Goal: Task Accomplishment & Management: Manage account settings

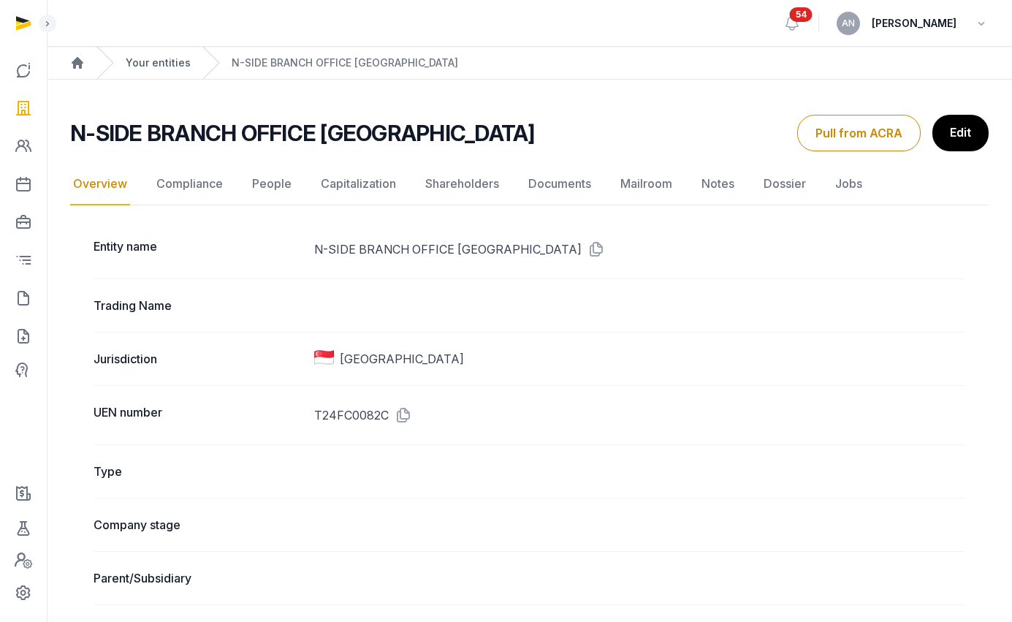
click at [149, 58] on link "Your entities" at bounding box center [158, 63] width 65 height 15
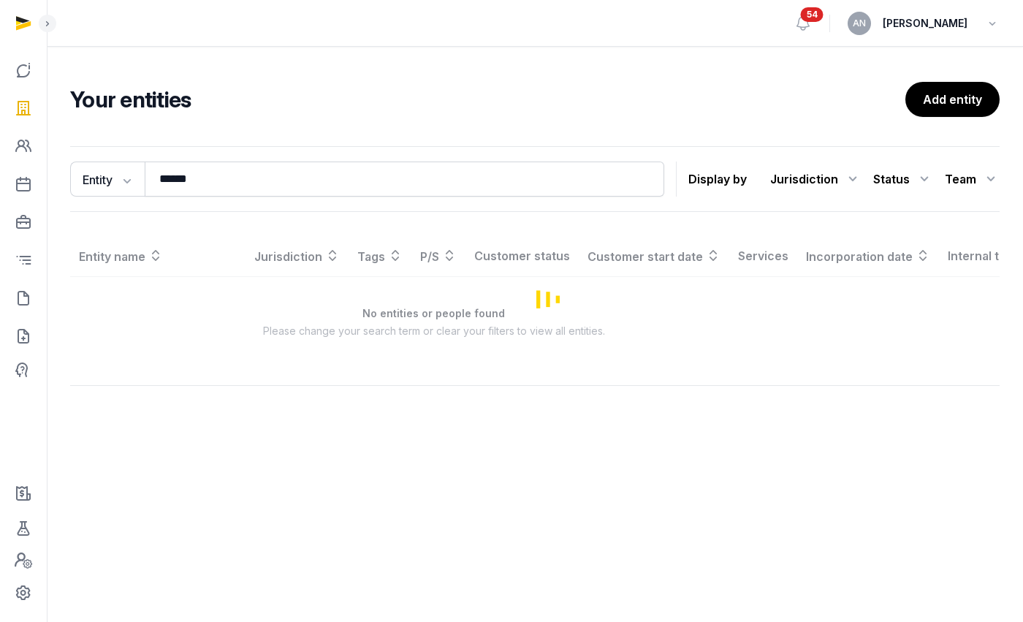
click at [362, 104] on h2 "Your entities" at bounding box center [487, 99] width 835 height 26
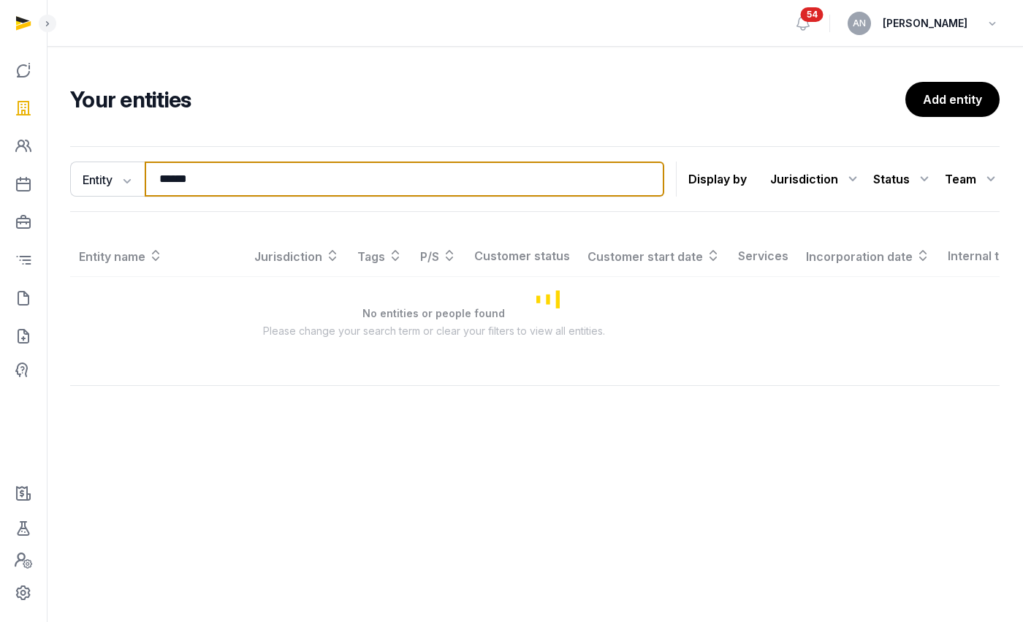
click at [249, 177] on input "******" at bounding box center [404, 178] width 519 height 35
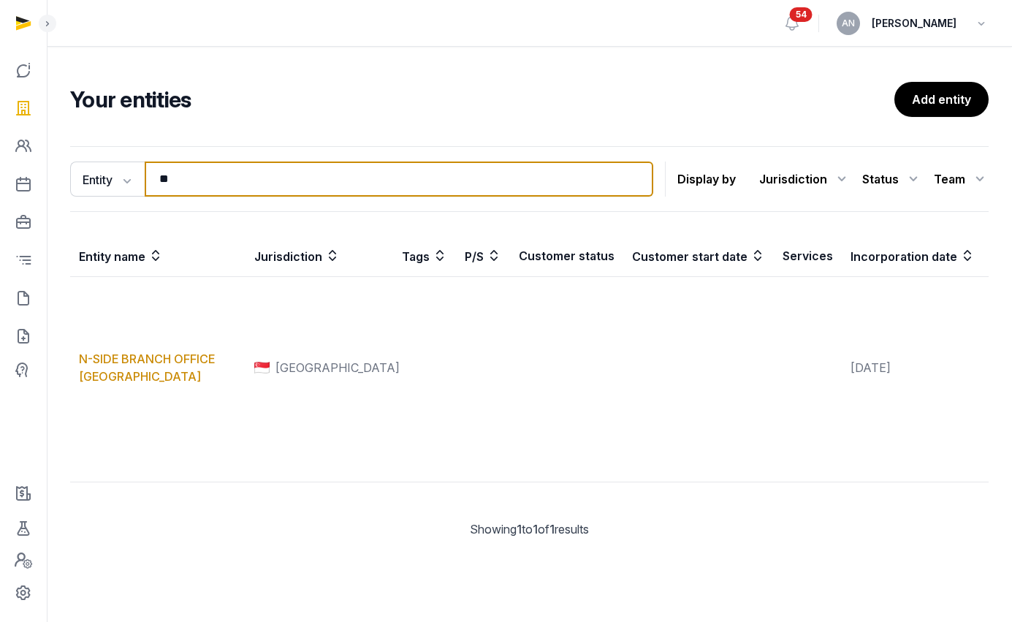
type input "*"
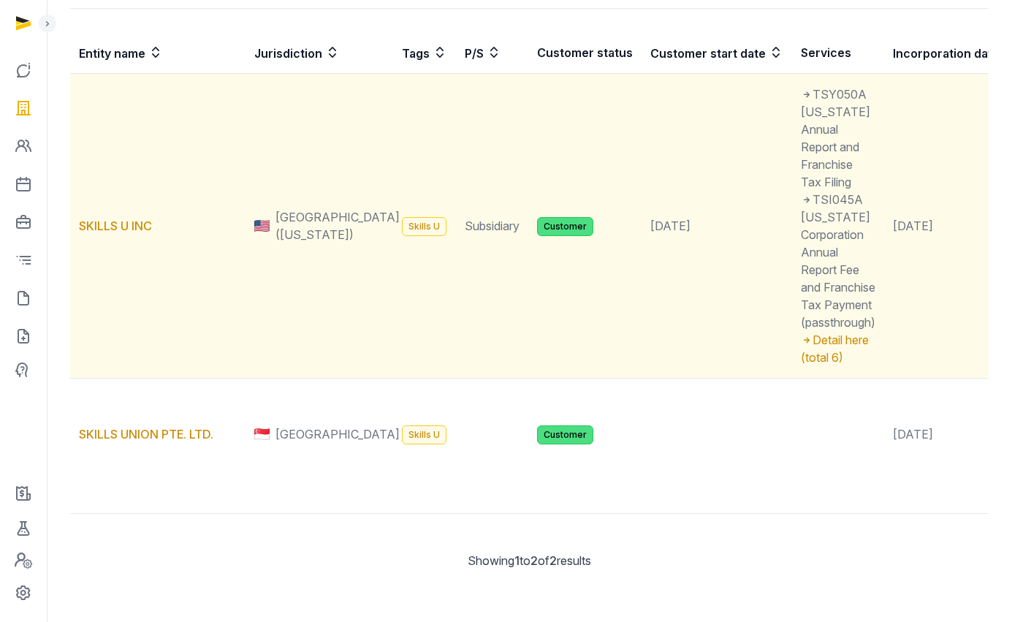
scroll to position [284, 0]
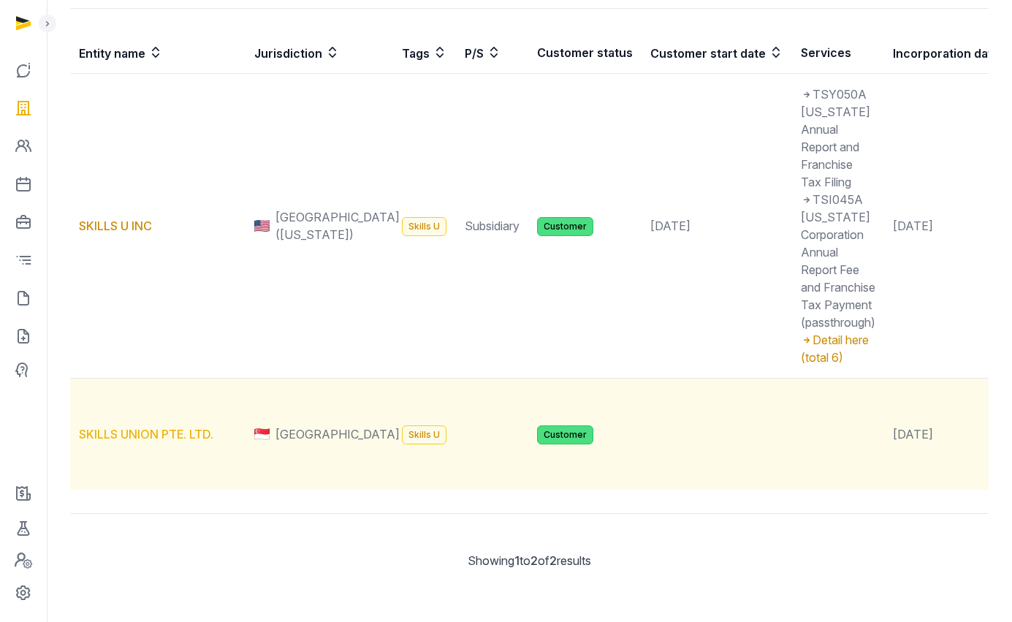
type input "******"
click at [143, 427] on link "SKILLS UNION PTE. LTD." at bounding box center [146, 434] width 134 height 15
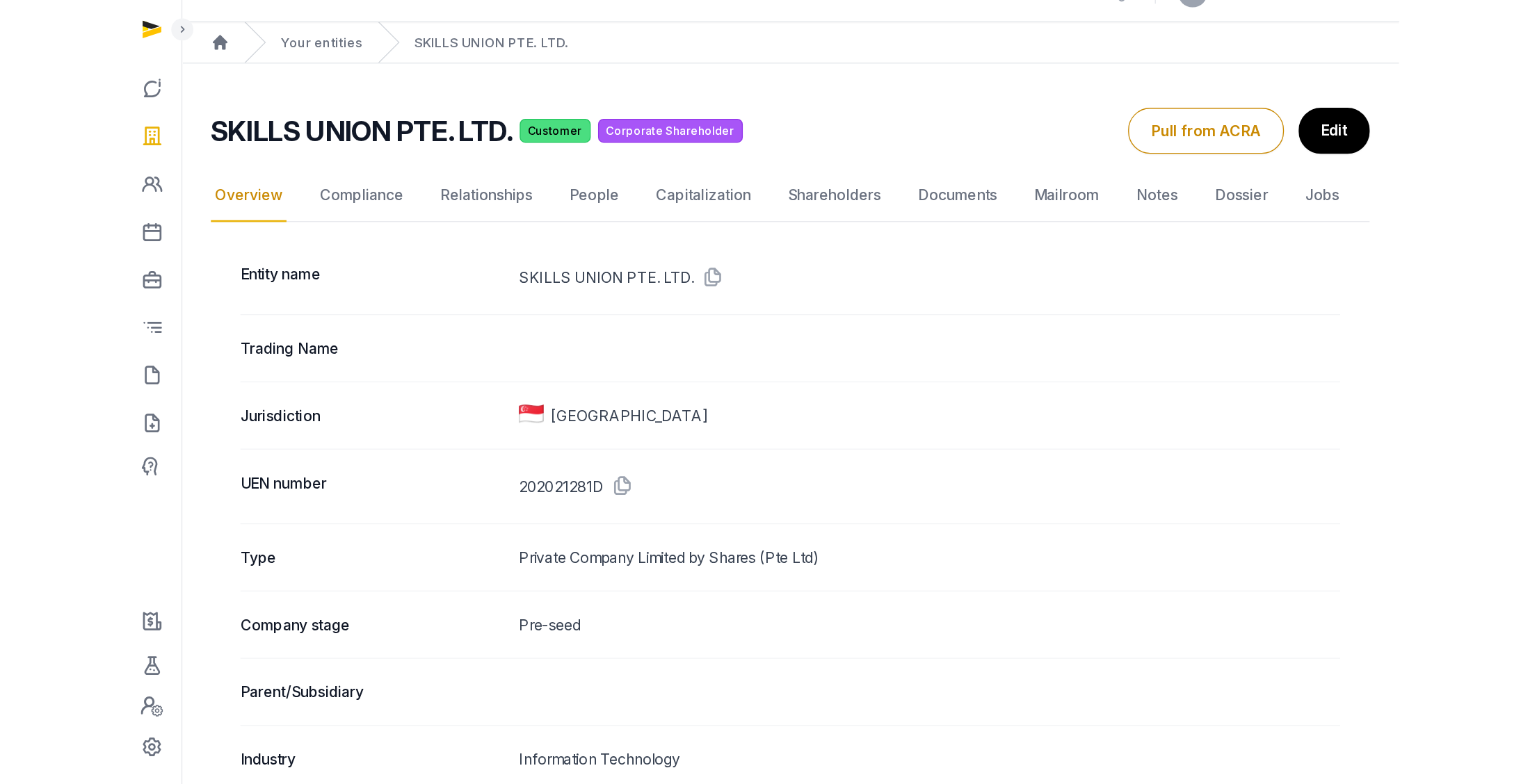
scroll to position [56, 0]
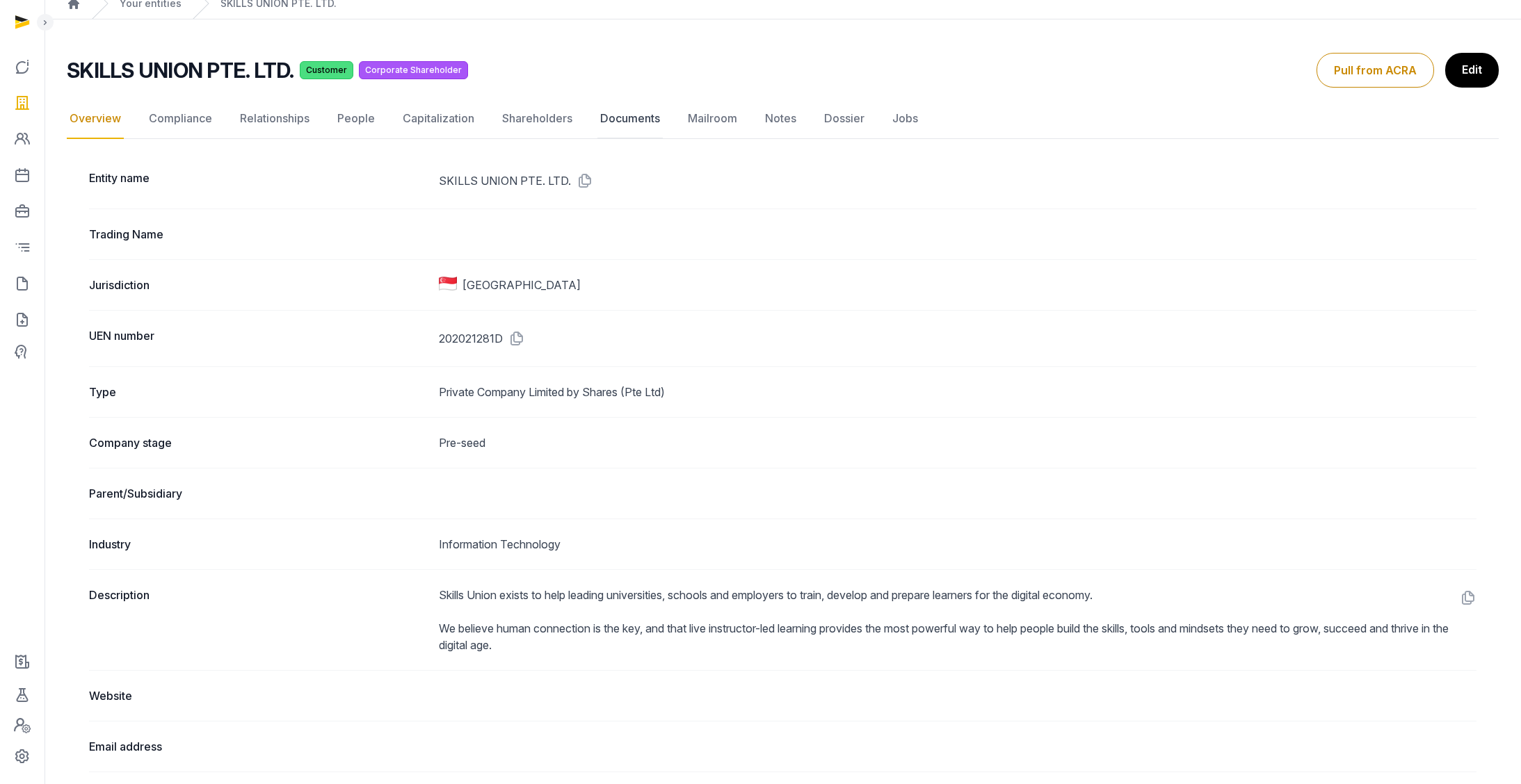
click at [614, 117] on link "Documents" at bounding box center [630, 119] width 66 height 40
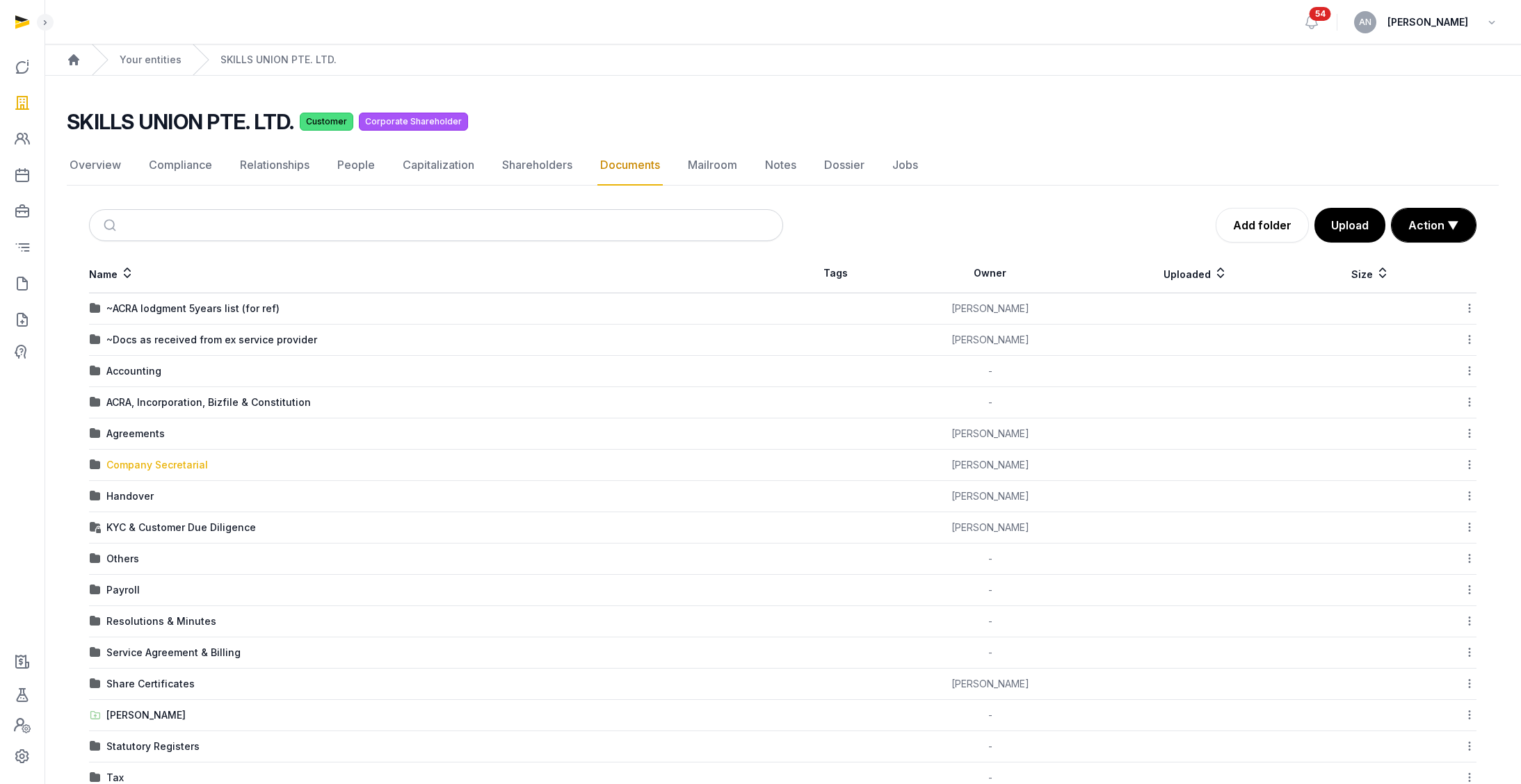
click at [166, 461] on div "Company Secretarial" at bounding box center [157, 464] width 102 height 14
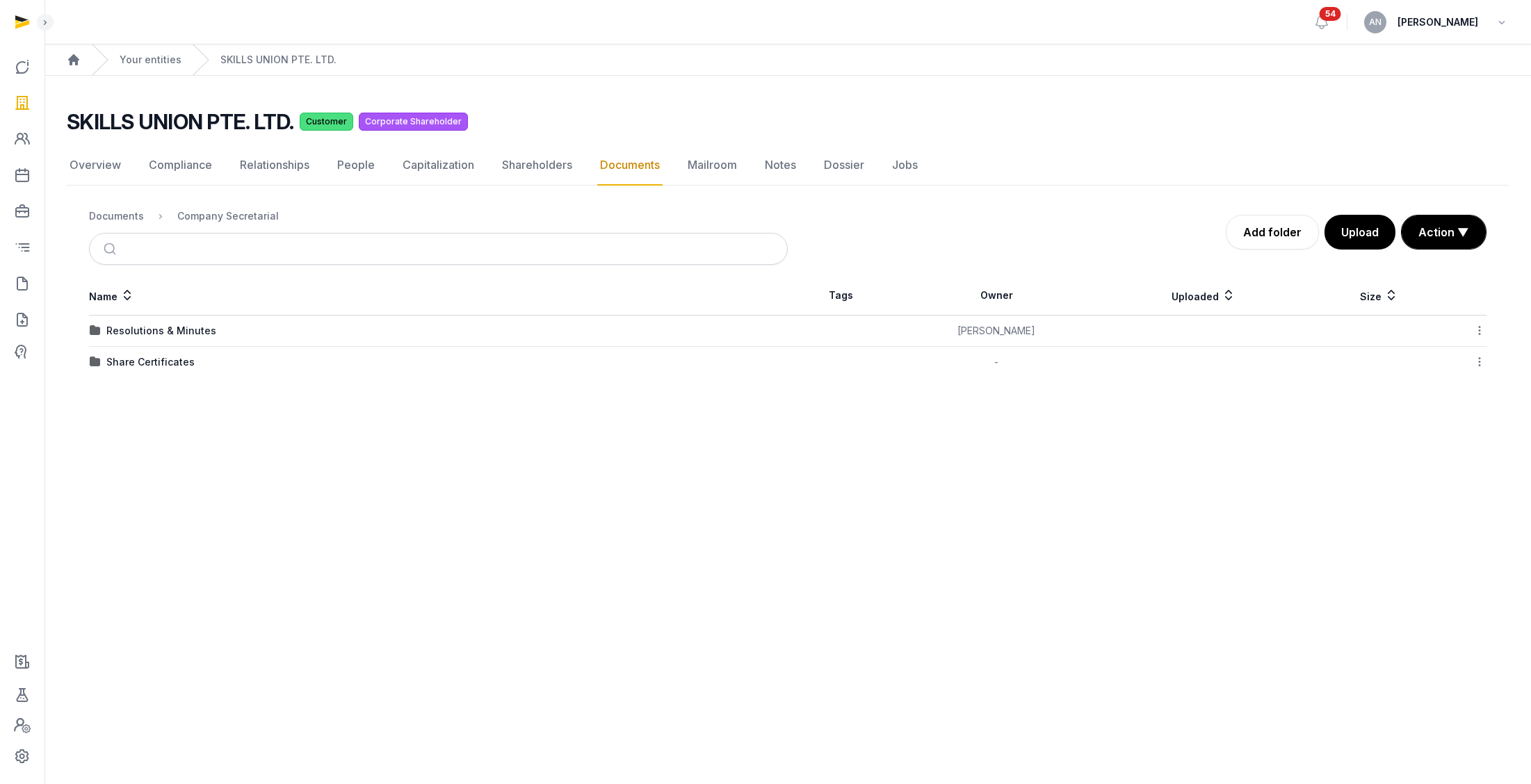
click at [160, 334] on div "Resolutions & Minutes" at bounding box center [161, 330] width 109 height 14
click at [120, 360] on div "2025" at bounding box center [119, 362] width 25 height 14
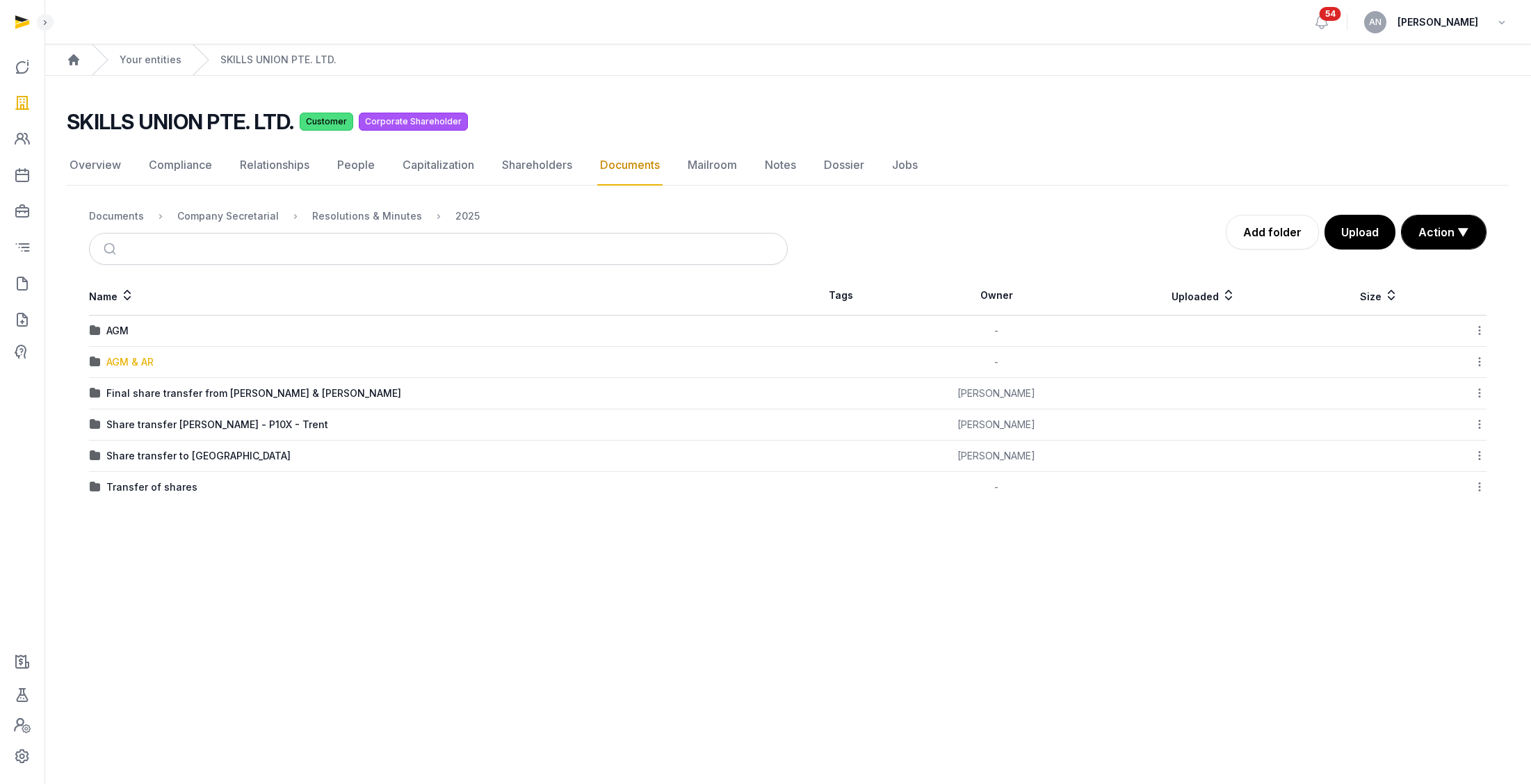
click at [150, 361] on div "AGM & AR" at bounding box center [130, 362] width 48 height 14
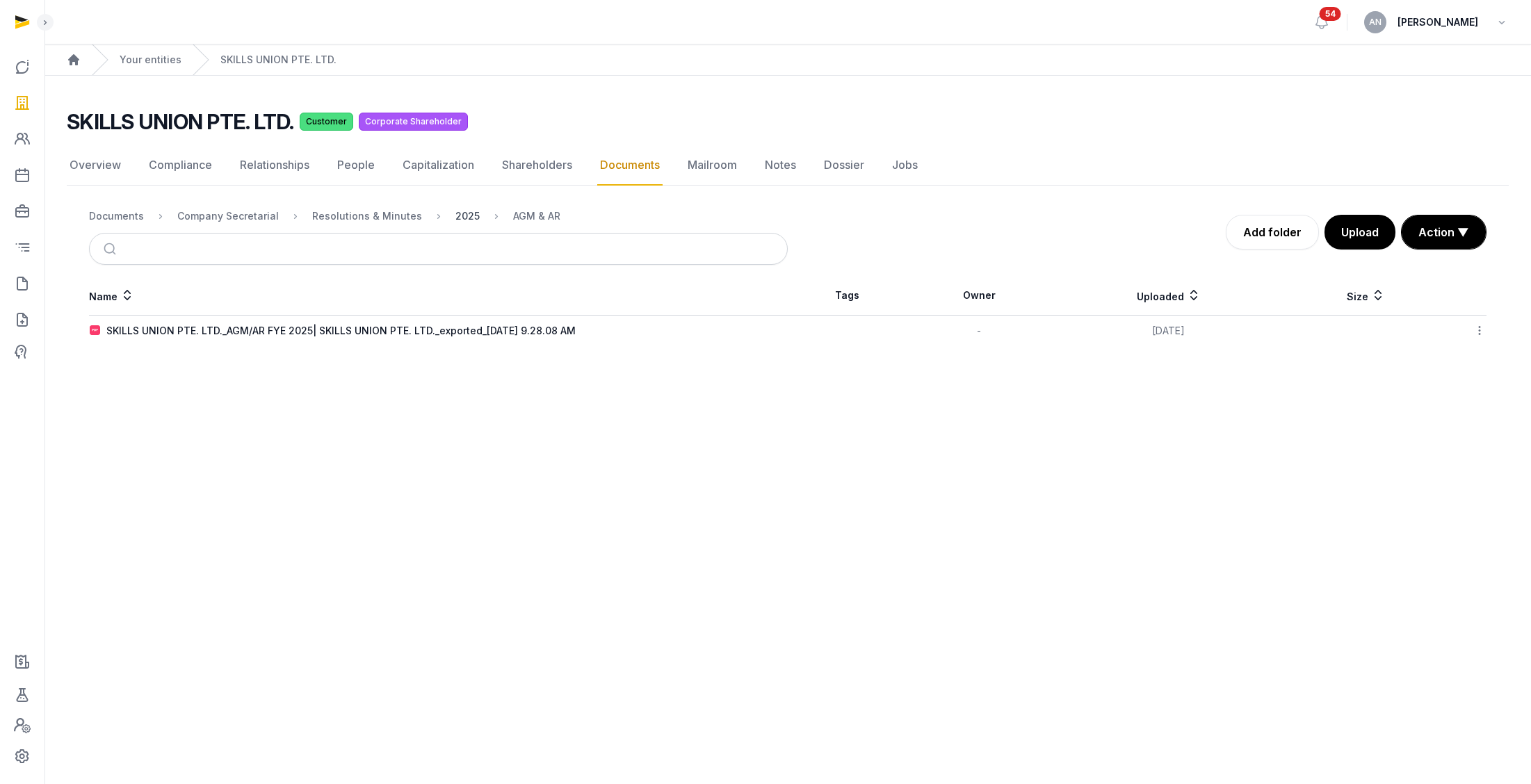
click at [456, 210] on div "2025" at bounding box center [468, 216] width 25 height 14
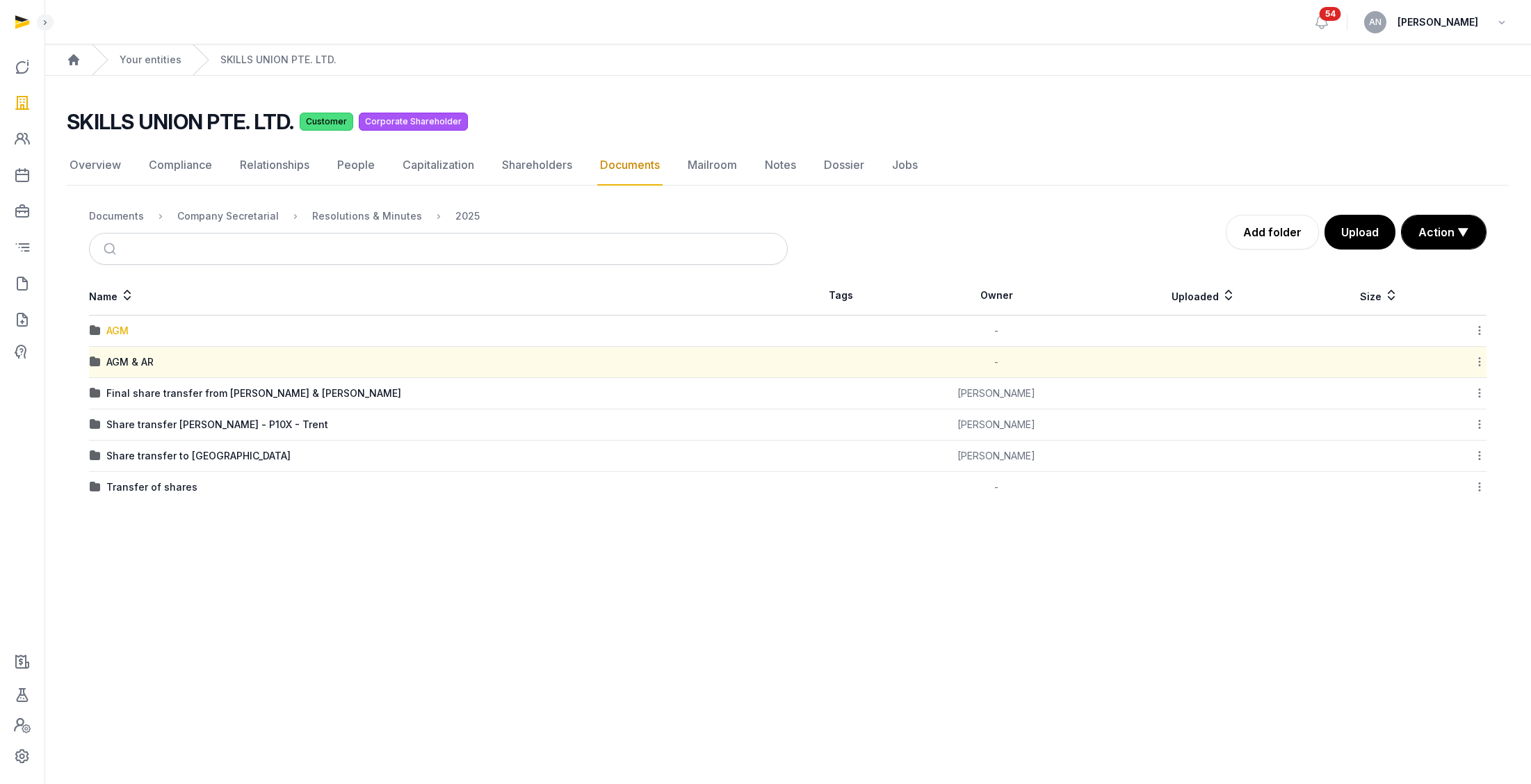
click at [124, 329] on div "AGM" at bounding box center [117, 330] width 22 height 14
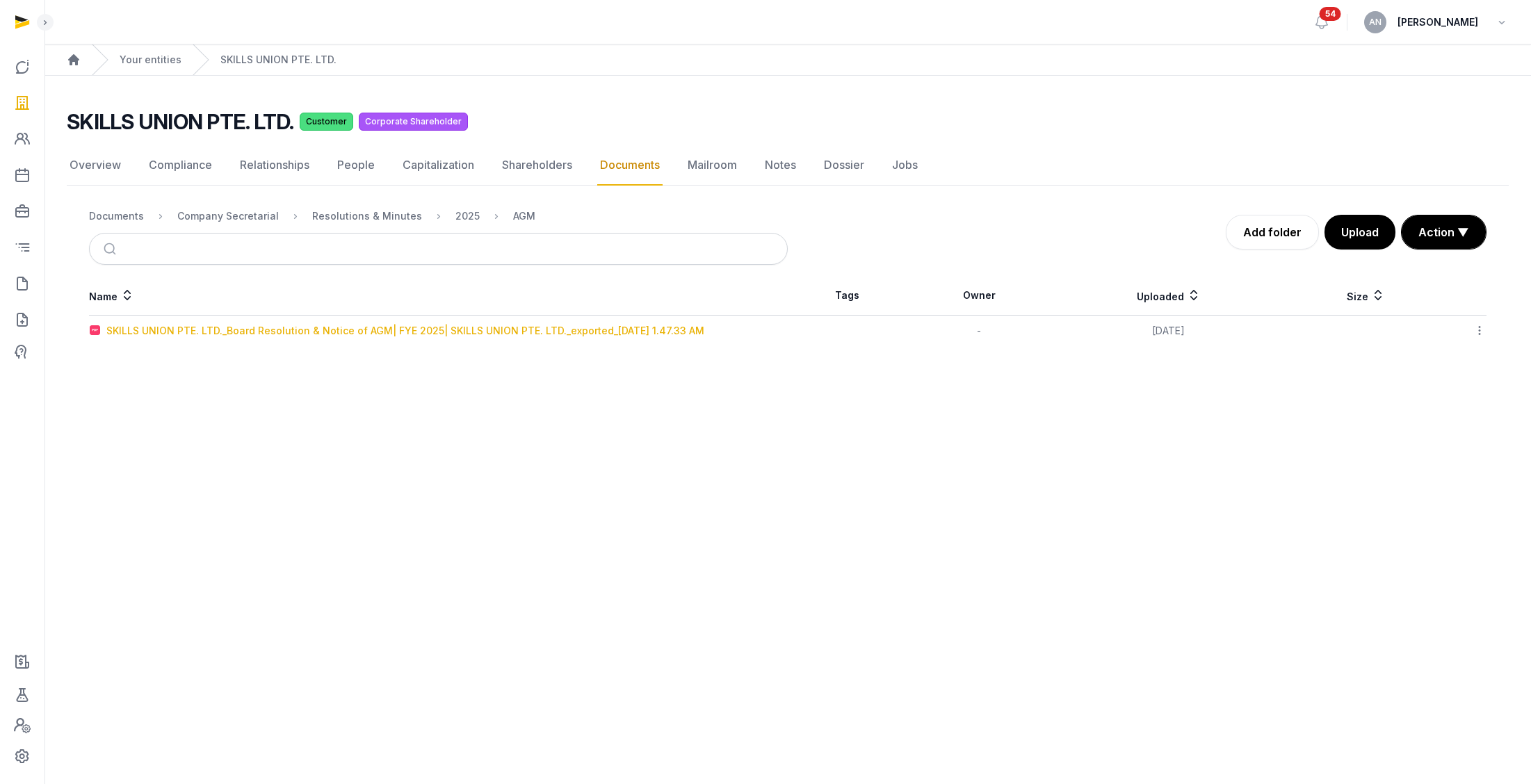
click at [180, 327] on div "SKILLS UNION PTE. LTD._Board Resolution & Notice of AGM| FYE 2025| SKILLS UNION…" at bounding box center [405, 330] width 598 height 14
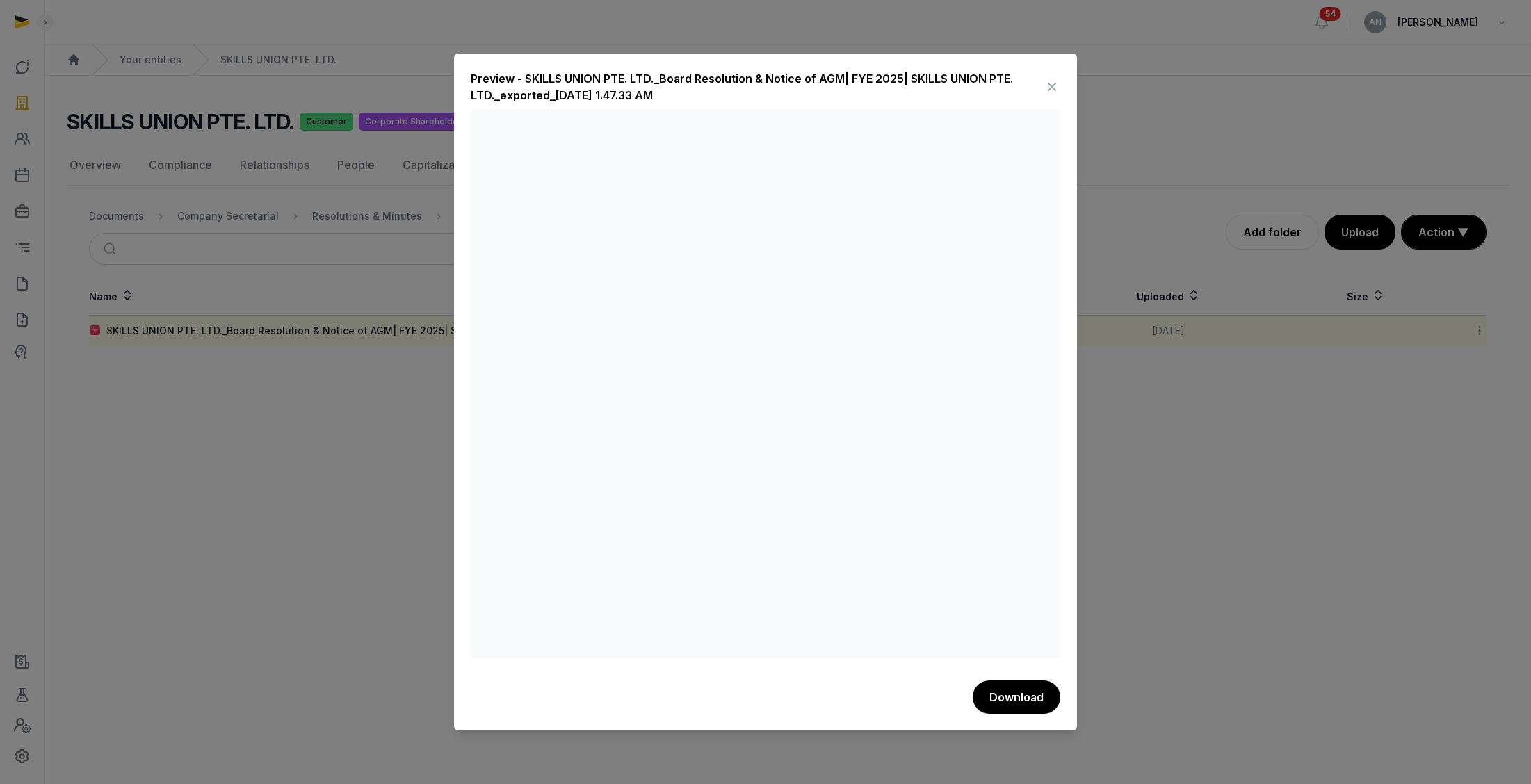
click at [962, 91] on icon at bounding box center [1052, 87] width 17 height 22
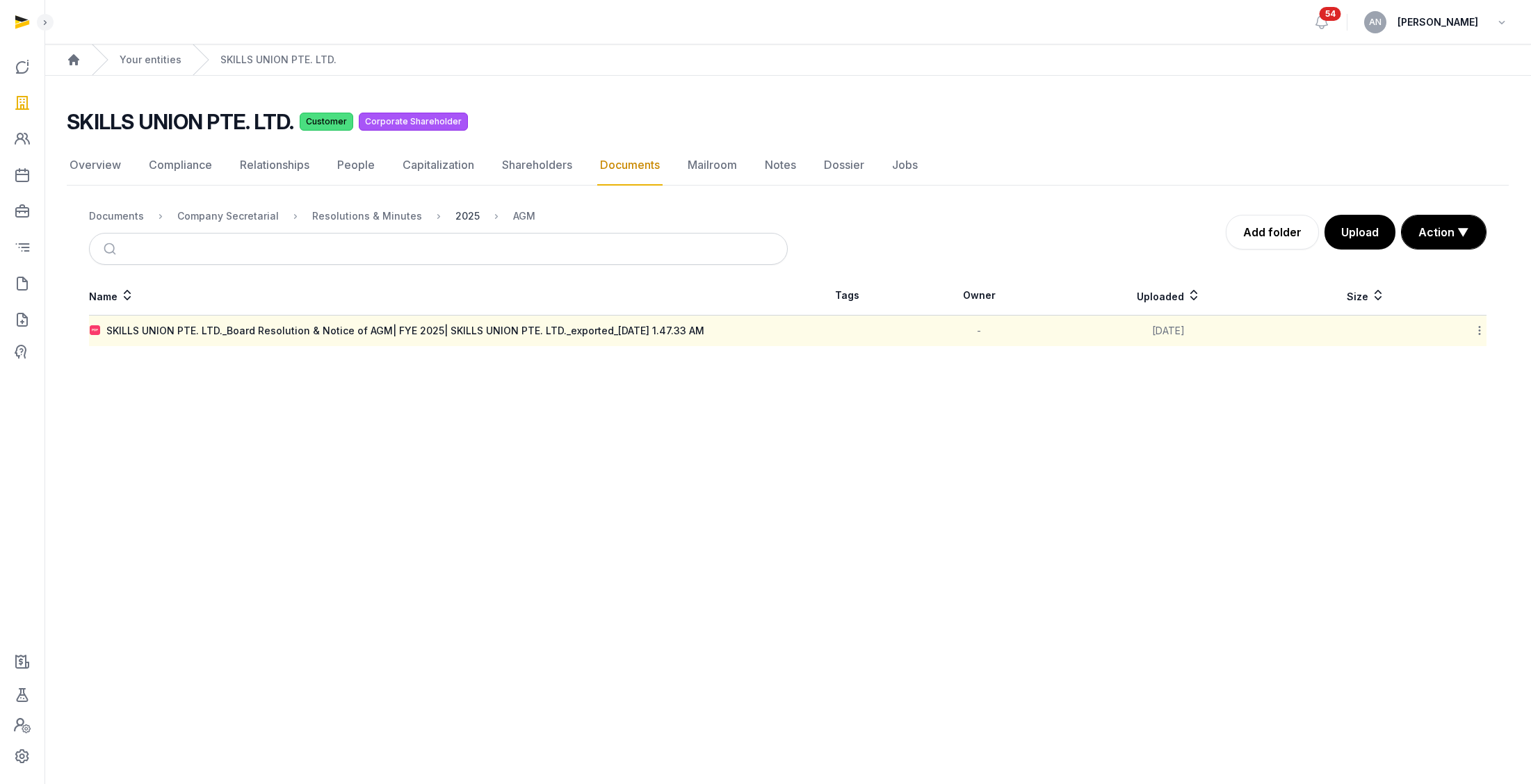
click at [456, 213] on div "2025" at bounding box center [468, 216] width 25 height 14
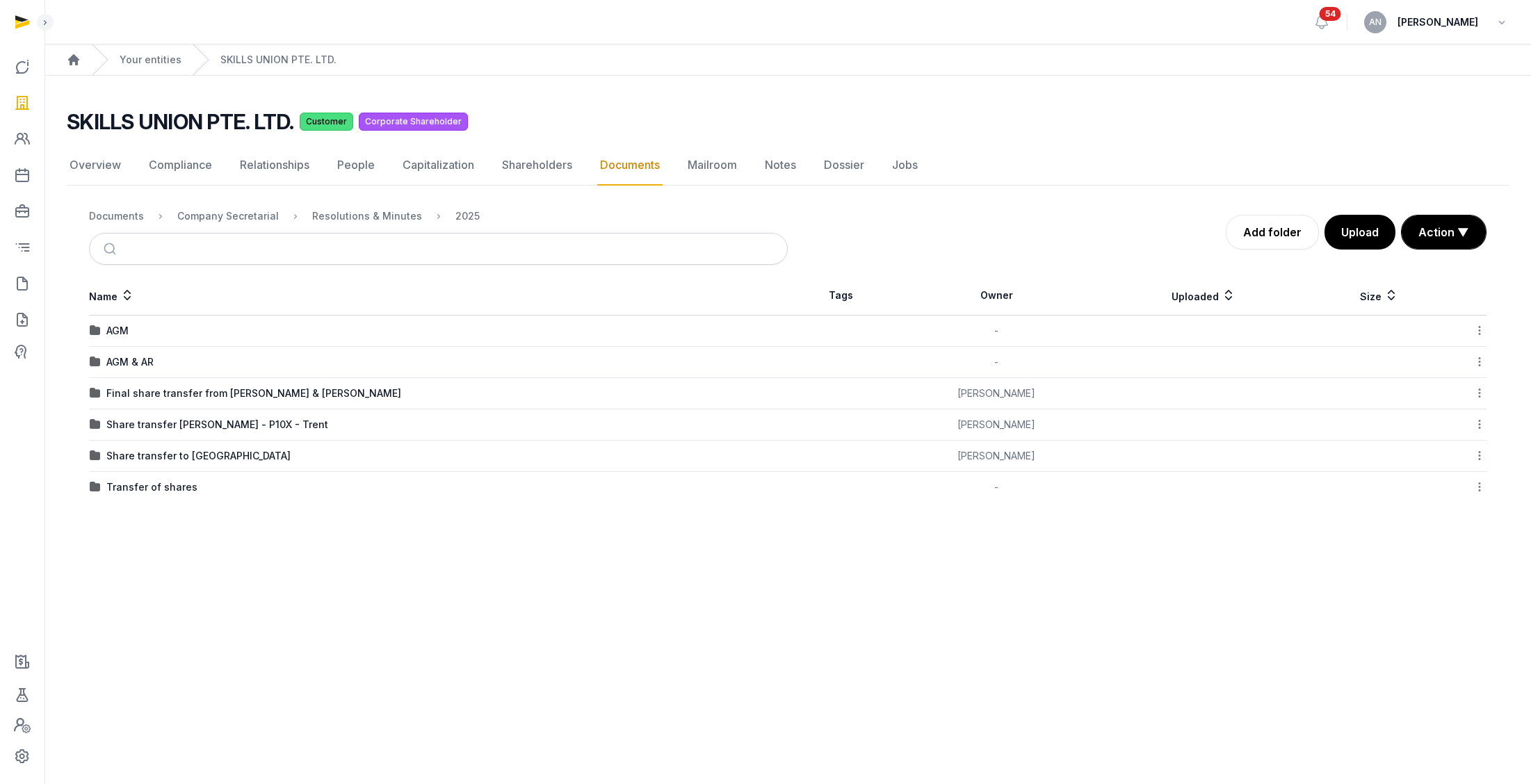
click at [962, 325] on icon at bounding box center [1479, 330] width 12 height 14
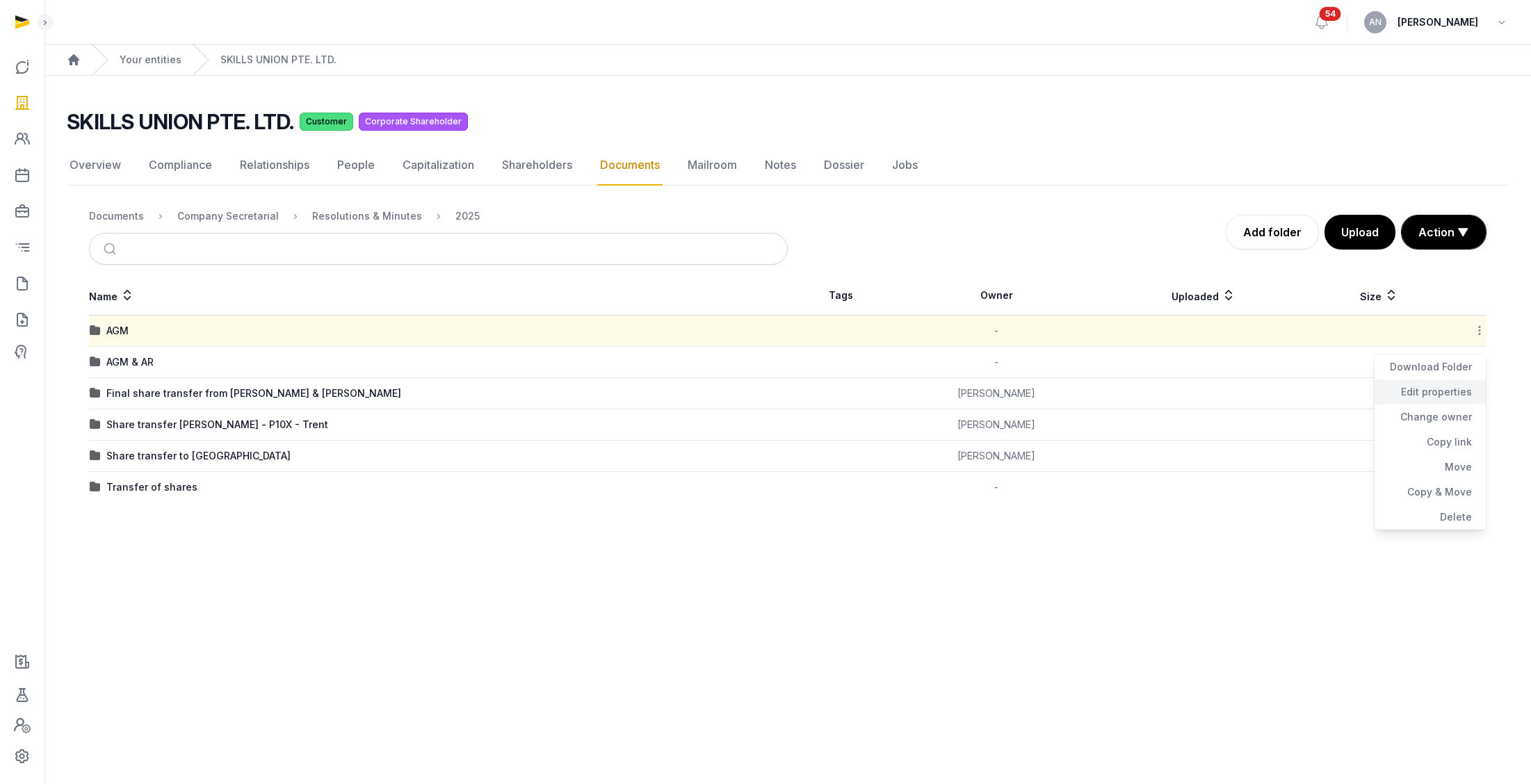
click at [962, 387] on div "Edit properties" at bounding box center [1429, 392] width 111 height 25
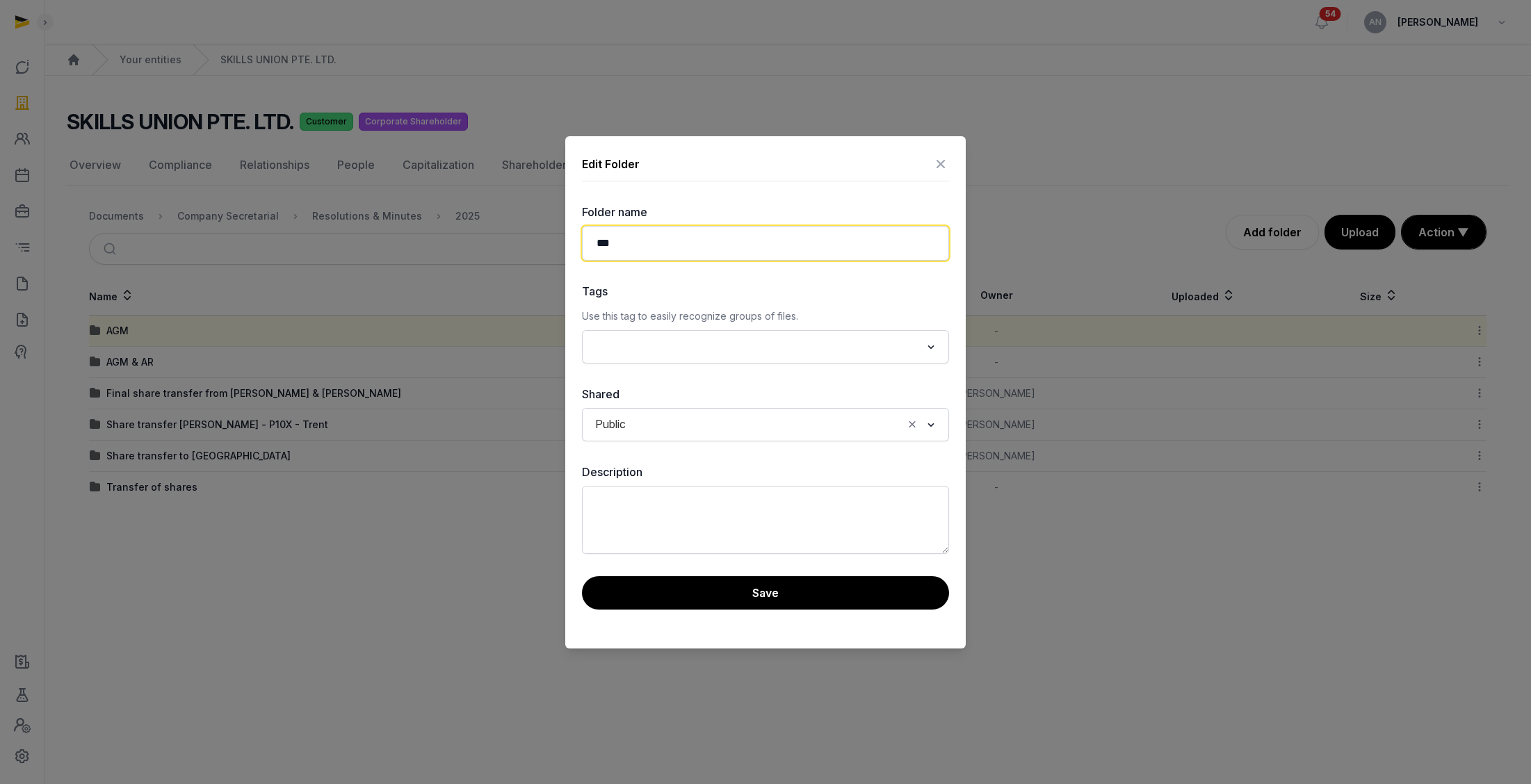
click at [775, 251] on input "***" at bounding box center [766, 243] width 367 height 35
click at [775, 250] on input "***" at bounding box center [766, 243] width 367 height 35
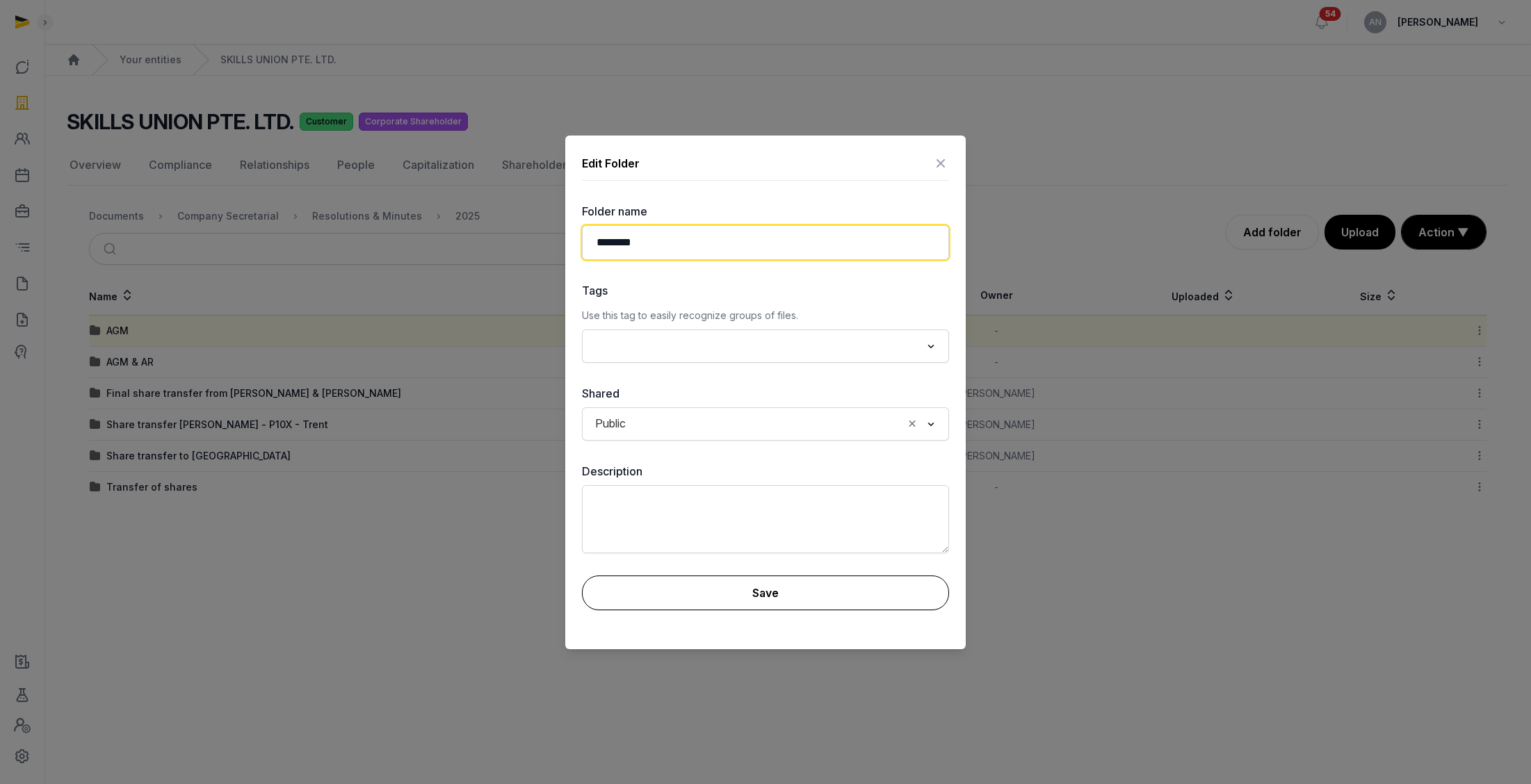
type input "*******"
click at [851, 586] on button "Save" at bounding box center [766, 593] width 367 height 35
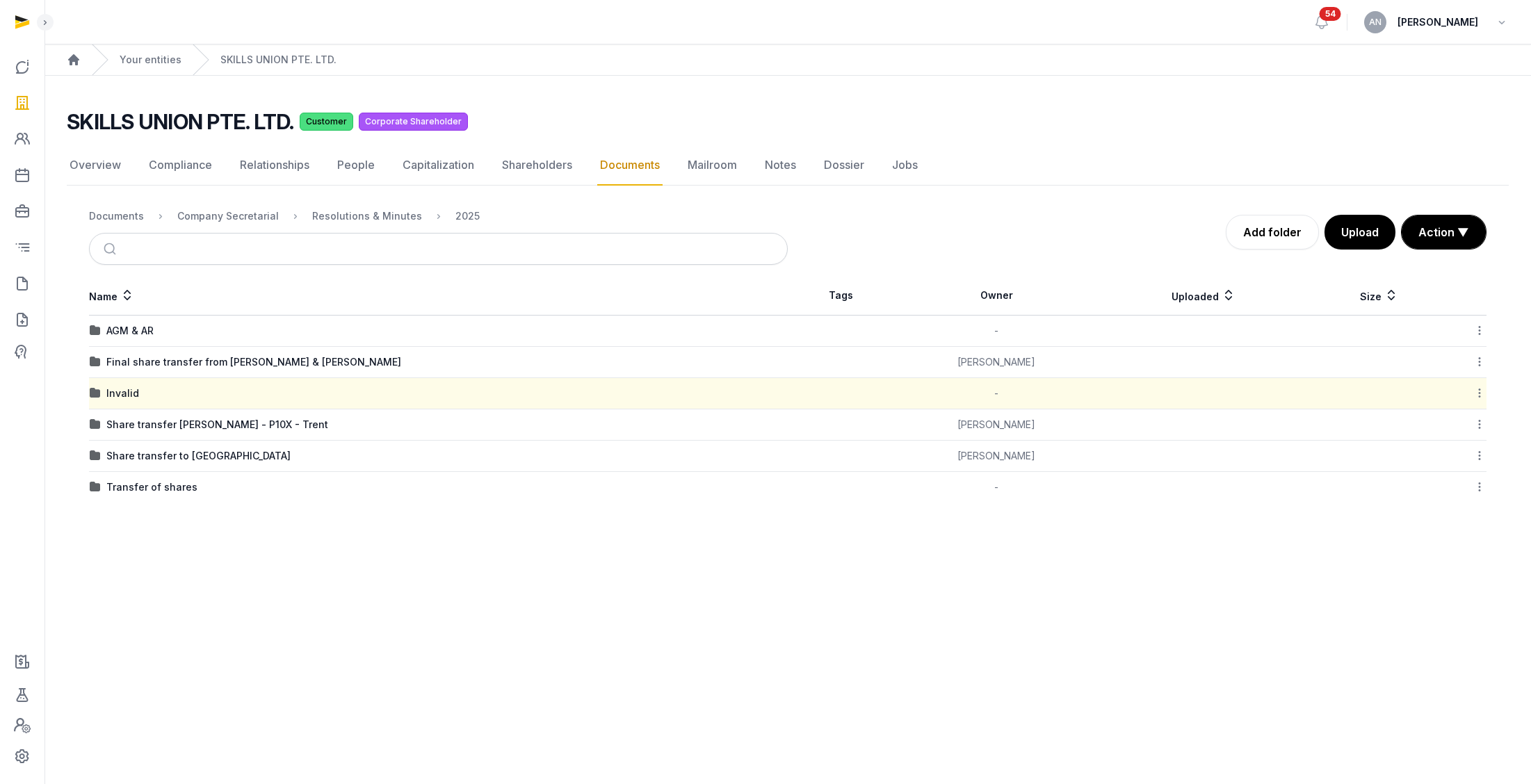
click at [962, 390] on icon at bounding box center [1479, 392] width 12 height 14
click at [962, 537] on div "Move" at bounding box center [1429, 530] width 111 height 25
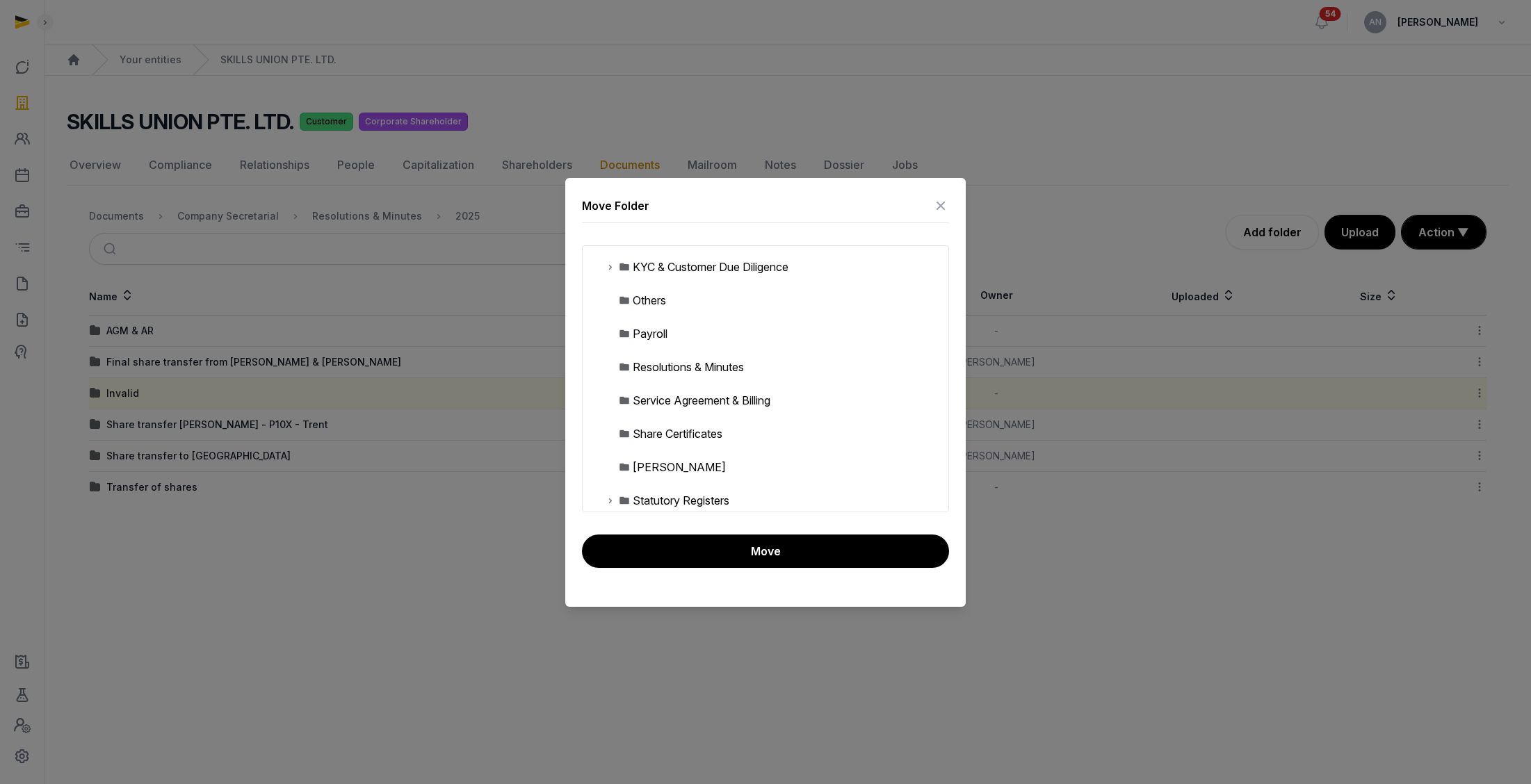
scroll to position [203, 0]
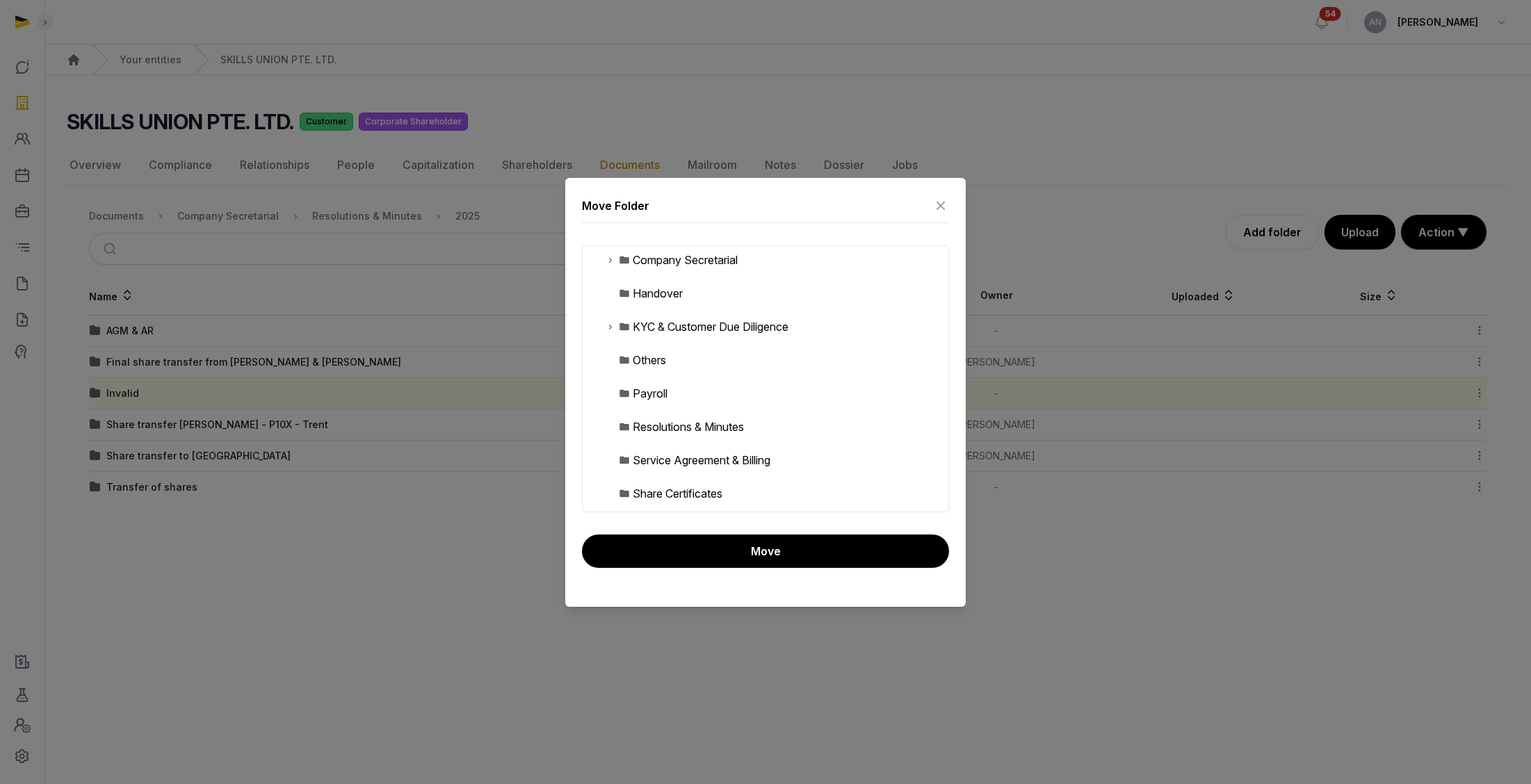
click at [612, 261] on icon at bounding box center [611, 260] width 11 height 17
click at [622, 296] on icon at bounding box center [621, 294] width 11 height 17
click at [632, 356] on icon at bounding box center [633, 361] width 11 height 17
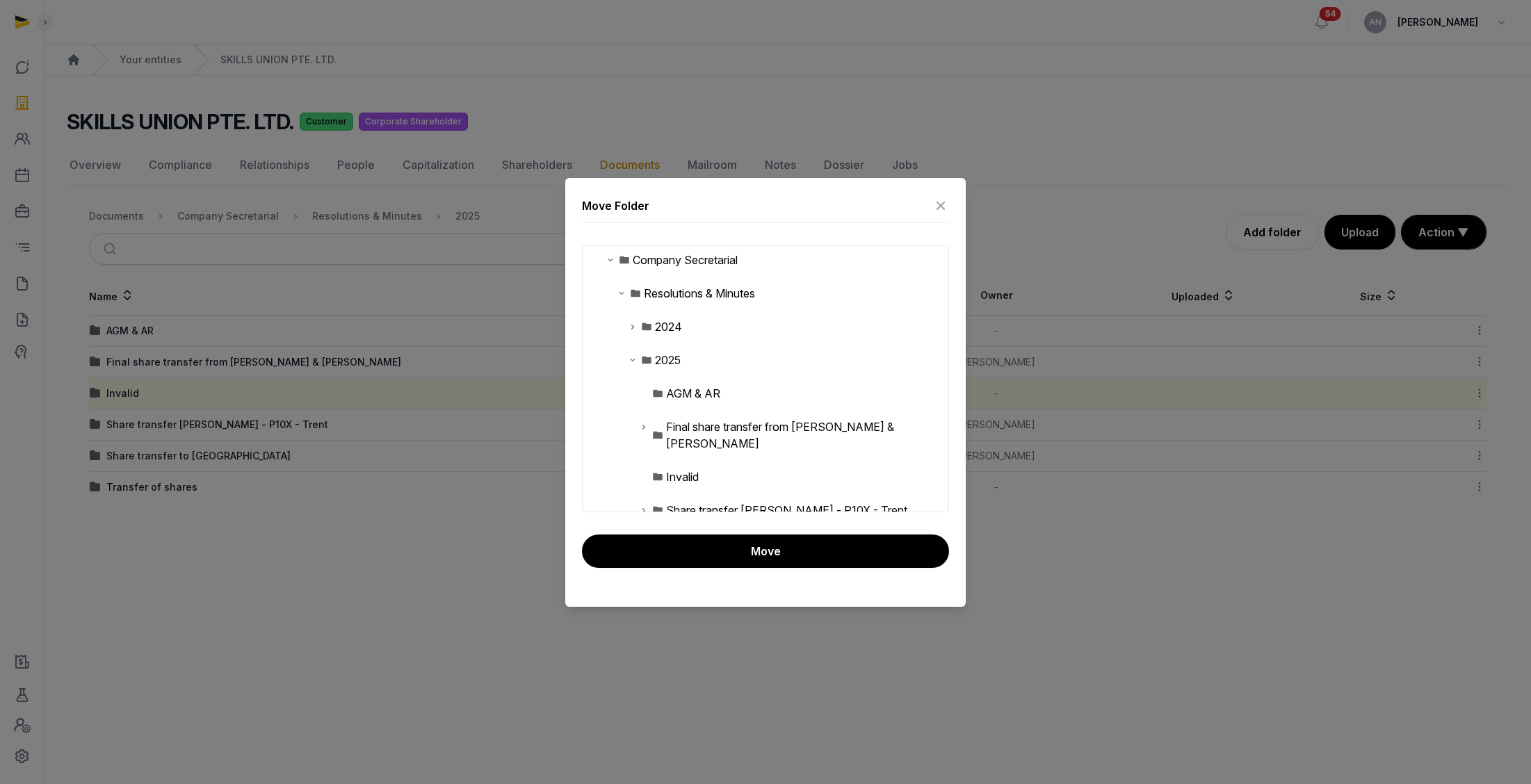
click at [677, 391] on div "AGM & AR" at bounding box center [693, 394] width 54 height 17
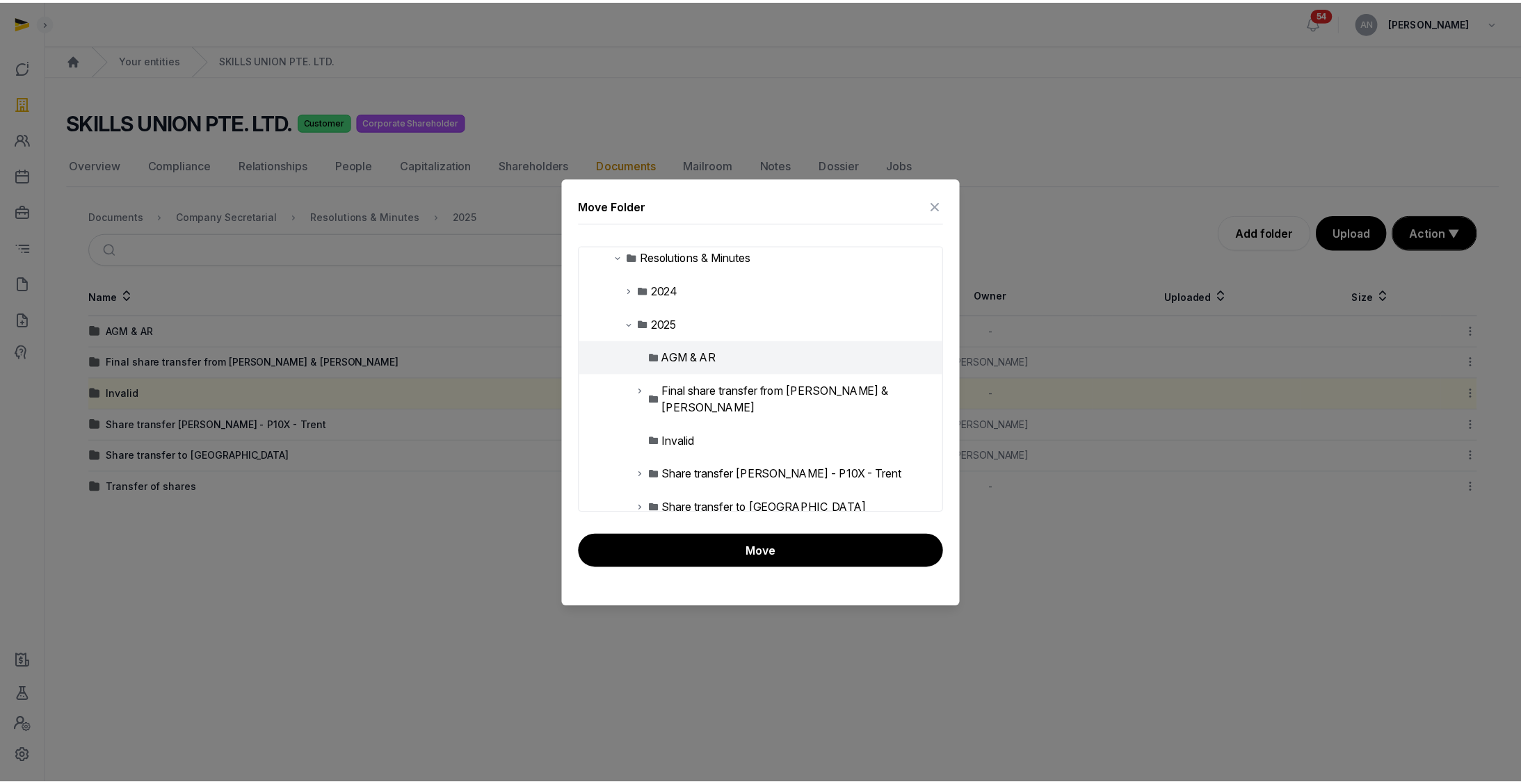
scroll to position [270, 0]
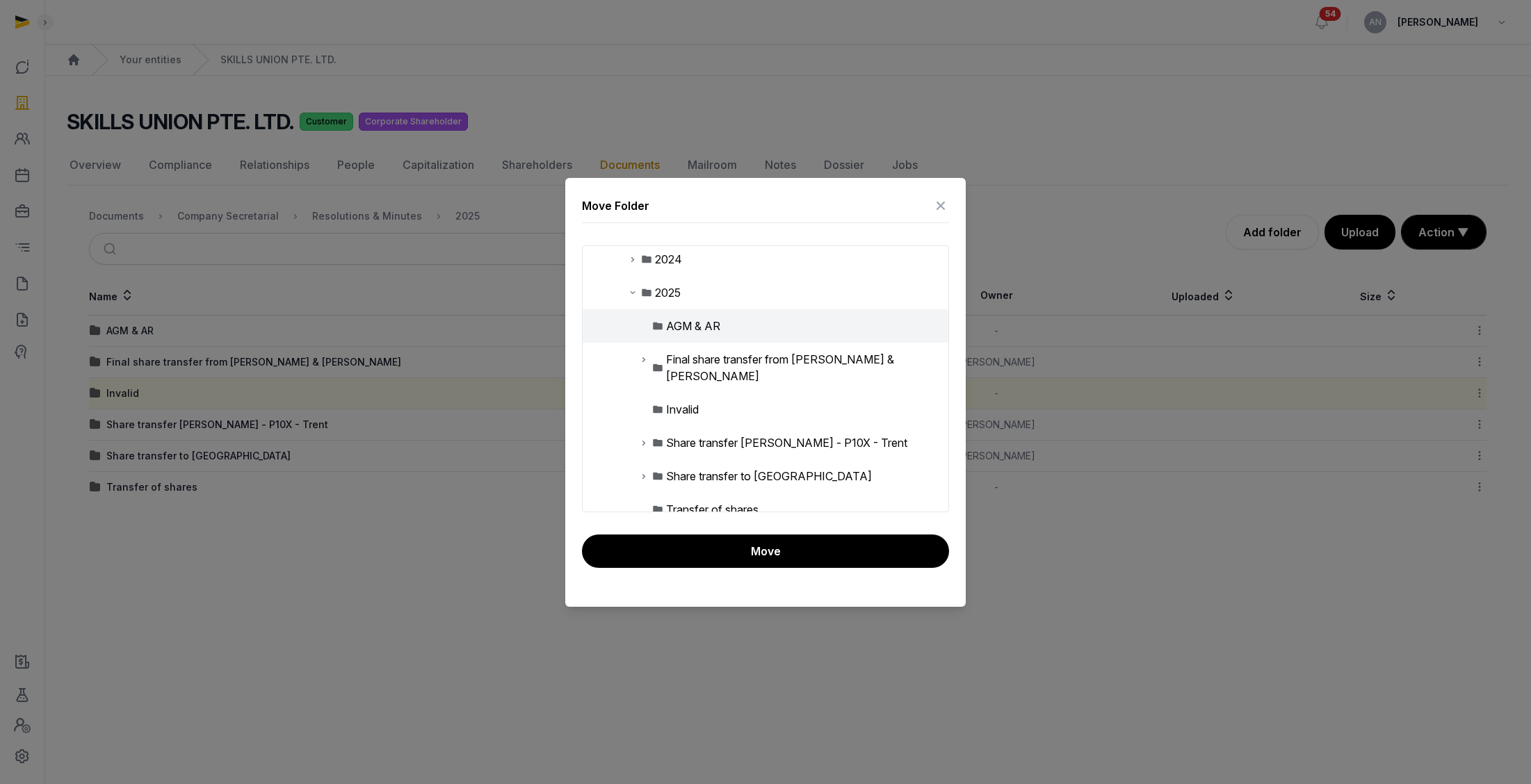
click at [703, 546] on button "Move" at bounding box center [766, 551] width 367 height 33
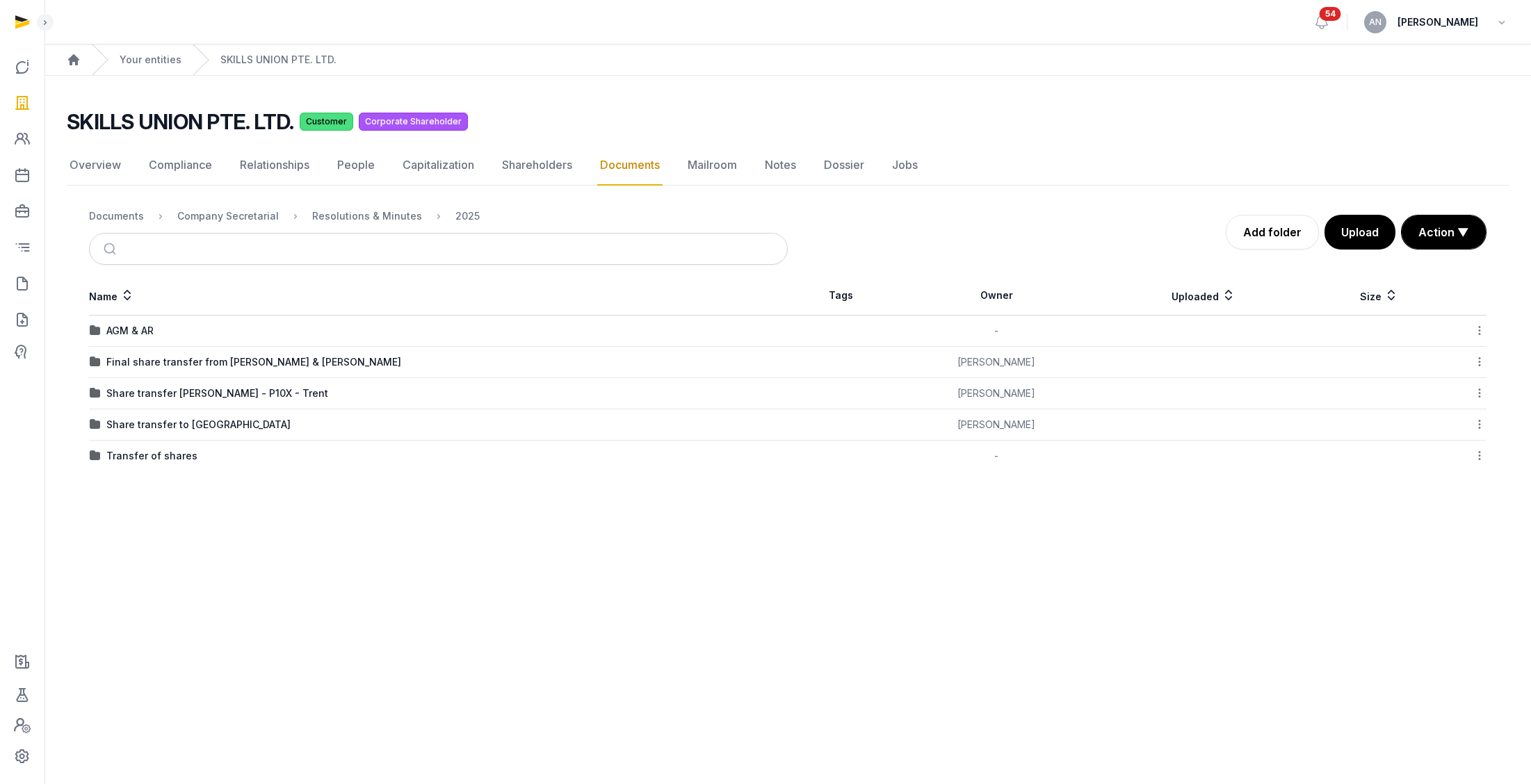
click at [962, 330] on icon at bounding box center [1479, 330] width 12 height 14
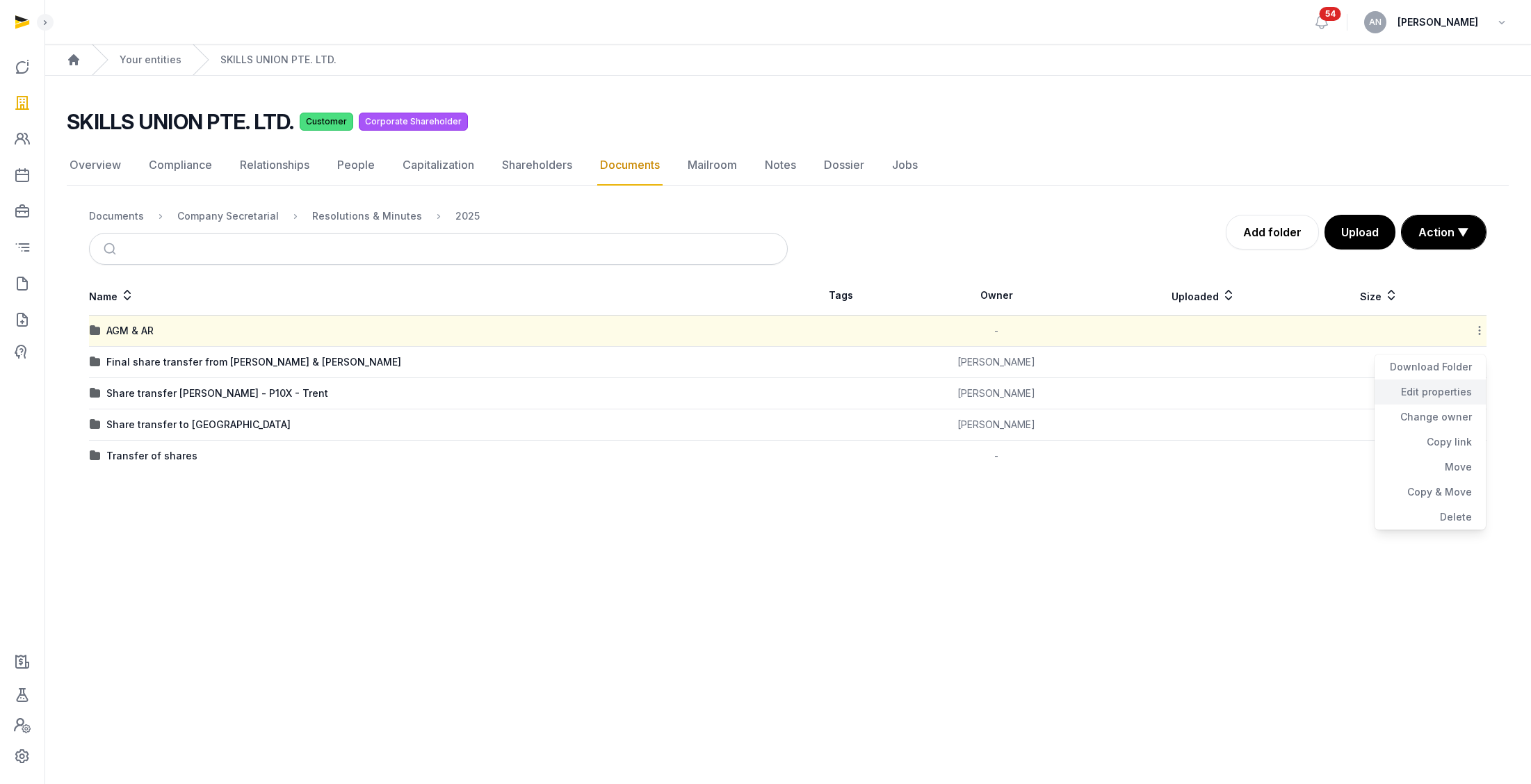
click at [962, 382] on div "Edit properties" at bounding box center [1429, 392] width 111 height 25
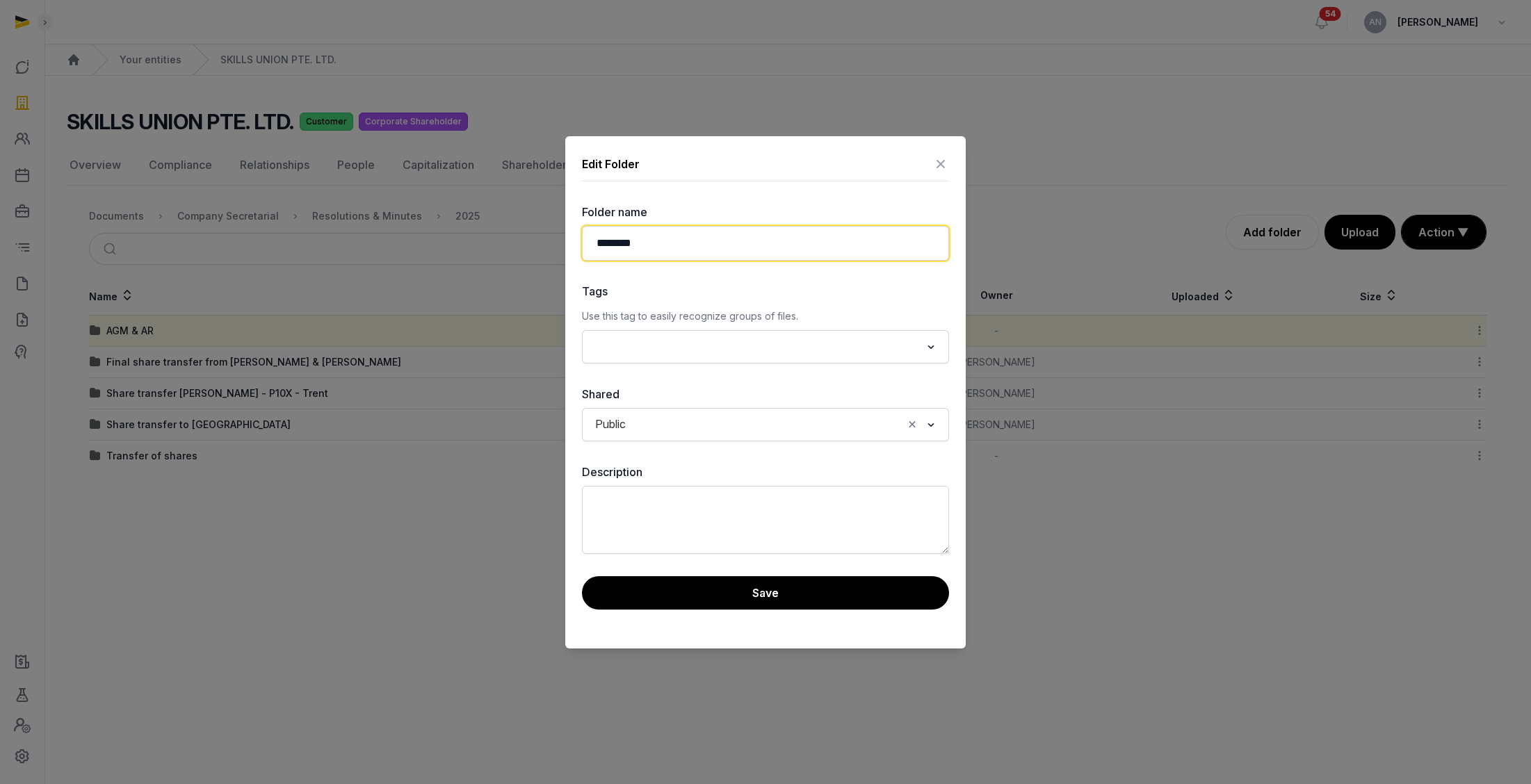
click at [849, 238] on input "********" at bounding box center [766, 243] width 367 height 35
type input "**********"
click at [776, 584] on button "Save" at bounding box center [766, 593] width 367 height 33
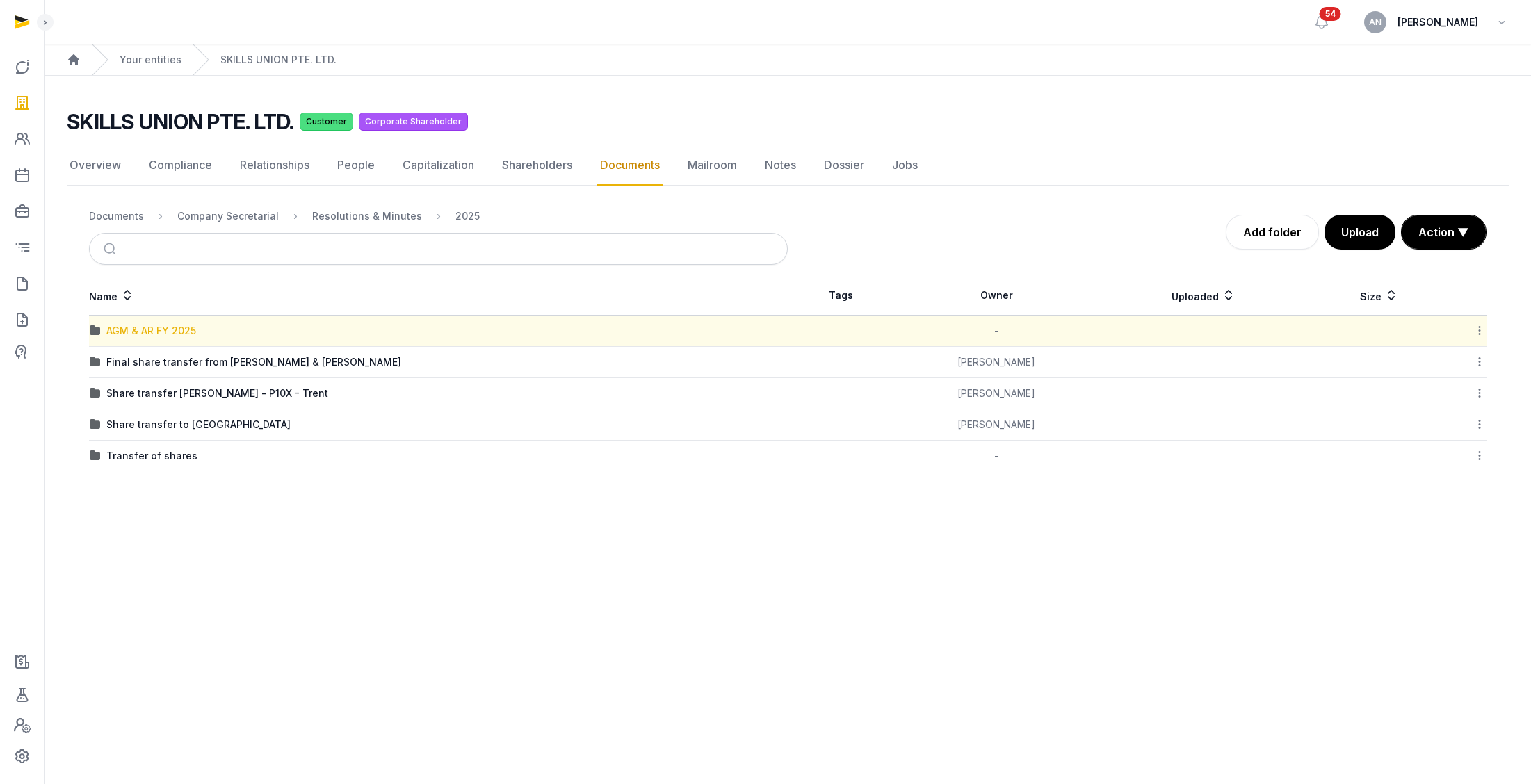
click at [162, 332] on div "AGM & AR FY 2025" at bounding box center [151, 330] width 89 height 14
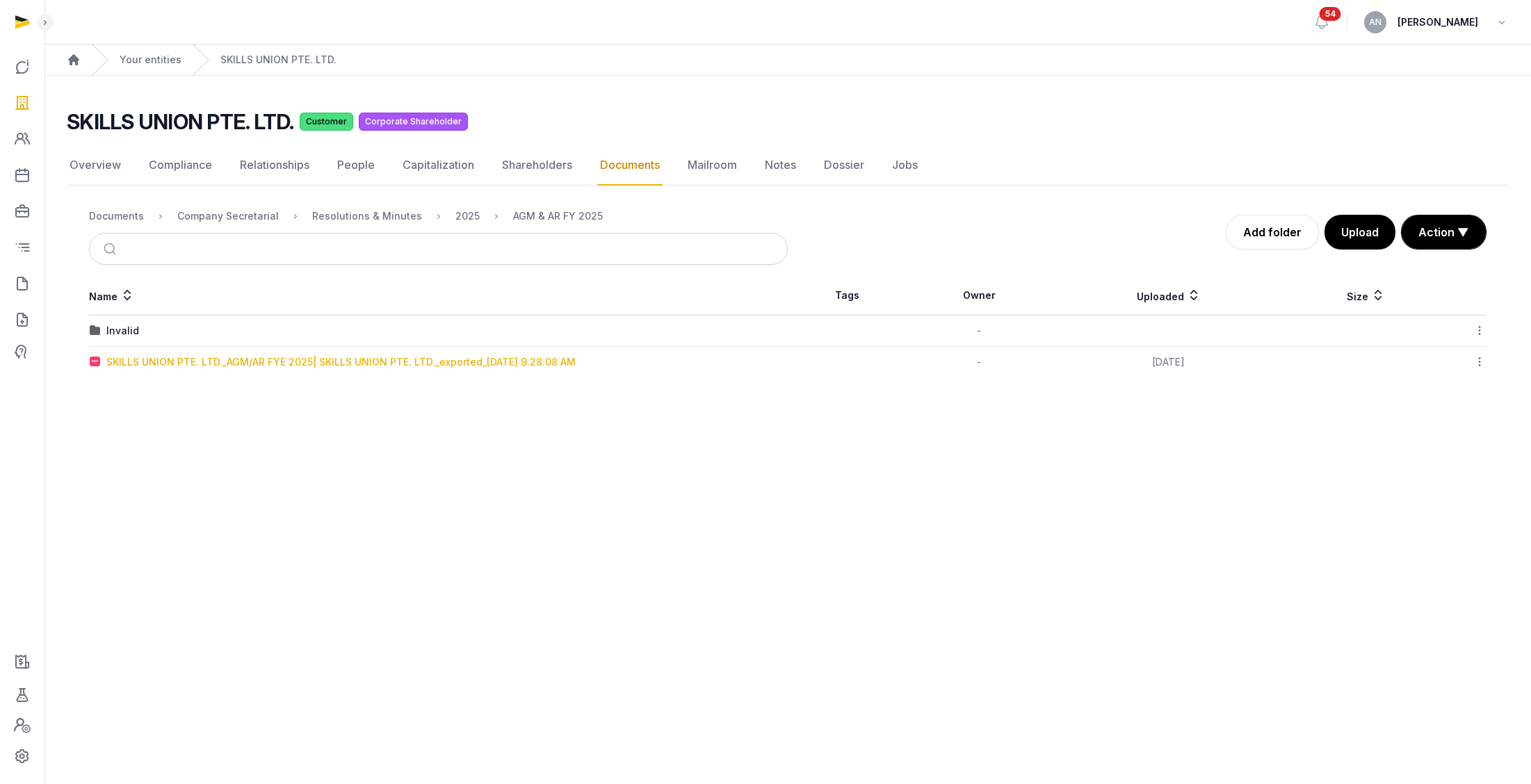
click at [175, 362] on div "SKILLS UNION PTE. LTD._AGM/AR FYE 2025| SKILLS UNION PTE. LTD._exported_[DATE] …" at bounding box center [341, 362] width 469 height 14
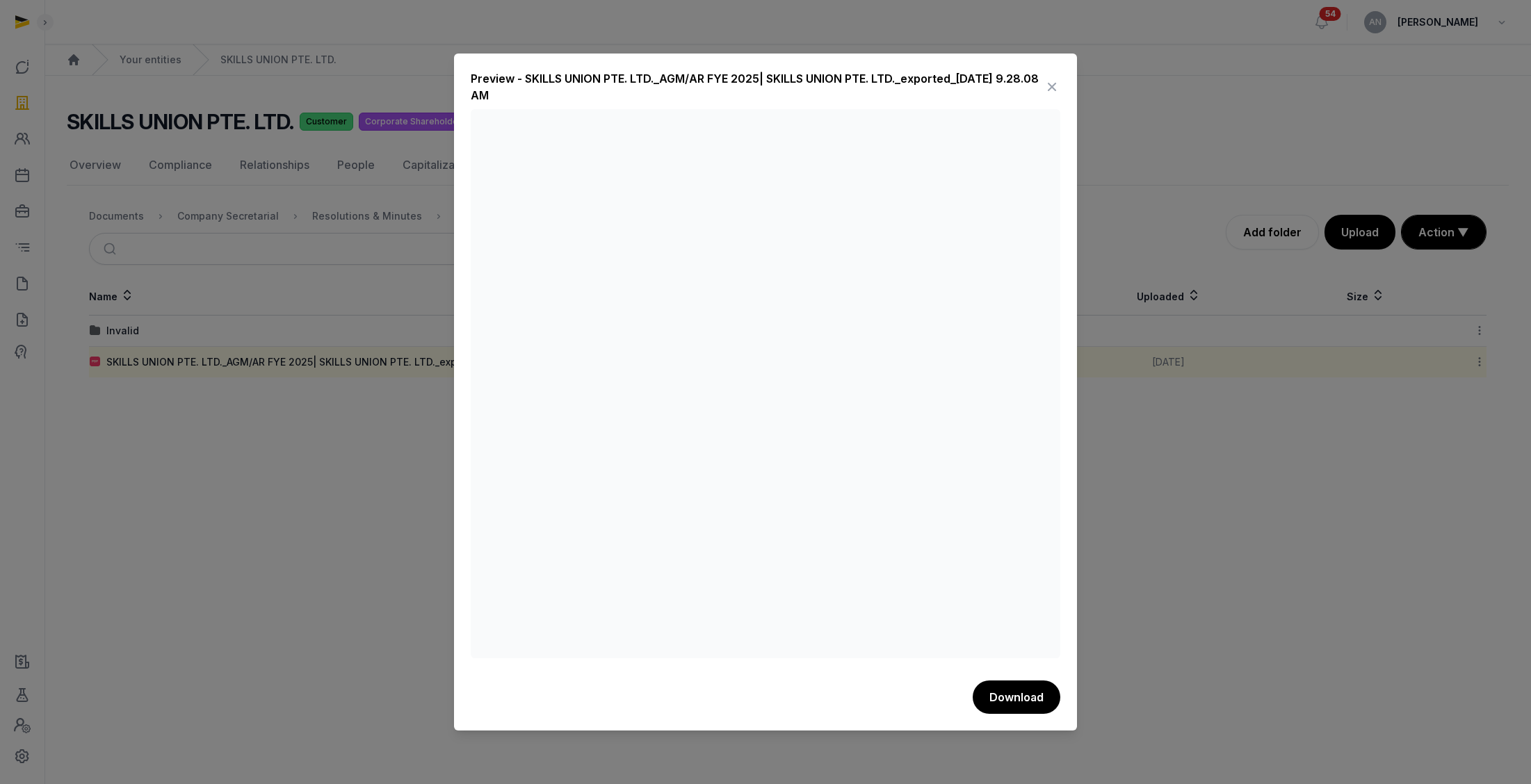
click at [962, 79] on icon at bounding box center [1052, 87] width 17 height 22
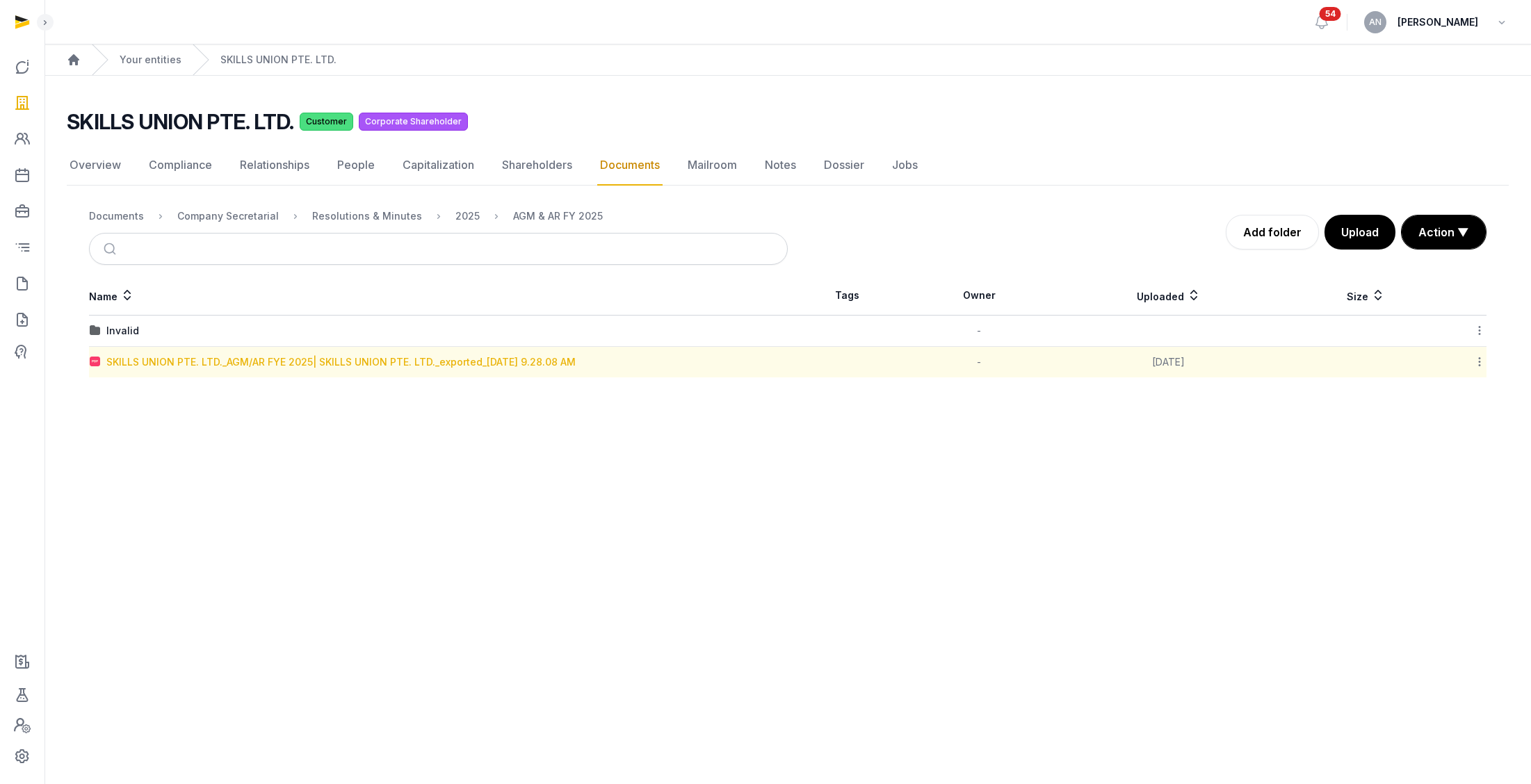
click at [394, 363] on div "SKILLS UNION PTE. LTD._AGM/AR FYE 2025| SKILLS UNION PTE. LTD._exported_[DATE] …" at bounding box center [341, 362] width 469 height 14
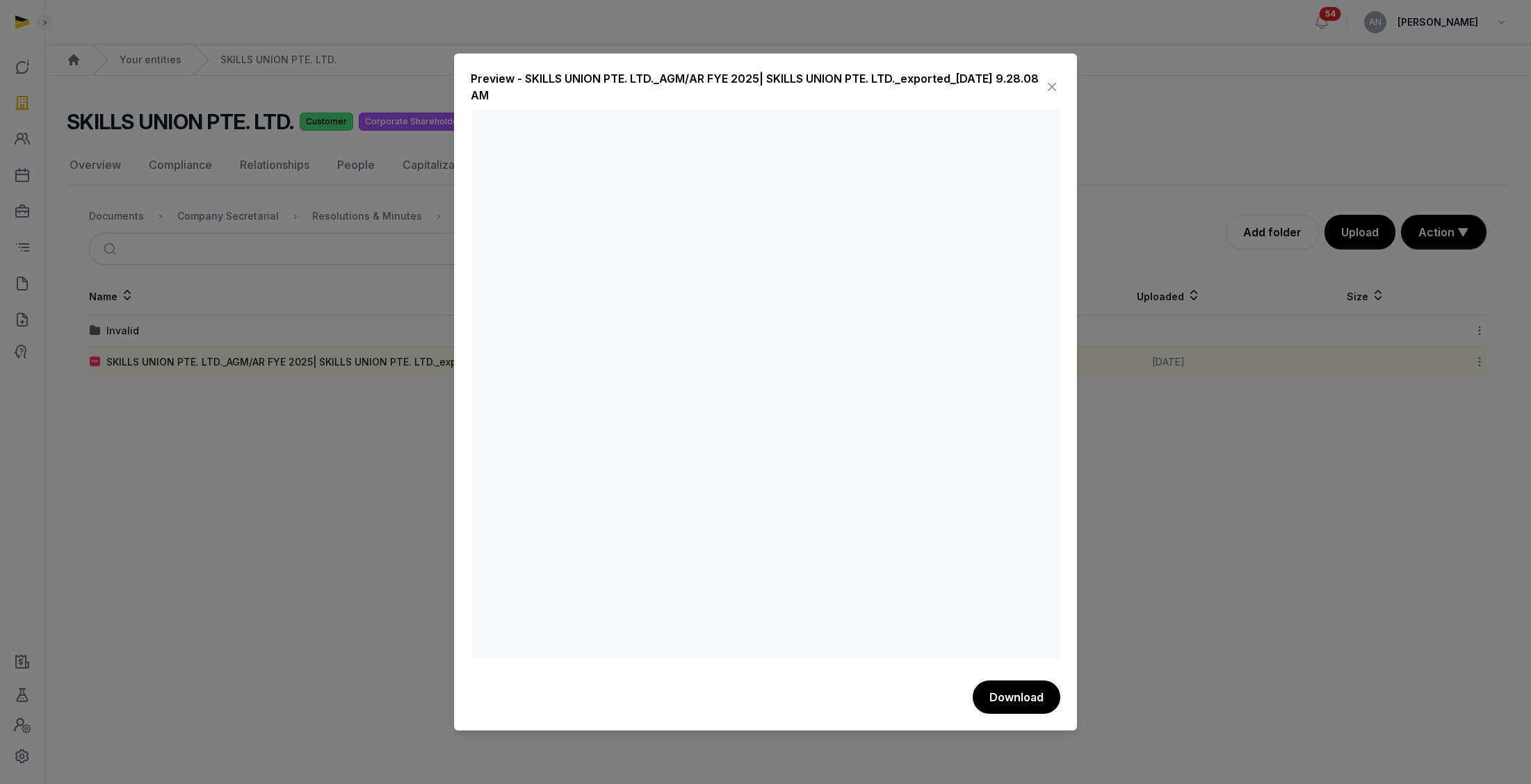
click at [962, 87] on icon at bounding box center [1052, 87] width 17 height 22
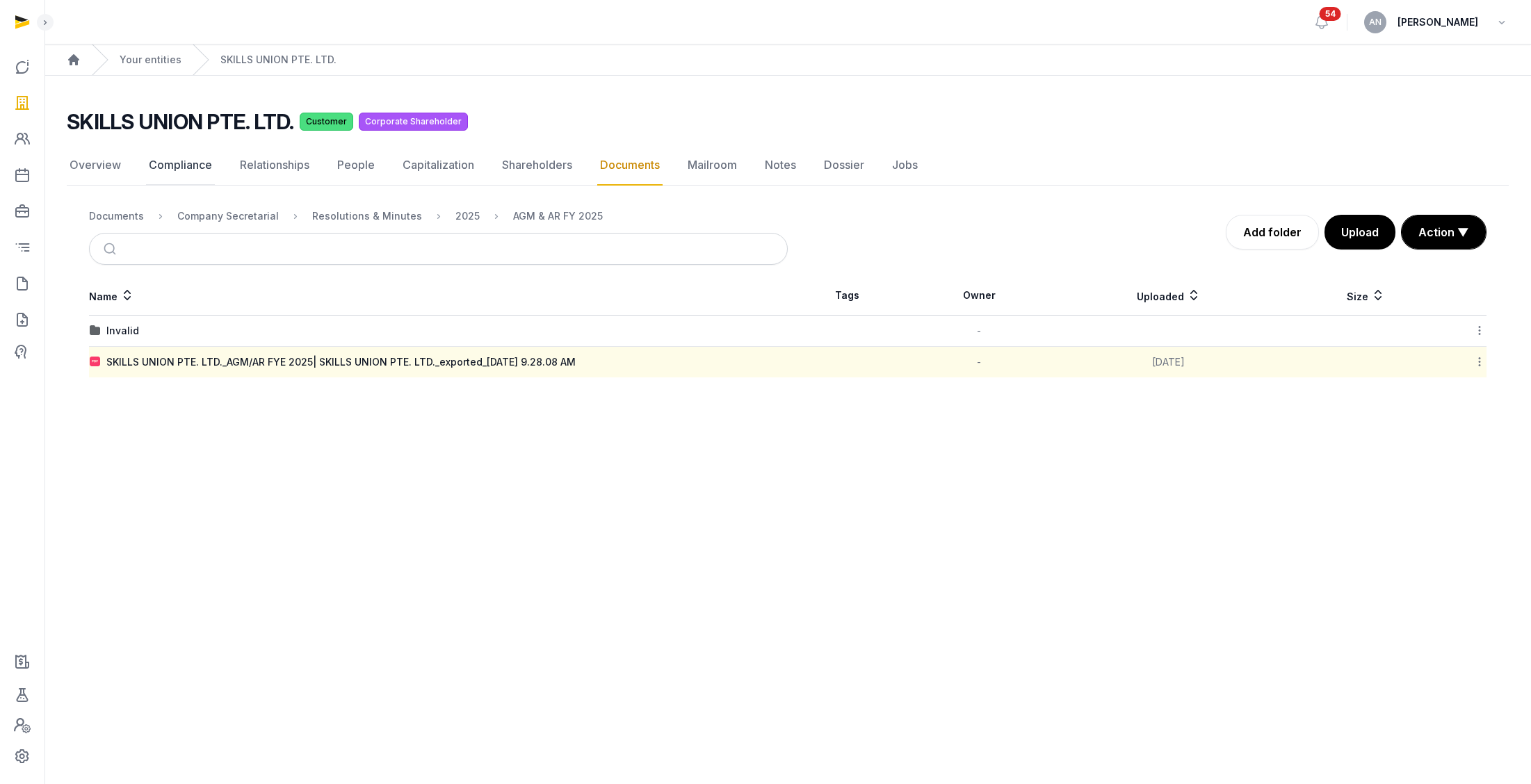
click at [147, 171] on link "Compliance" at bounding box center [180, 166] width 69 height 40
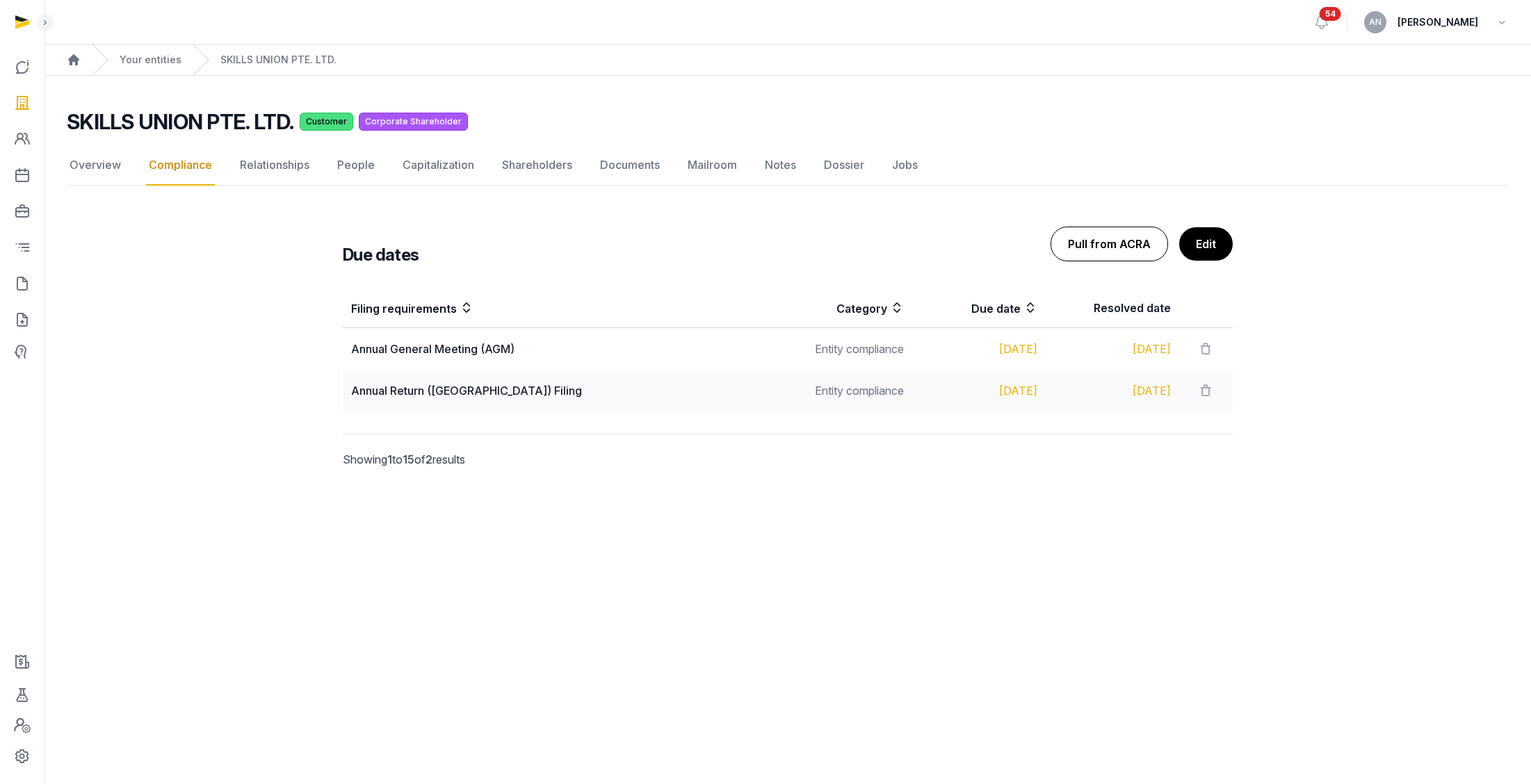
click at [962, 246] on button "Pull from ACRA" at bounding box center [1109, 244] width 117 height 35
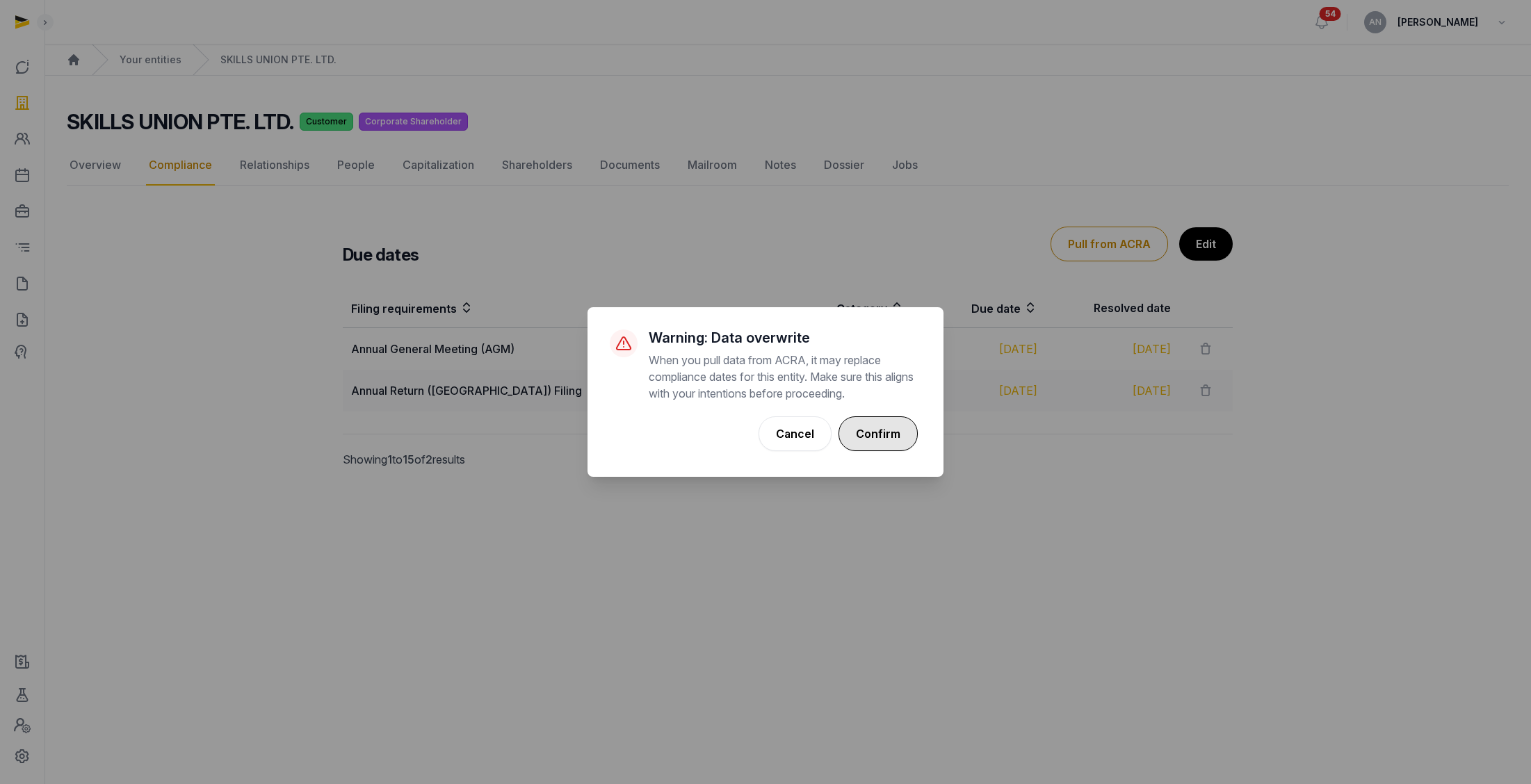
click at [902, 423] on button "Confirm" at bounding box center [877, 434] width 79 height 35
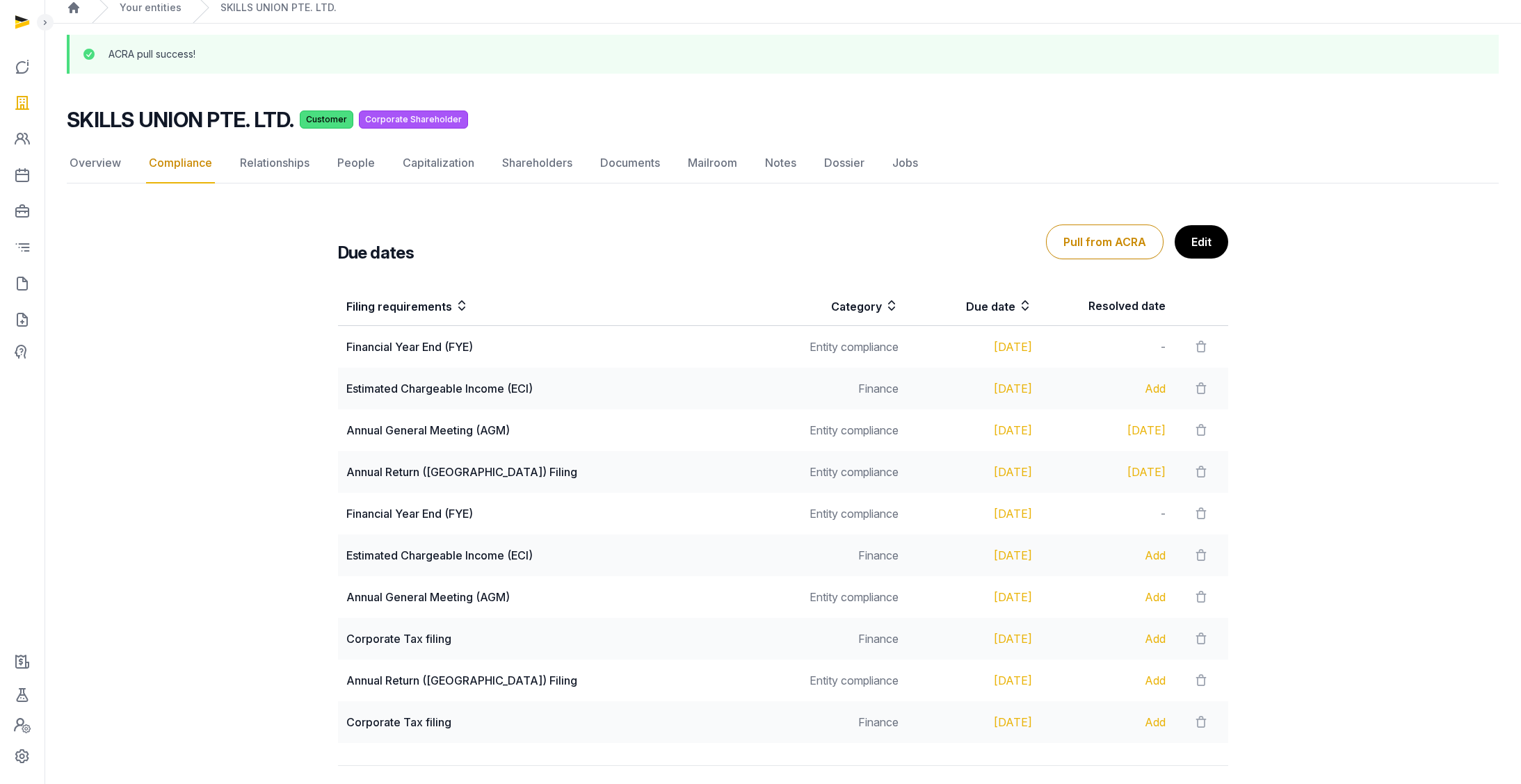
scroll to position [121, 0]
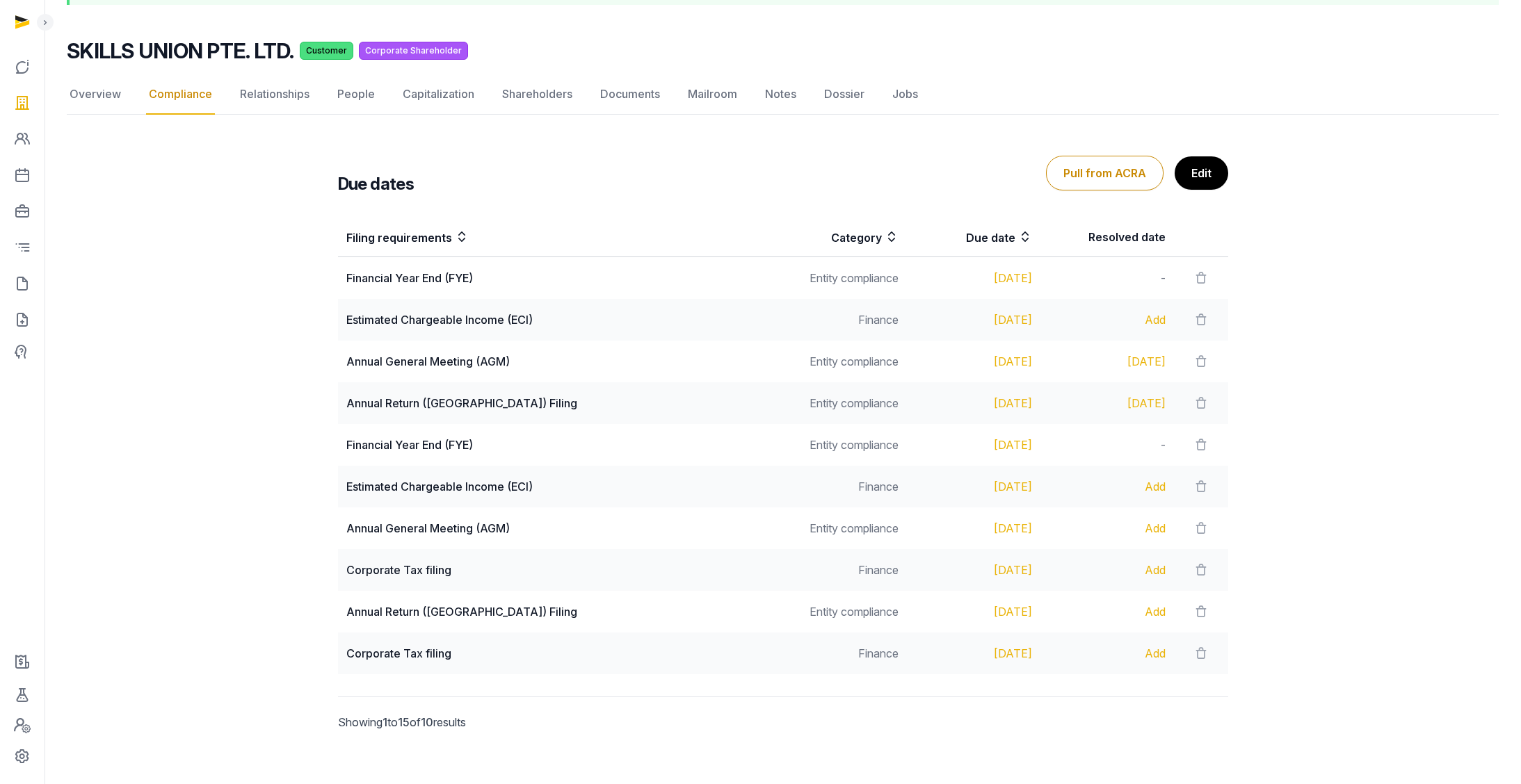
click at [962, 532] on div "Add" at bounding box center [1107, 529] width 117 height 17
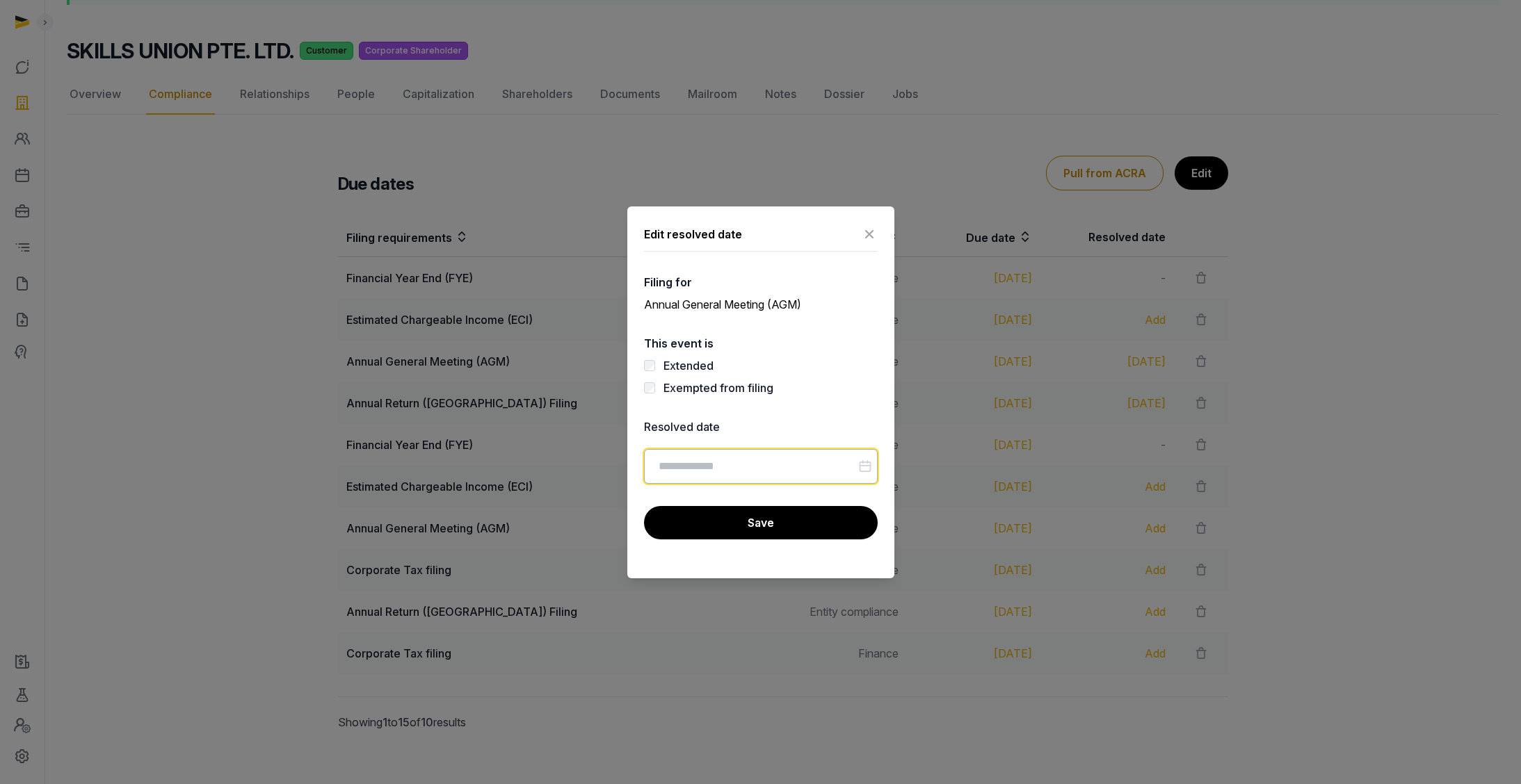
click at [681, 469] on input "Datepicker input" at bounding box center [760, 466] width 233 height 35
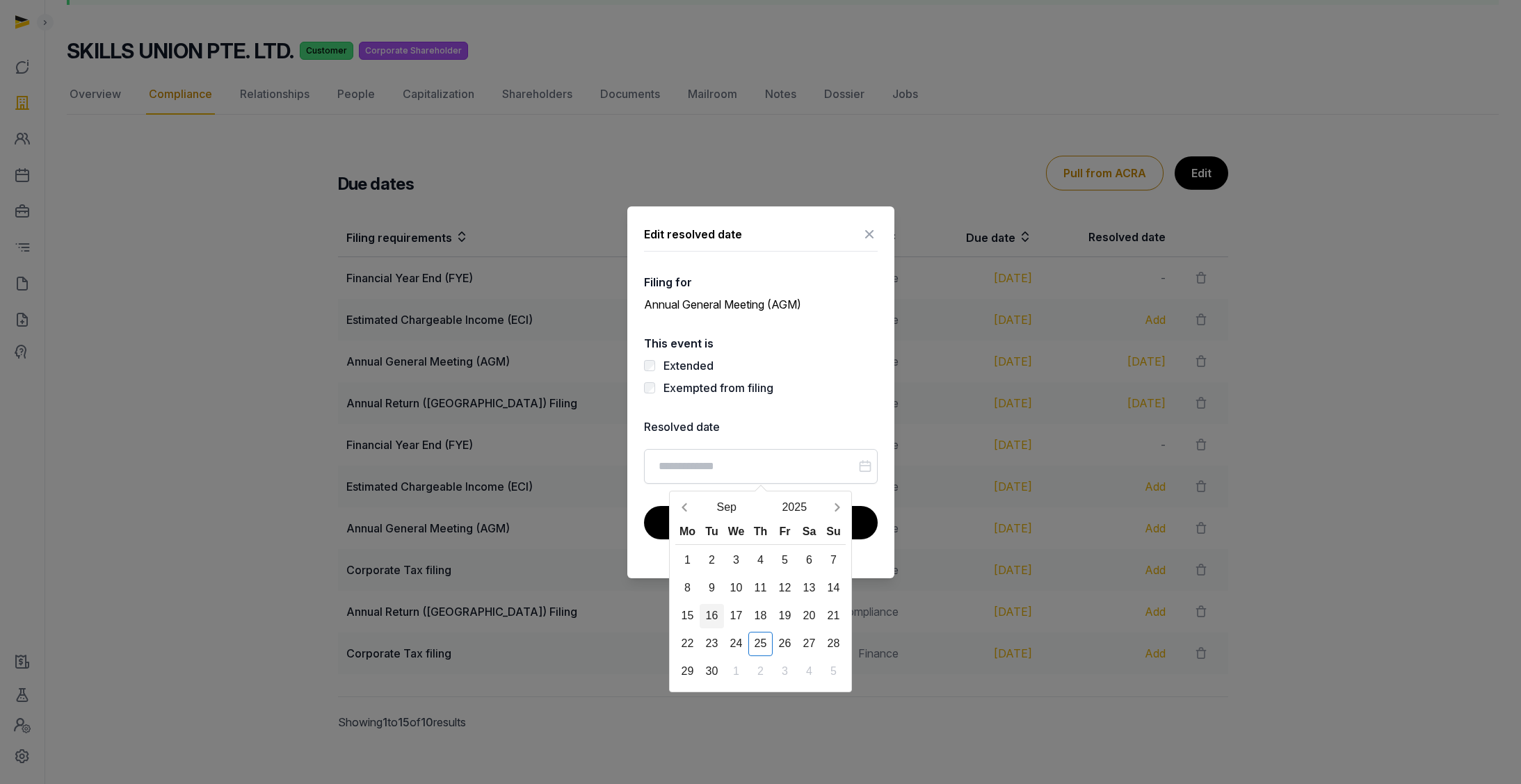
click at [714, 591] on div "16" at bounding box center [712, 617] width 25 height 25
type input "**********"
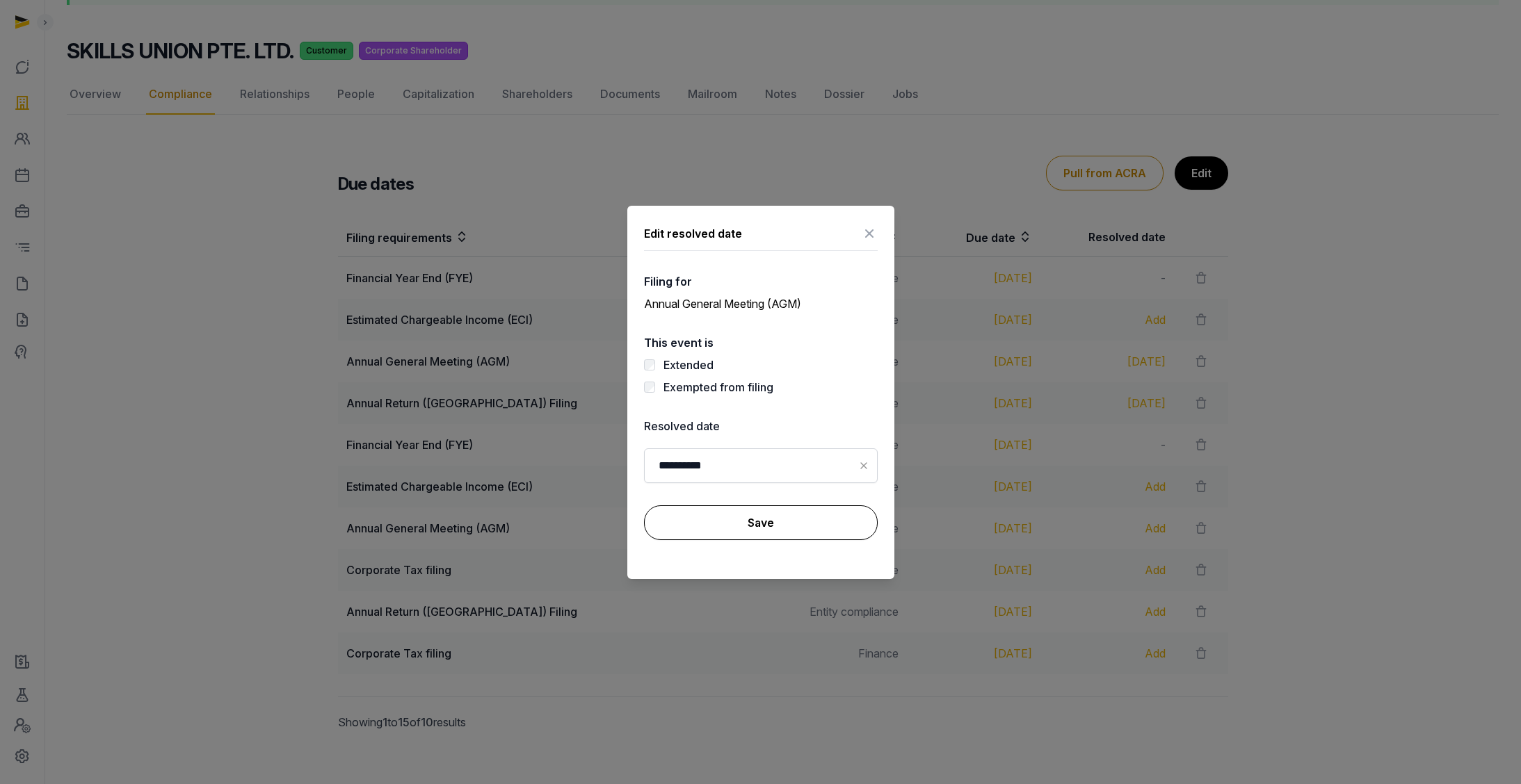
click at [780, 518] on button "Save" at bounding box center [760, 522] width 233 height 35
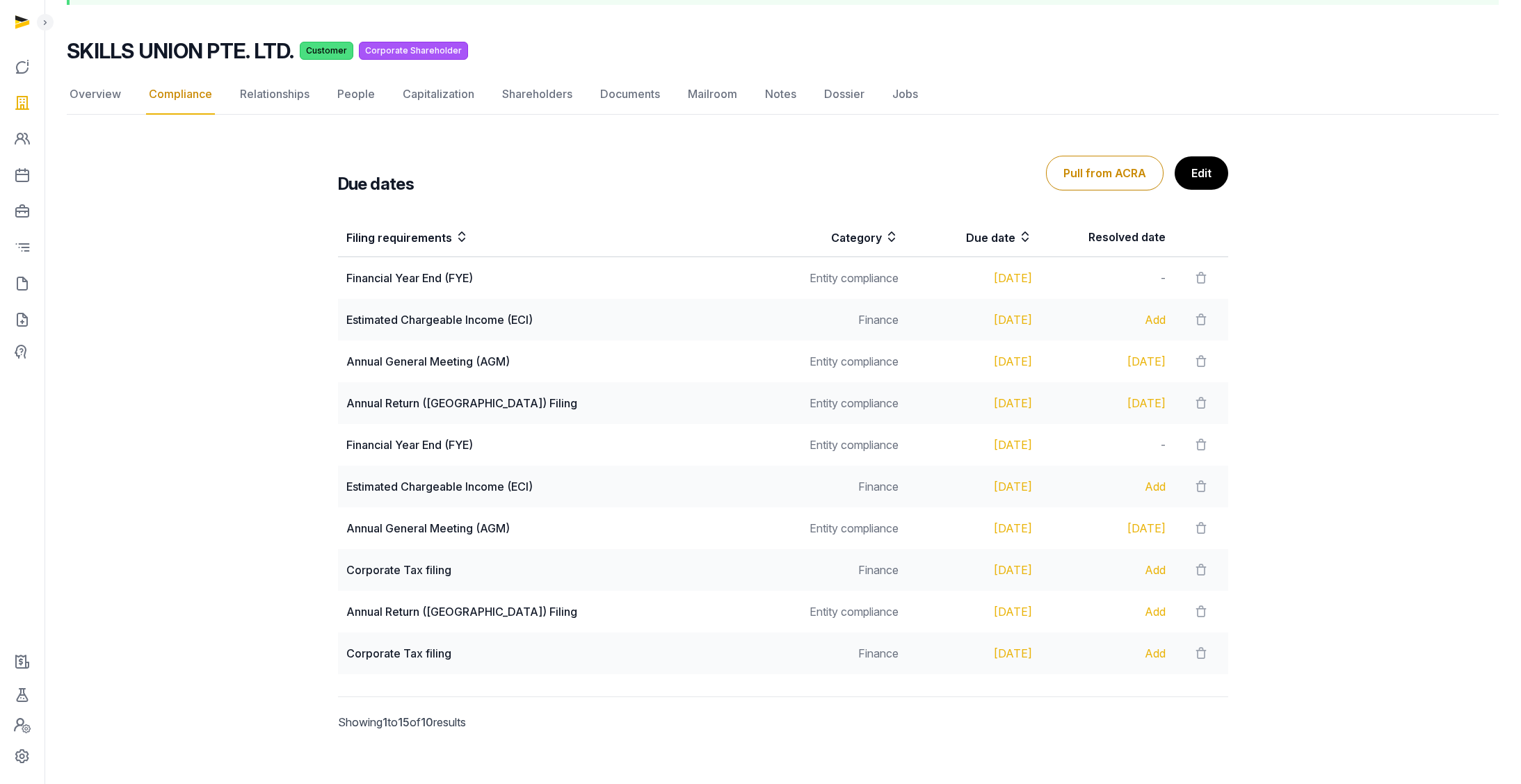
click at [962, 591] on div "Add" at bounding box center [1107, 612] width 117 height 17
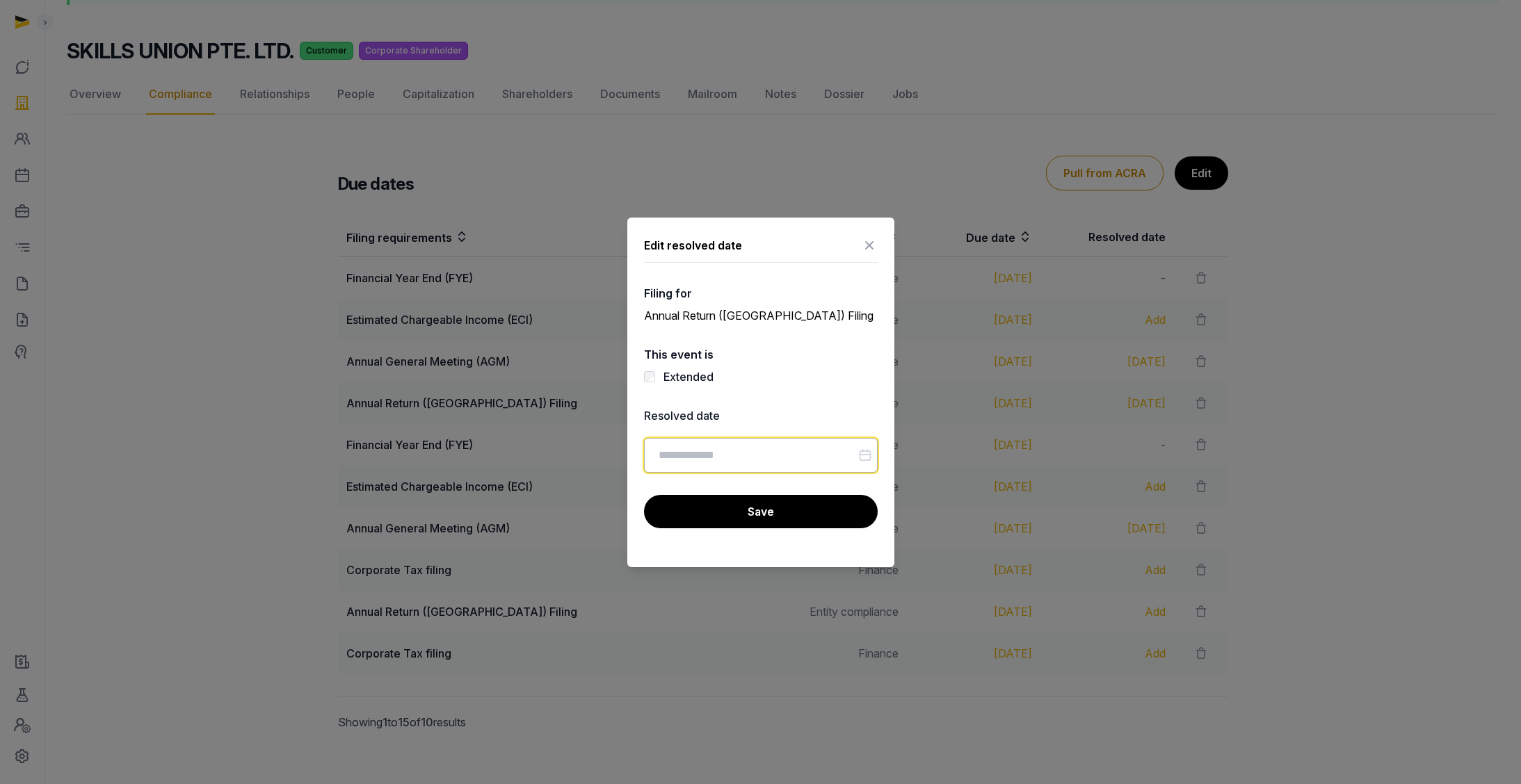
click at [773, 458] on input "Datepicker input" at bounding box center [760, 455] width 233 height 35
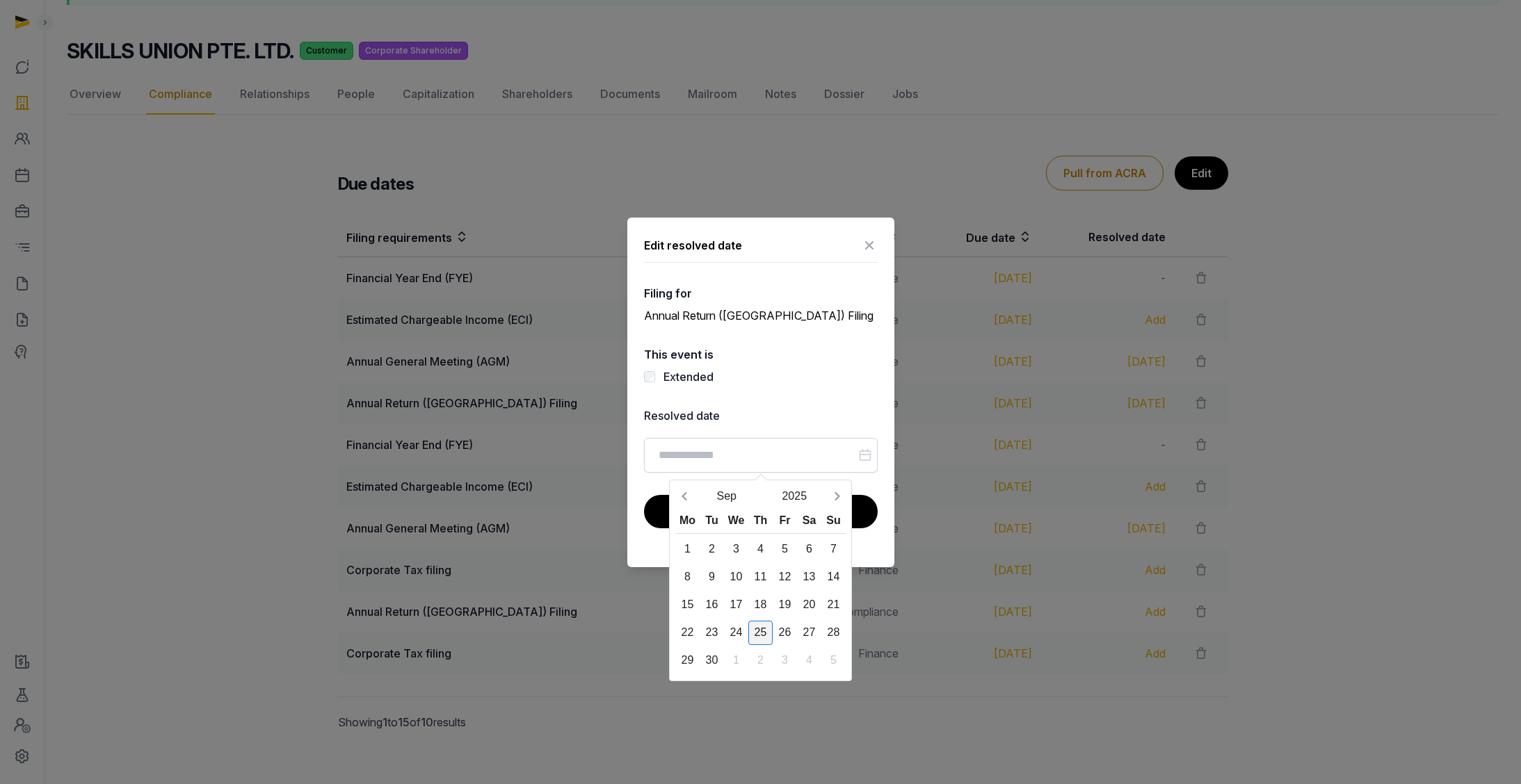
click at [761, 591] on div "25" at bounding box center [760, 633] width 25 height 25
type input "**********"
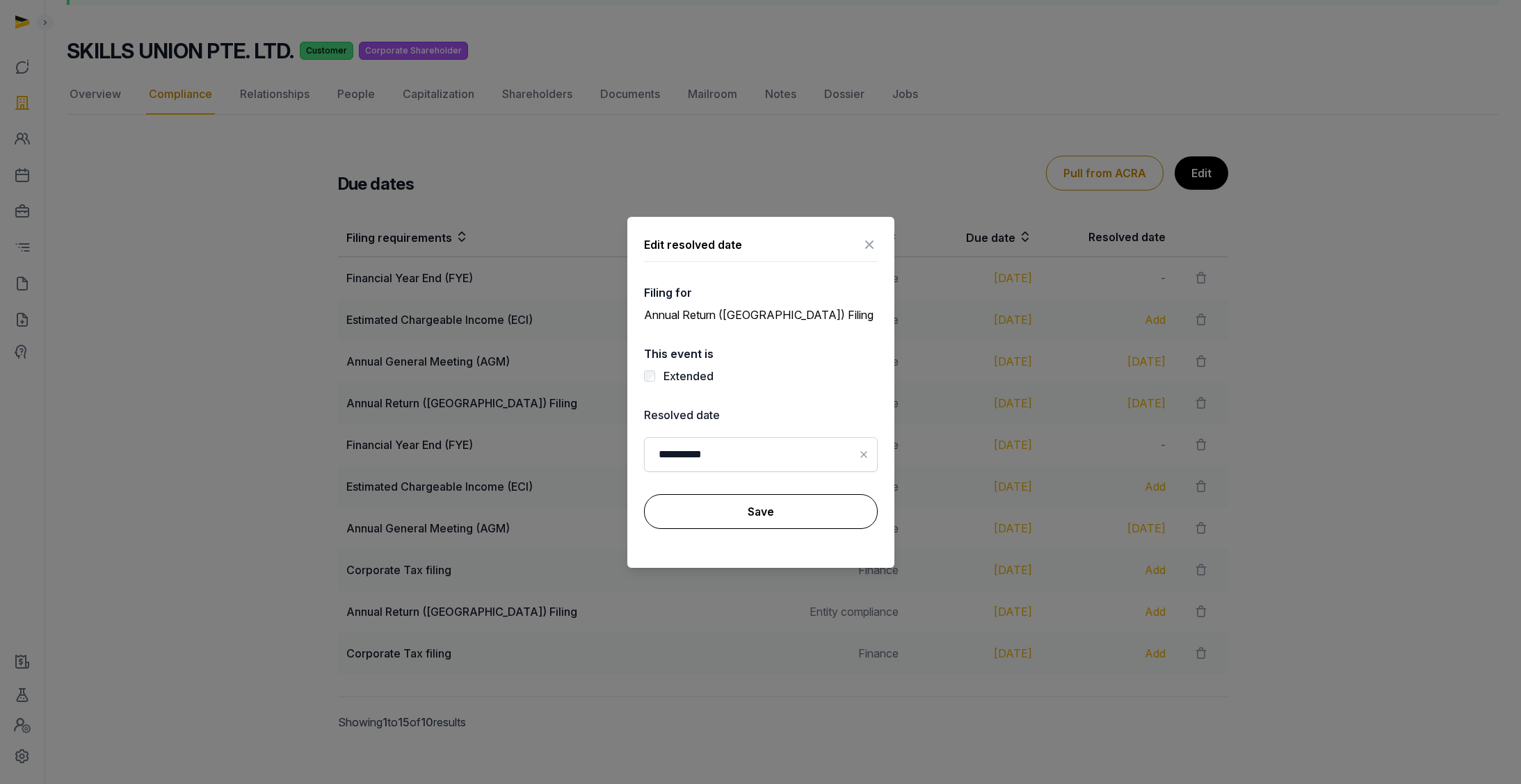
click at [753, 507] on button "Save" at bounding box center [760, 511] width 233 height 35
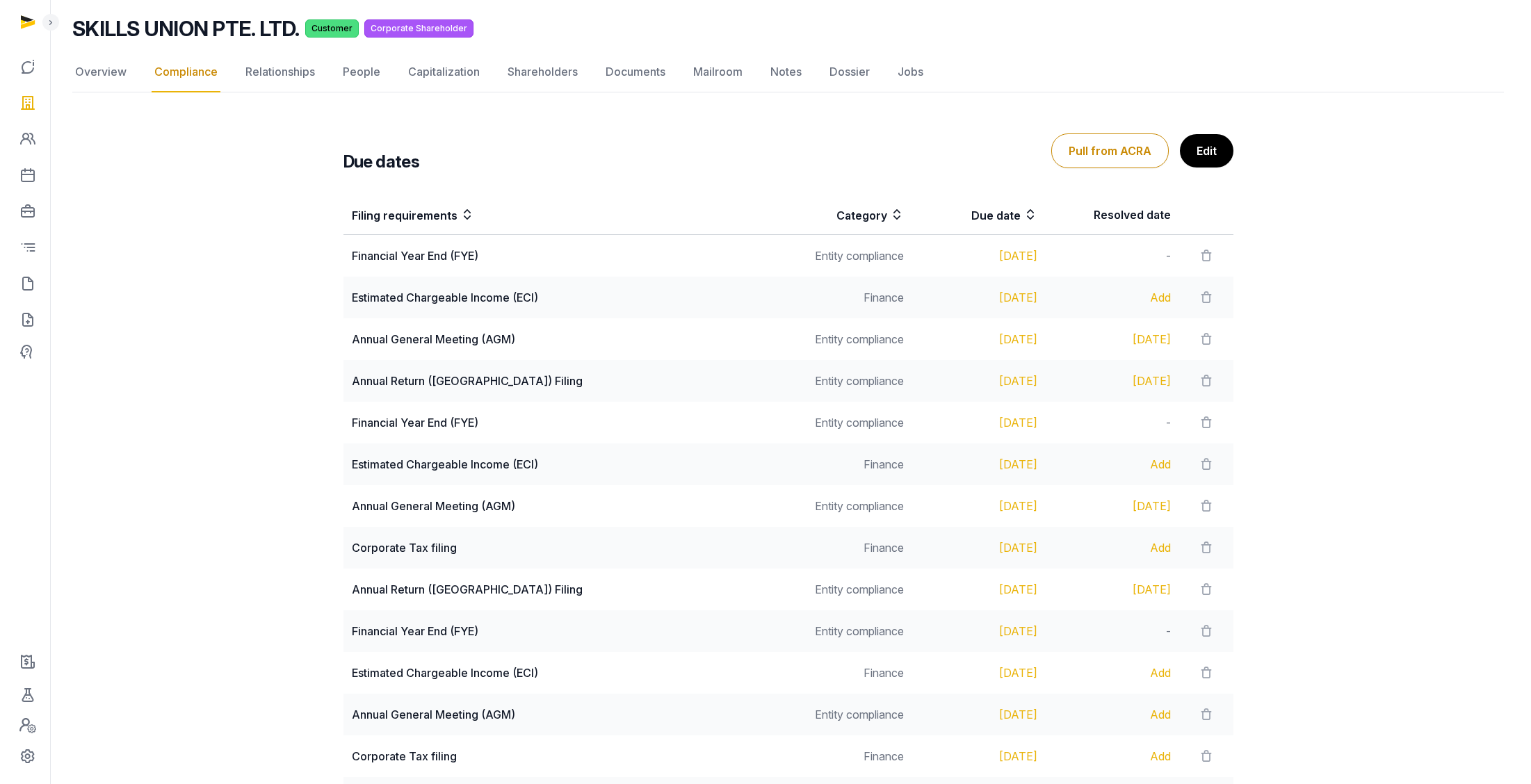
scroll to position [0, 0]
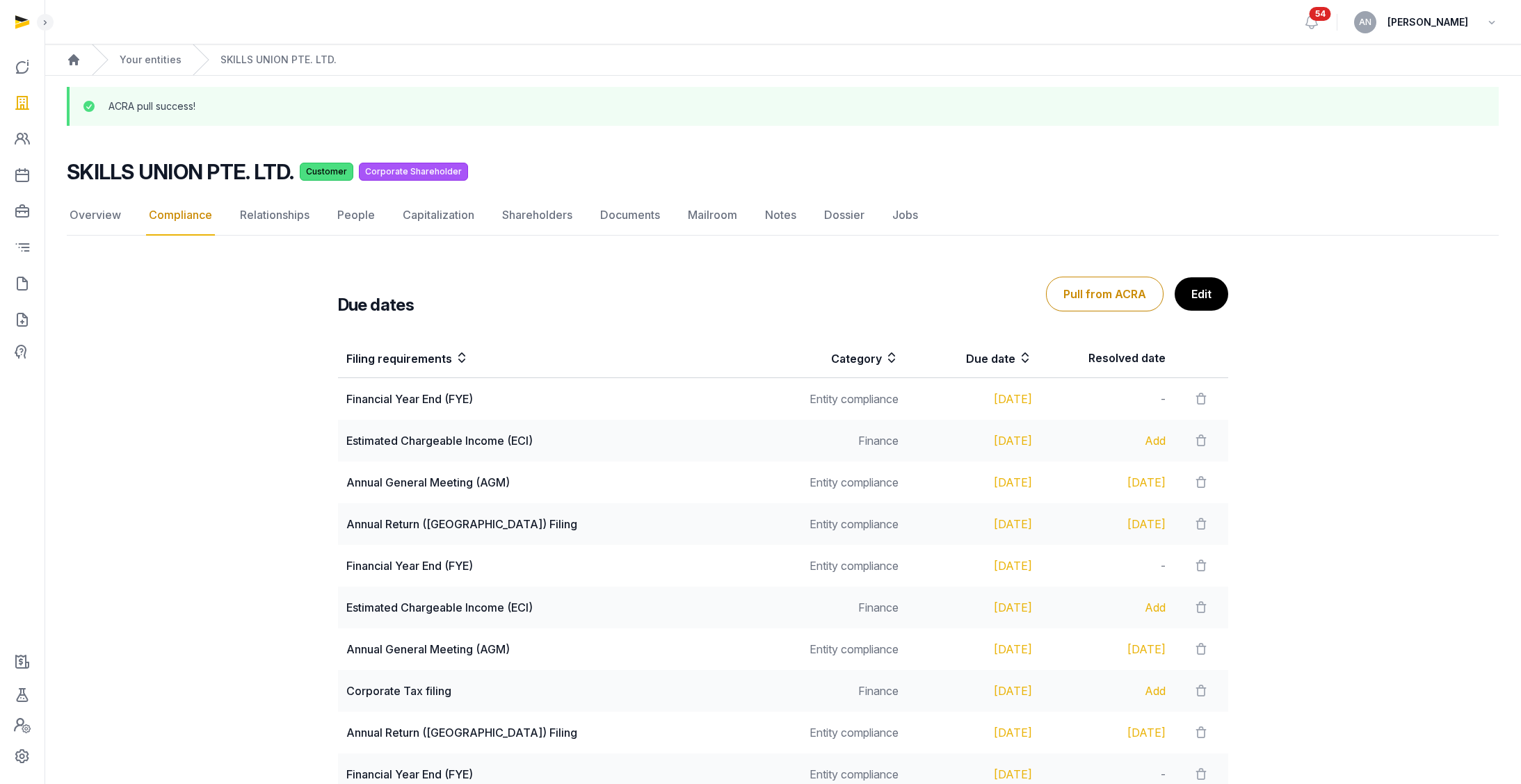
click at [159, 164] on h2 "SKILLS UNION PTE. LTD." at bounding box center [180, 171] width 227 height 25
copy h2 "SKILLS UNION PTE. LTD."
click at [134, 66] on link "Your entities" at bounding box center [150, 60] width 62 height 14
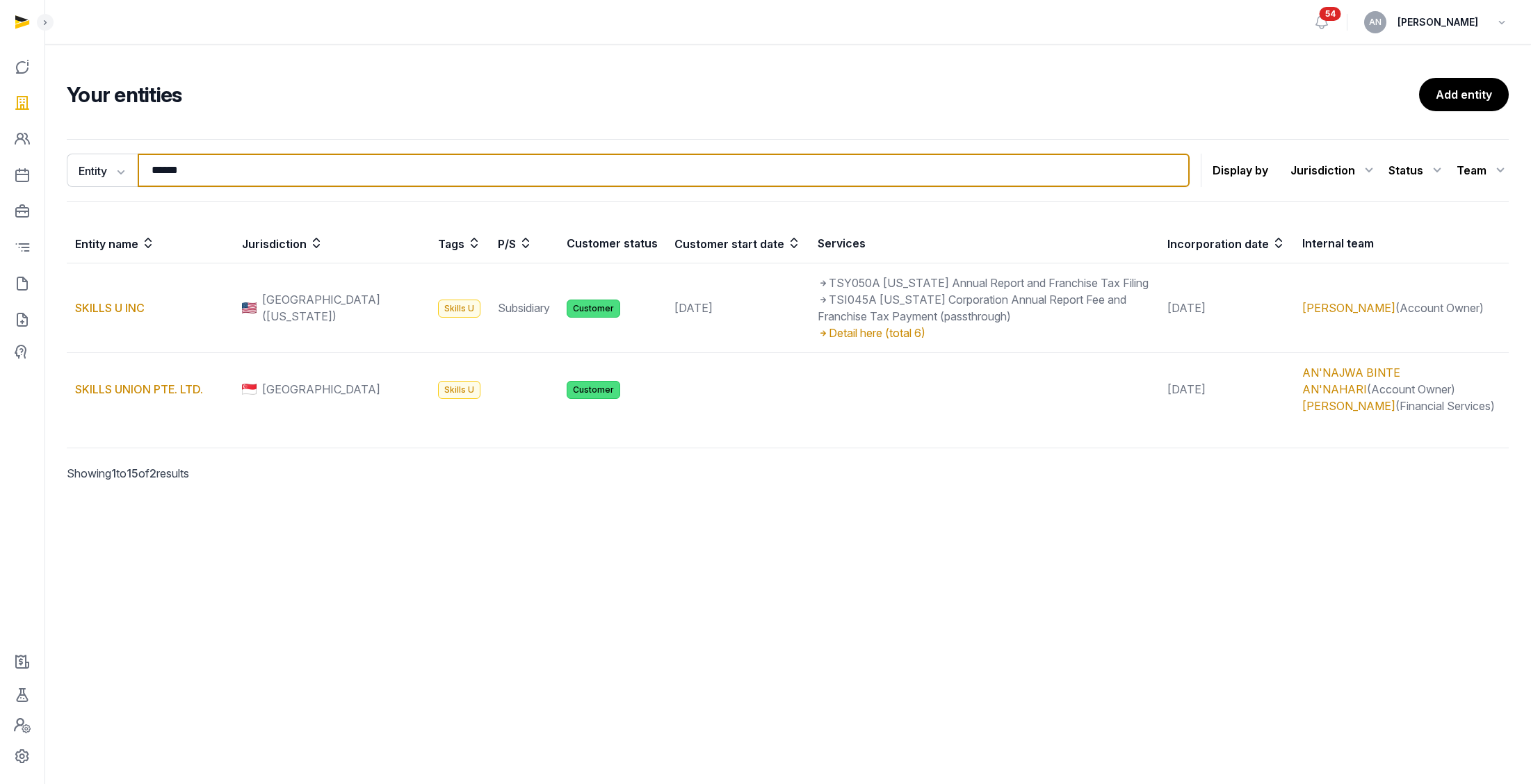
click at [238, 179] on input "******" at bounding box center [663, 169] width 1051 height 33
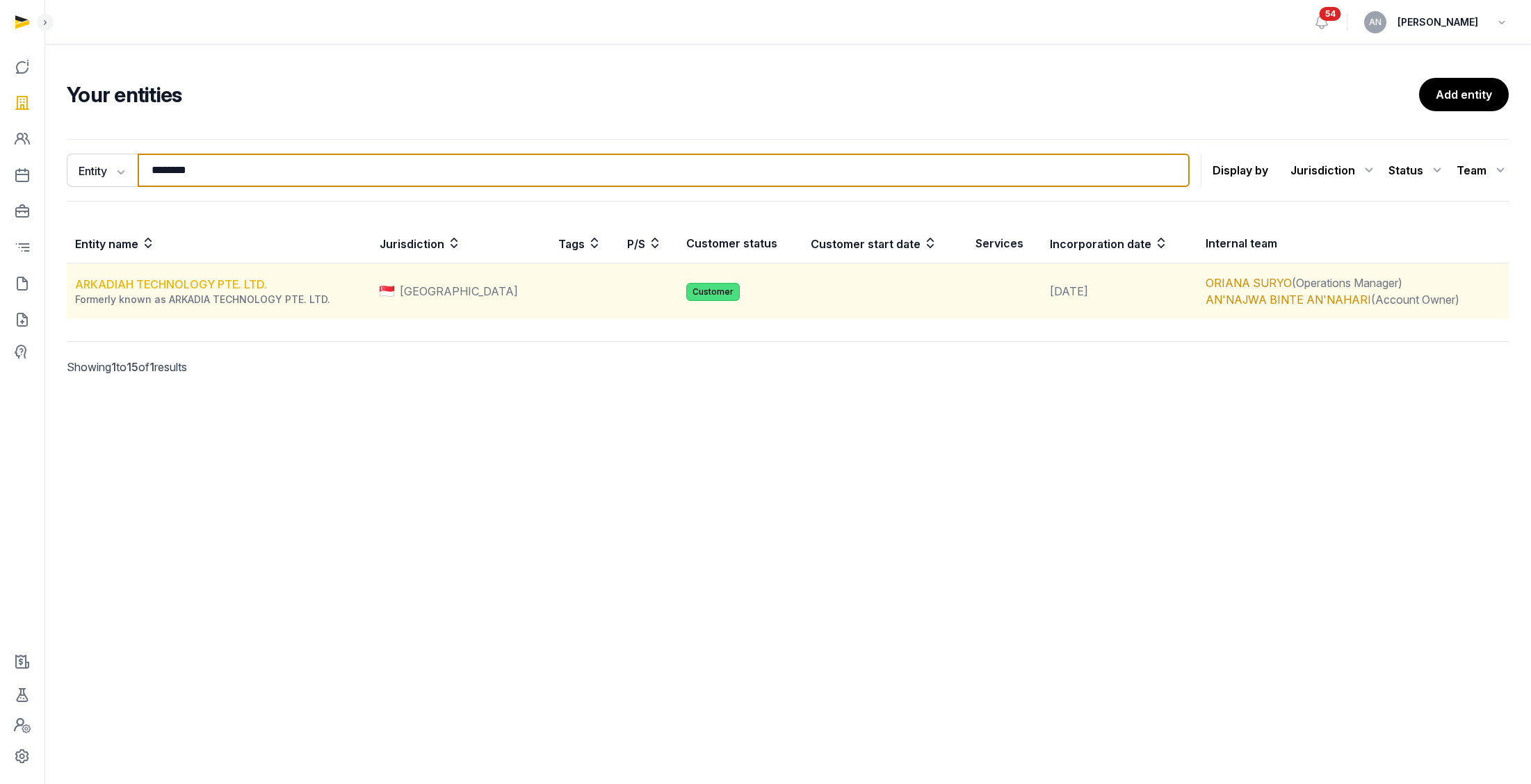
type input "********"
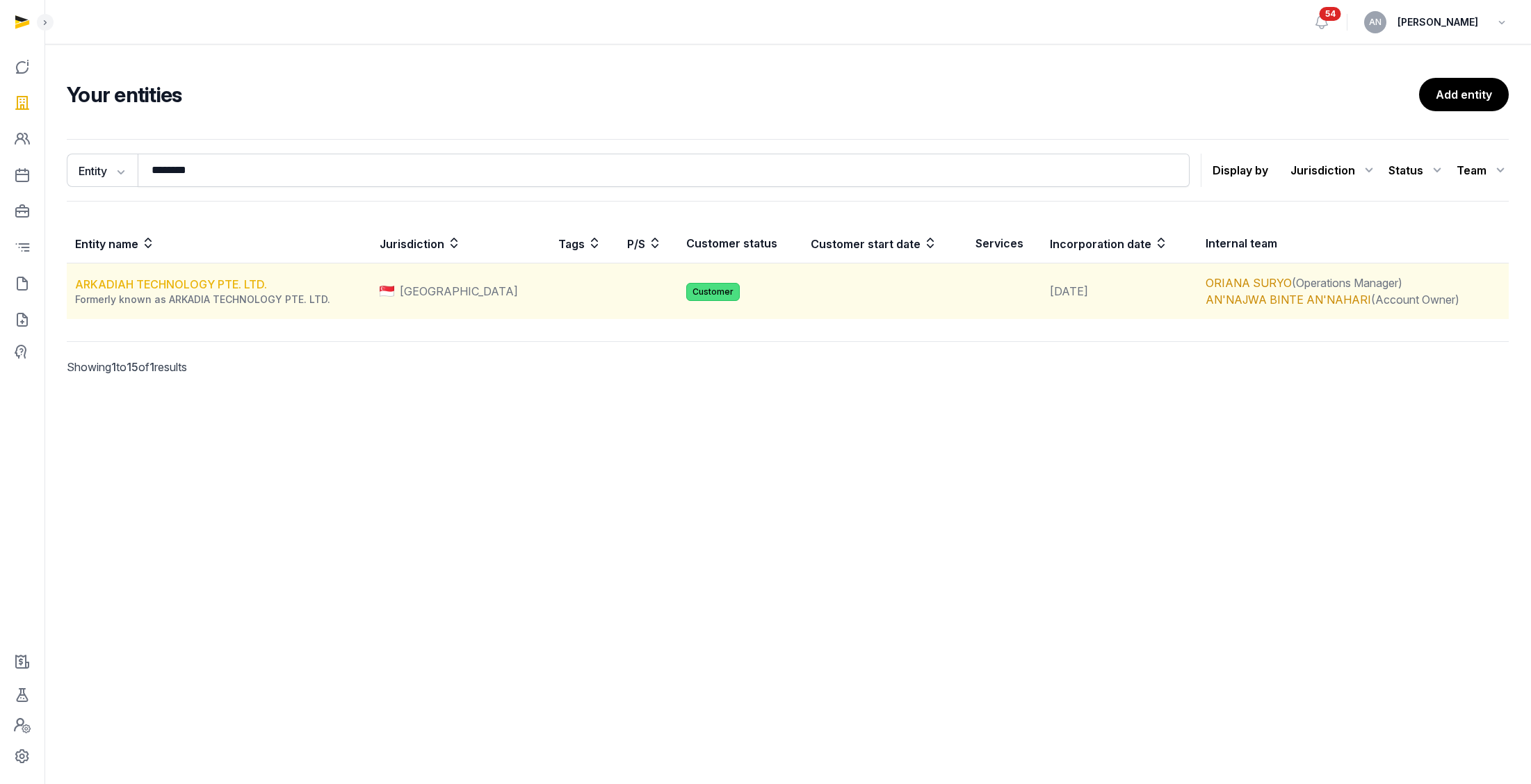
click at [180, 278] on link "ARKADIAH TECHNOLOGY PTE. LTD." at bounding box center [171, 284] width 192 height 14
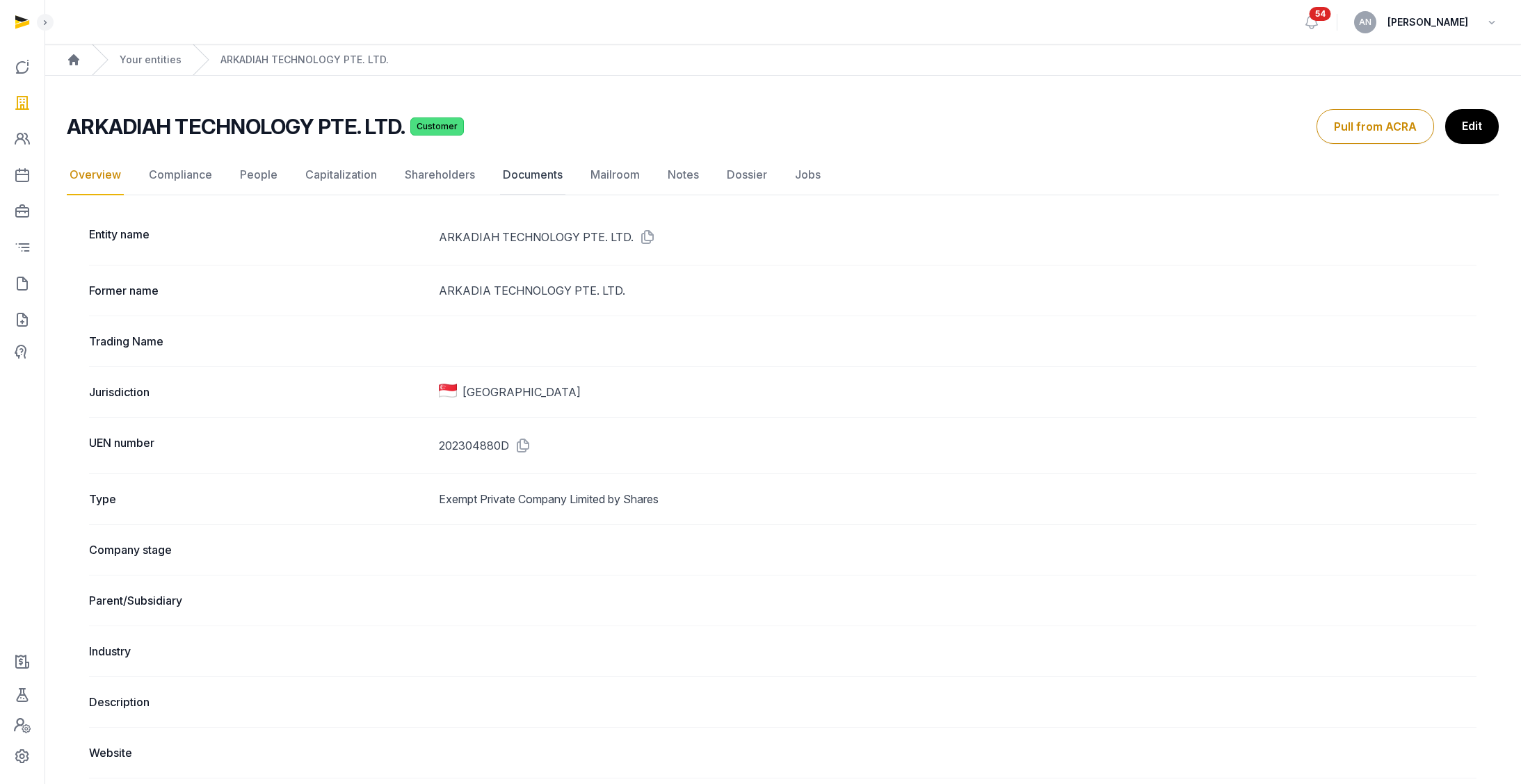
click at [528, 177] on link "Documents" at bounding box center [532, 175] width 66 height 40
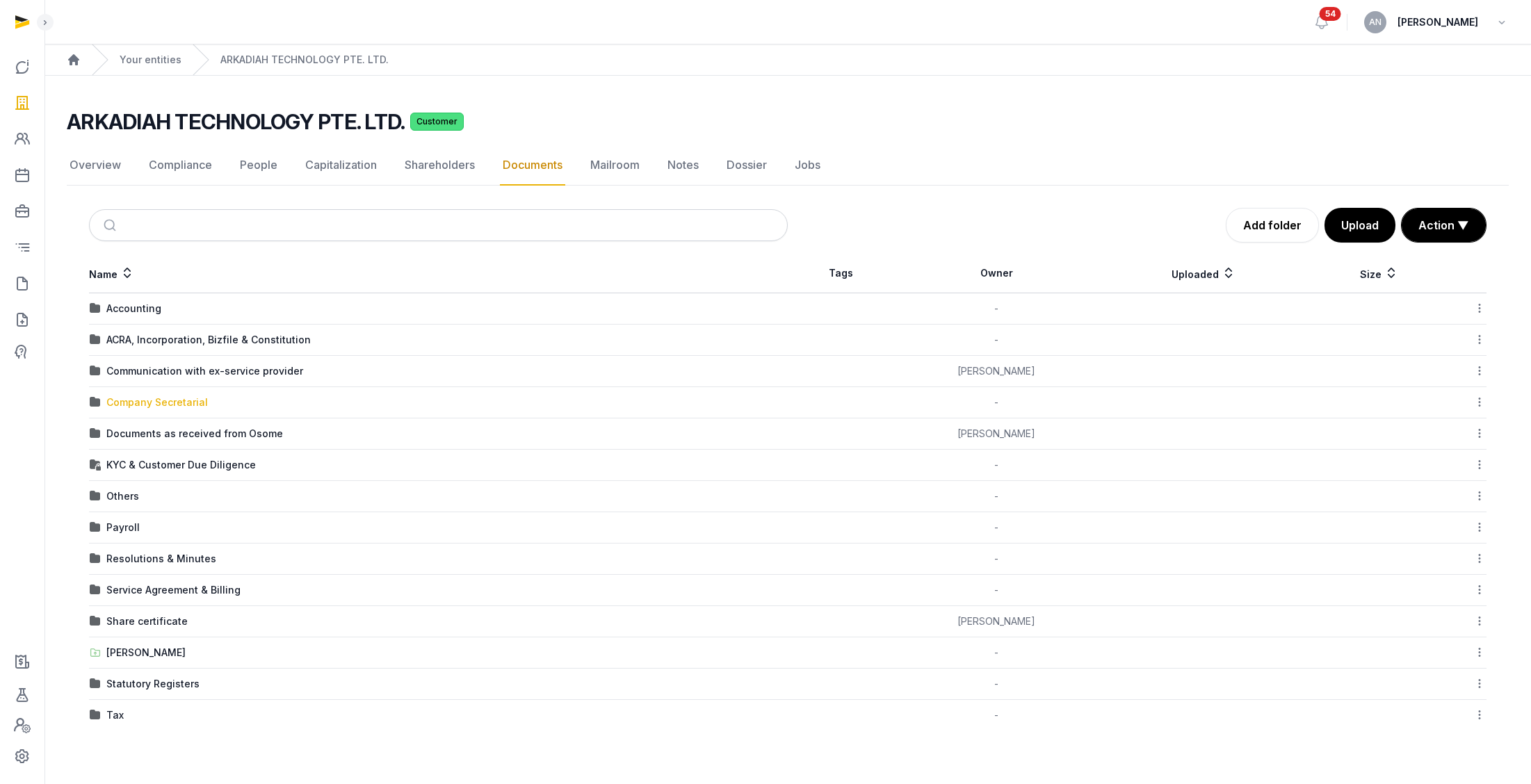
click at [153, 399] on div "Company Secretarial" at bounding box center [157, 402] width 102 height 14
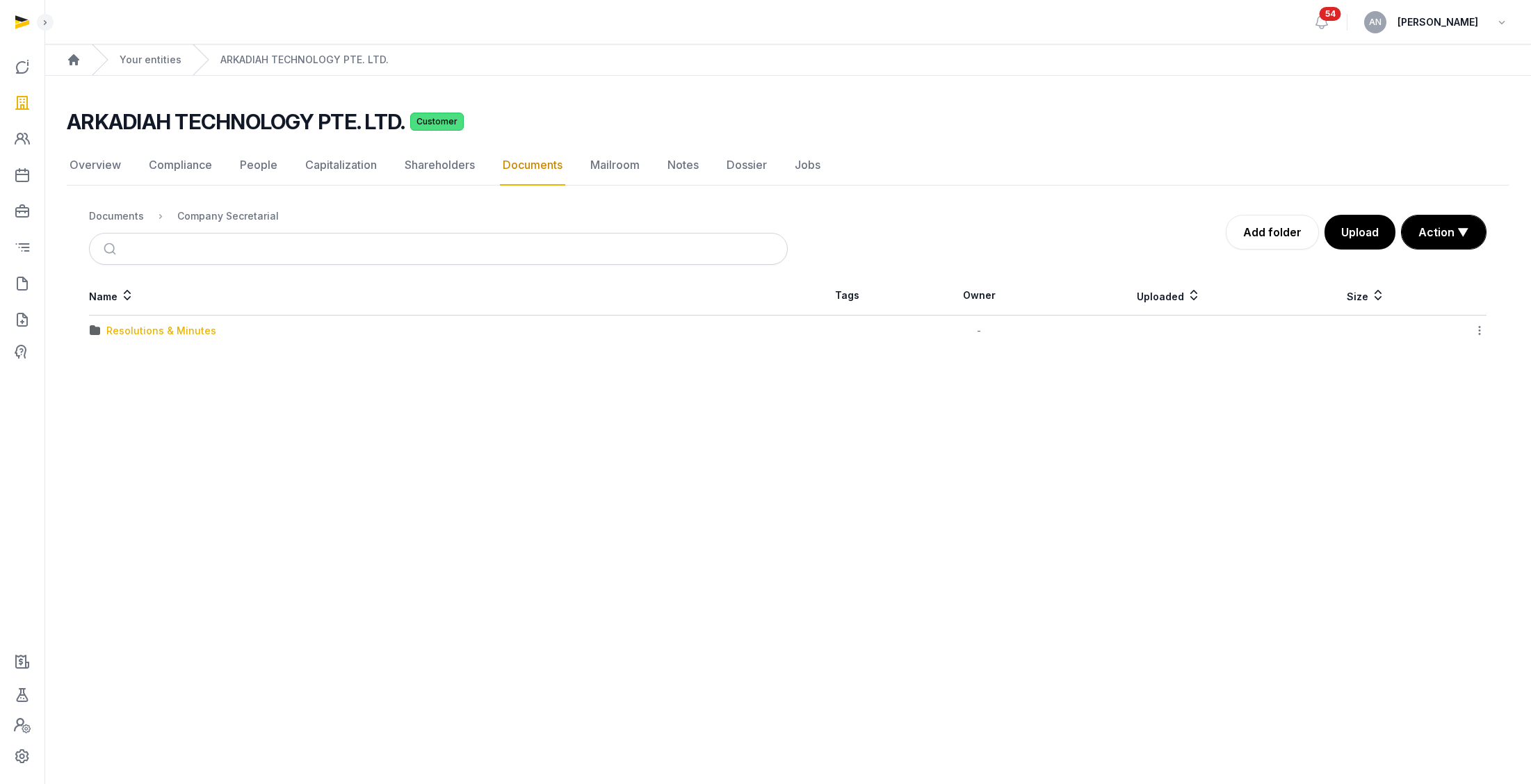
click at [144, 324] on div "Resolutions & Minutes" at bounding box center [161, 330] width 109 height 14
click at [122, 392] on div "2025" at bounding box center [119, 393] width 25 height 14
click at [128, 358] on div "AGM AR FYE2024" at bounding box center [148, 362] width 84 height 14
click at [460, 215] on div "2025" at bounding box center [468, 216] width 25 height 14
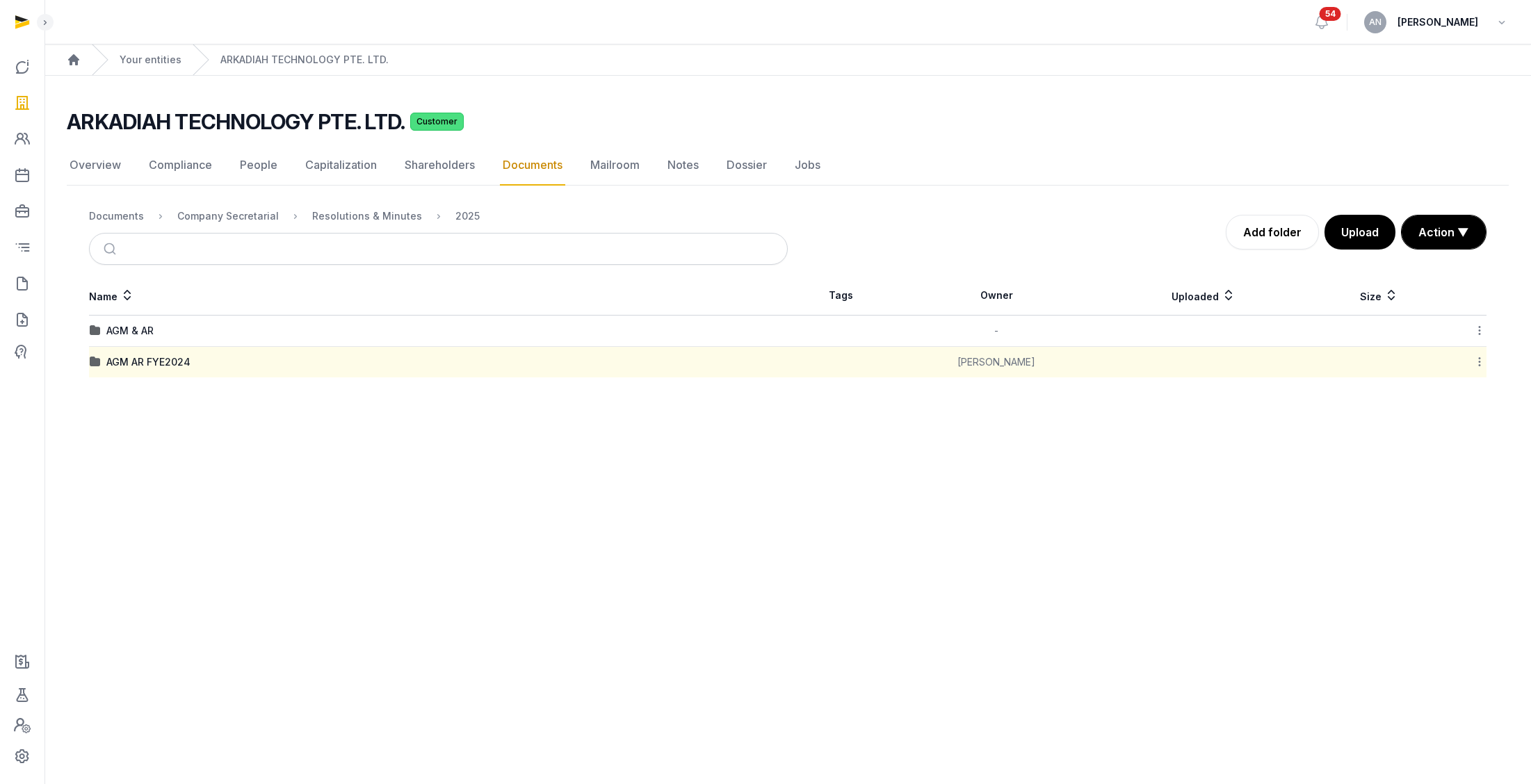
drag, startPoint x: 129, startPoint y: 337, endPoint x: 157, endPoint y: 342, distance: 28.4
click at [129, 337] on div "AGM & AR" at bounding box center [130, 330] width 48 height 14
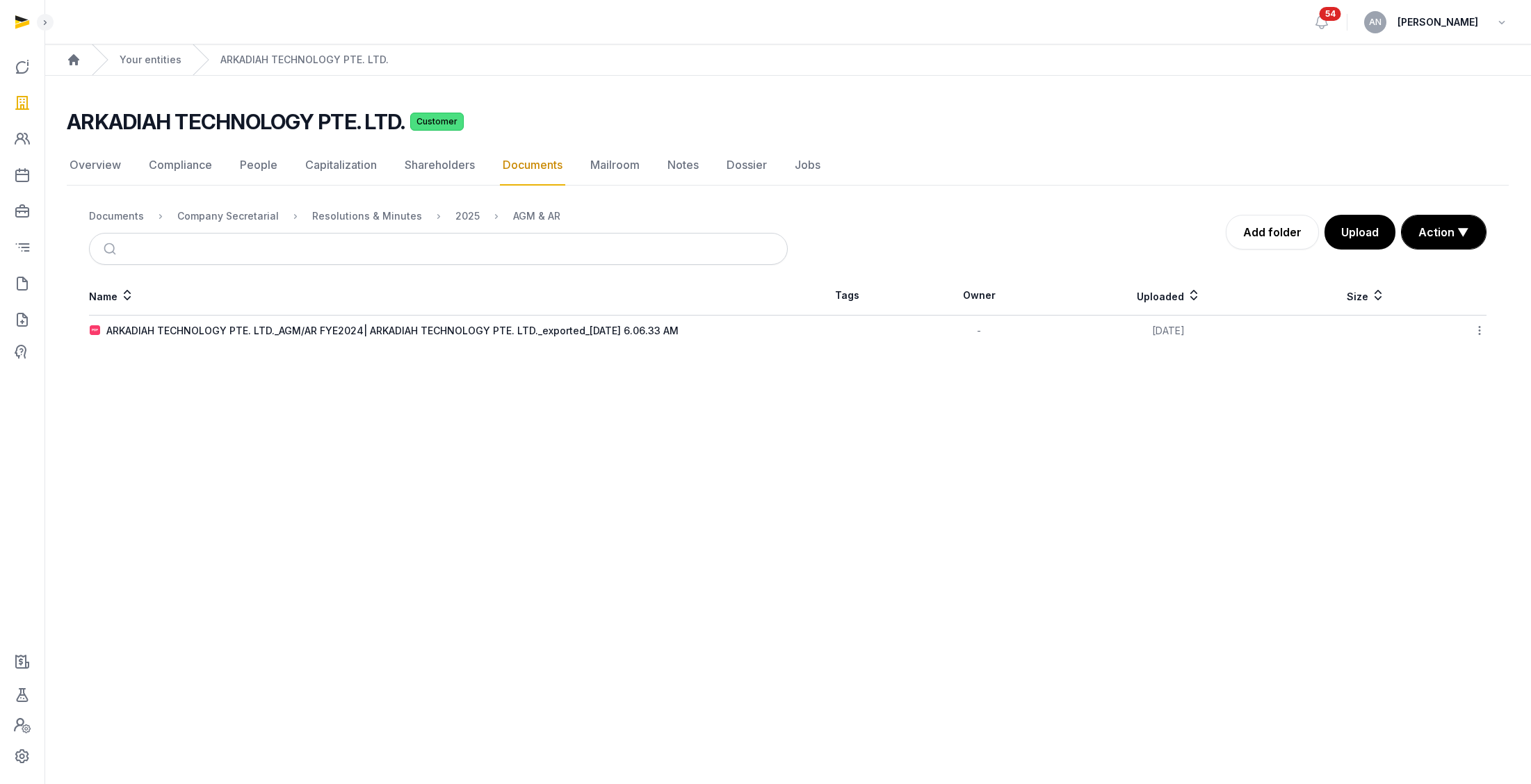
click at [962, 332] on icon at bounding box center [1479, 330] width 12 height 14
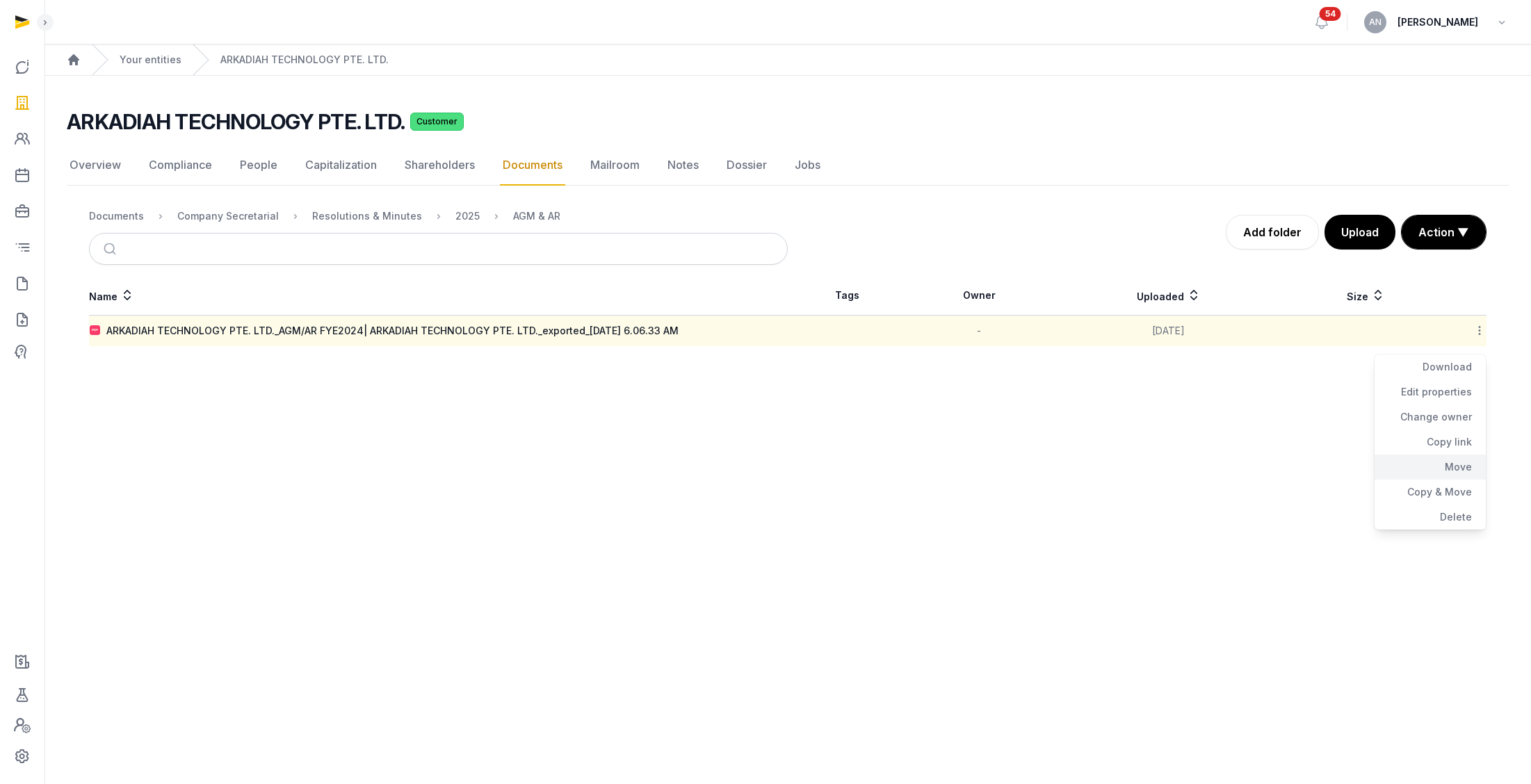
click at [962, 461] on div "Move" at bounding box center [1429, 467] width 111 height 25
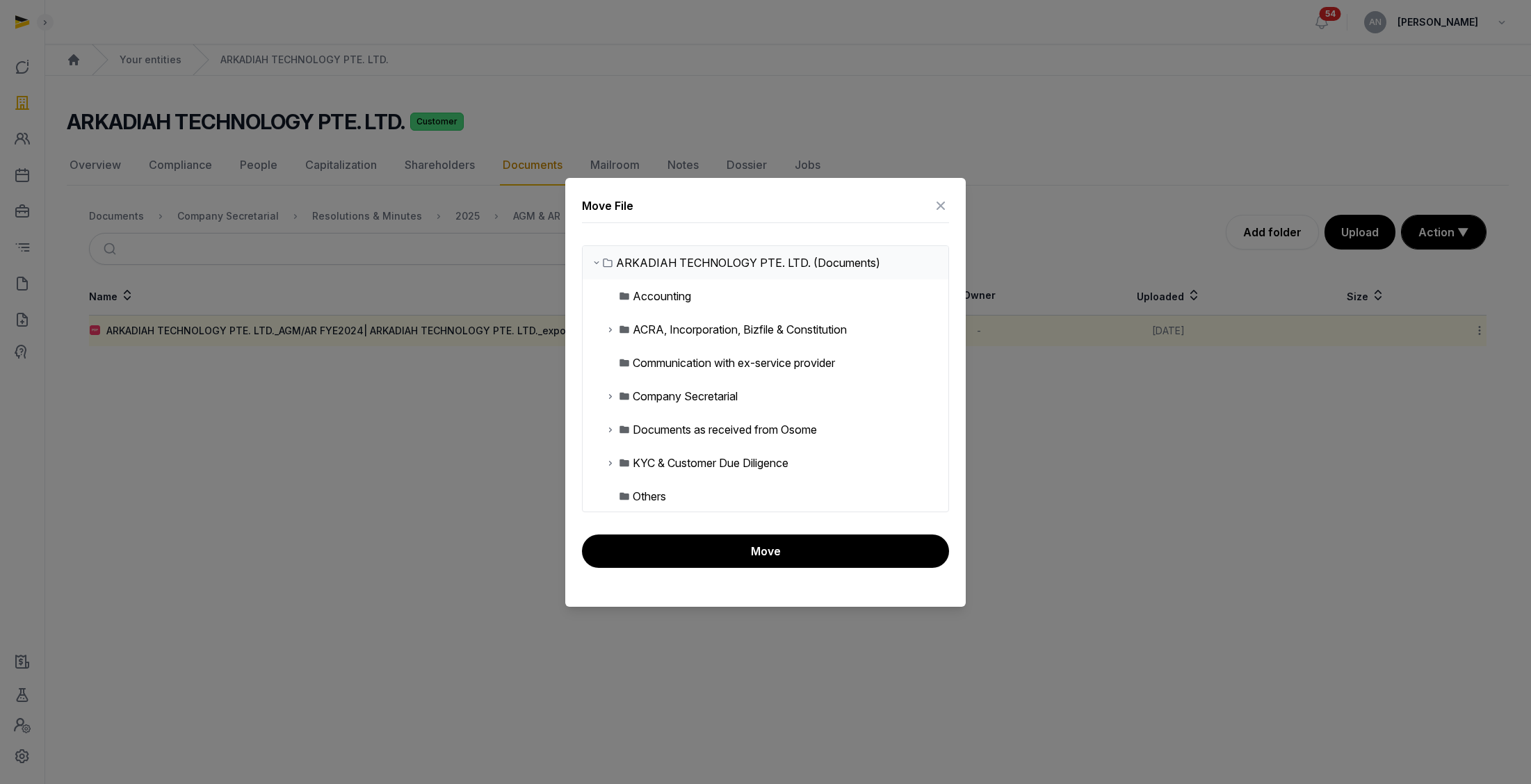
scroll to position [3, 0]
click at [611, 396] on icon at bounding box center [611, 394] width 11 height 17
click at [620, 424] on icon at bounding box center [621, 427] width 11 height 17
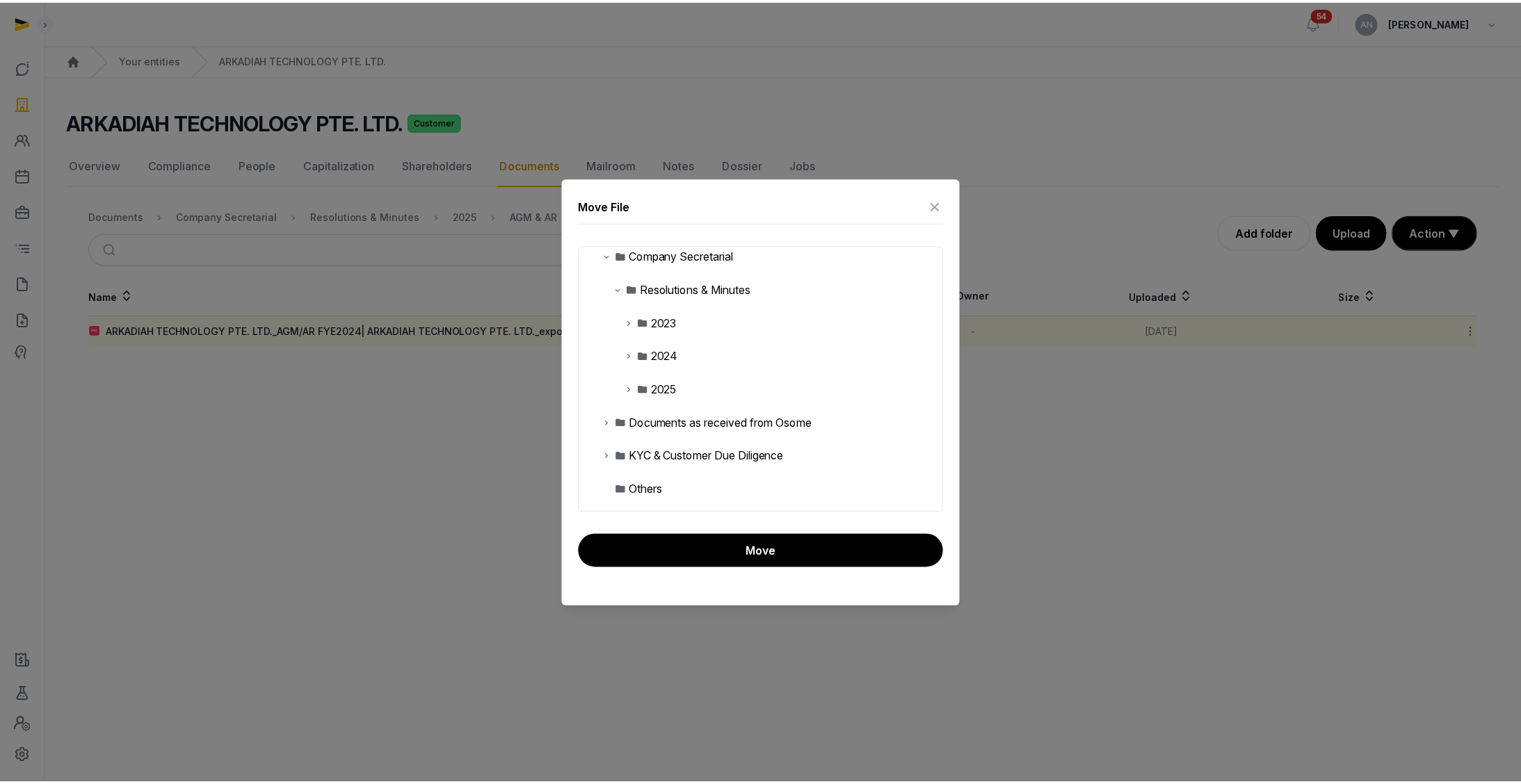
scroll to position [154, 0]
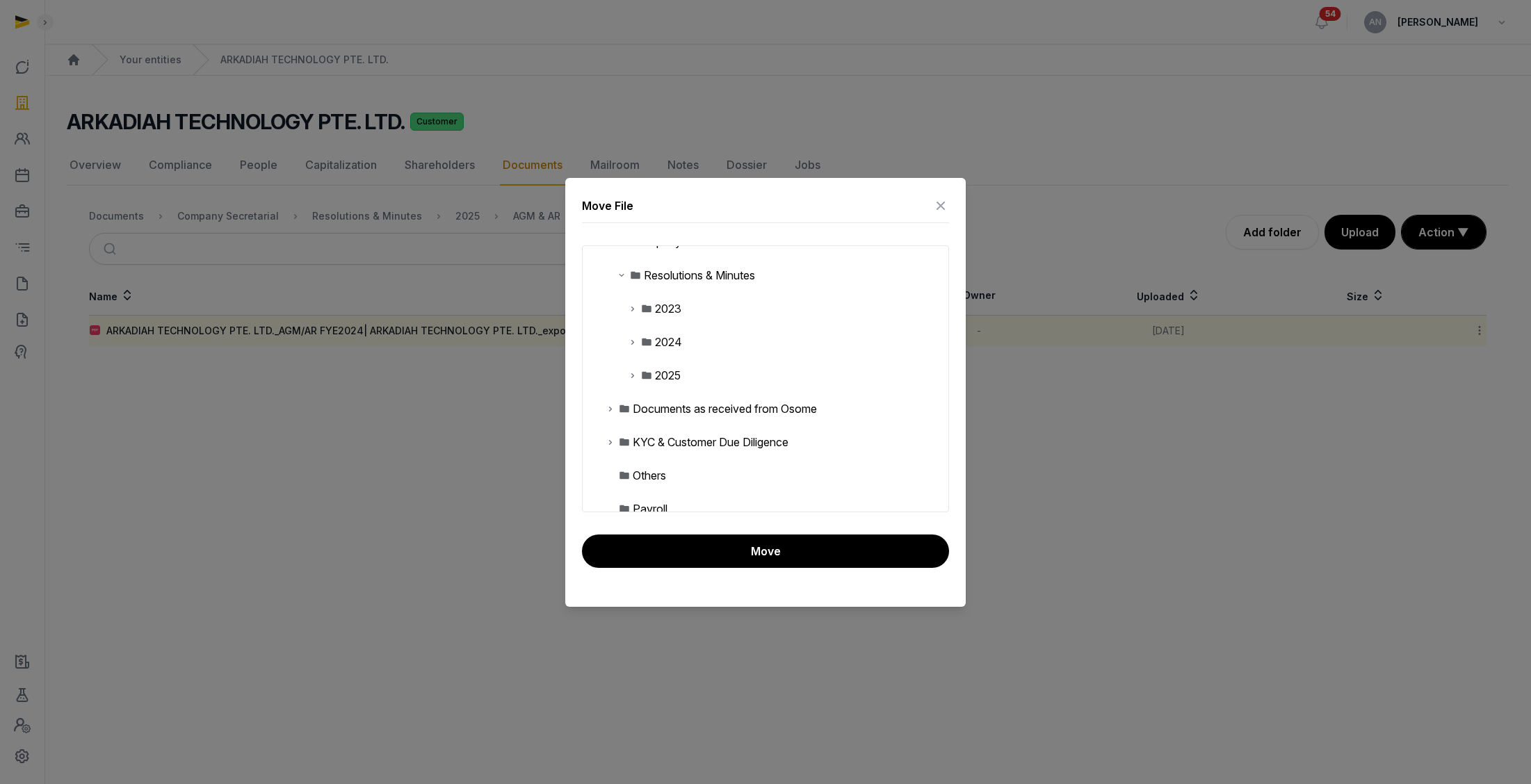
click at [631, 376] on icon at bounding box center [633, 376] width 11 height 17
click at [688, 445] on div "AGM AR FYE2024" at bounding box center [714, 442] width 96 height 17
click at [727, 555] on button "Move" at bounding box center [766, 551] width 367 height 33
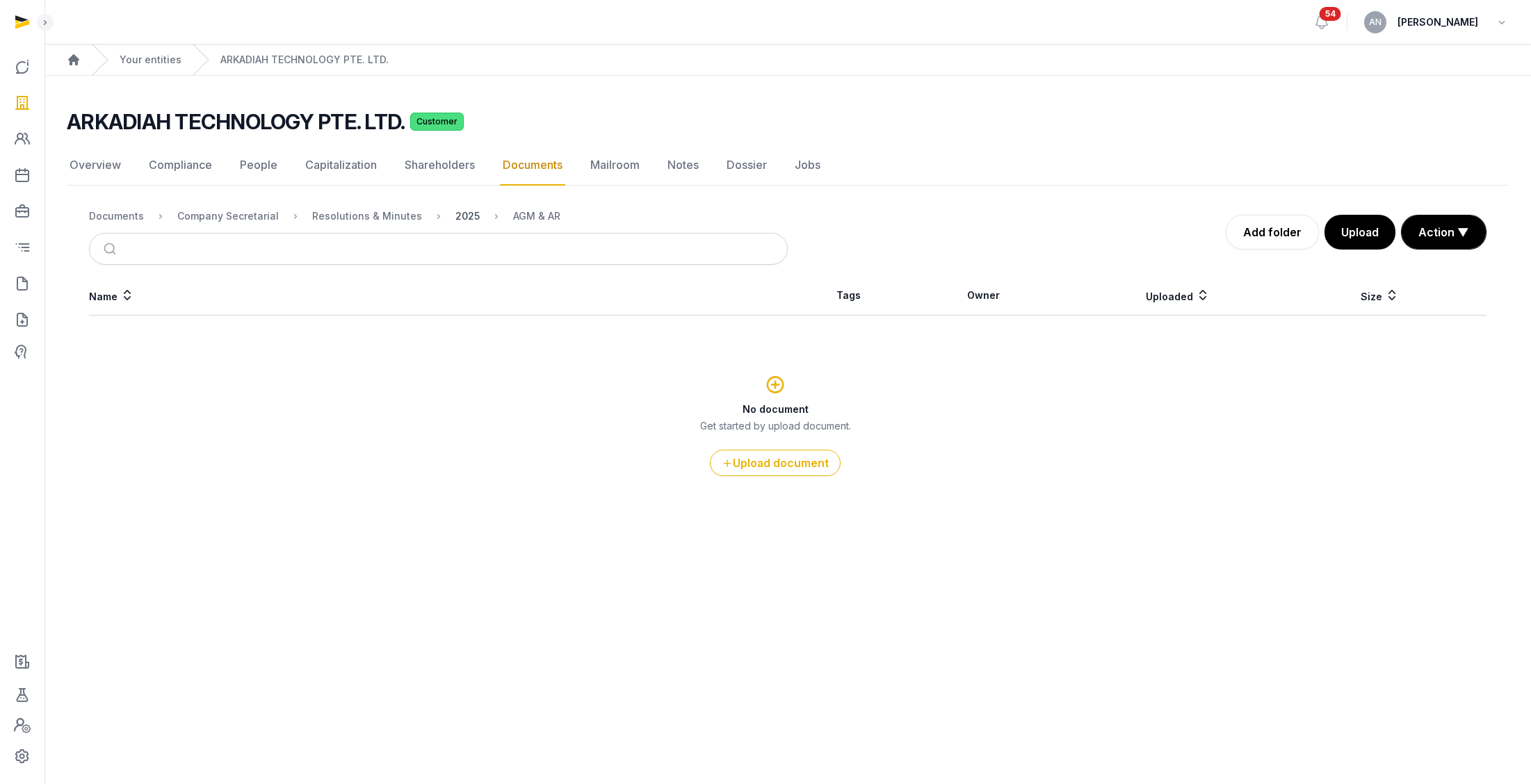
click at [464, 215] on div "2025" at bounding box center [468, 216] width 25 height 14
click at [962, 333] on icon at bounding box center [1479, 330] width 12 height 14
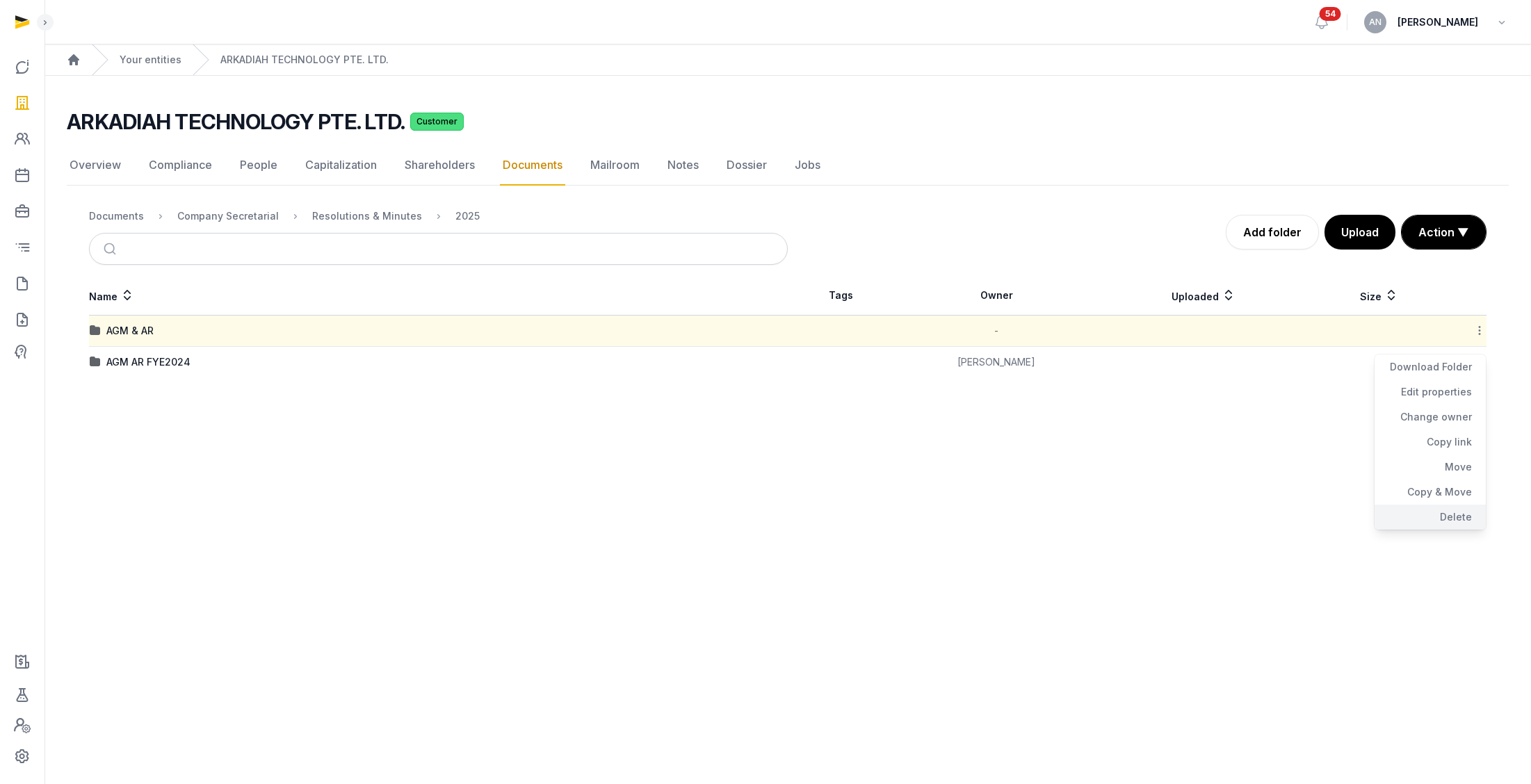
click at [962, 520] on div "Delete" at bounding box center [1429, 517] width 111 height 25
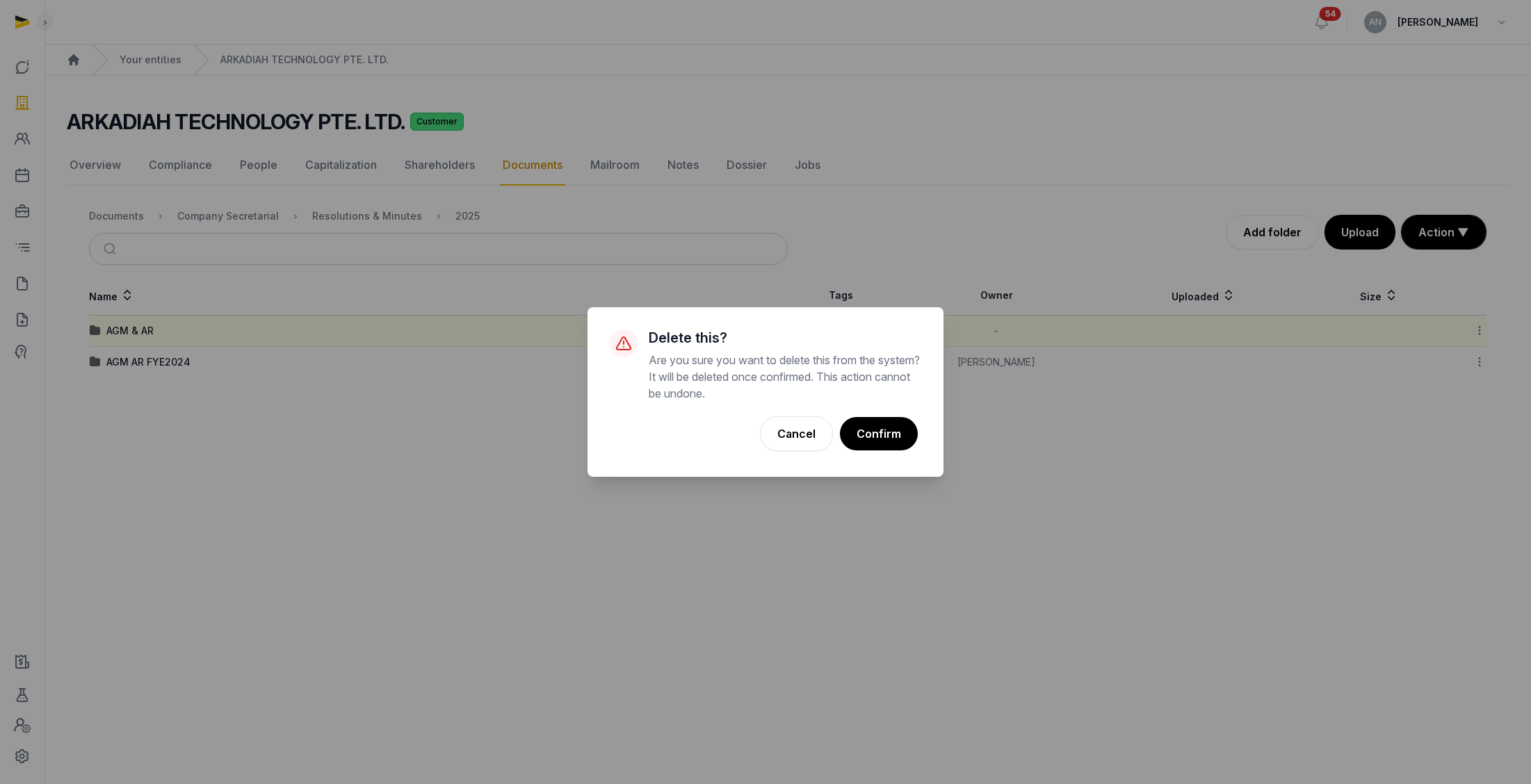
click at [889, 441] on button "Confirm" at bounding box center [879, 433] width 78 height 33
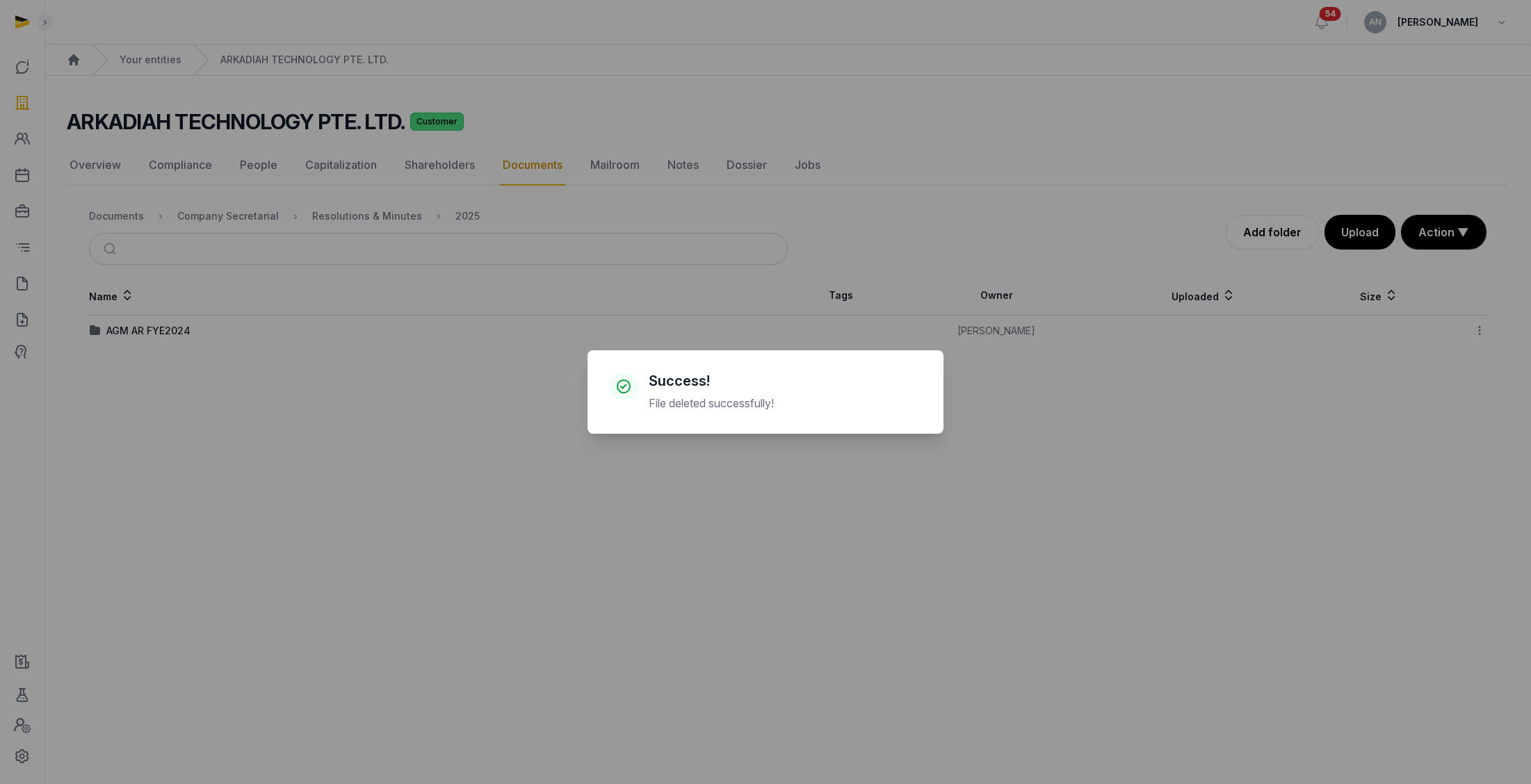
drag, startPoint x: 364, startPoint y: 415, endPoint x: 226, endPoint y: 373, distance: 144.2
click at [364, 415] on div "× Success! File deleted successfully! Cancel No OK" at bounding box center [765, 392] width 1531 height 784
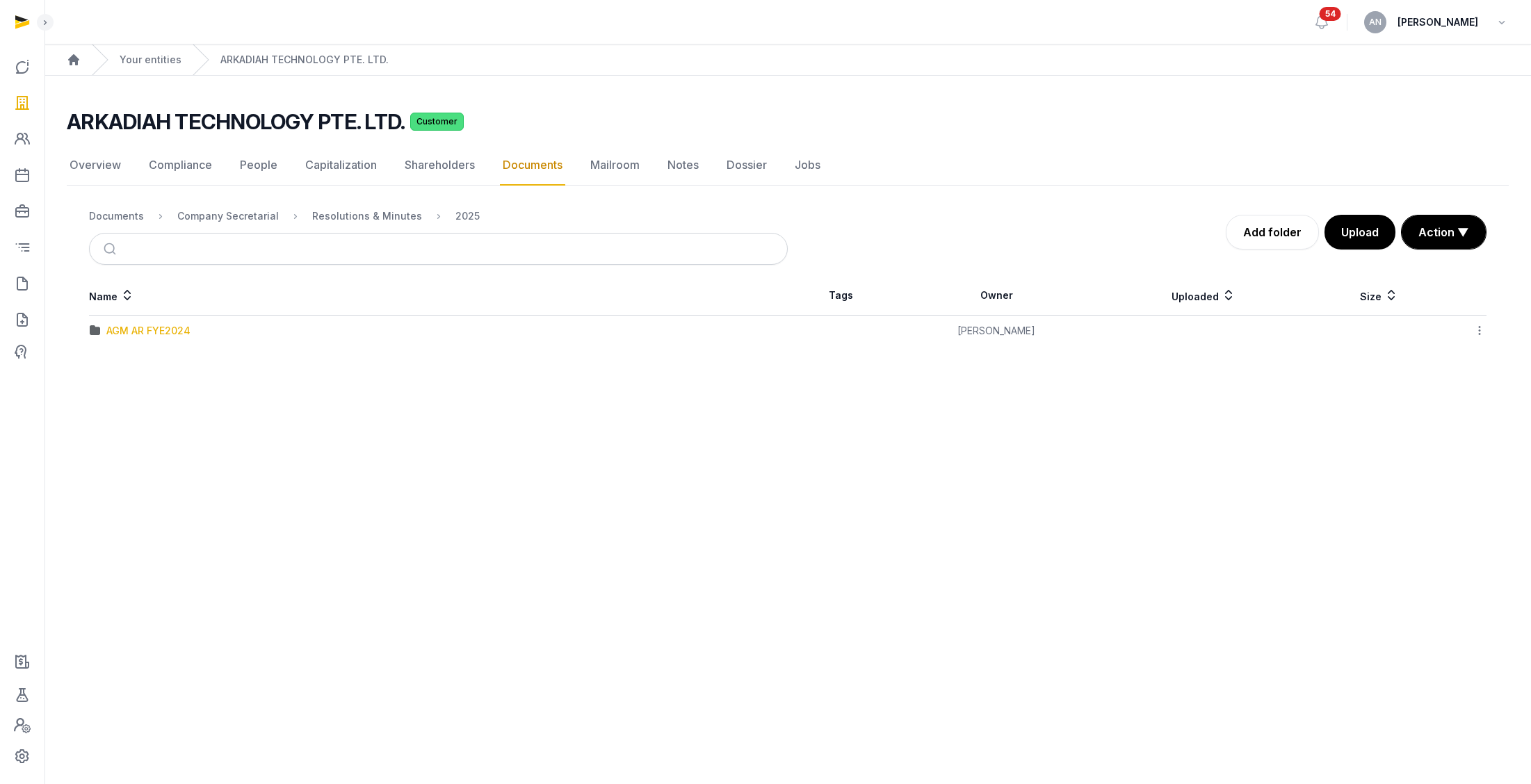
click at [143, 331] on div "AGM AR FYE2024" at bounding box center [148, 330] width 84 height 14
click at [230, 362] on div "ARKADIAH TECHNOLOGY PTE. LTD._AGM/AR FYE2024| ARKADIAH TECHNOLOGY PTE. LTD._exp…" at bounding box center [392, 362] width 572 height 14
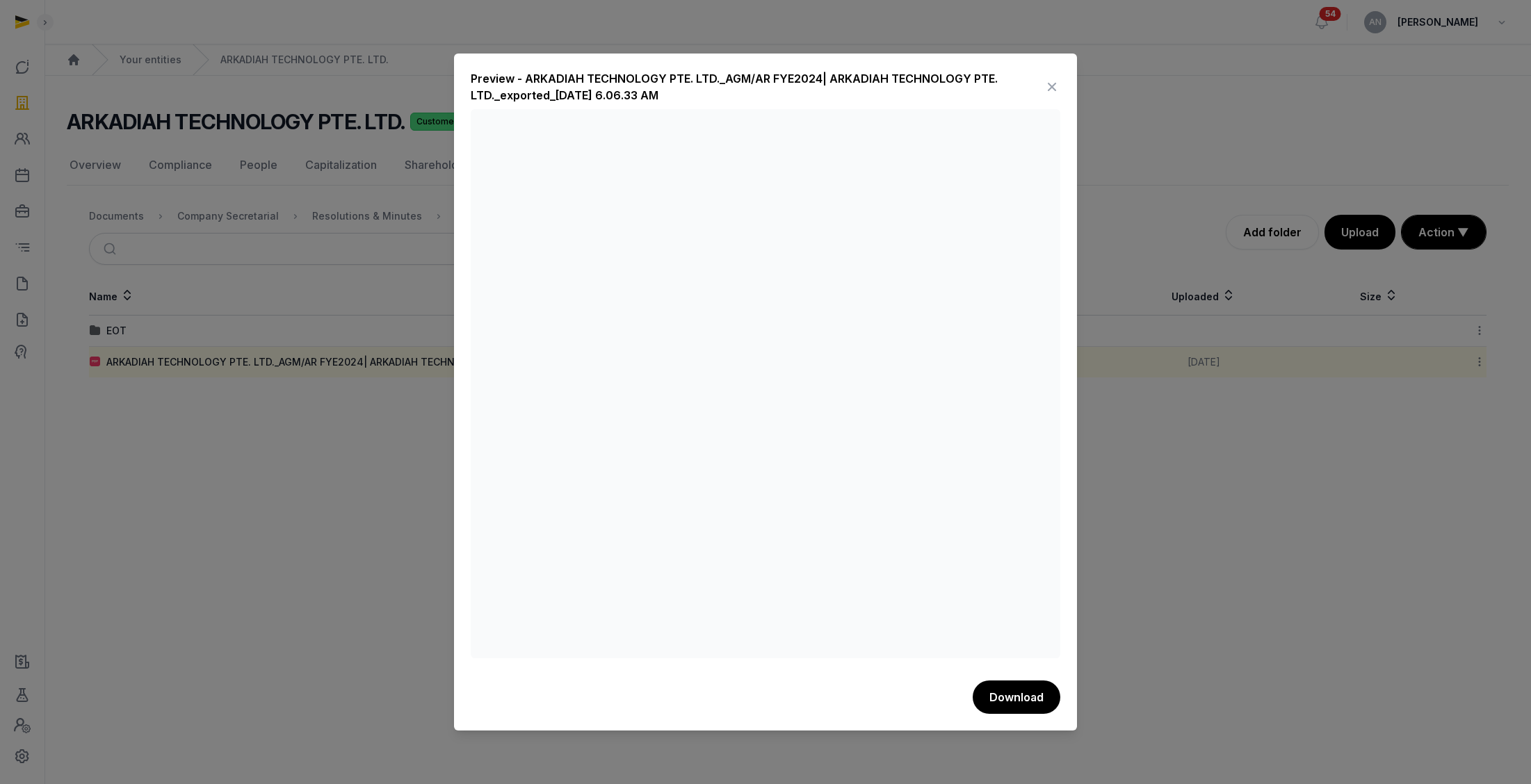
click at [962, 87] on icon at bounding box center [1052, 87] width 17 height 22
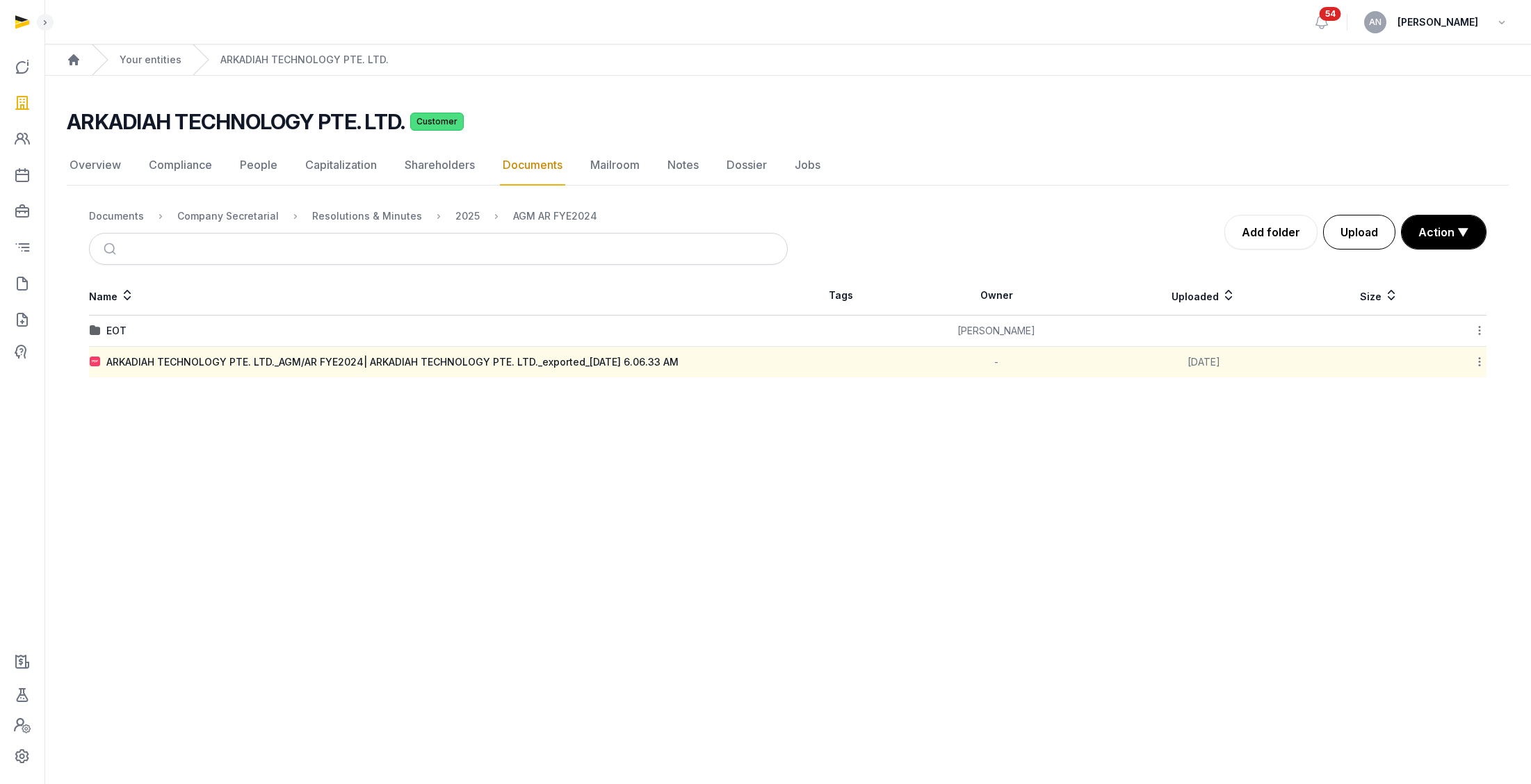
click at [962, 246] on button "Upload" at bounding box center [1359, 232] width 72 height 35
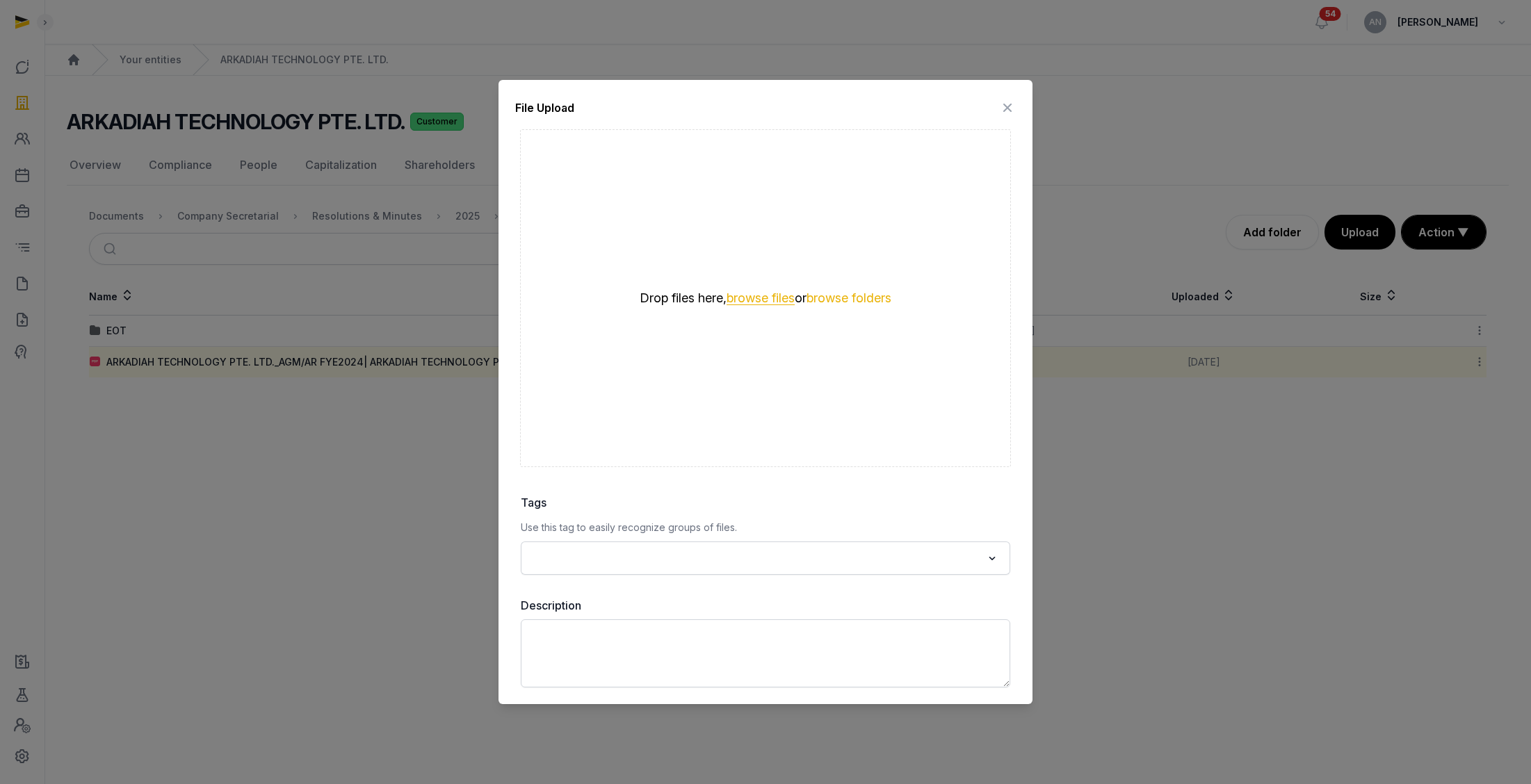
click at [768, 296] on button "browse files" at bounding box center [761, 299] width 69 height 13
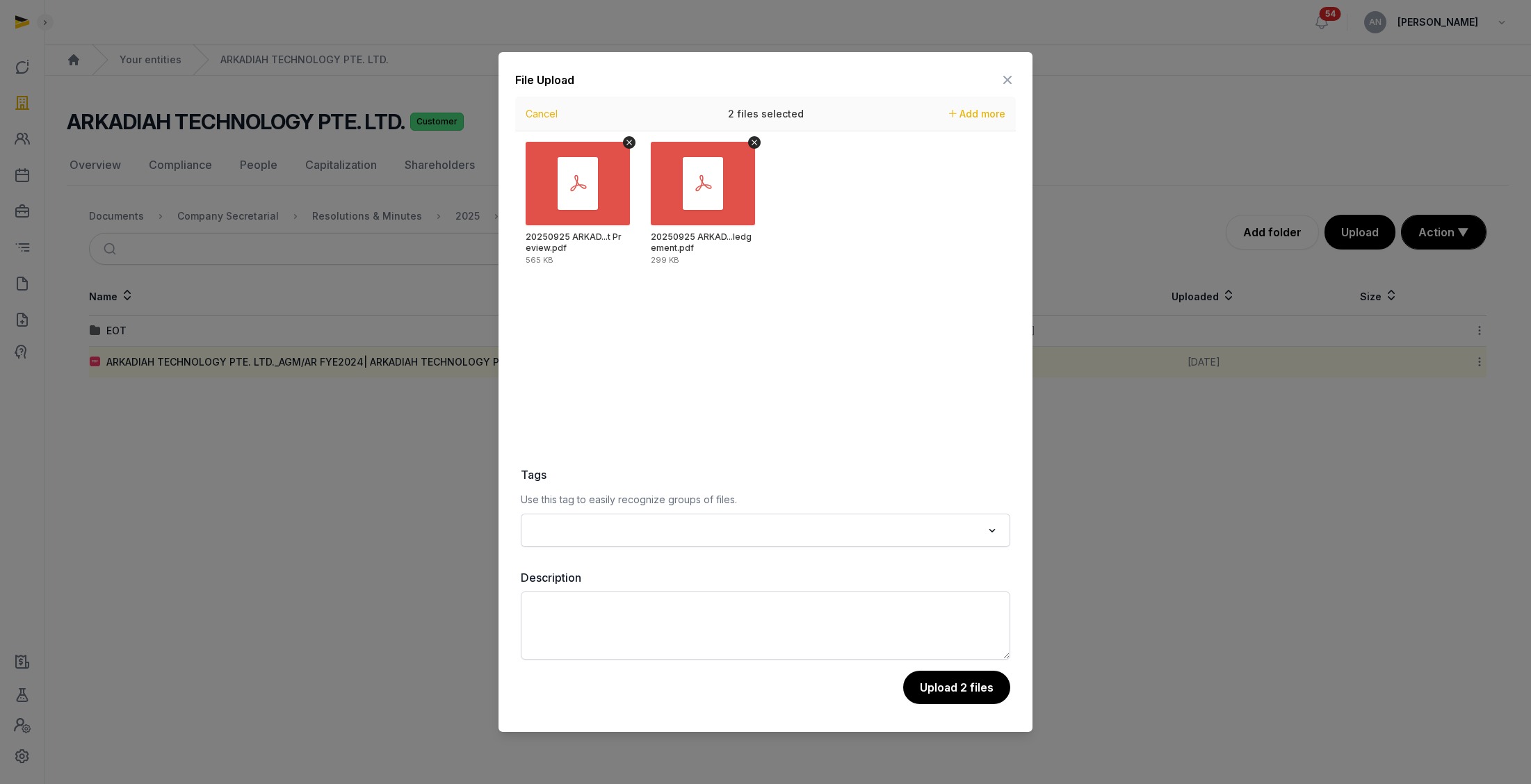
click at [952, 591] on button "Upload 2 files" at bounding box center [956, 687] width 108 height 33
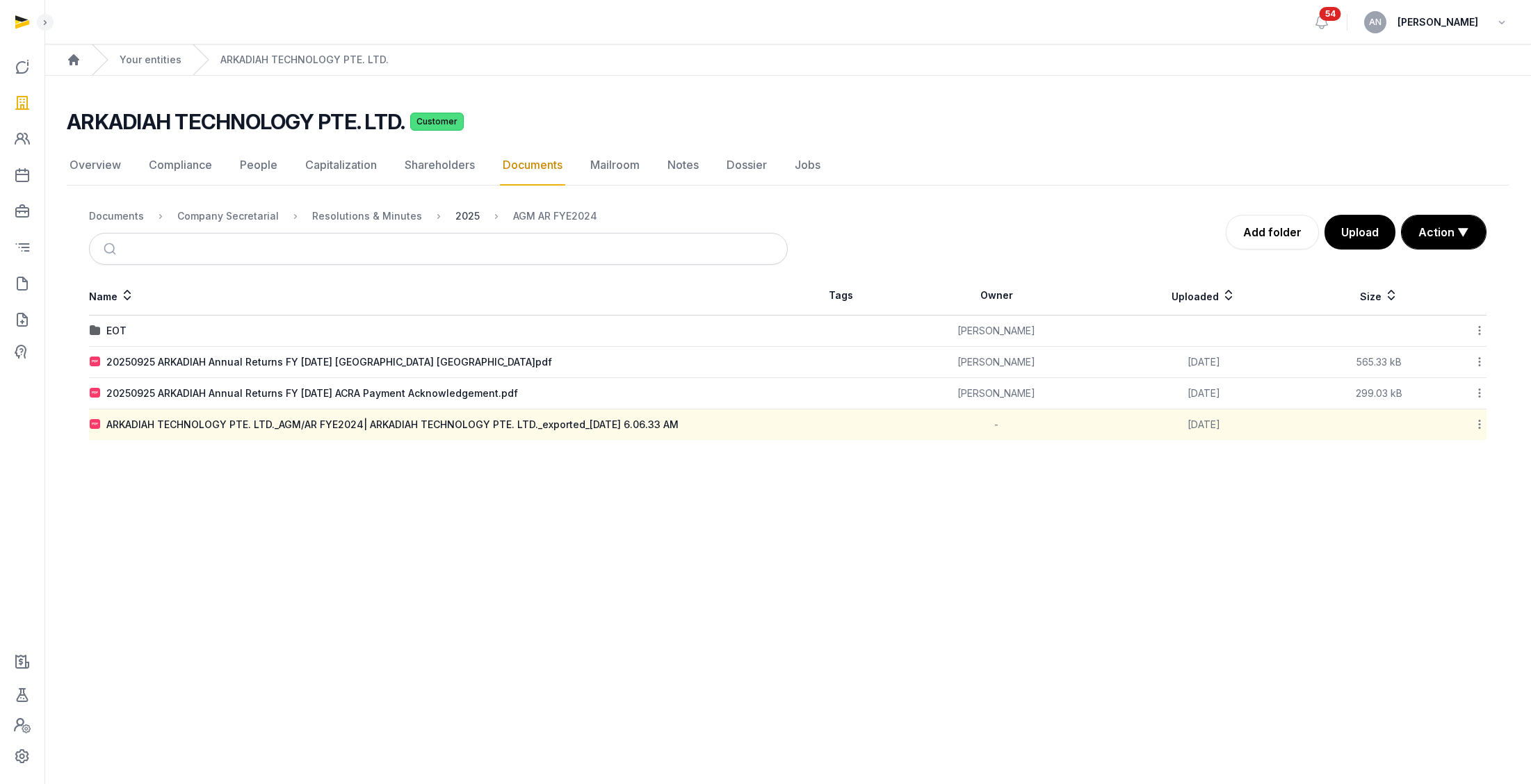
click at [456, 215] on div "2025" at bounding box center [468, 216] width 25 height 14
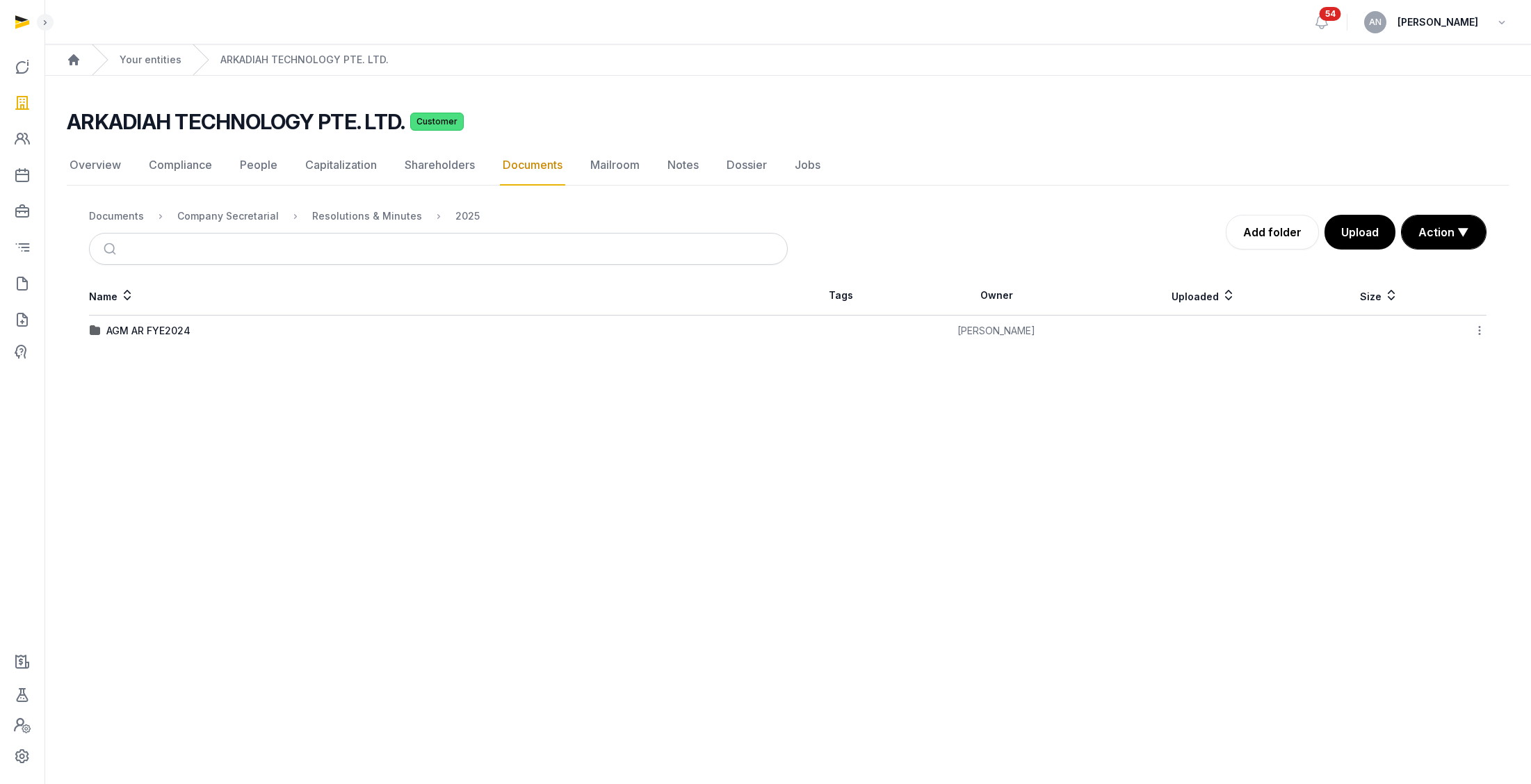
click at [962, 332] on icon at bounding box center [1479, 330] width 12 height 14
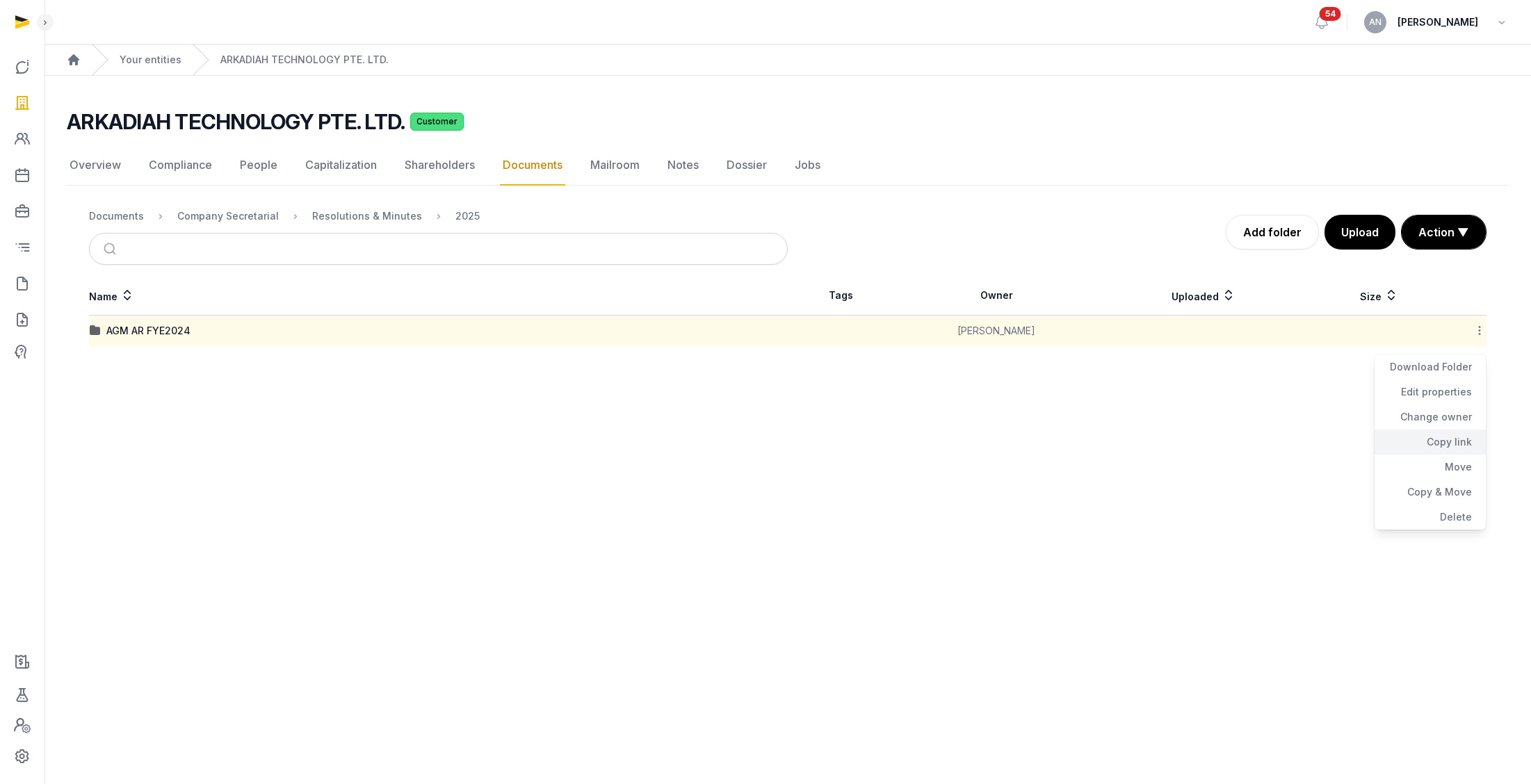
click at [962, 445] on div "Copy link" at bounding box center [1429, 442] width 111 height 25
click at [215, 215] on div "Company Secretarial" at bounding box center [227, 216] width 102 height 14
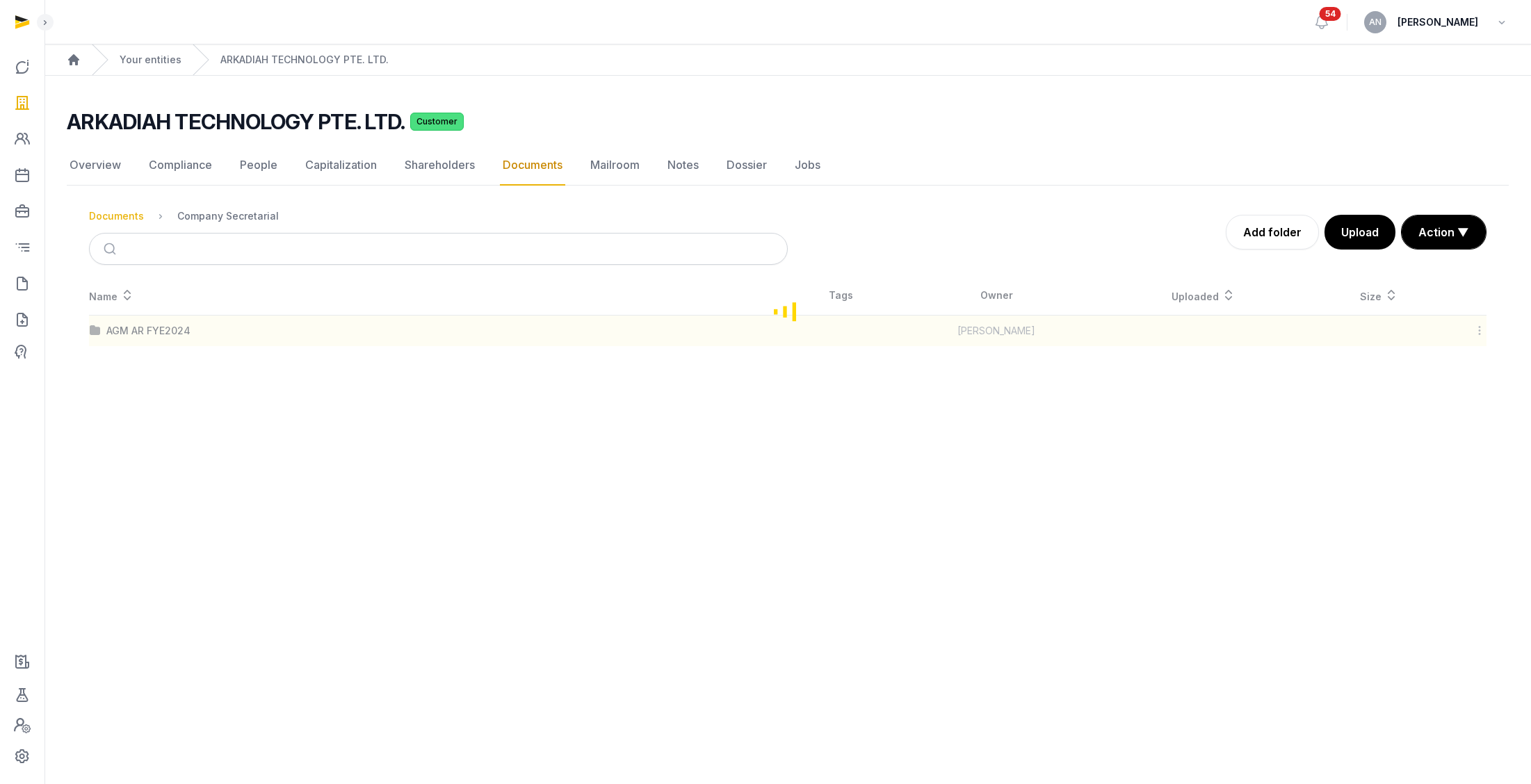
click at [130, 215] on div "Documents" at bounding box center [117, 216] width 55 height 14
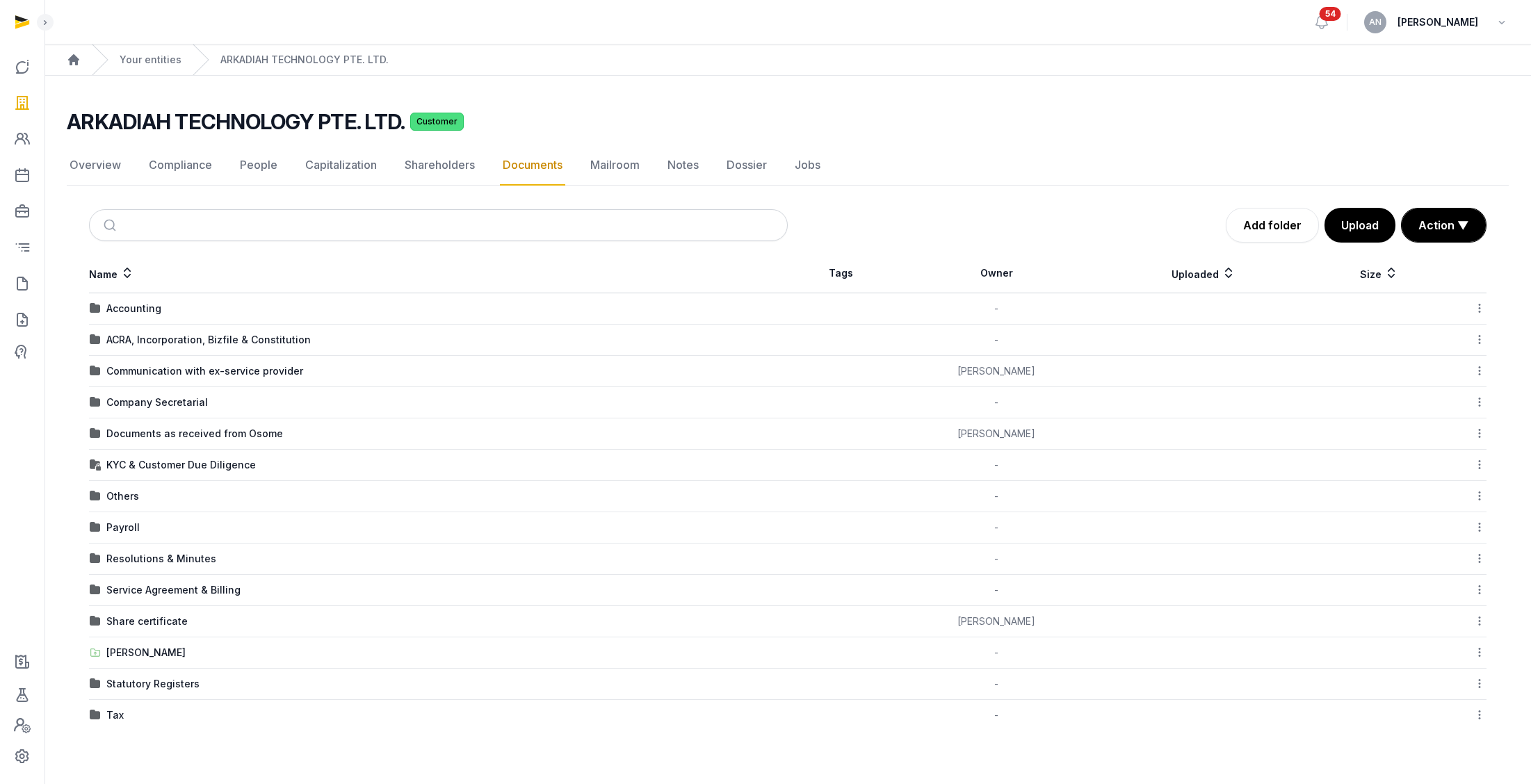
click at [137, 347] on td "ACRA, Incorporation, Bizfile & Constitution" at bounding box center [439, 340] width 698 height 31
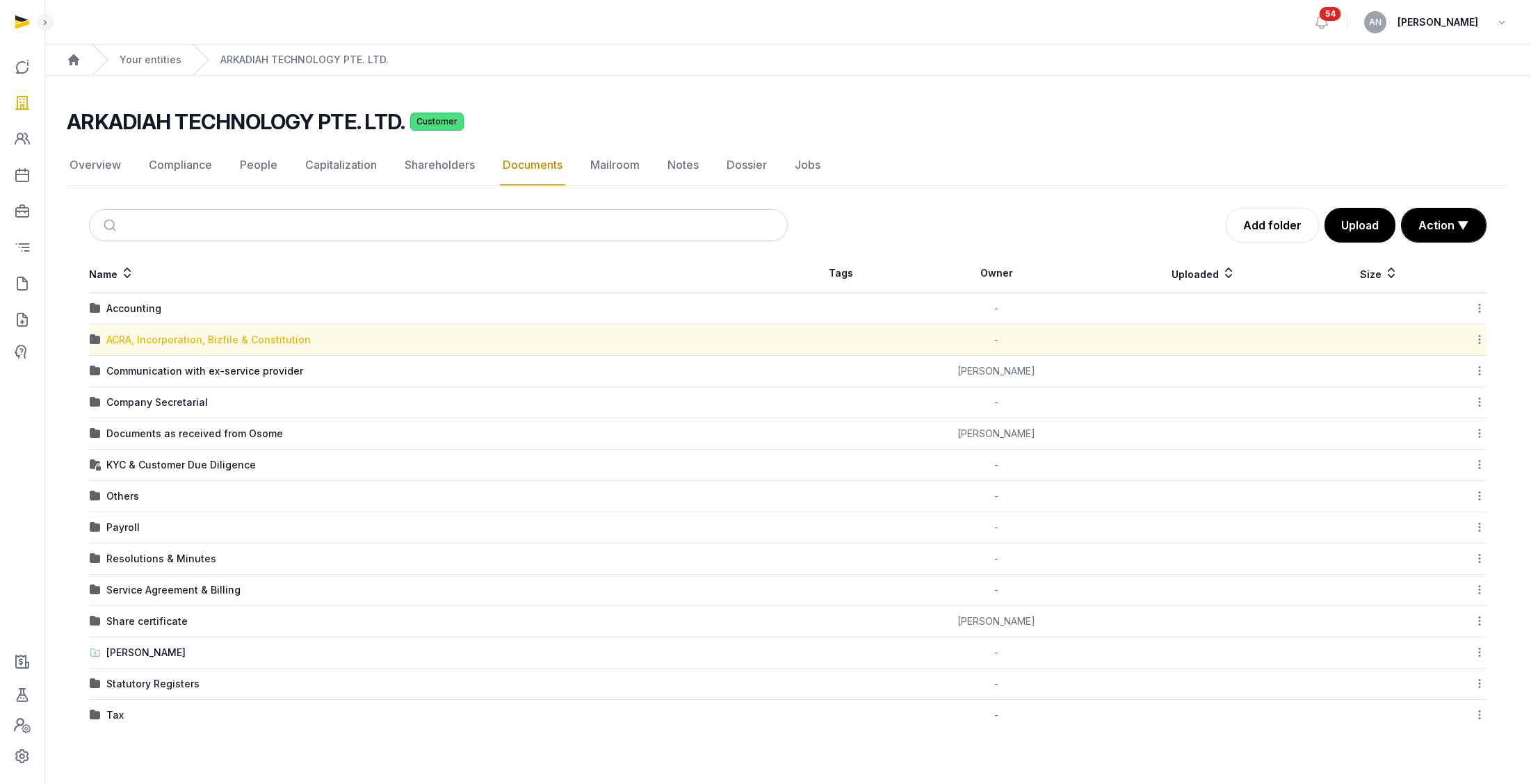
click at [182, 340] on div "ACRA, Incorporation, Bizfile & Constitution" at bounding box center [208, 340] width 205 height 14
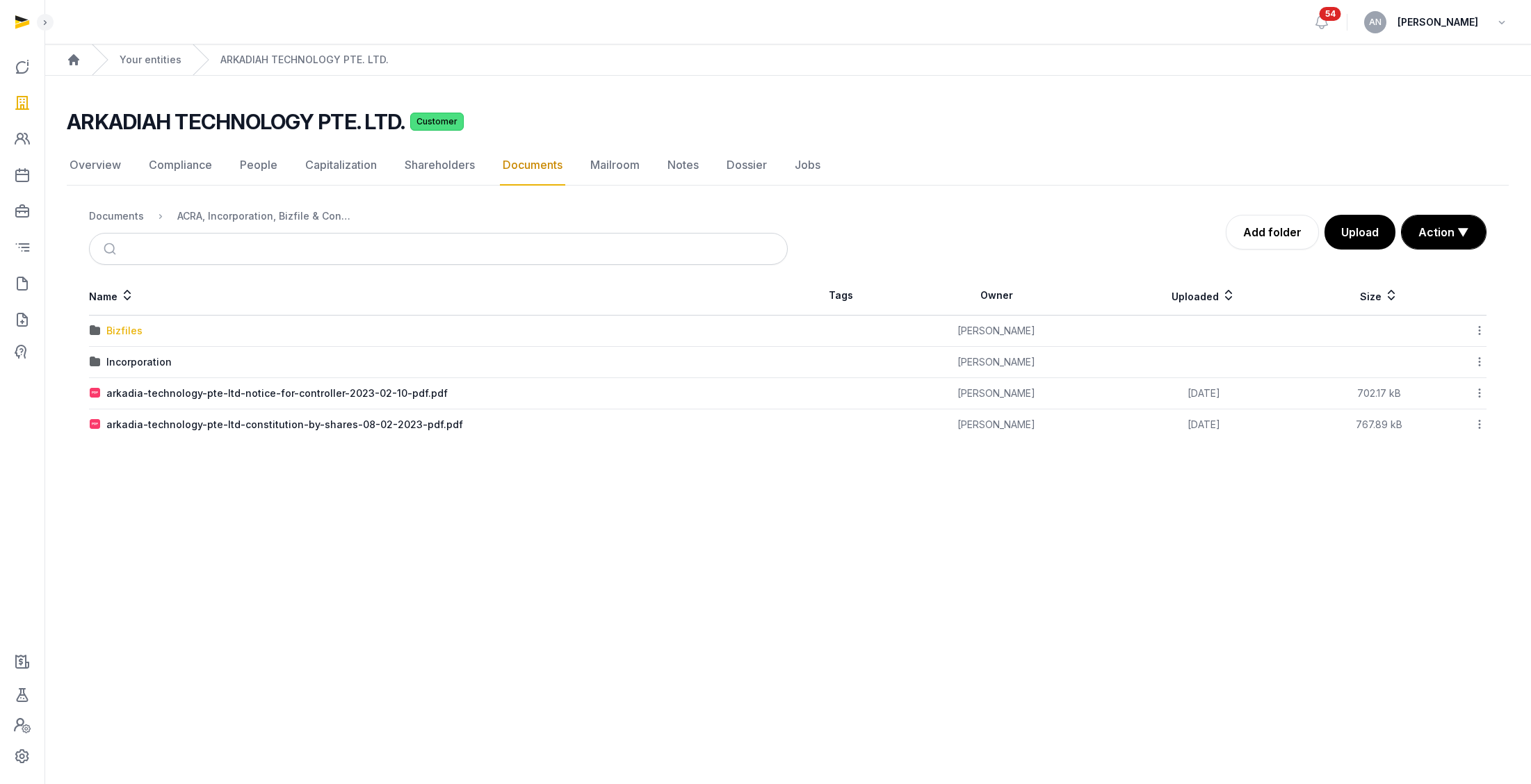
click at [133, 334] on div "Bizfiles" at bounding box center [125, 330] width 36 height 14
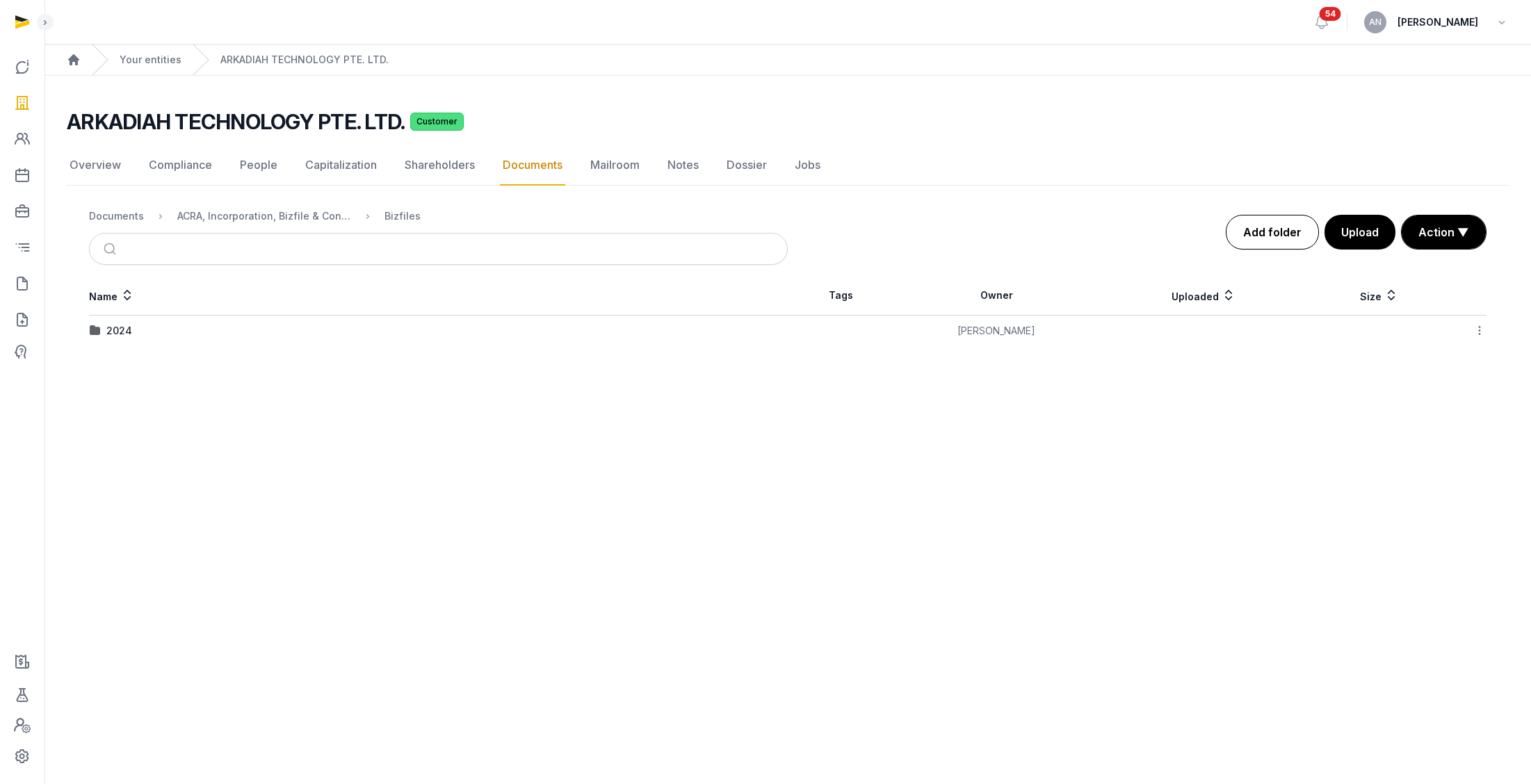
click at [962, 238] on link "Add folder" at bounding box center [1272, 232] width 93 height 35
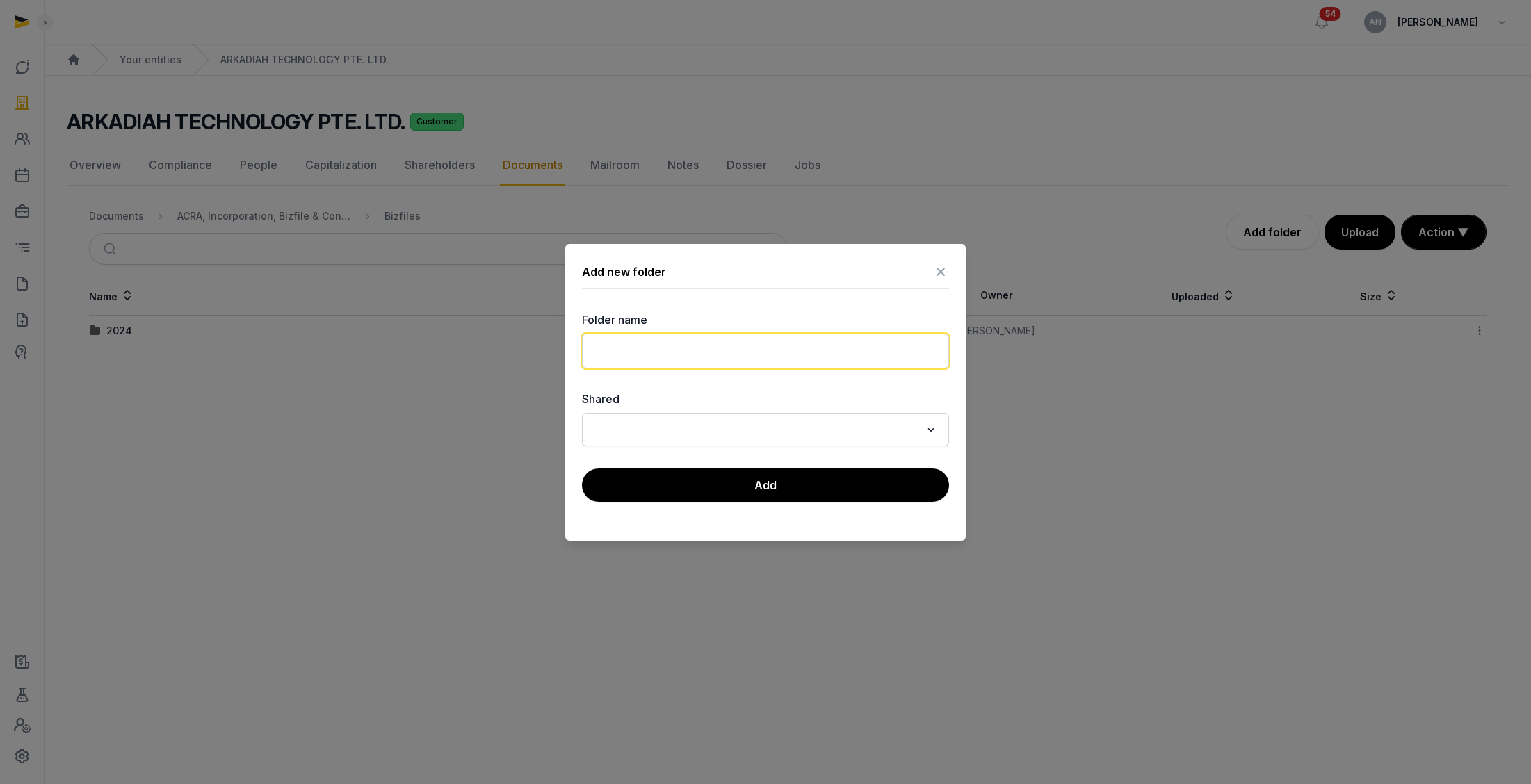
click at [732, 359] on input "text" at bounding box center [766, 351] width 367 height 35
type input "****"
click at [833, 489] on button "Add" at bounding box center [766, 484] width 367 height 33
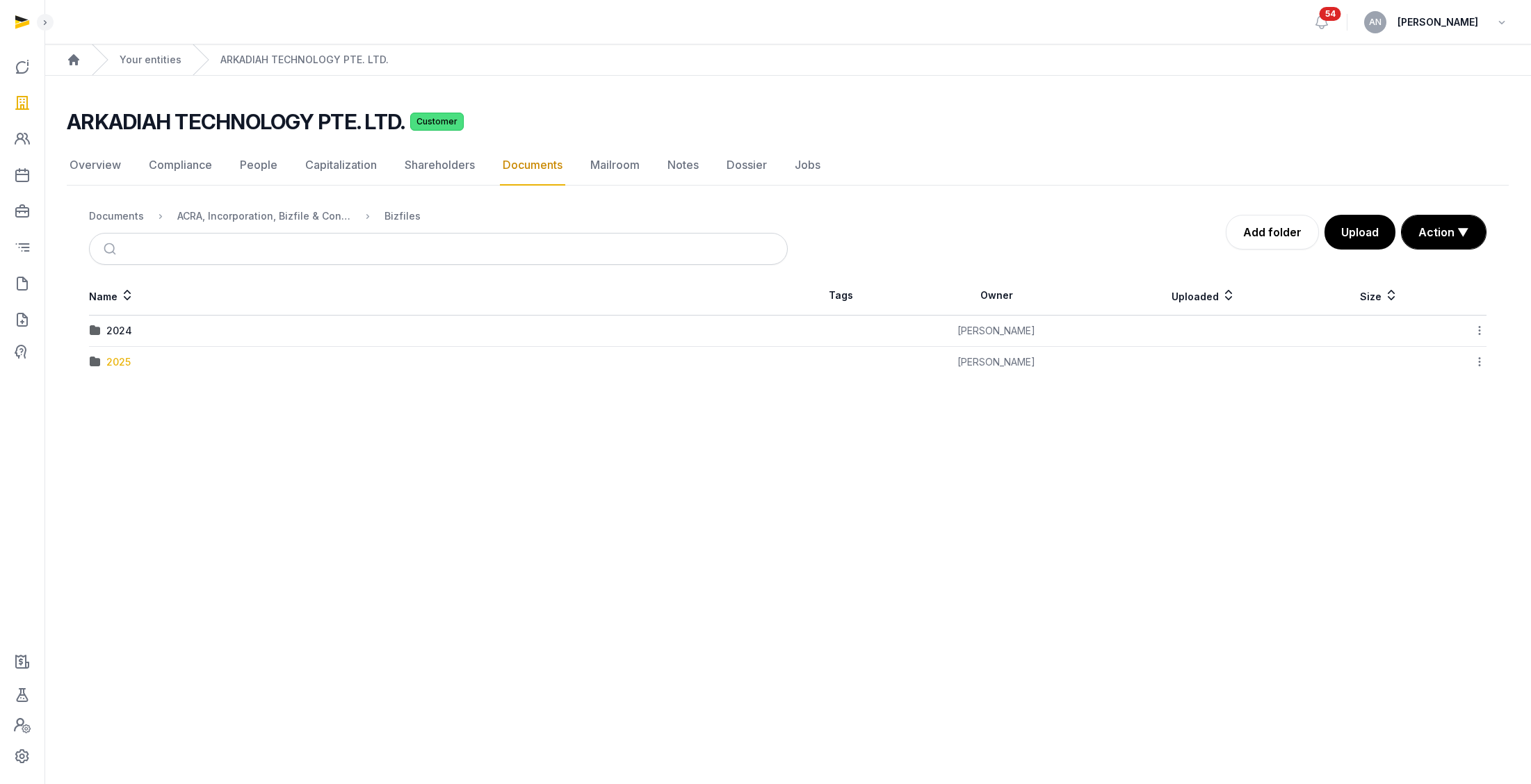
click at [112, 365] on div "2025" at bounding box center [119, 362] width 25 height 14
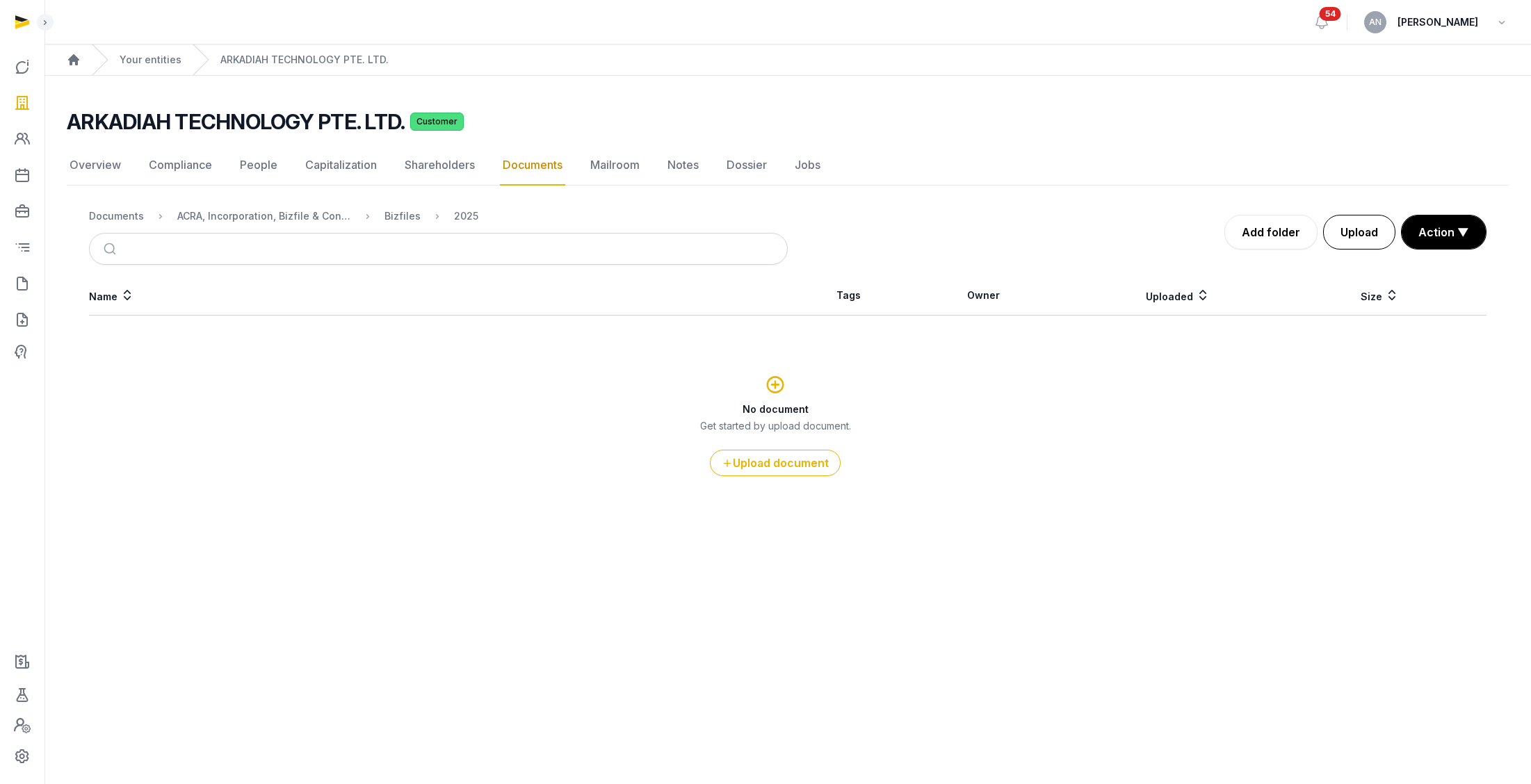
click at [962, 230] on button "Upload" at bounding box center [1359, 232] width 72 height 35
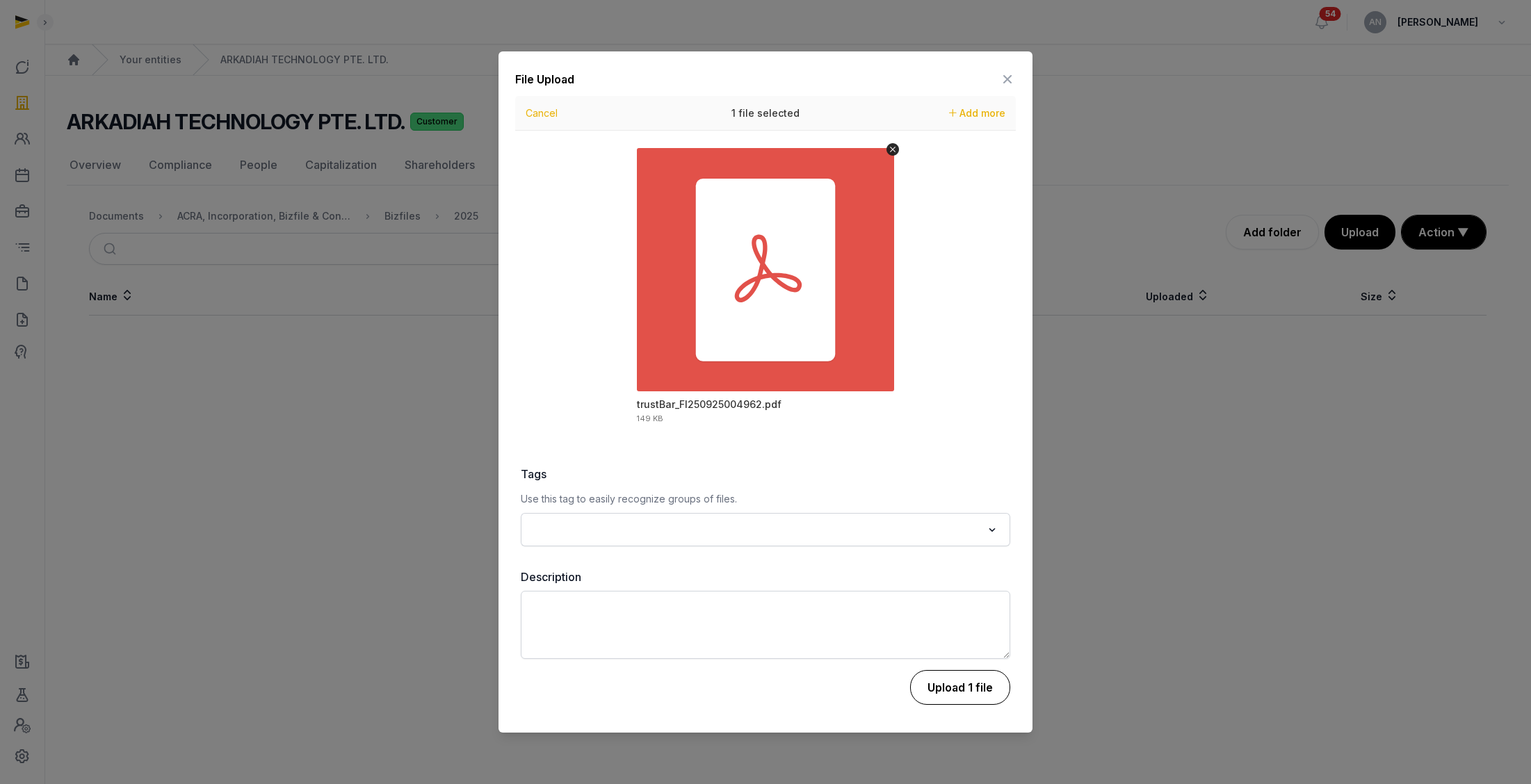
click at [962, 591] on button "Upload 1 file" at bounding box center [959, 687] width 100 height 35
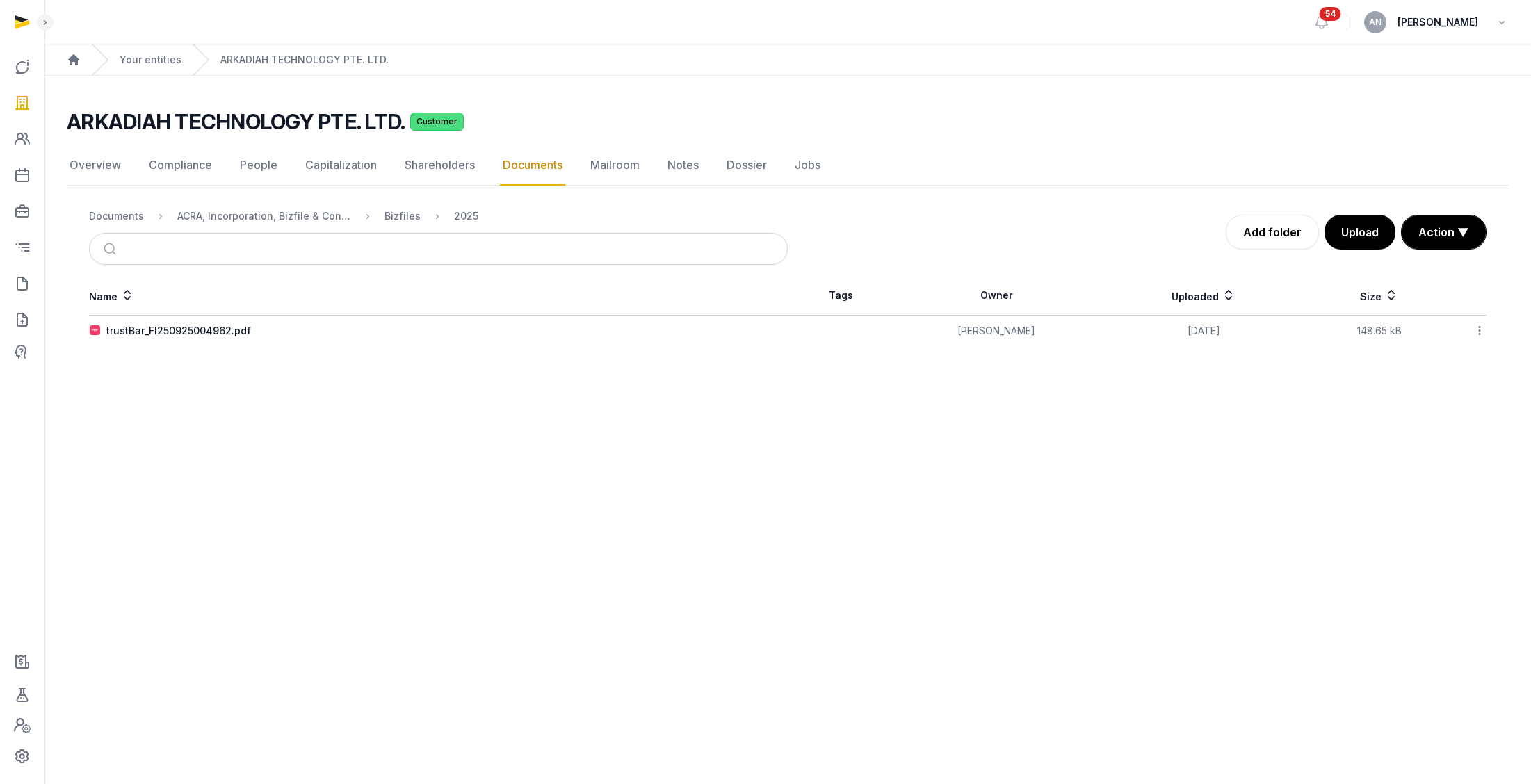
click at [962, 331] on icon at bounding box center [1479, 330] width 12 height 14
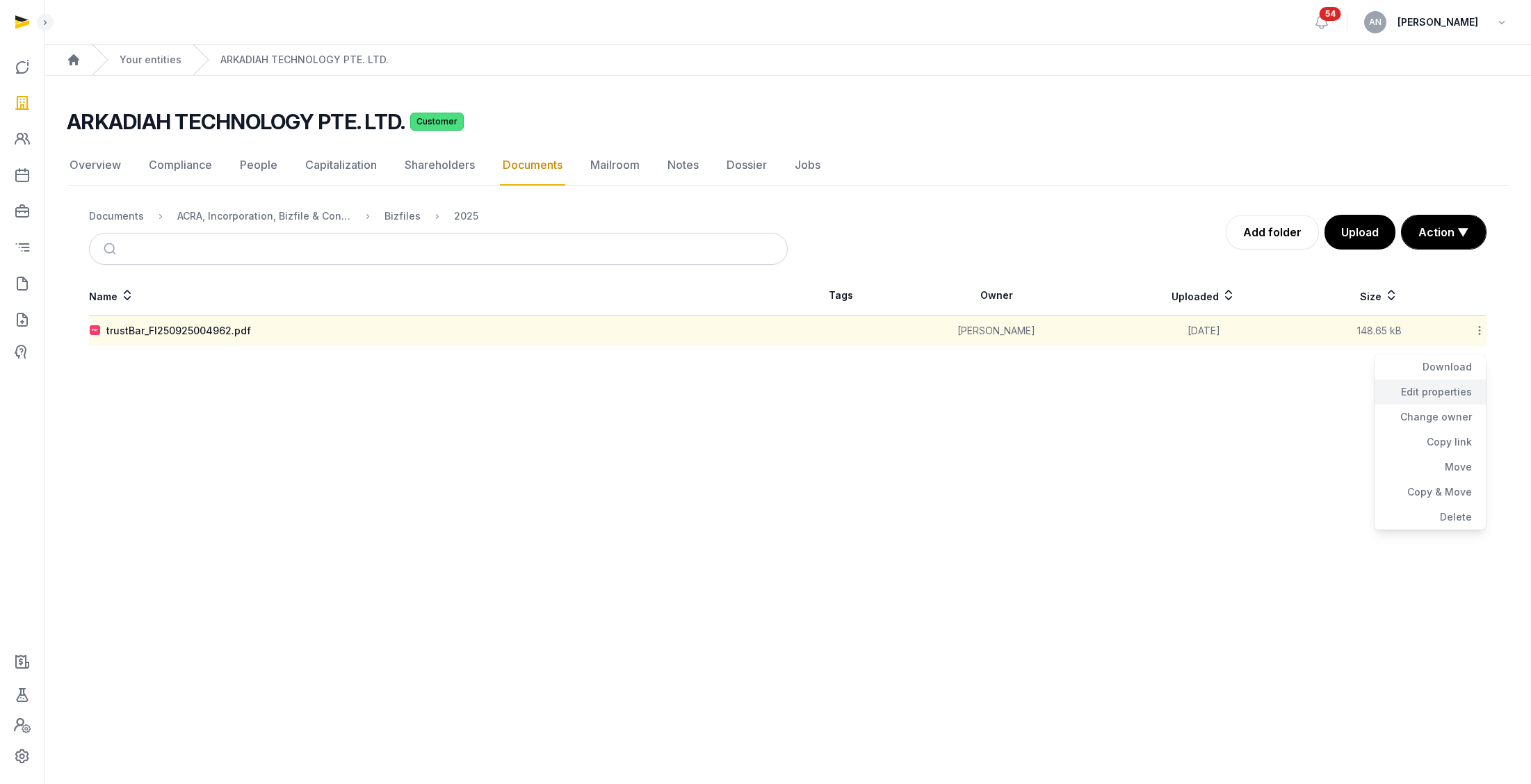
click at [962, 394] on div "Edit properties" at bounding box center [1429, 392] width 111 height 25
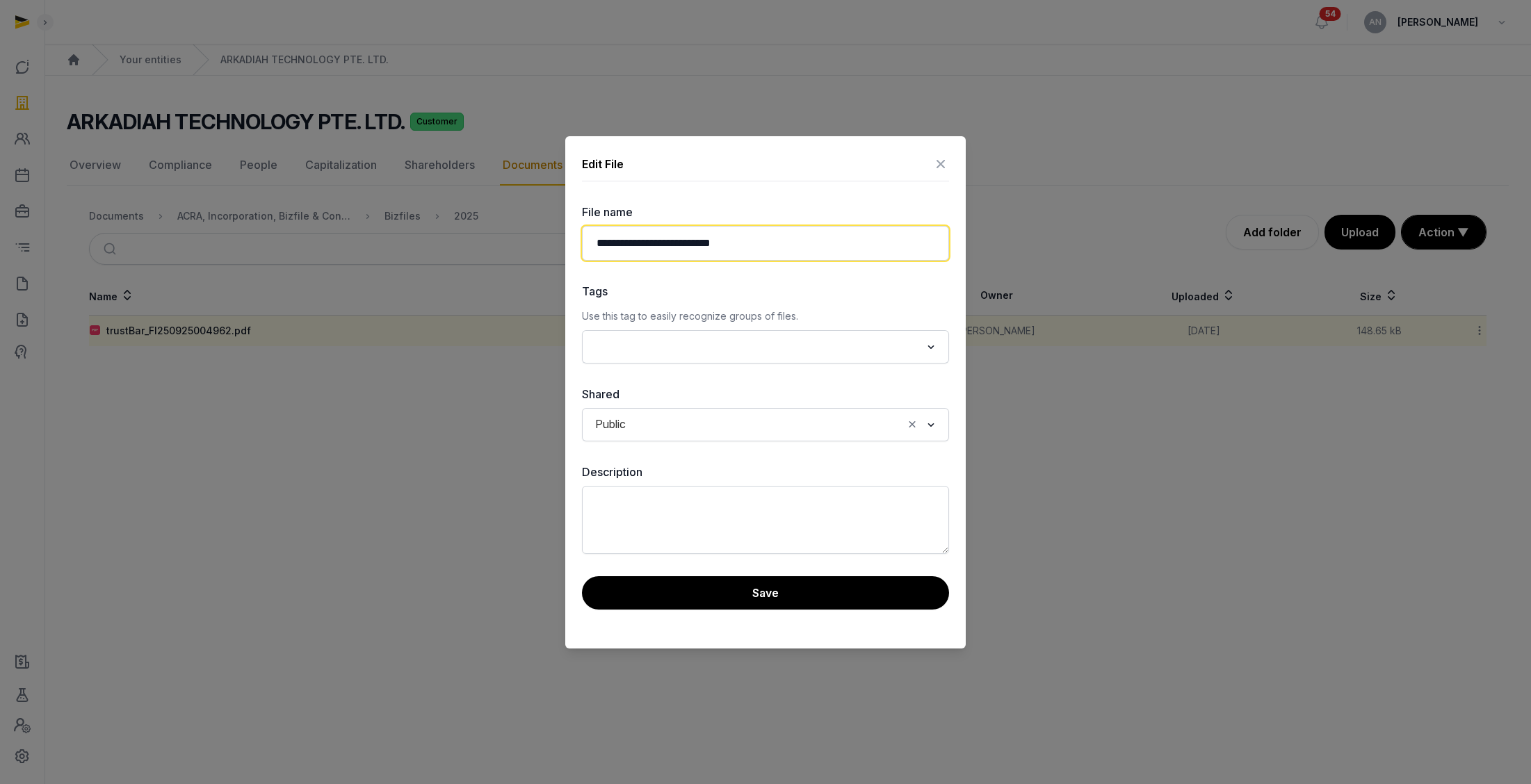
click at [921, 243] on input "**********" at bounding box center [766, 243] width 367 height 35
type input "**********"
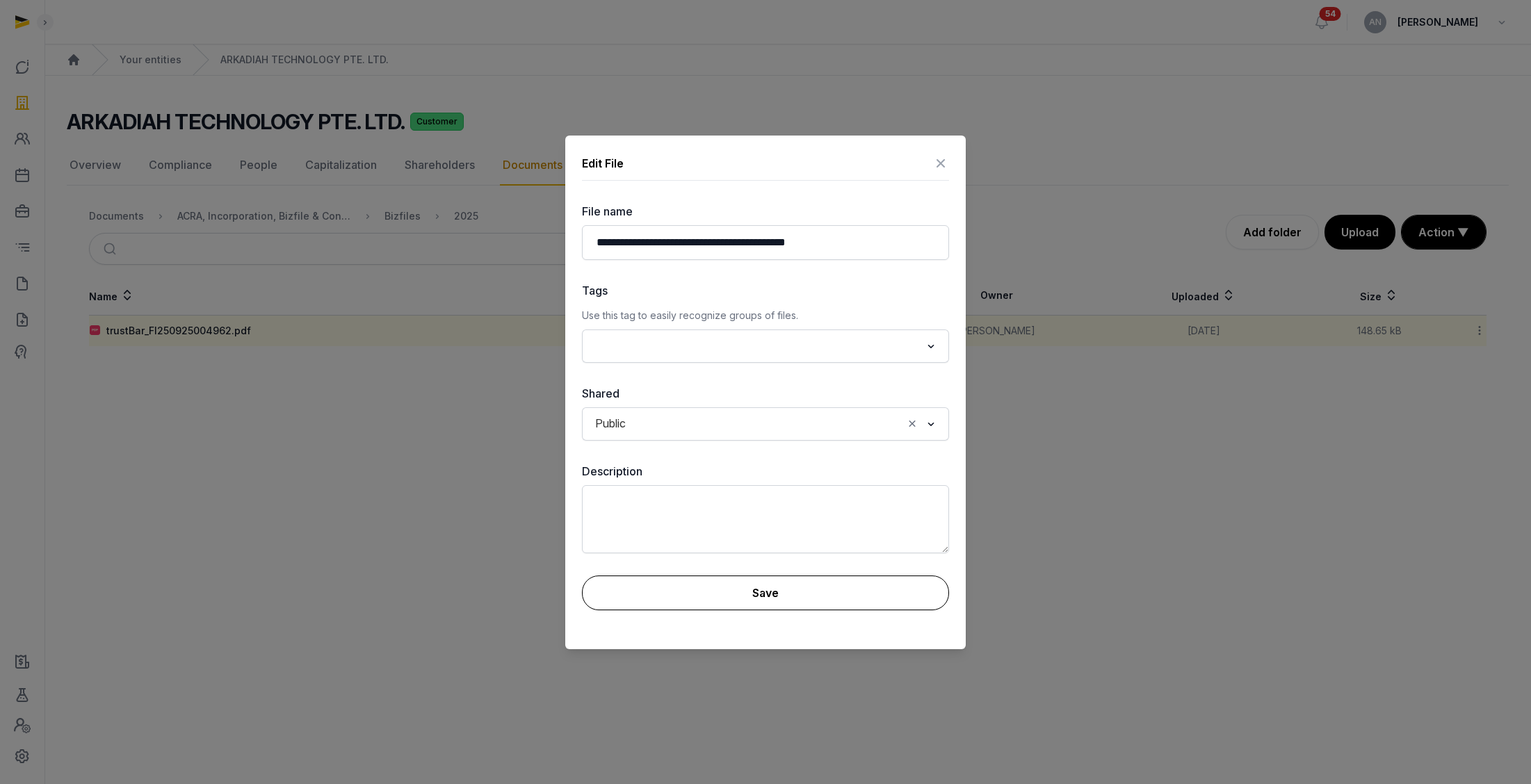
click at [778, 591] on button "Save" at bounding box center [766, 593] width 367 height 35
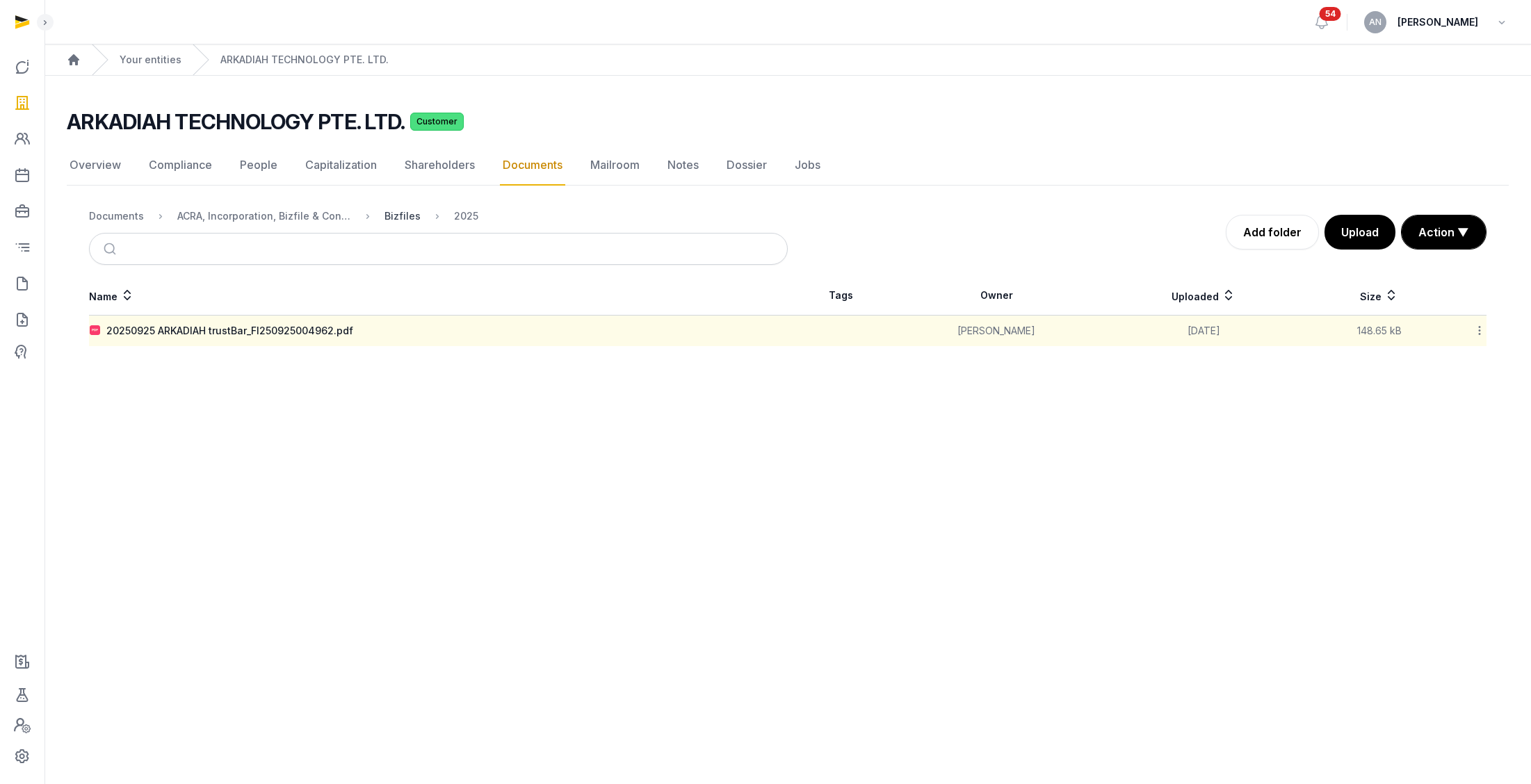
click at [409, 214] on div "Bizfiles" at bounding box center [402, 216] width 36 height 14
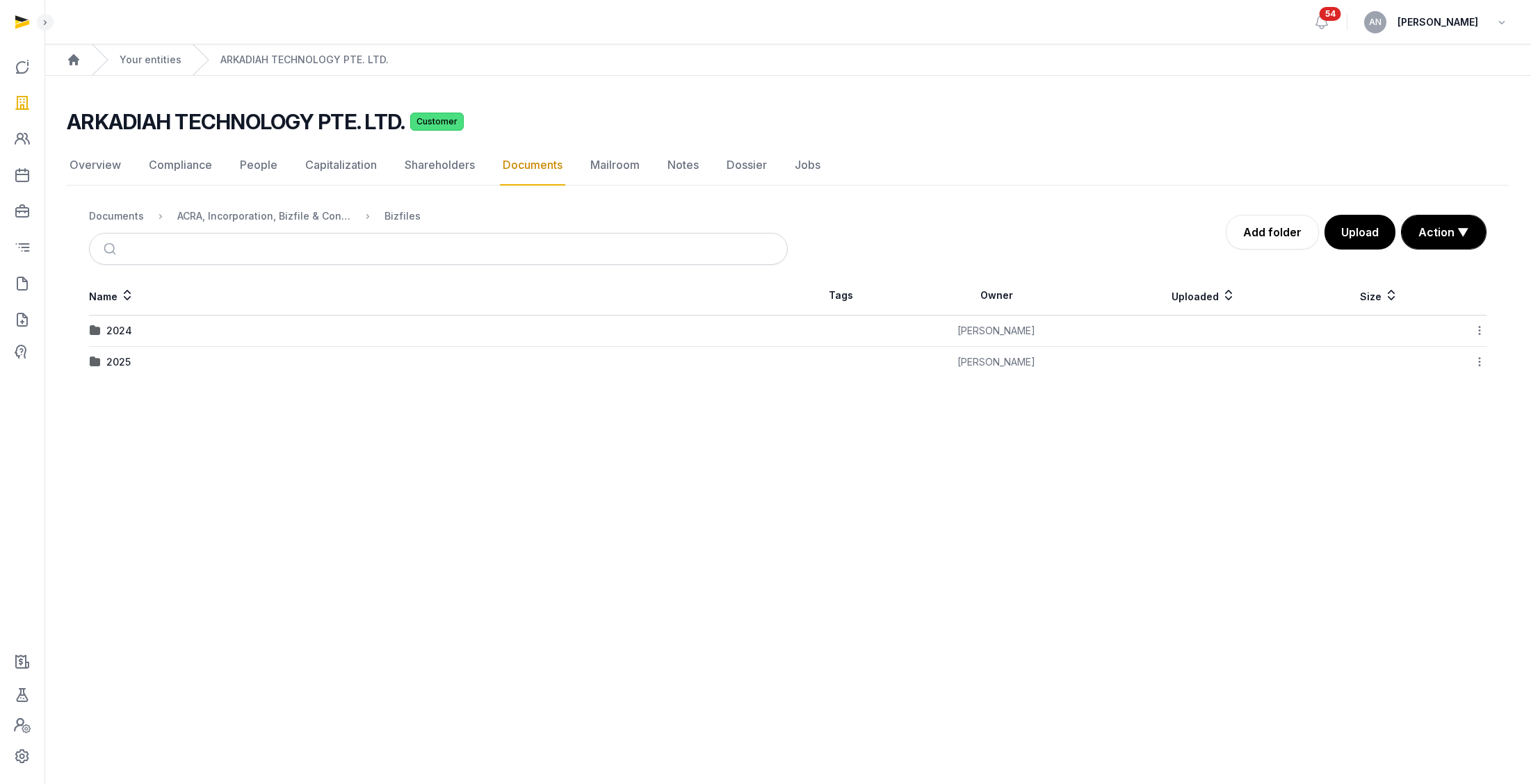
click at [962, 355] on icon at bounding box center [1479, 362] width 12 height 14
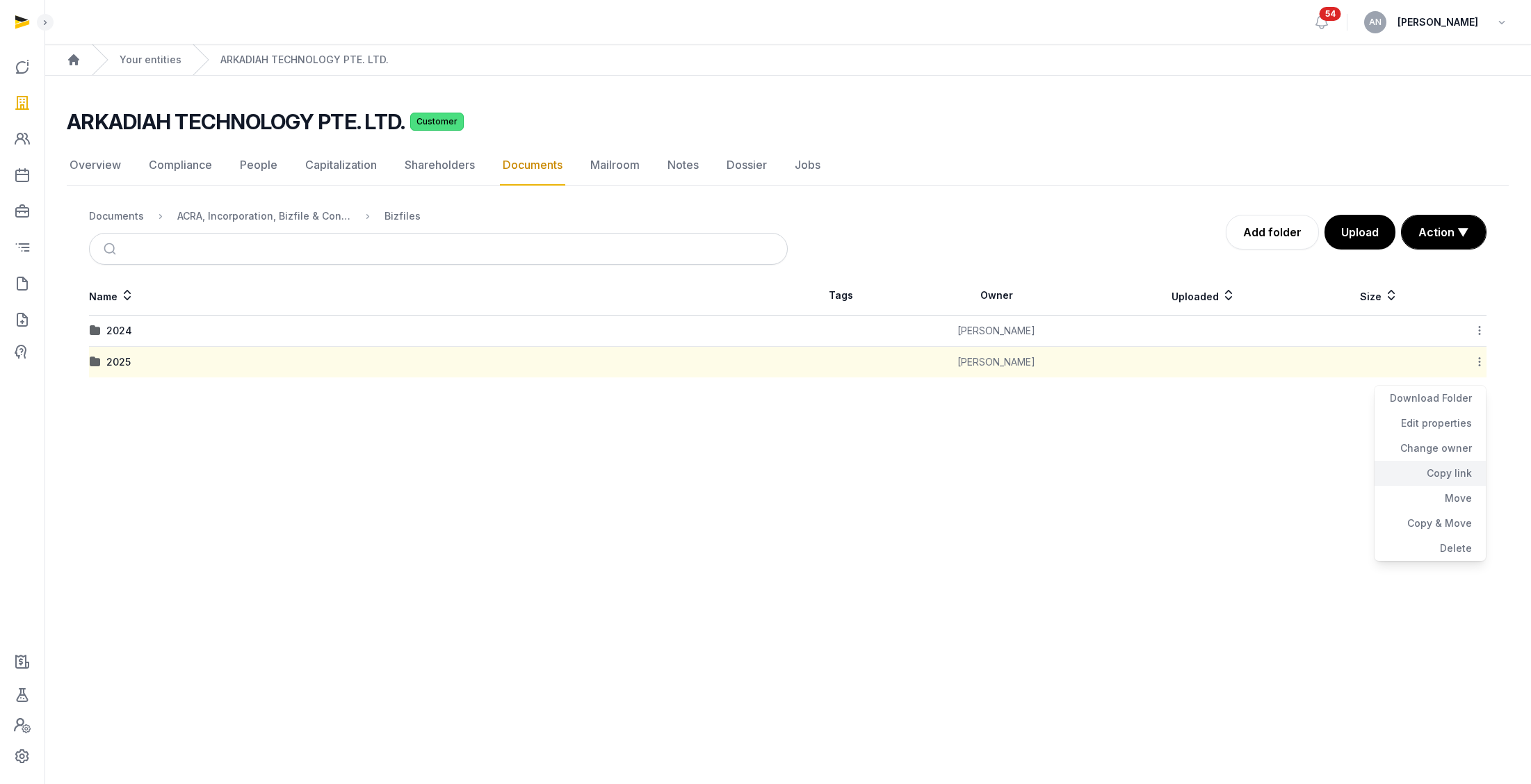
click at [962, 479] on div "Copy link" at bounding box center [1429, 473] width 111 height 25
click at [192, 117] on h2 "ARKADIAH TECHNOLOGY PTE. LTD." at bounding box center [235, 122] width 338 height 25
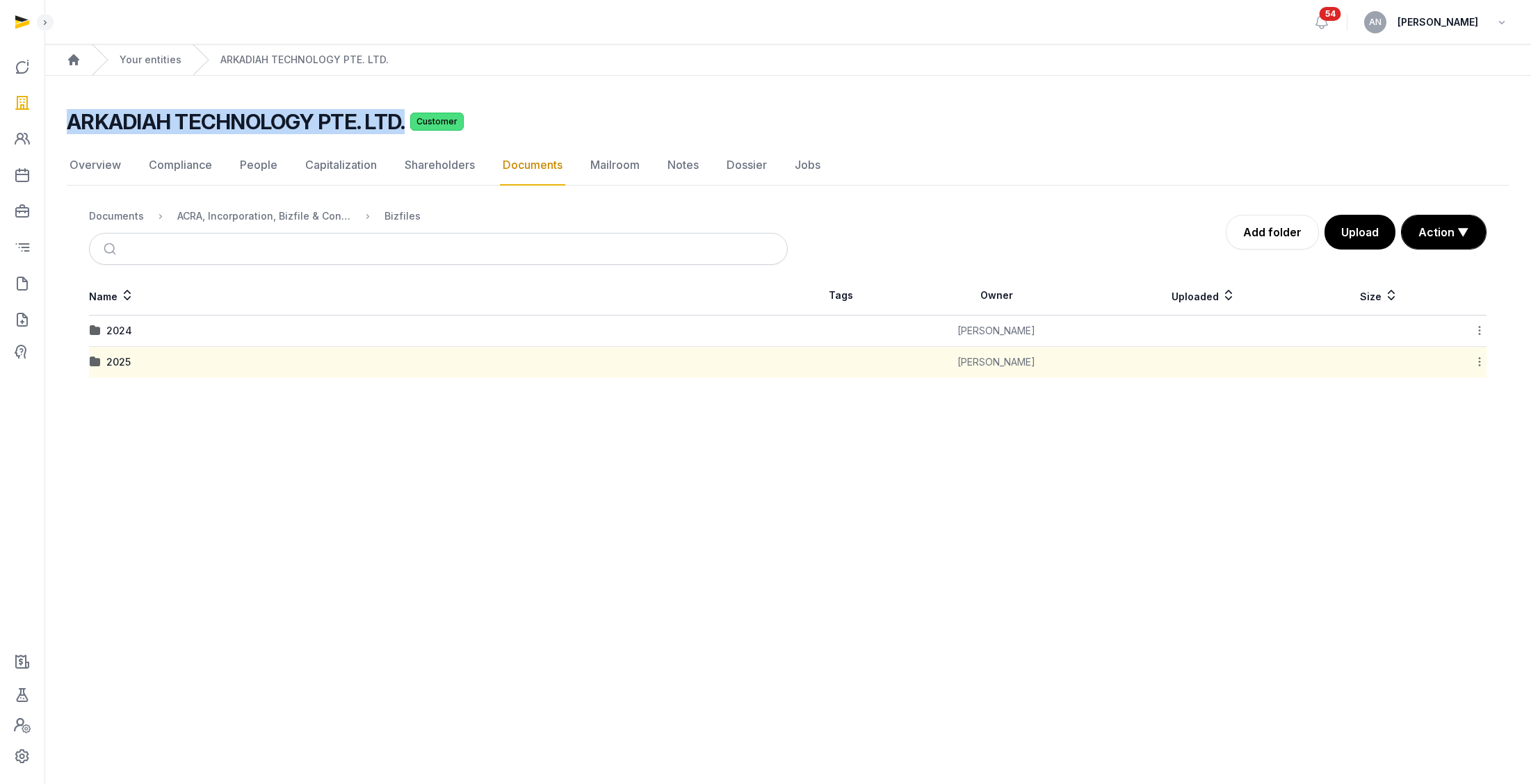
click at [192, 117] on h2 "ARKADIAH TECHNOLOGY PTE. LTD." at bounding box center [235, 122] width 338 height 25
copy h2 "ARKADIAH TECHNOLOGY PTE. LTD."
click at [248, 162] on link "People" at bounding box center [258, 166] width 43 height 40
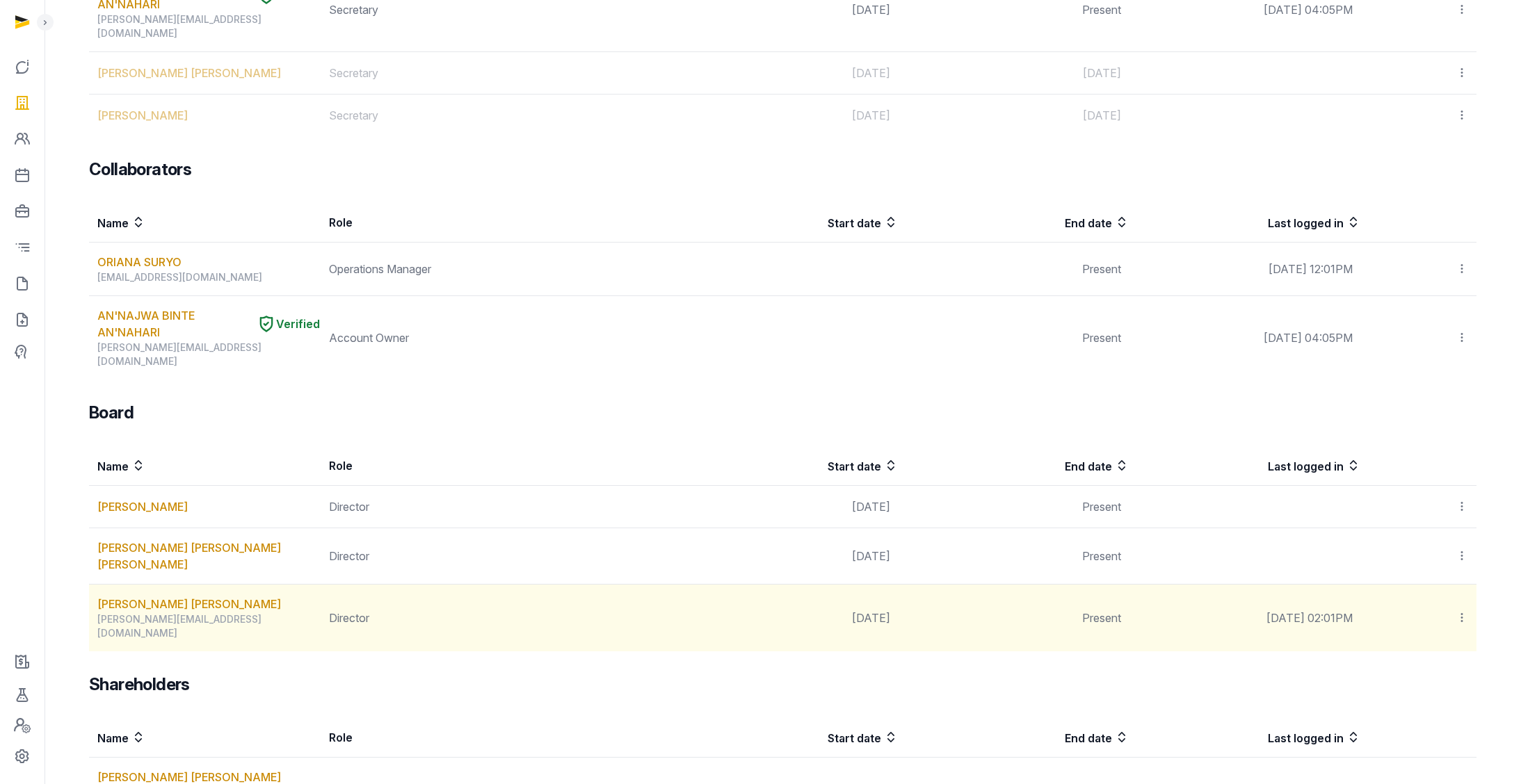
scroll to position [431, 0]
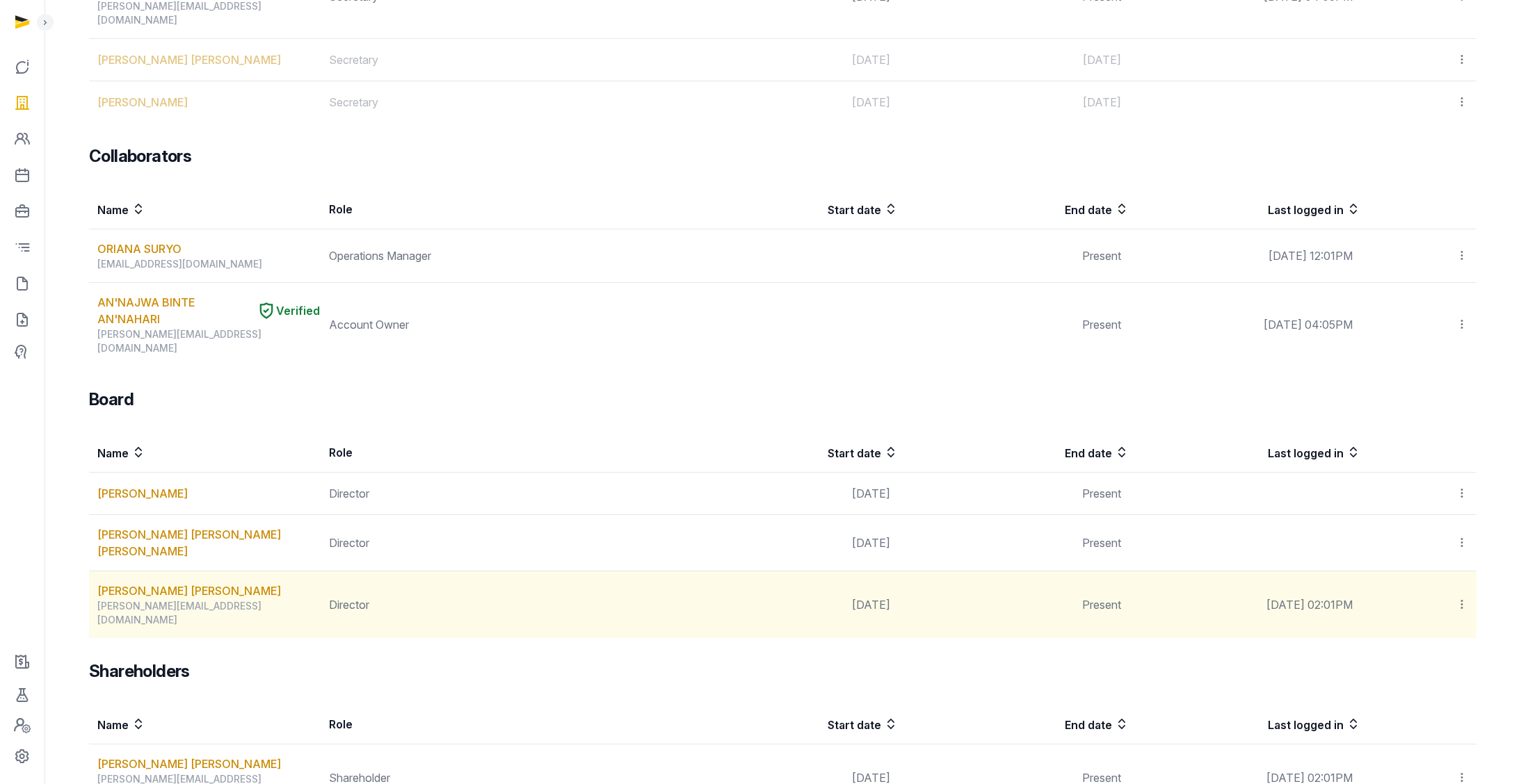
click at [129, 591] on div "[PERSON_NAME][EMAIL_ADDRESS][DOMAIN_NAME]" at bounding box center [208, 613] width 223 height 28
click at [130, 591] on div "[PERSON_NAME][EMAIL_ADDRESS][DOMAIN_NAME]" at bounding box center [208, 613] width 223 height 28
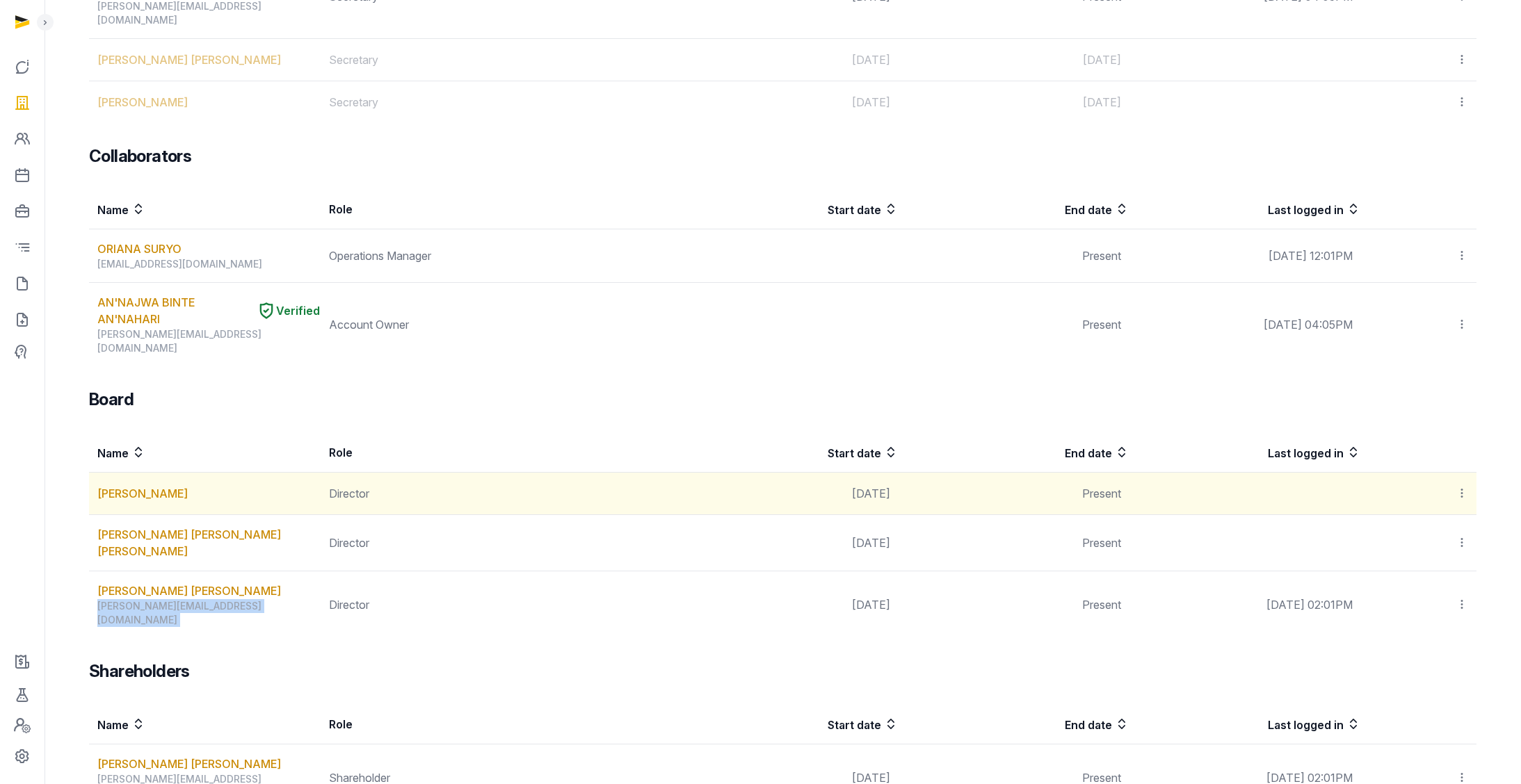
copy div "[PERSON_NAME][EMAIL_ADDRESS][DOMAIN_NAME]"
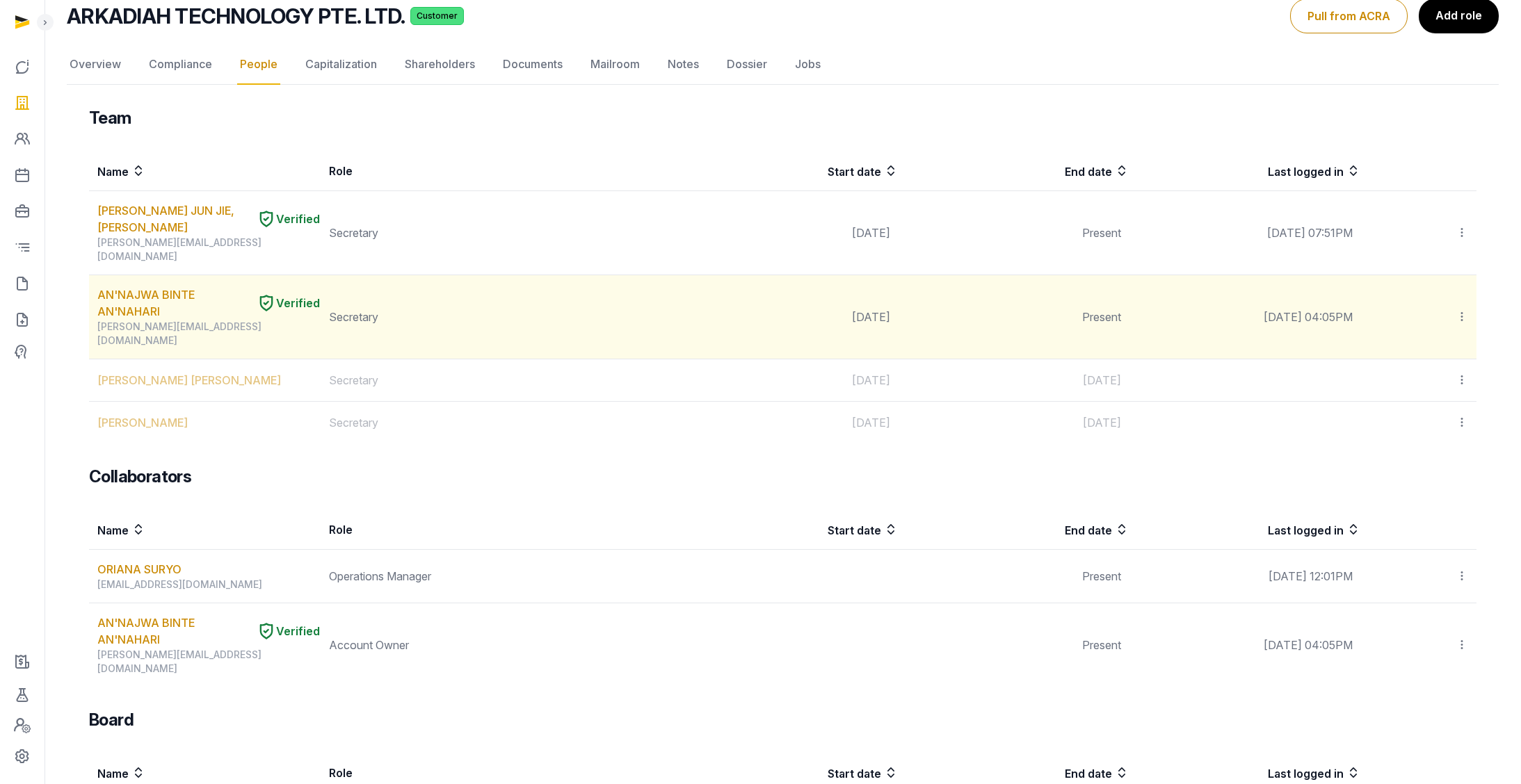
scroll to position [0, 0]
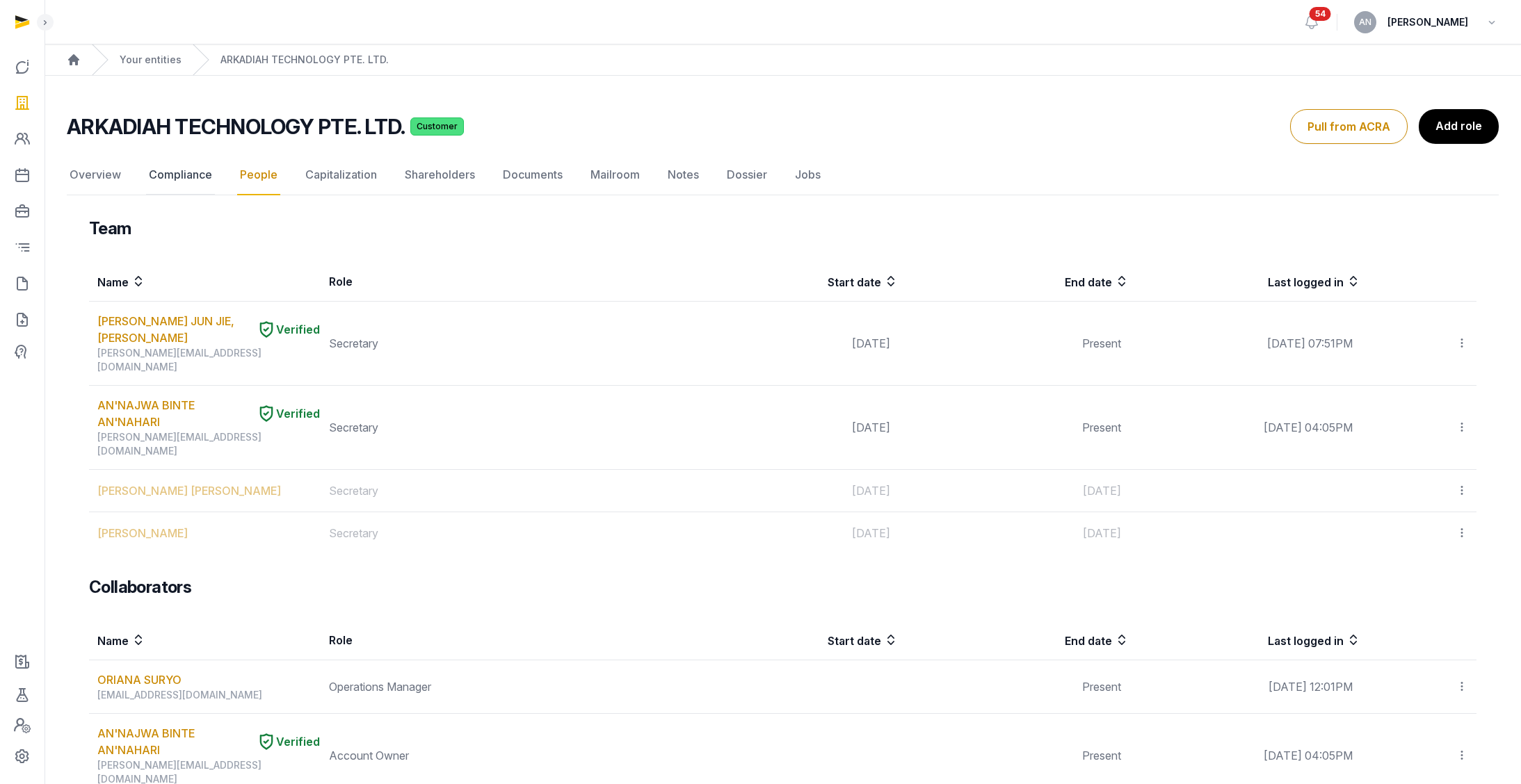
click at [210, 186] on link "Compliance" at bounding box center [180, 175] width 69 height 40
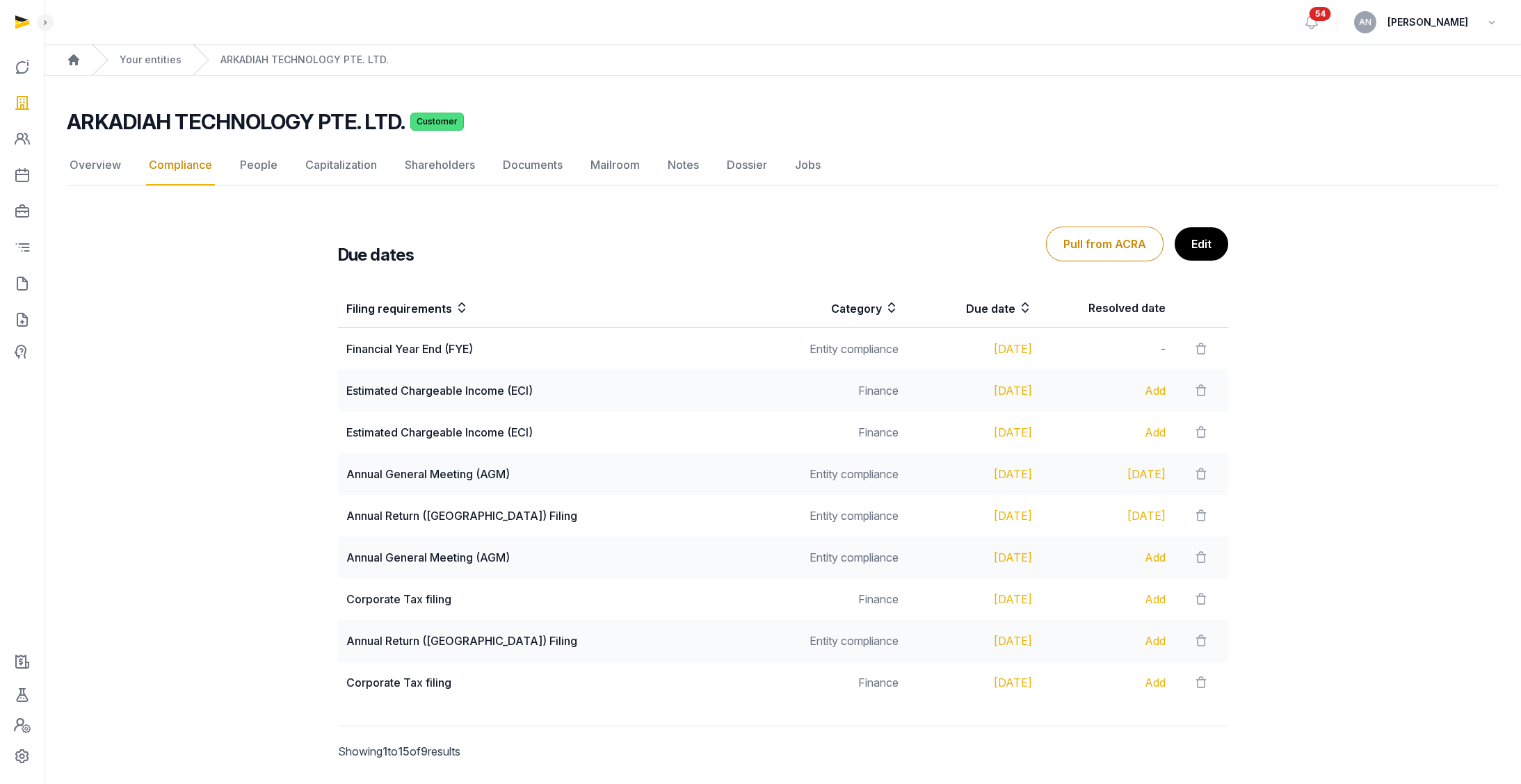
click at [962, 559] on div "Add" at bounding box center [1107, 558] width 117 height 17
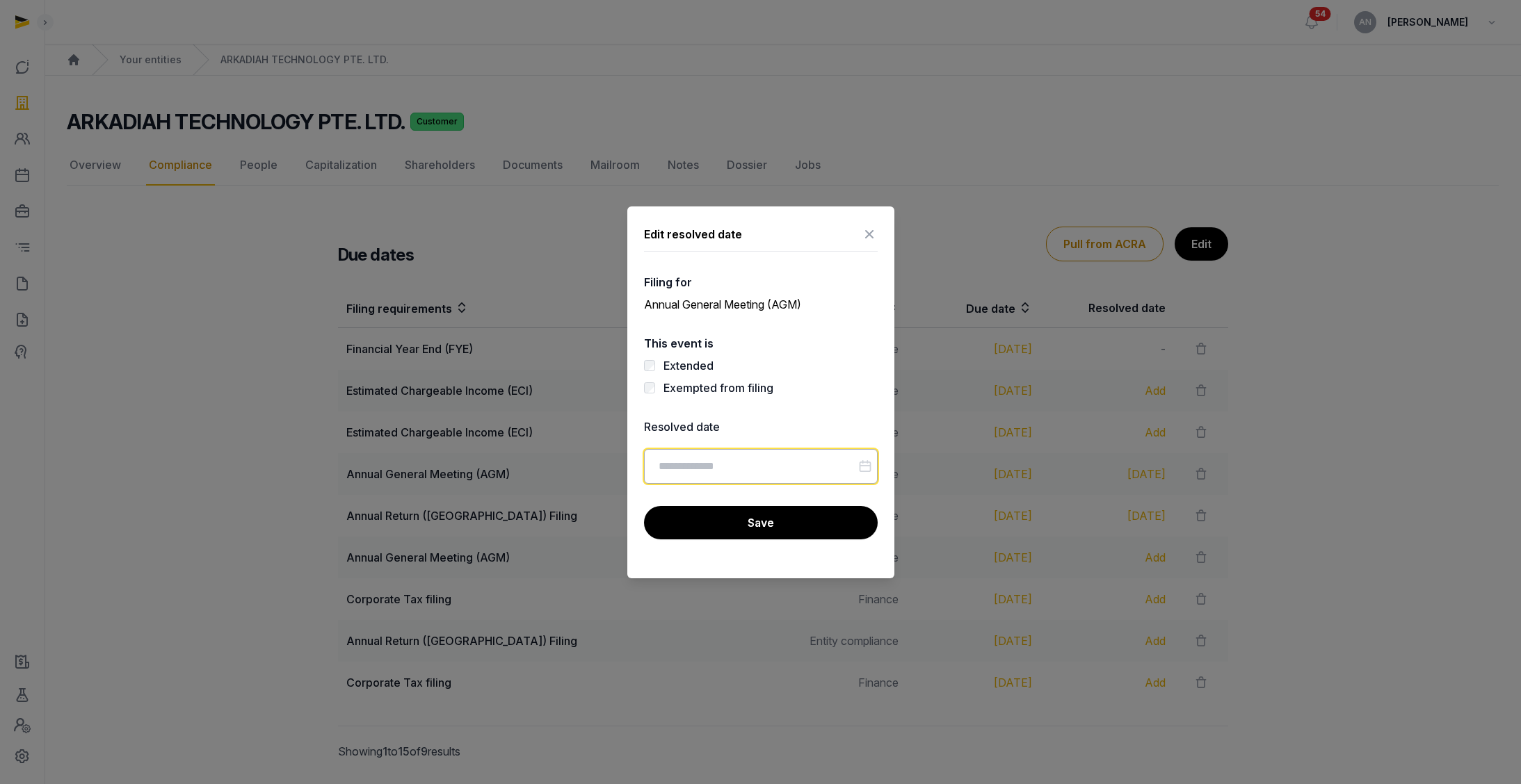
click at [760, 473] on input "Datepicker input" at bounding box center [760, 466] width 233 height 35
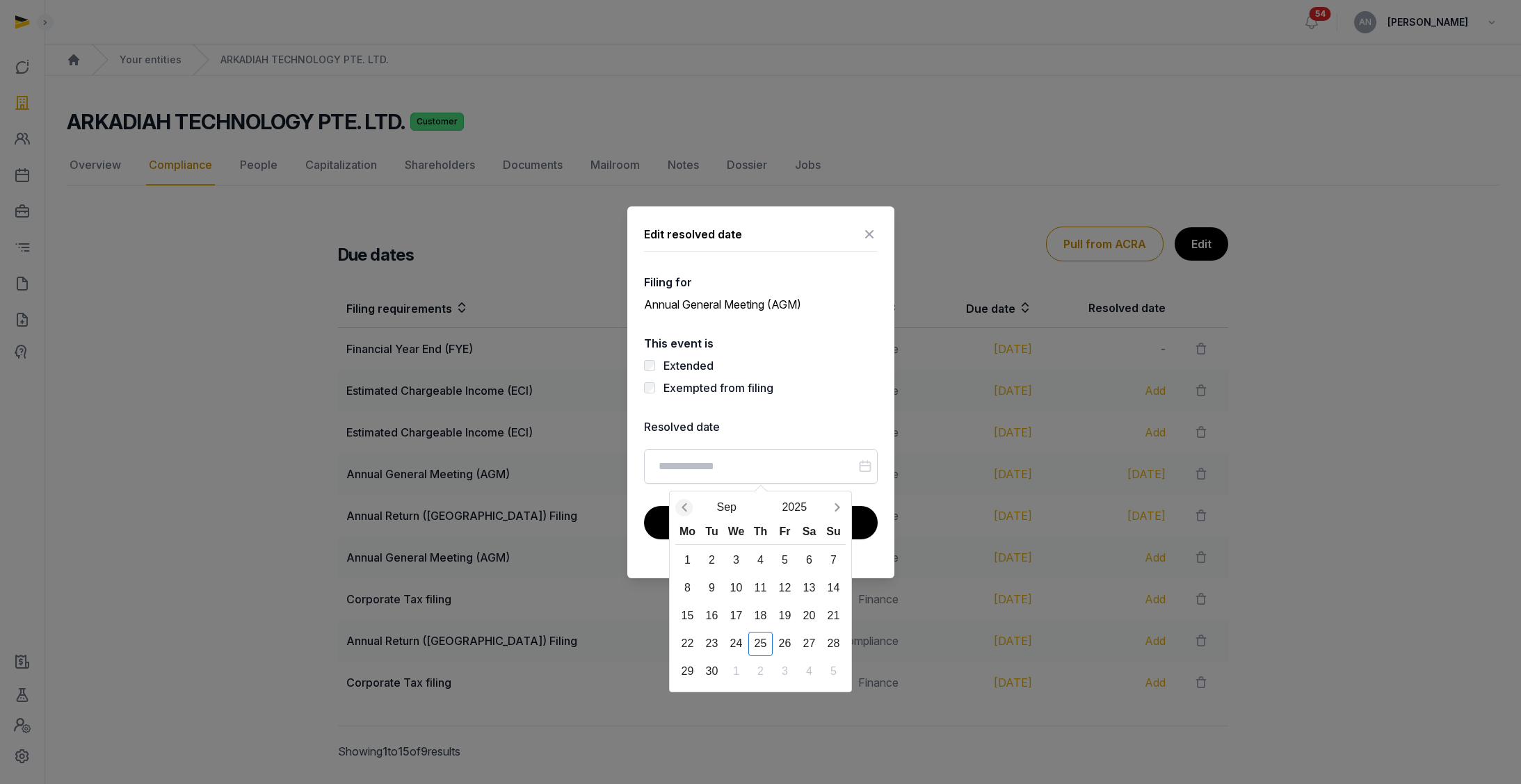
click at [682, 506] on icon "Previous month" at bounding box center [683, 507] width 5 height 9
click at [785, 591] on div "29" at bounding box center [785, 672] width 25 height 25
type input "**********"
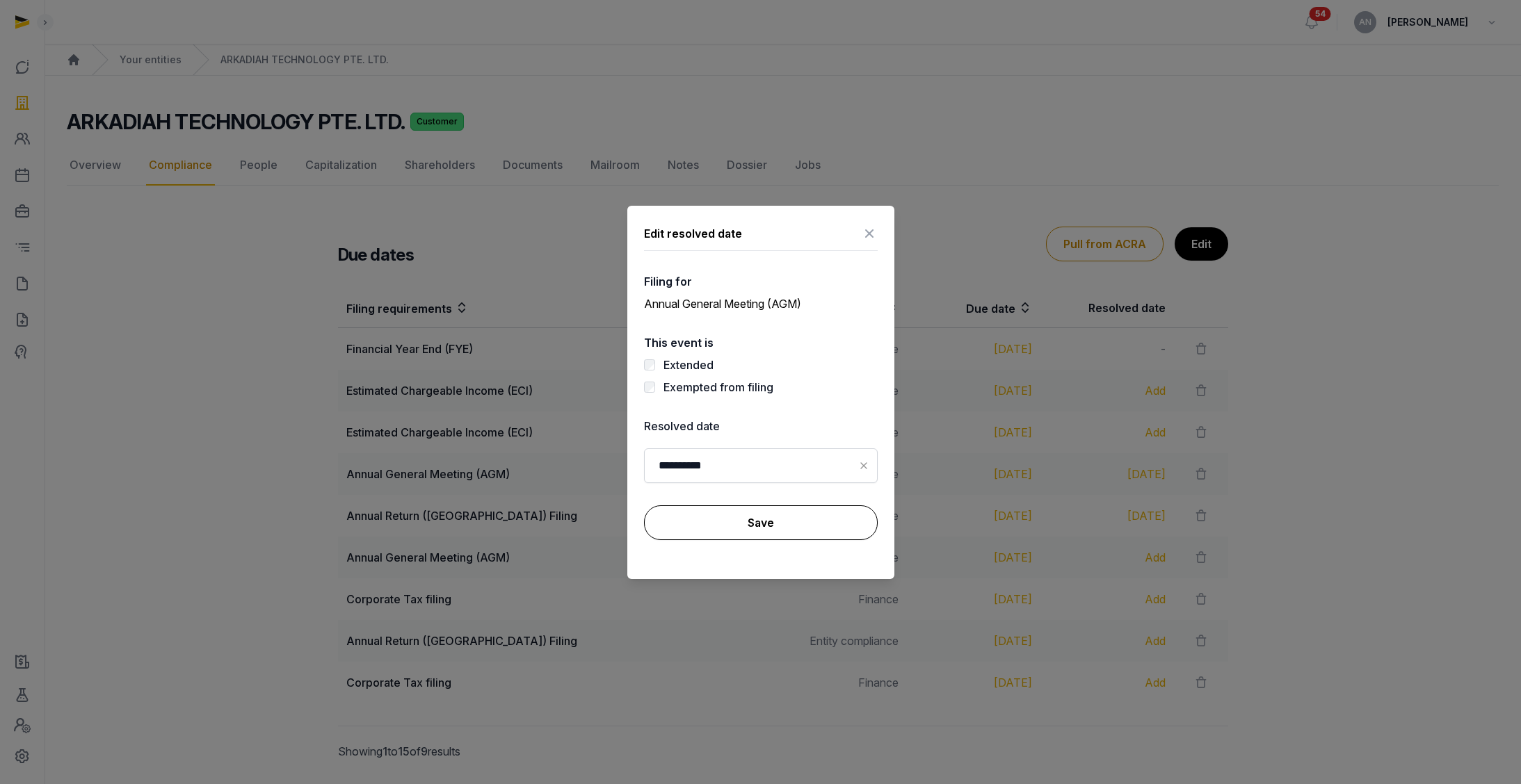
click at [739, 530] on button "Save" at bounding box center [760, 522] width 233 height 35
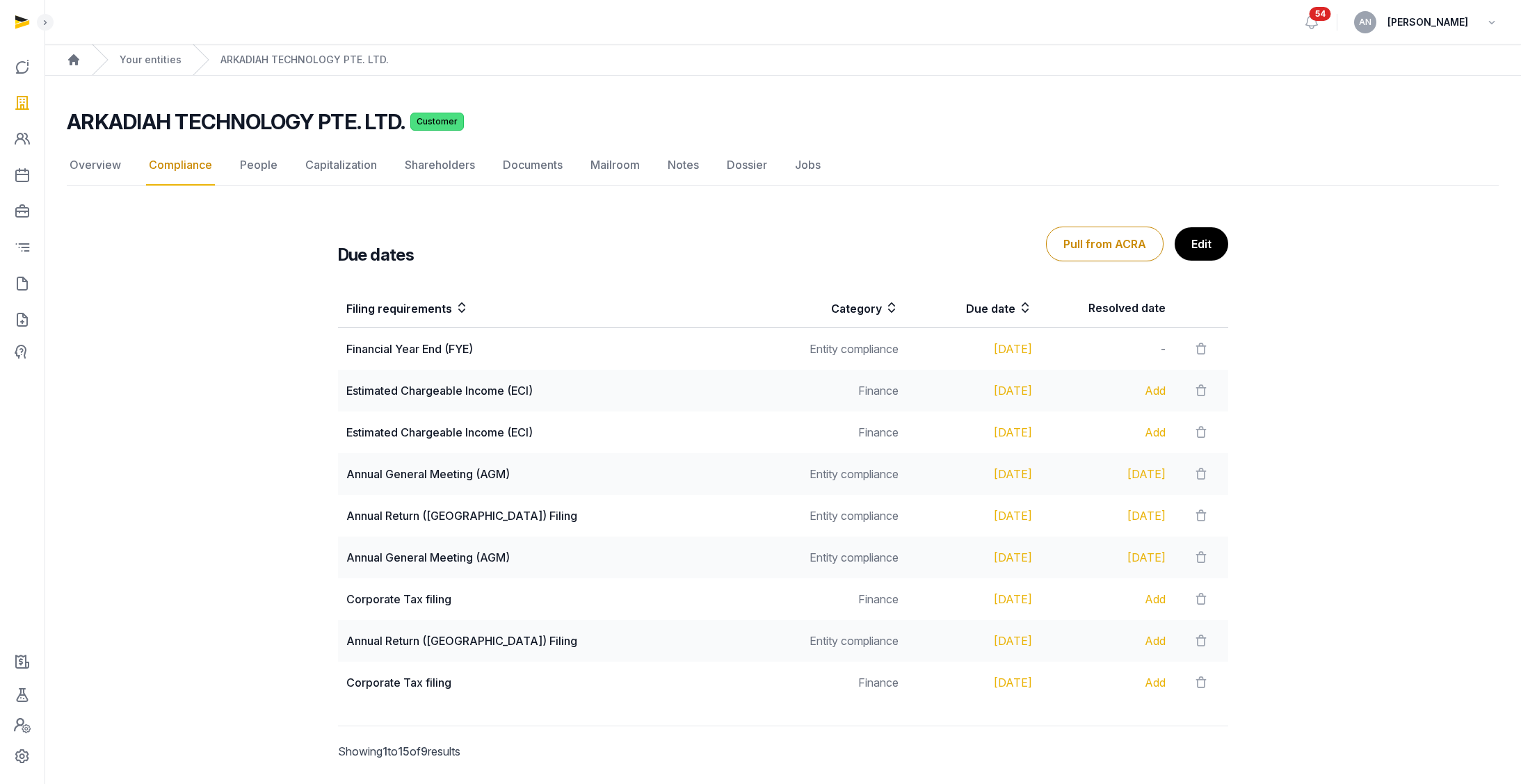
click at [962, 591] on div "Add" at bounding box center [1107, 641] width 117 height 17
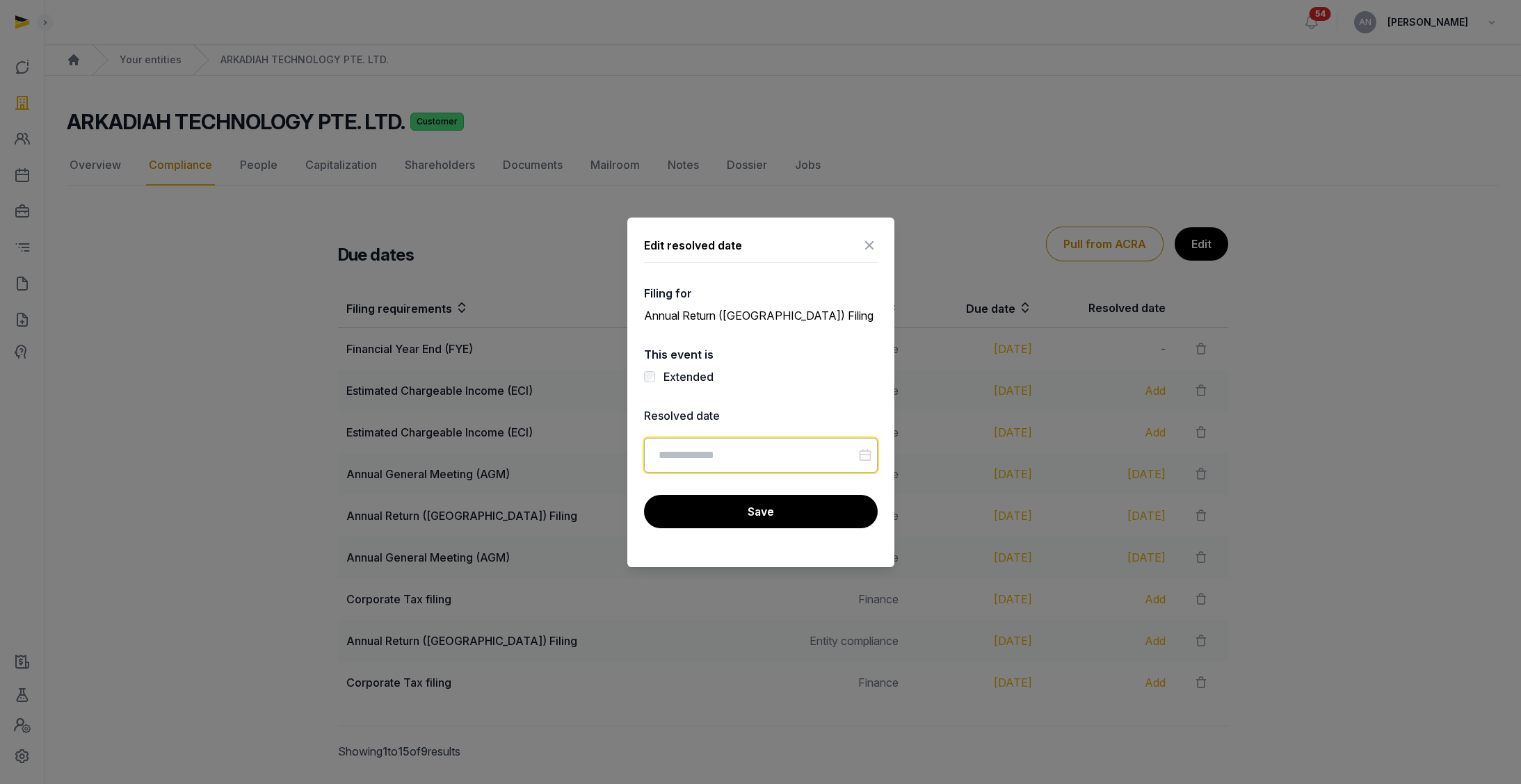
click at [711, 461] on input "Datepicker input" at bounding box center [760, 455] width 233 height 35
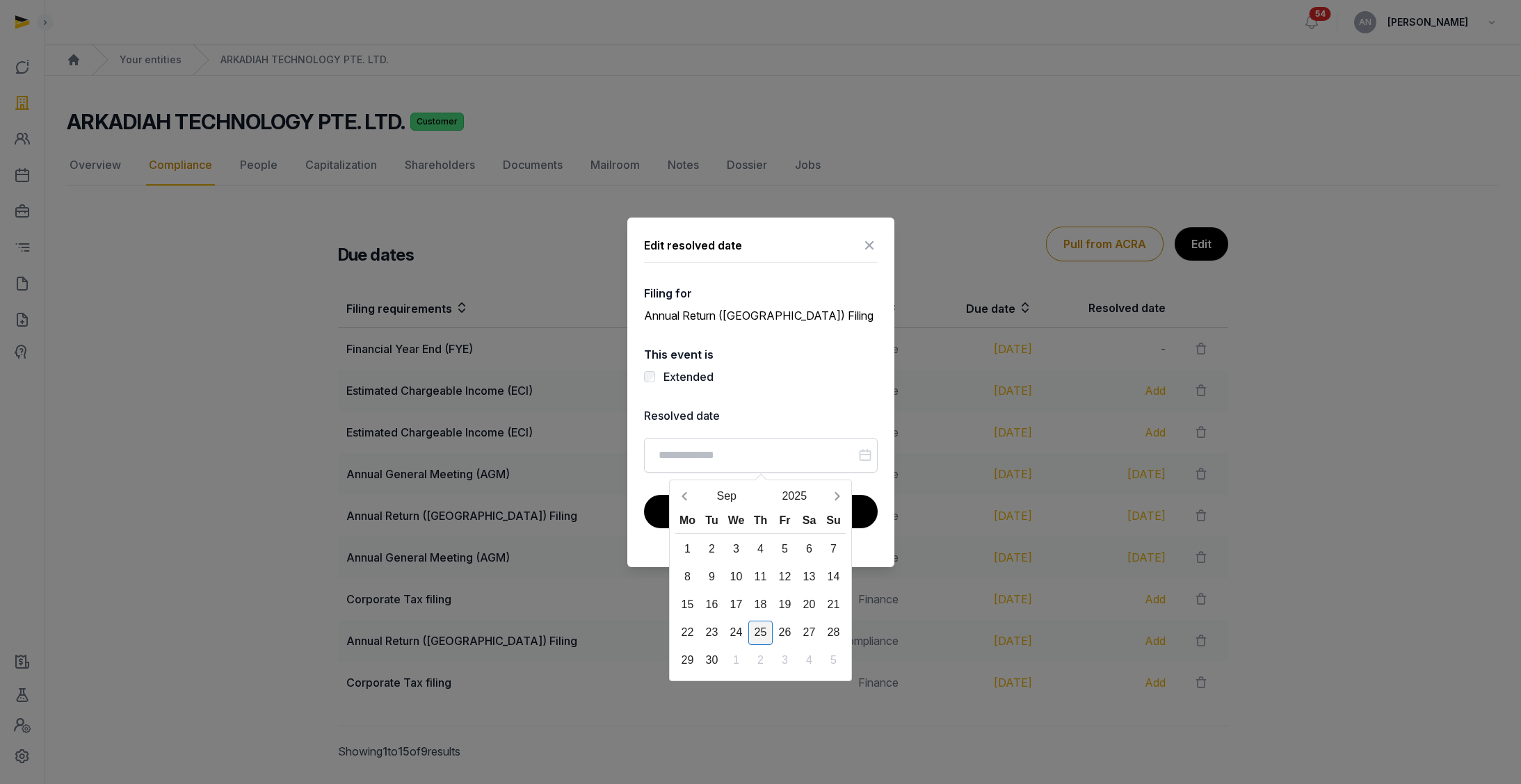
click at [767, 591] on div "25" at bounding box center [760, 633] width 25 height 25
type input "**********"
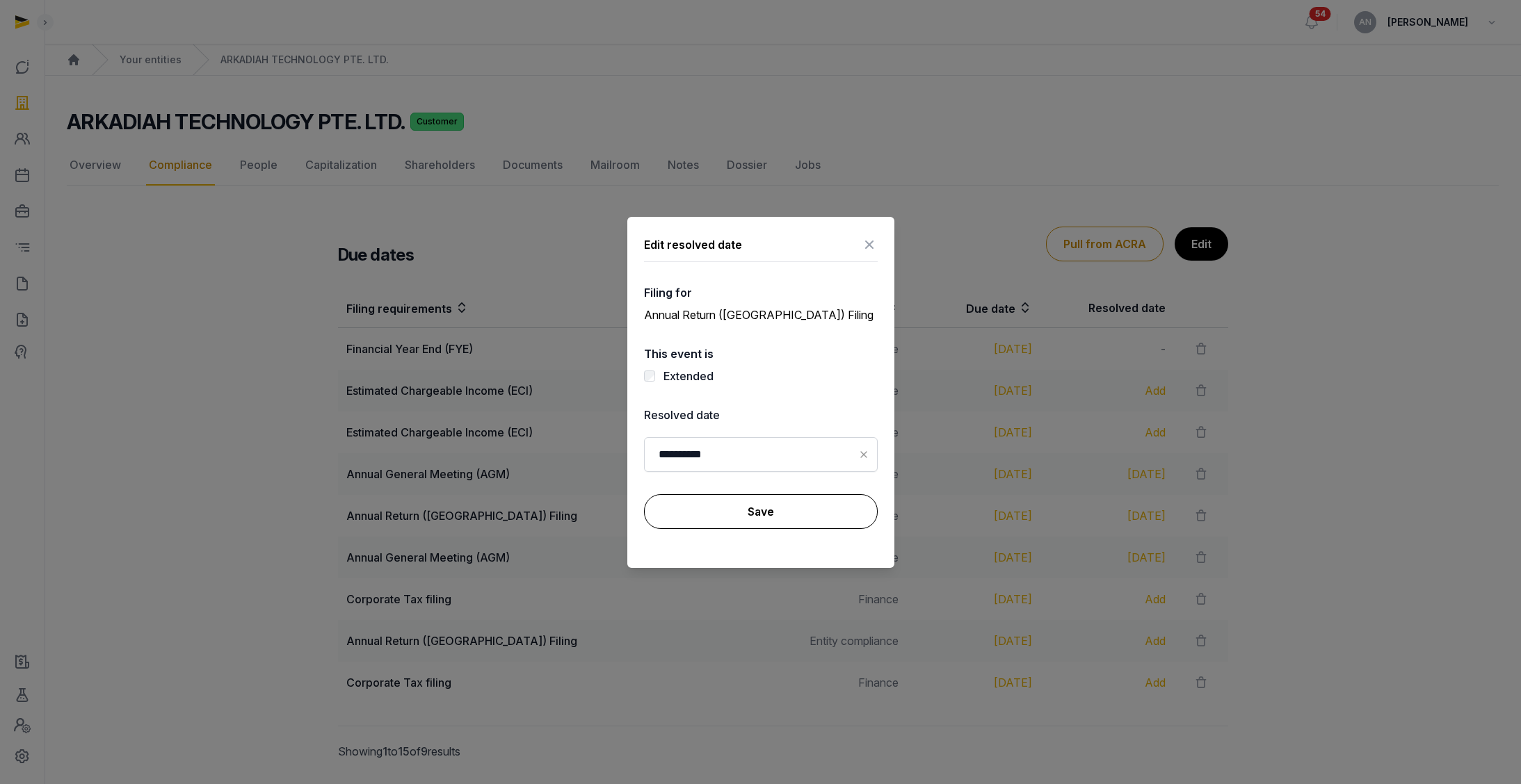
click at [732, 513] on button "Save" at bounding box center [760, 511] width 233 height 35
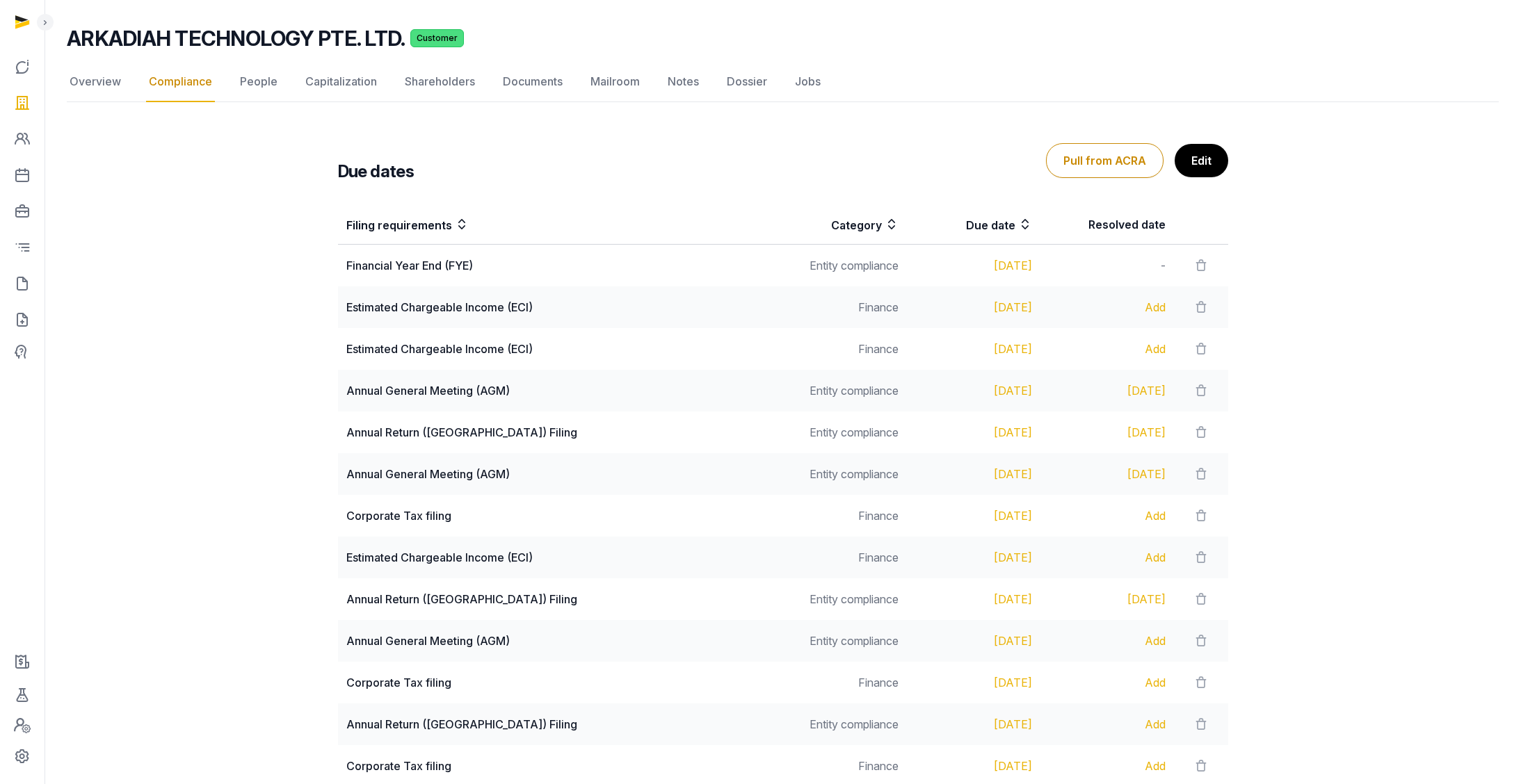
scroll to position [81, 0]
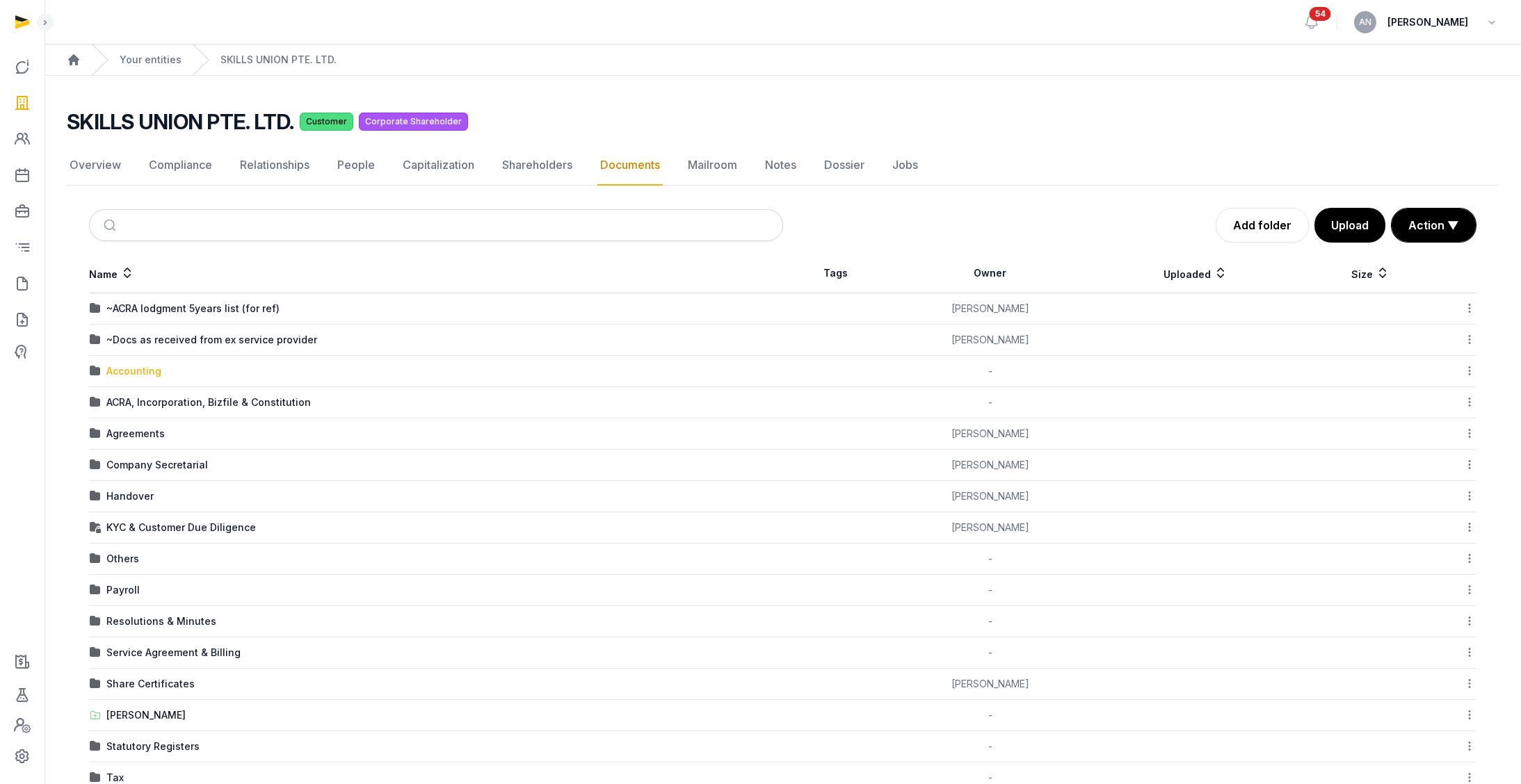
click at [147, 374] on div "Accounting" at bounding box center [134, 371] width 55 height 14
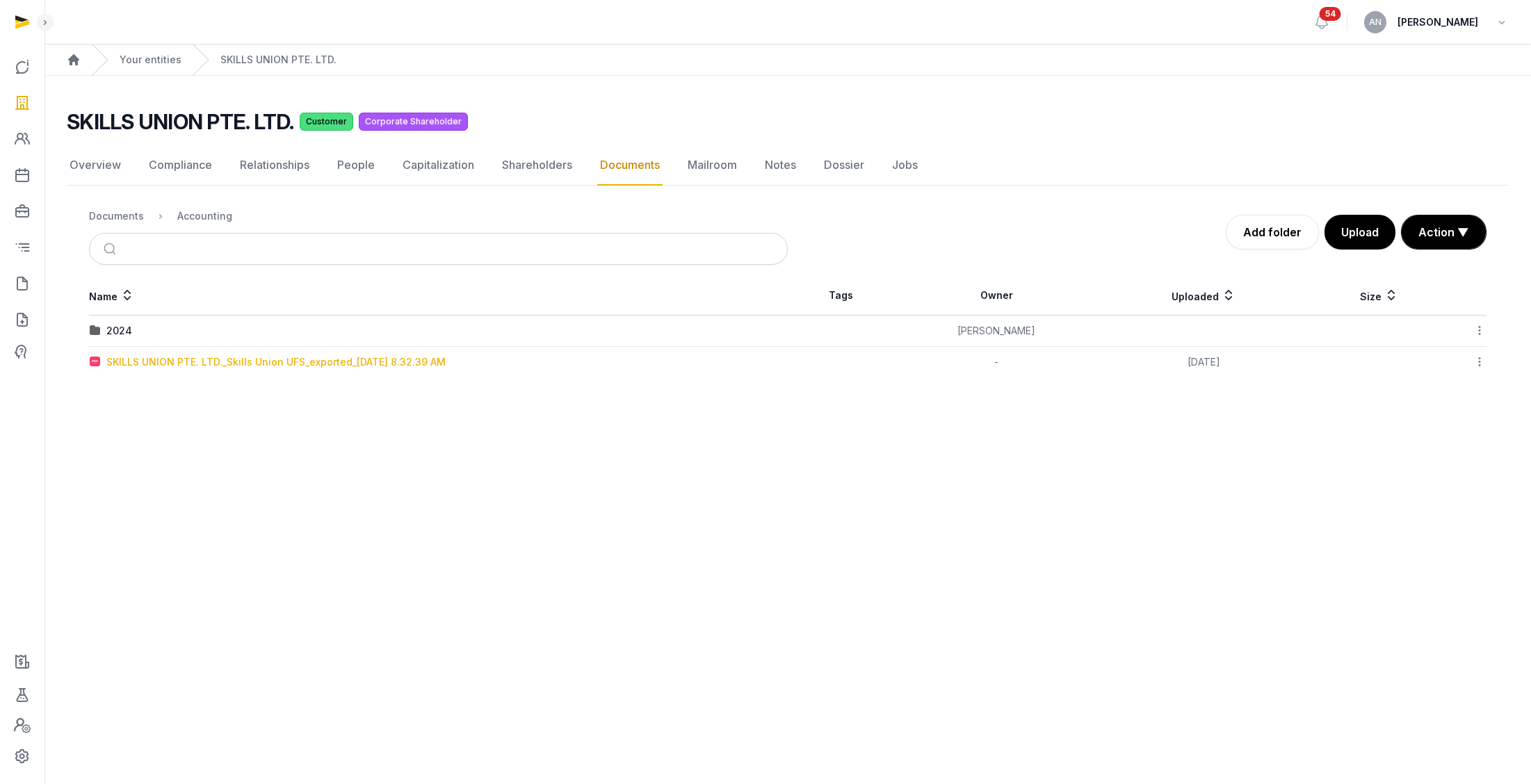
click at [149, 363] on div "SKILLS UNION PTE. LTD._Skills Union UFS_exported_2025-08-27 8.32.39 AM" at bounding box center [276, 362] width 340 height 14
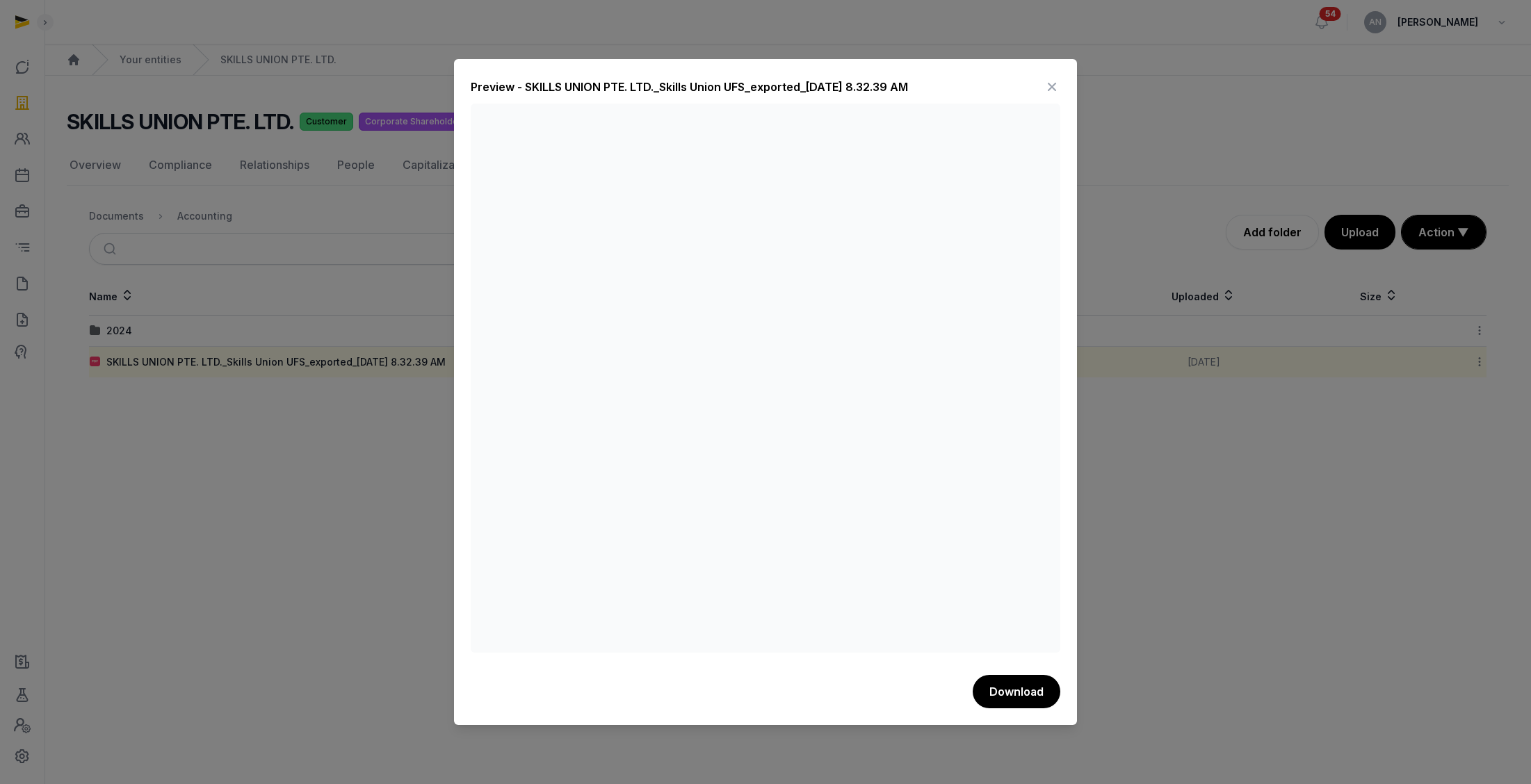
click at [1057, 82] on icon at bounding box center [1052, 87] width 17 height 22
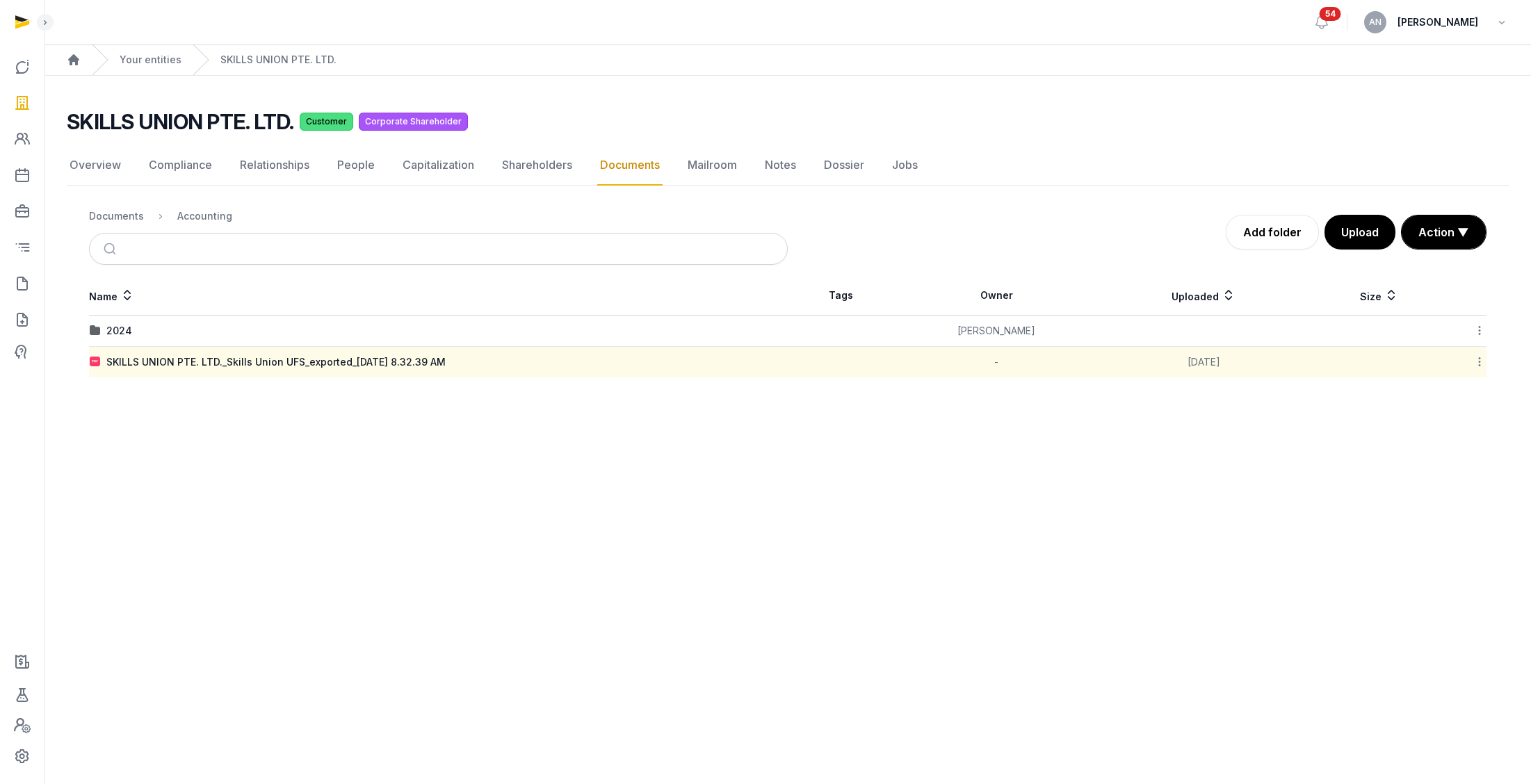
click at [1477, 358] on icon at bounding box center [1479, 362] width 12 height 14
click at [1449, 421] on div "Edit properties" at bounding box center [1429, 423] width 111 height 25
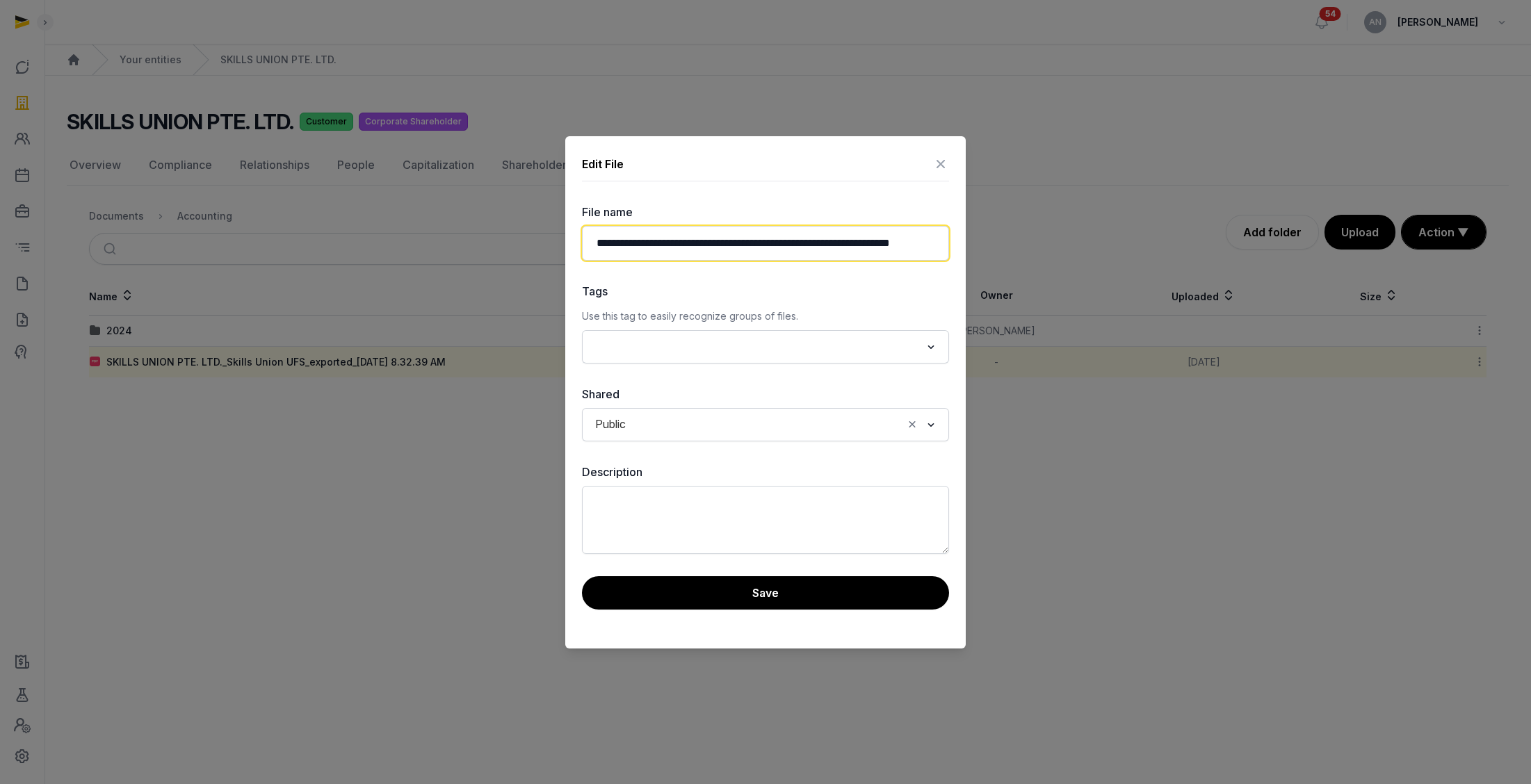
scroll to position [0, 66]
drag, startPoint x: 817, startPoint y: 244, endPoint x: 946, endPoint y: 245, distance: 129.0
click at [946, 245] on input "**********" at bounding box center [766, 243] width 367 height 35
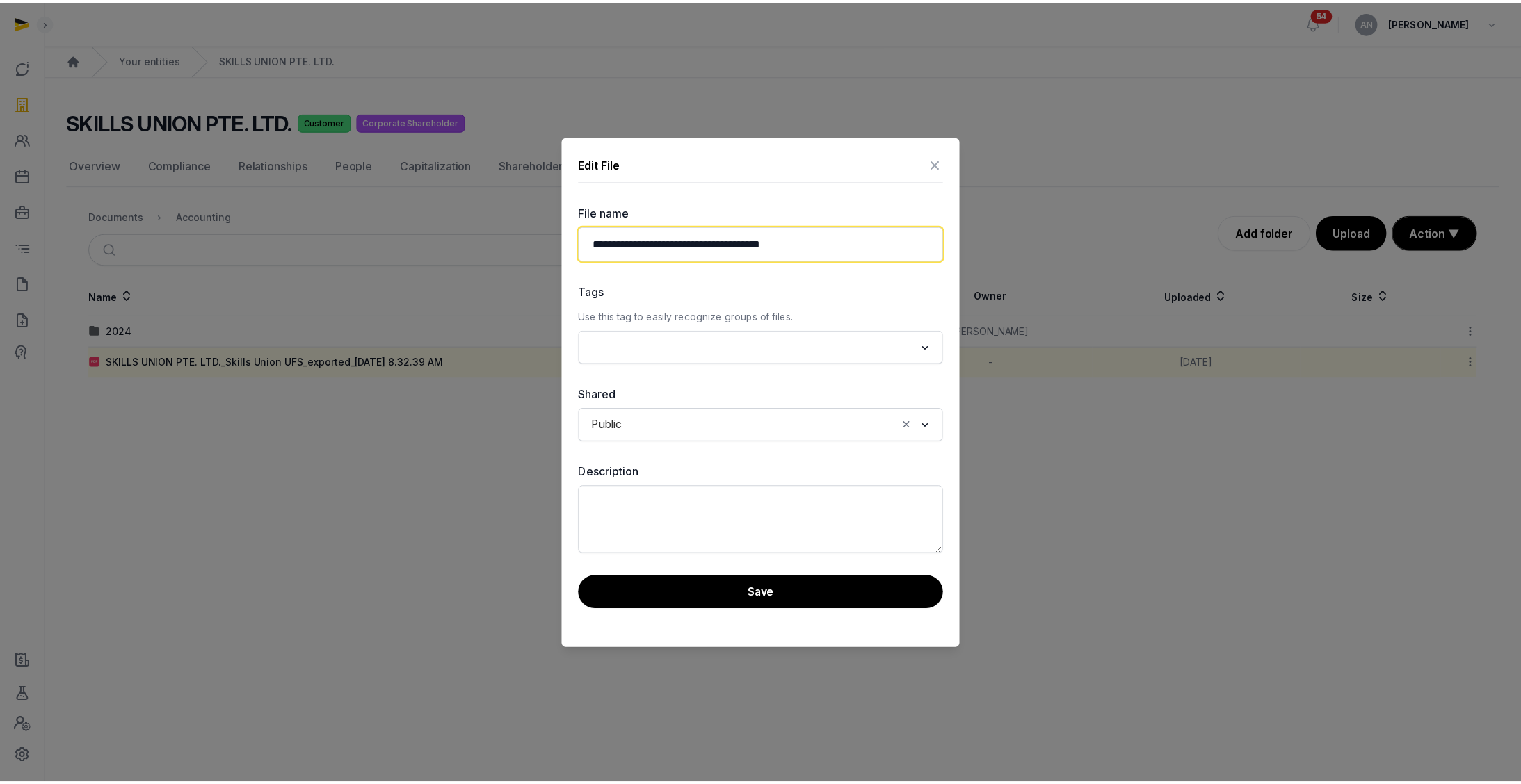
scroll to position [0, 0]
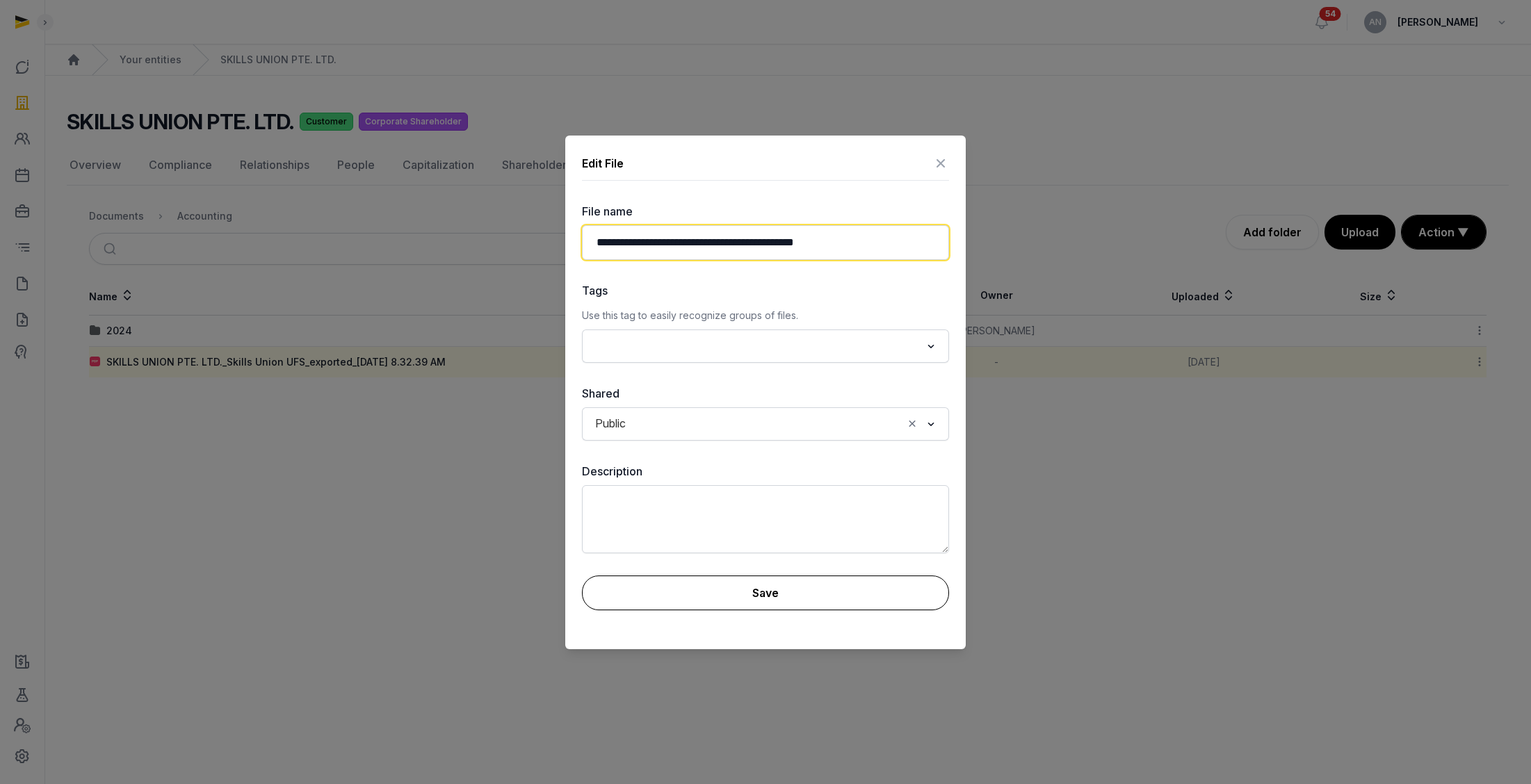
type input "**********"
click at [840, 587] on button "Save" at bounding box center [766, 593] width 367 height 35
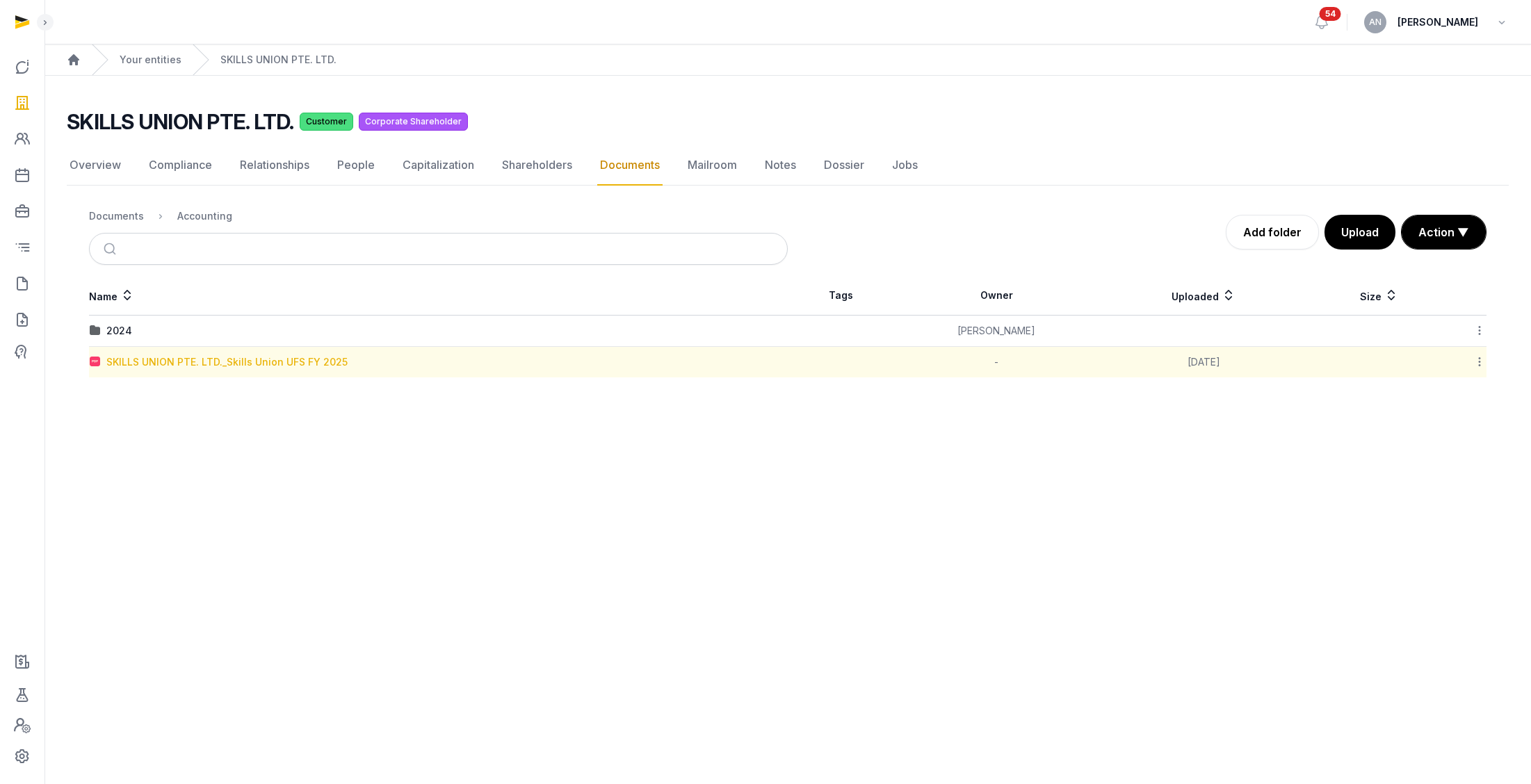
click at [308, 357] on div "SKILLS UNION PTE. LTD._Skills Union UFS FY 2025" at bounding box center [227, 362] width 242 height 14
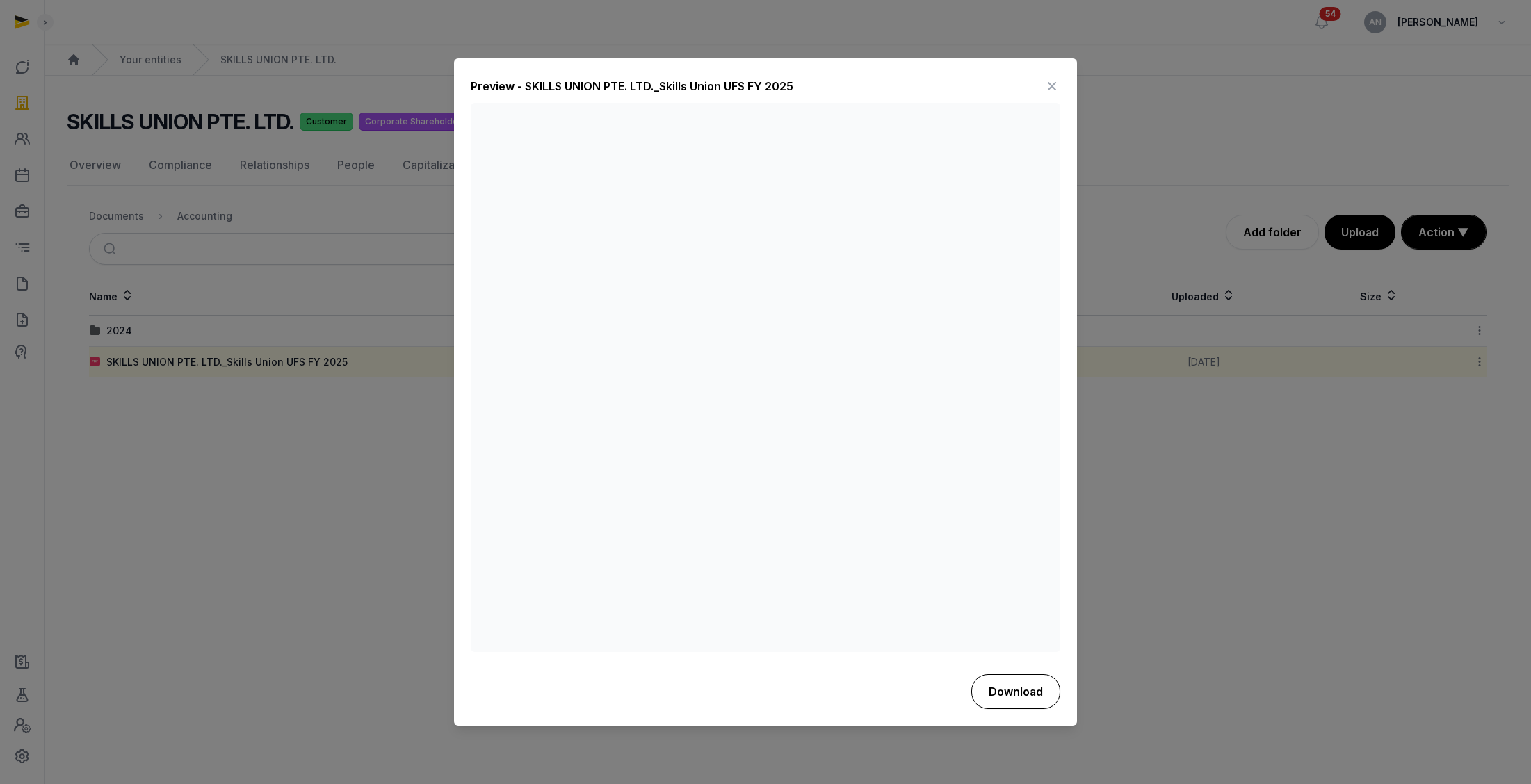
click at [1001, 677] on button "Download" at bounding box center [1016, 692] width 89 height 35
click at [1059, 84] on icon at bounding box center [1052, 87] width 17 height 22
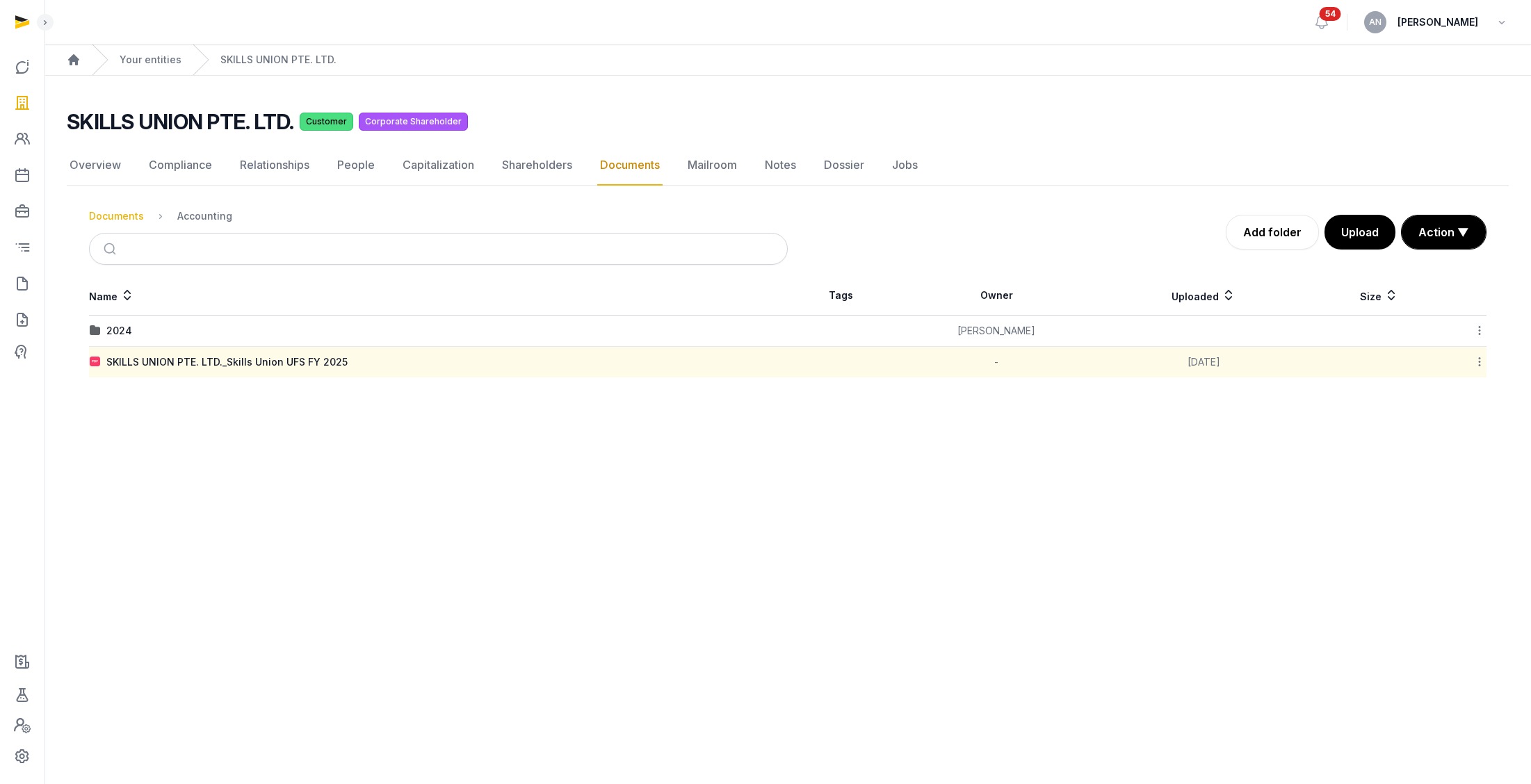
click at [131, 217] on div "Documents" at bounding box center [117, 216] width 55 height 14
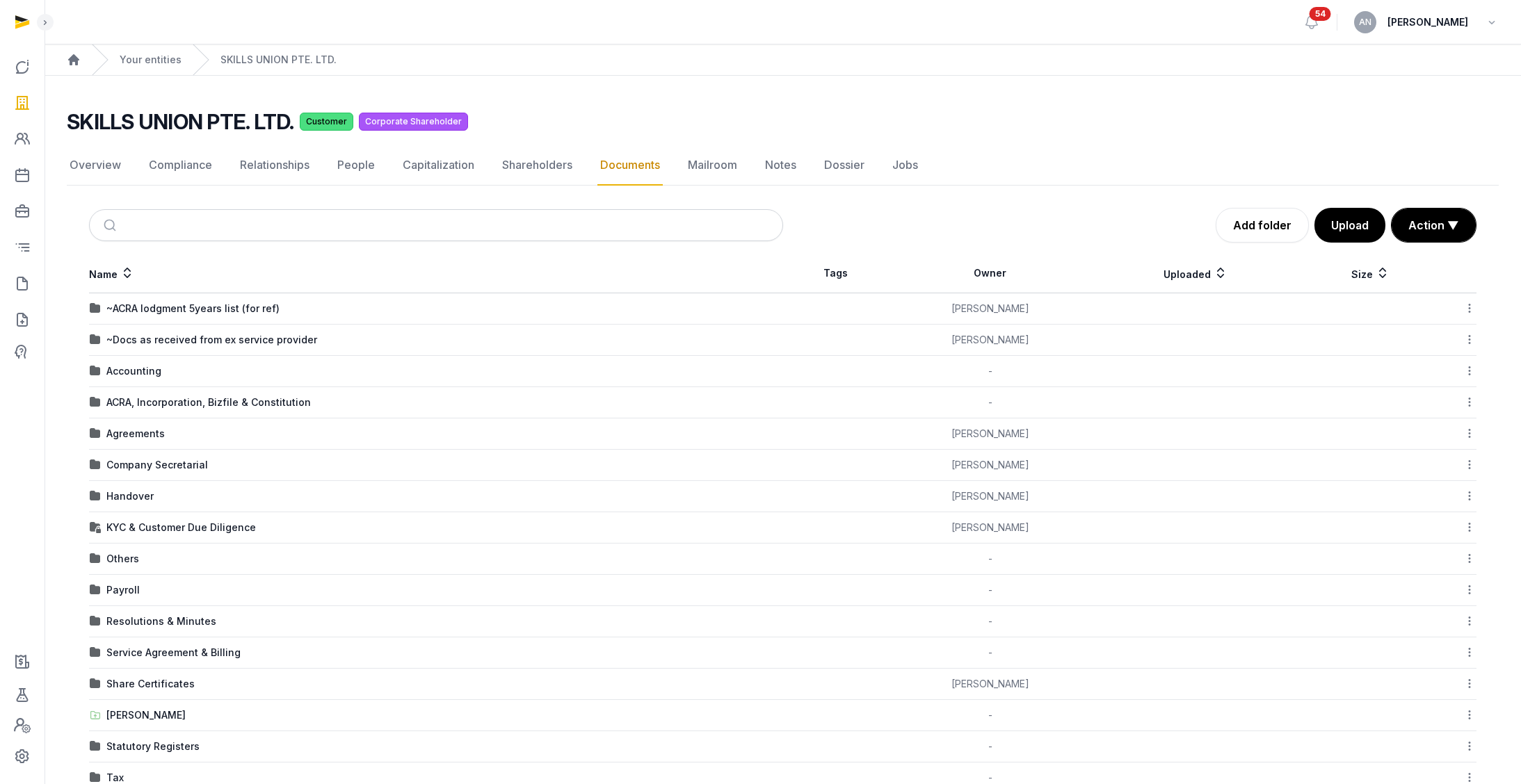
scroll to position [3, 0]
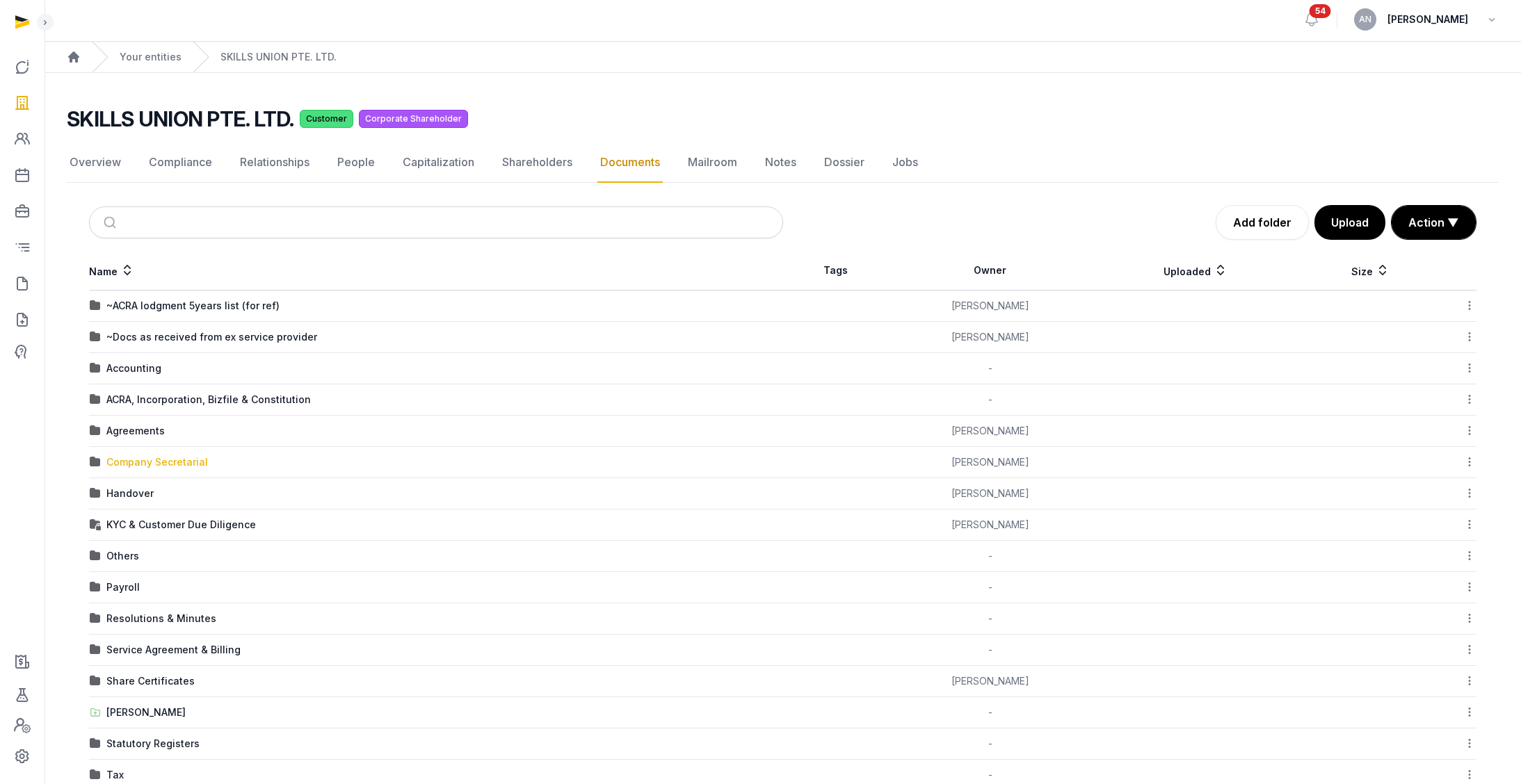
click at [130, 465] on div "Company Secretarial" at bounding box center [157, 462] width 102 height 14
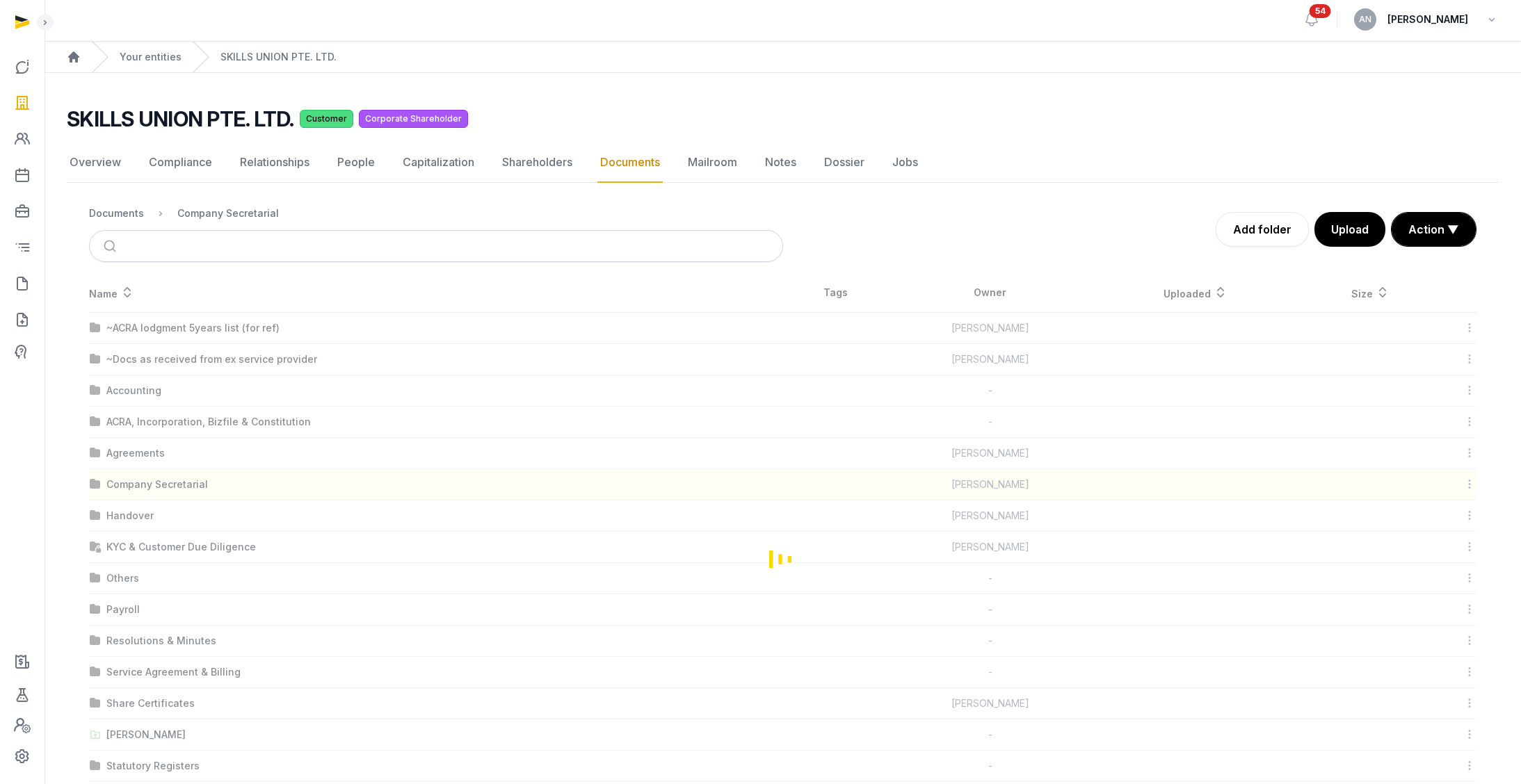
scroll to position [0, 0]
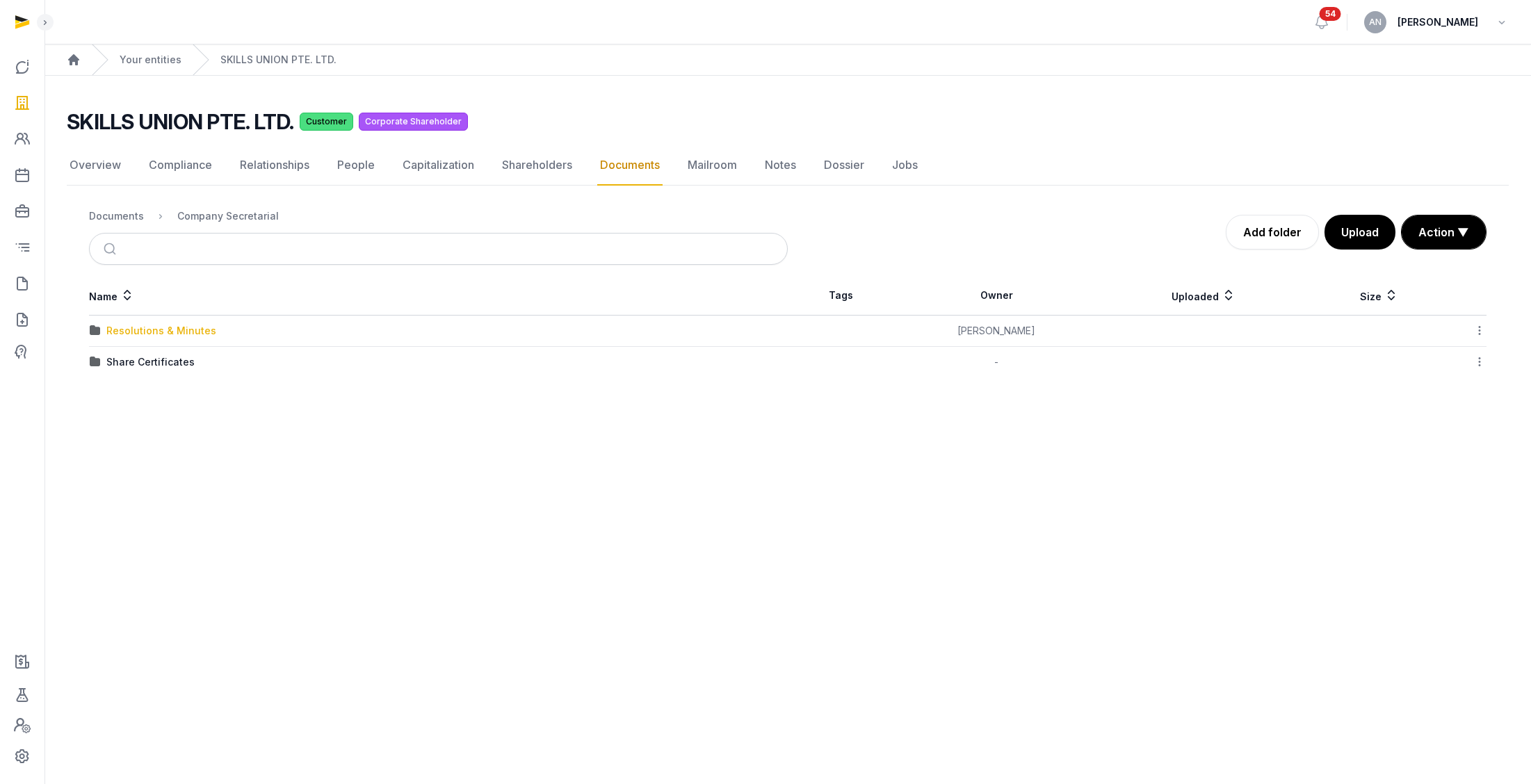
click at [153, 326] on div "Resolutions & Minutes" at bounding box center [161, 330] width 109 height 14
click at [125, 207] on ol "Documents Company Secretarial Resolutions & Minutes" at bounding box center [256, 216] width 333 height 17
click at [126, 218] on div "Documents" at bounding box center [117, 216] width 55 height 14
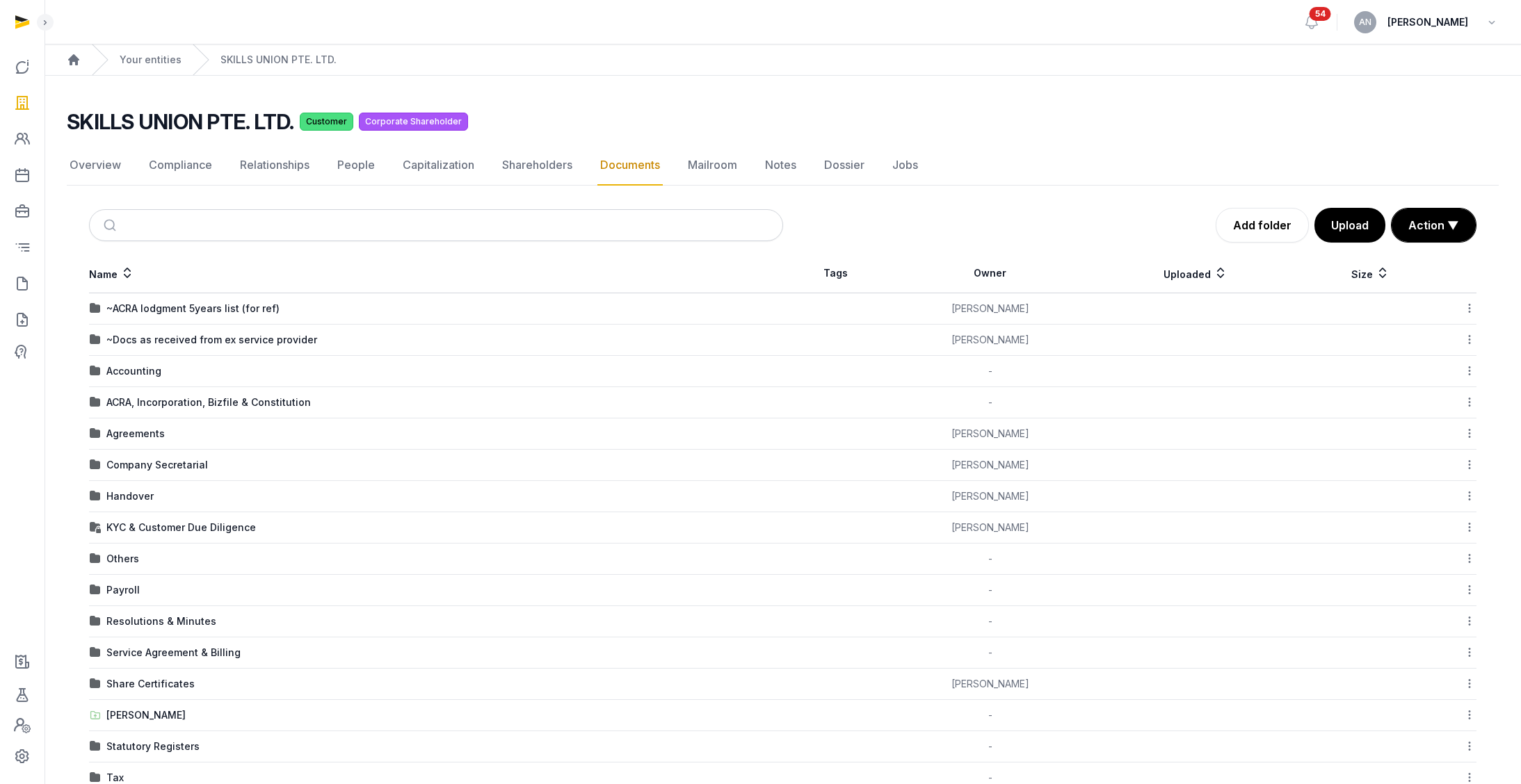
click at [156, 402] on div "ACRA, Incorporation, Bizfile & Constitution" at bounding box center [208, 402] width 205 height 14
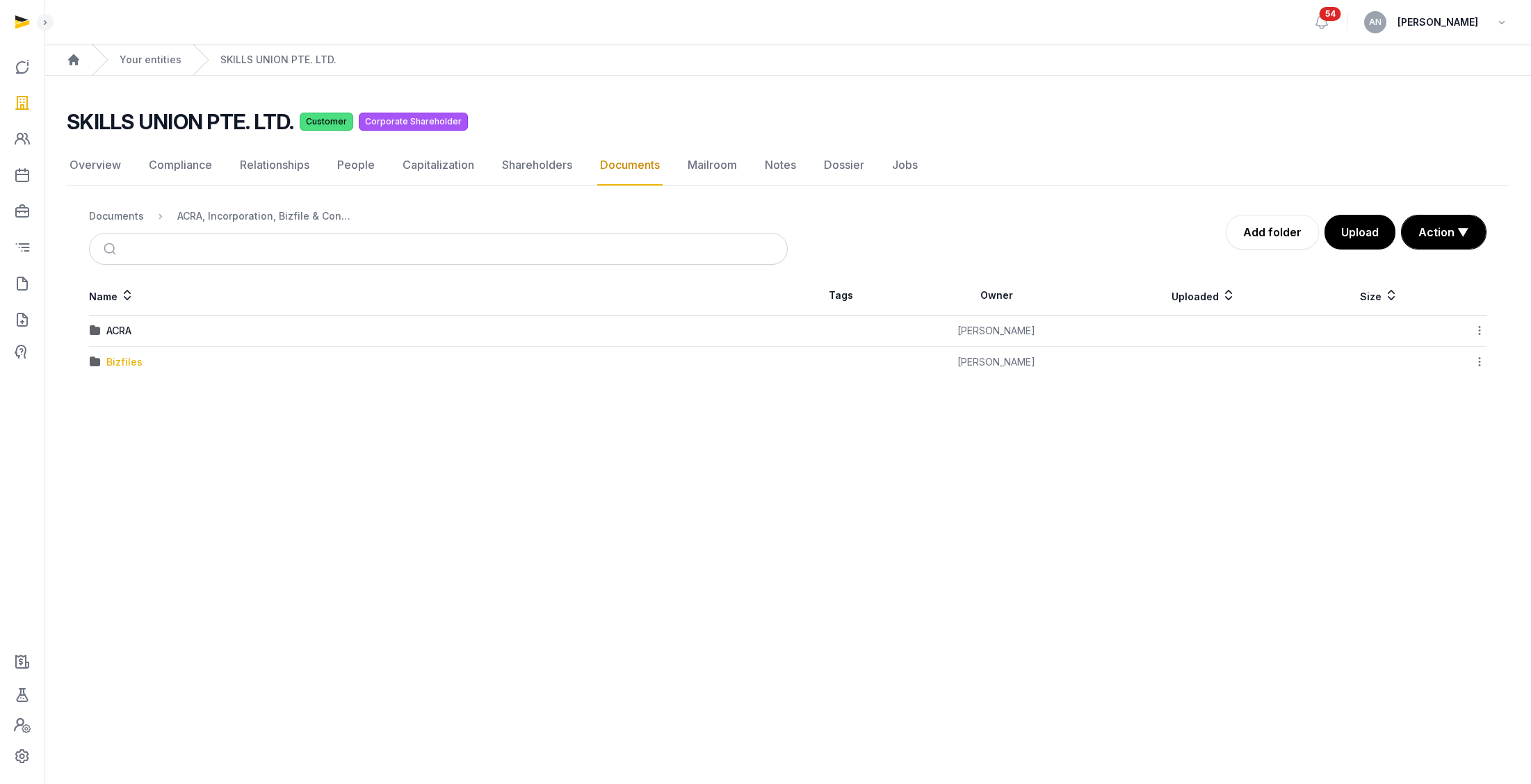
click at [115, 363] on div "Bizfiles" at bounding box center [125, 362] width 36 height 14
click at [115, 358] on div "2025" at bounding box center [119, 362] width 25 height 14
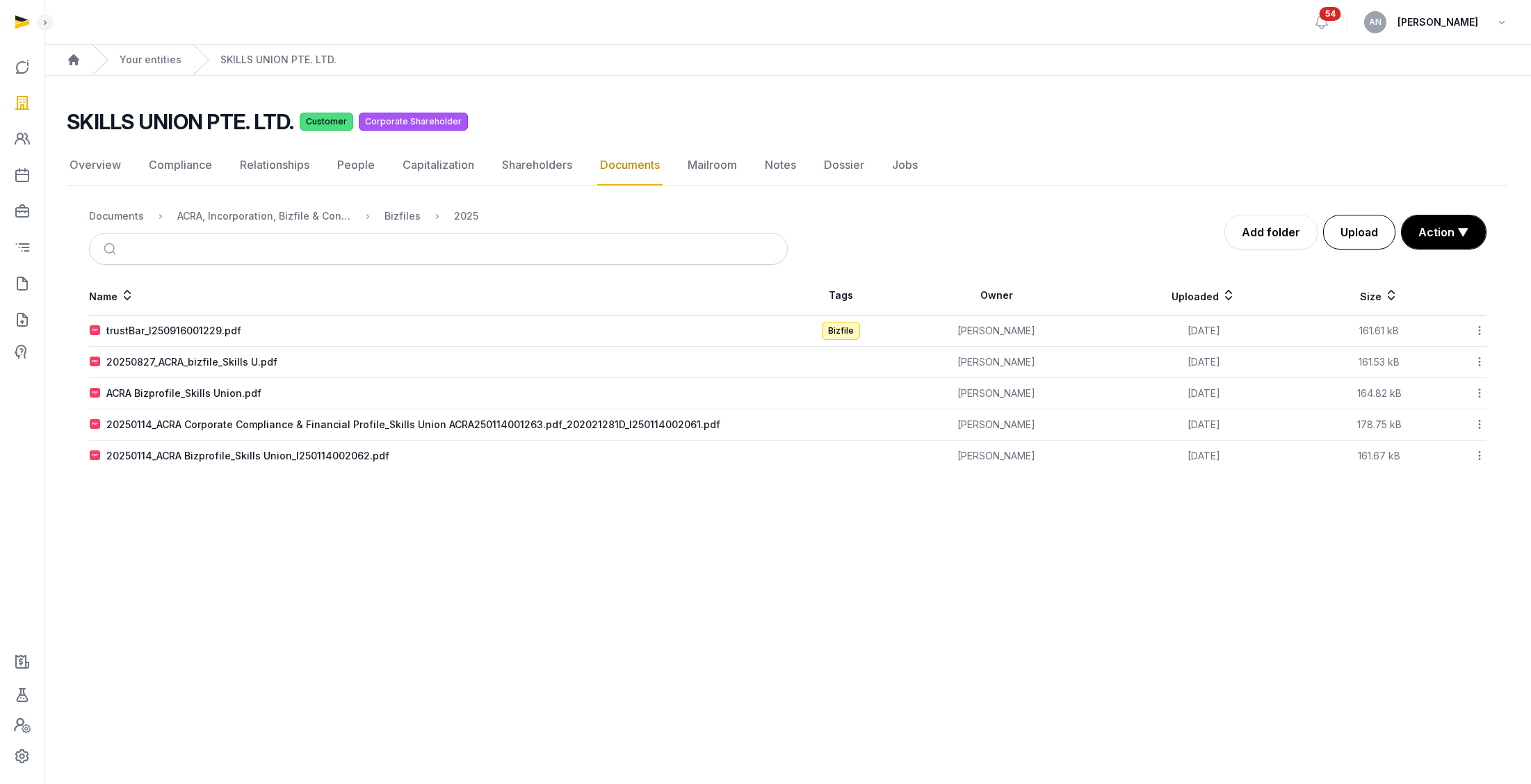
click at [1373, 233] on button "Upload" at bounding box center [1359, 232] width 72 height 35
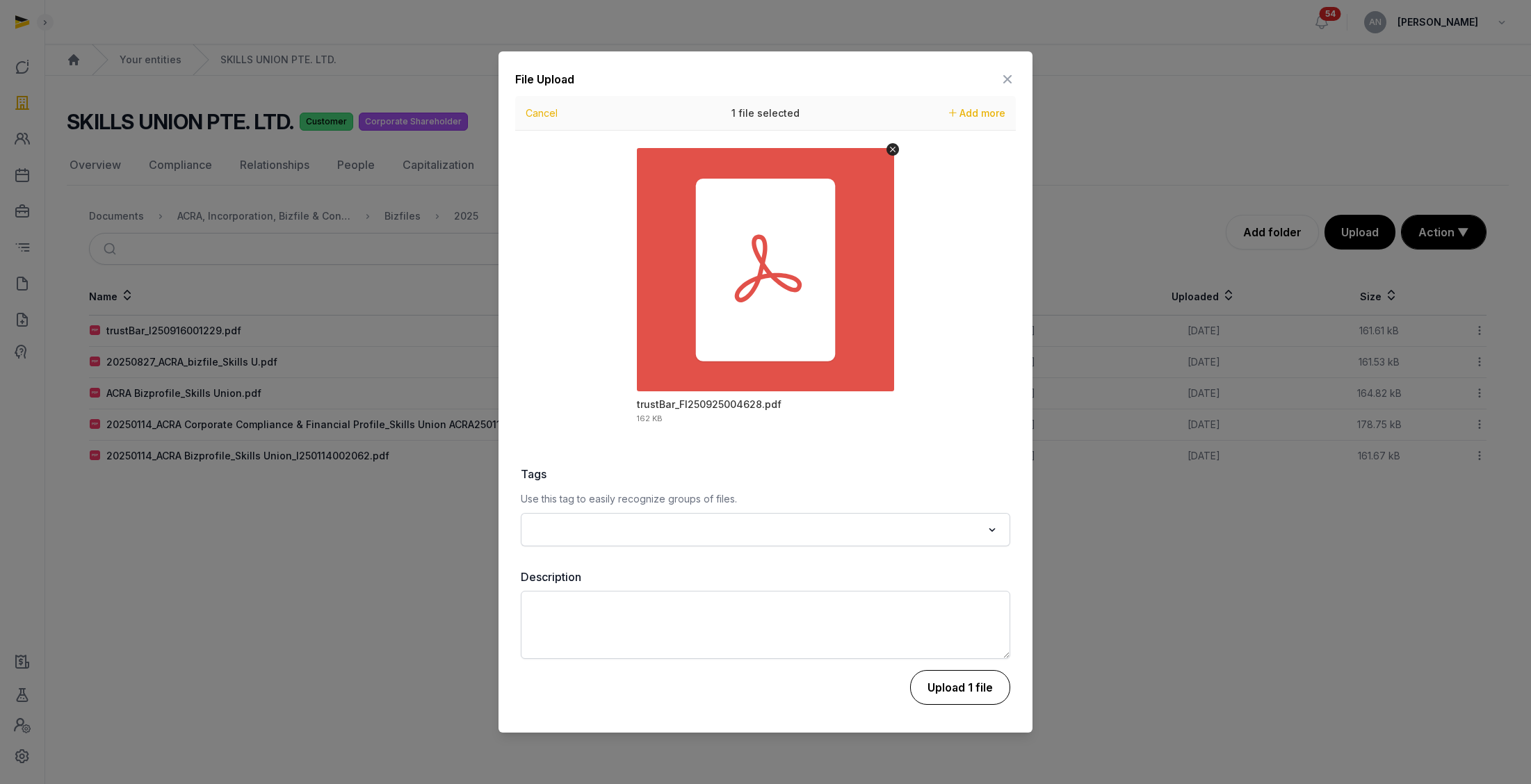
click at [978, 682] on button "Upload 1 file" at bounding box center [959, 687] width 100 height 35
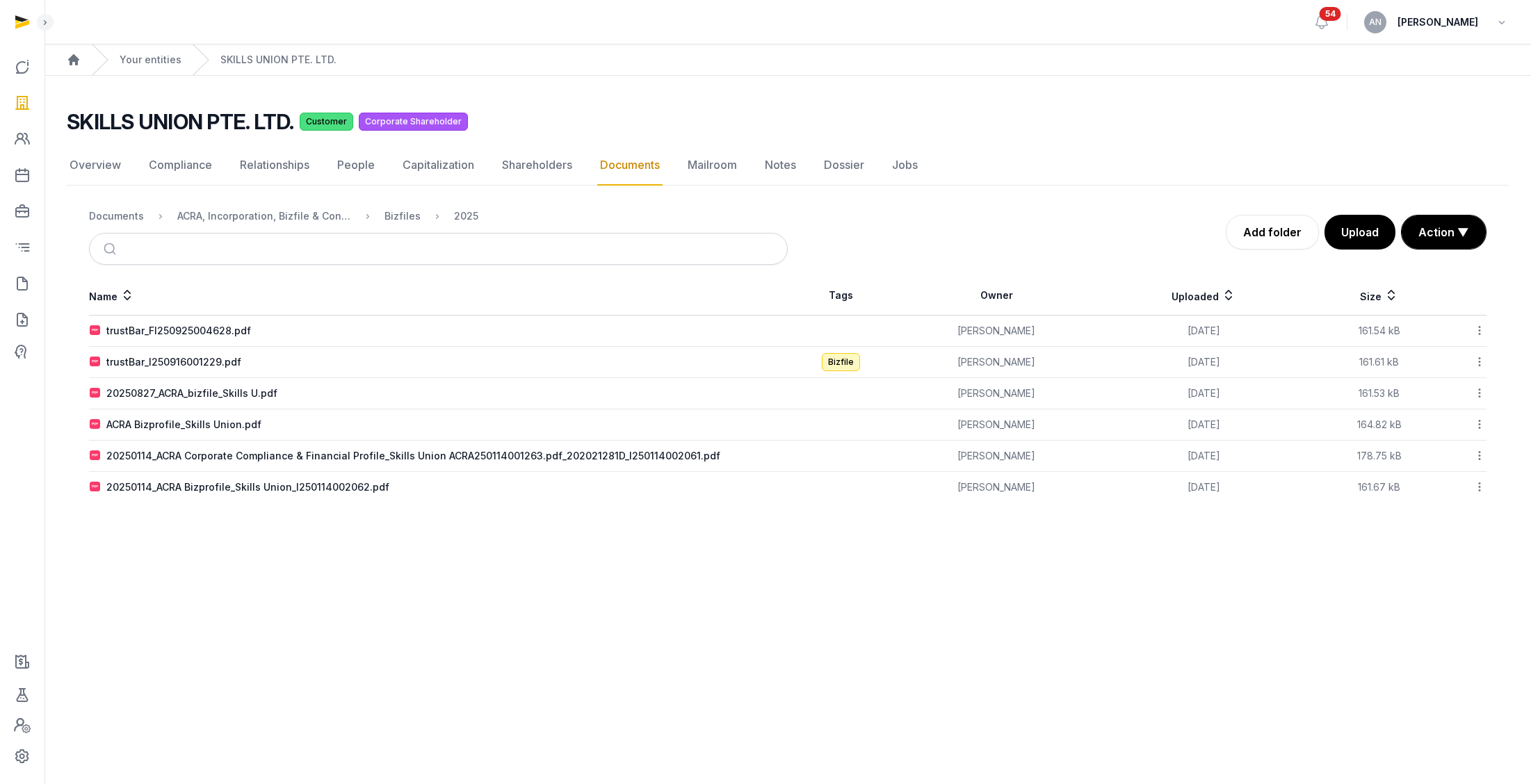
click at [1478, 330] on icon at bounding box center [1479, 330] width 12 height 14
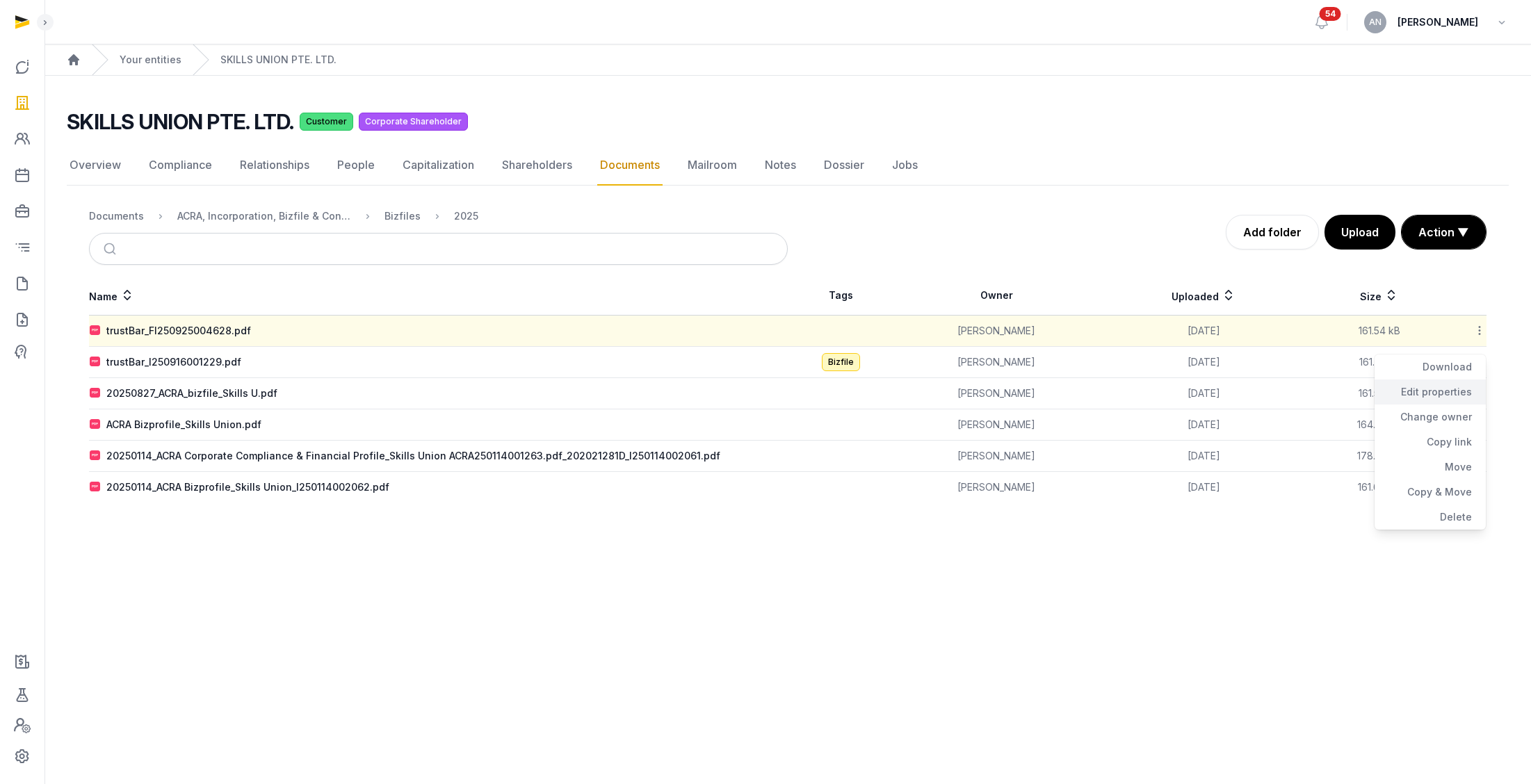
click at [1442, 399] on div "Edit properties" at bounding box center [1429, 392] width 111 height 25
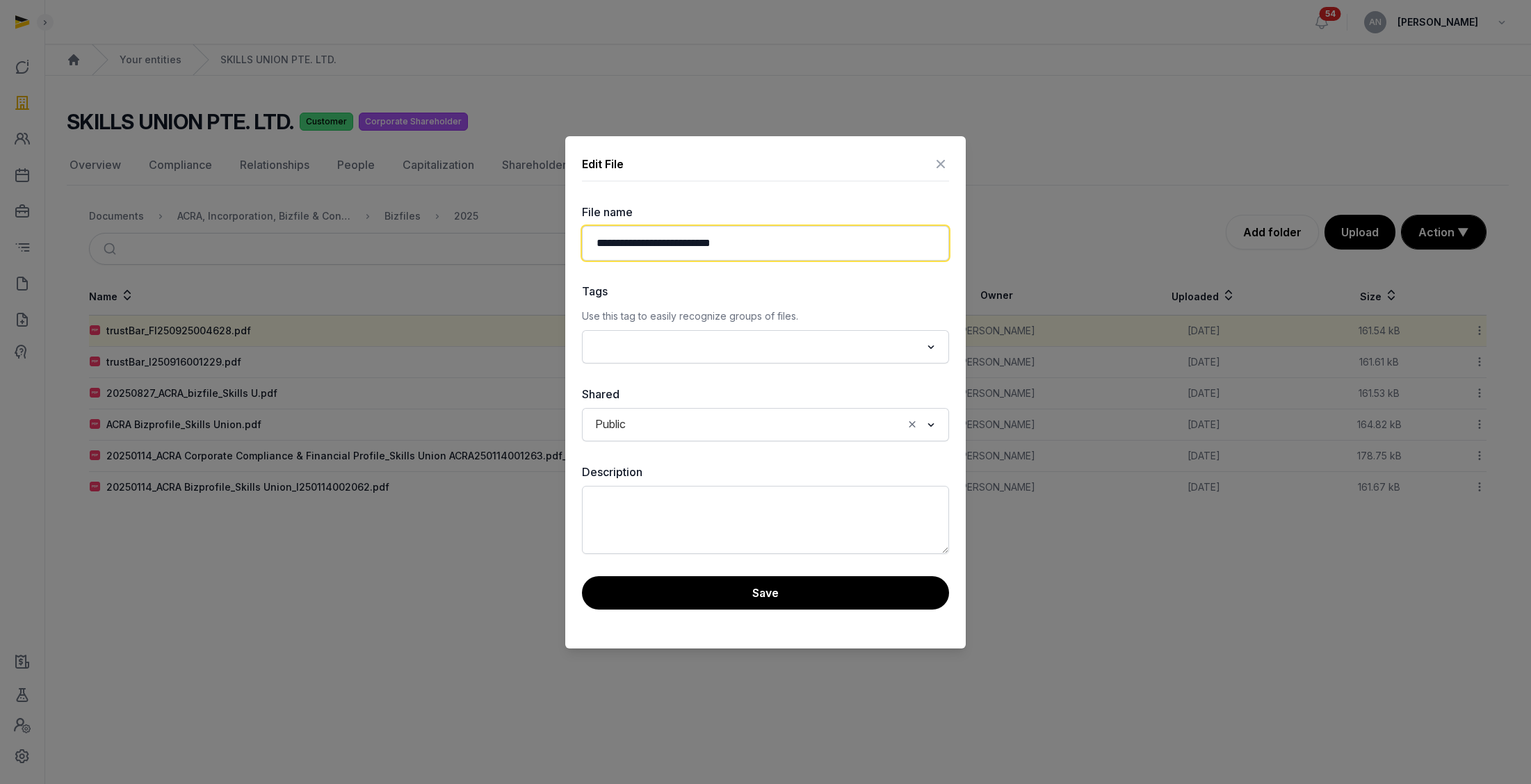
click at [898, 236] on input "**********" at bounding box center [766, 243] width 367 height 35
type input "**********"
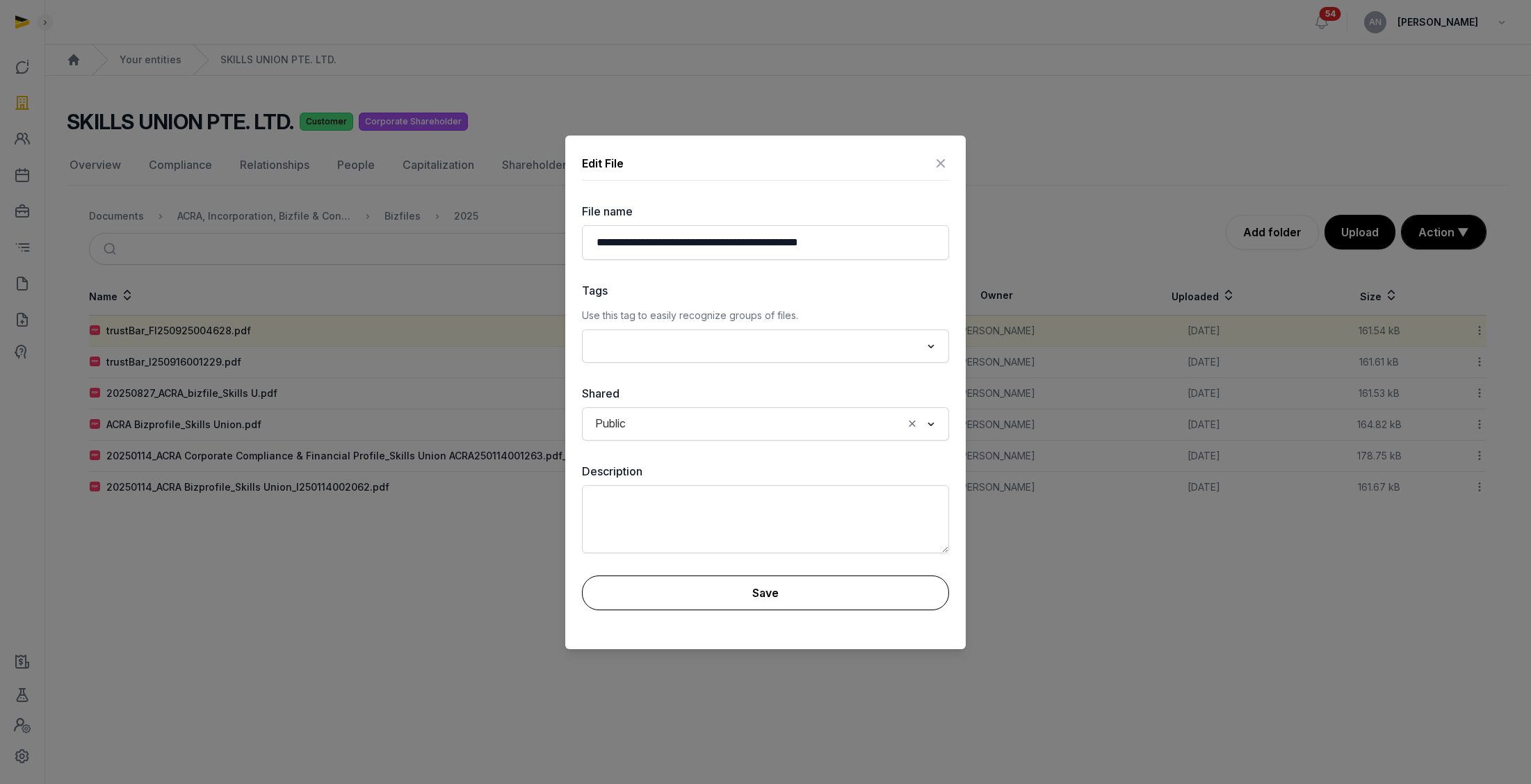
click at [783, 587] on button "Save" at bounding box center [766, 593] width 367 height 35
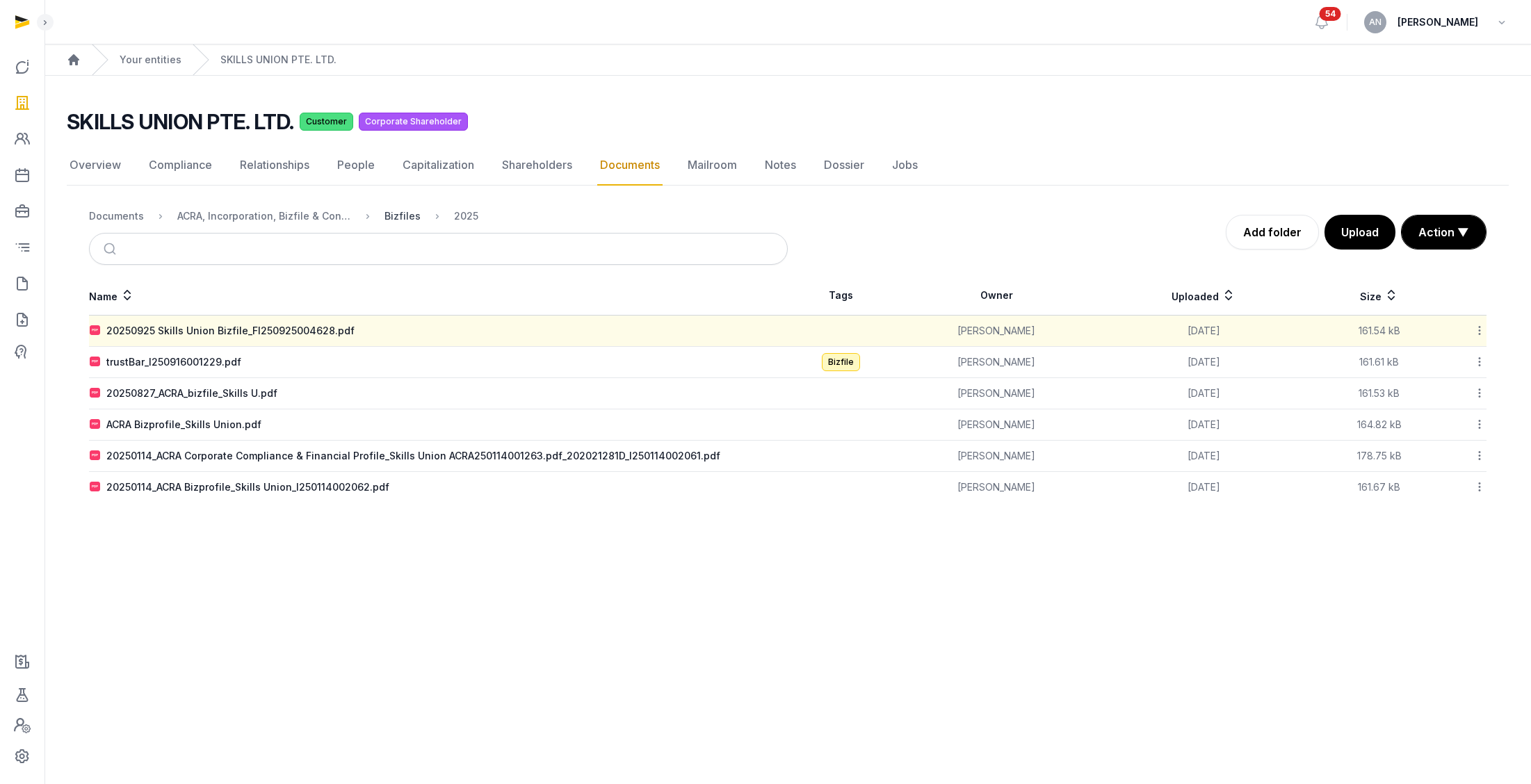
click at [396, 215] on div "Bizfiles" at bounding box center [402, 216] width 36 height 14
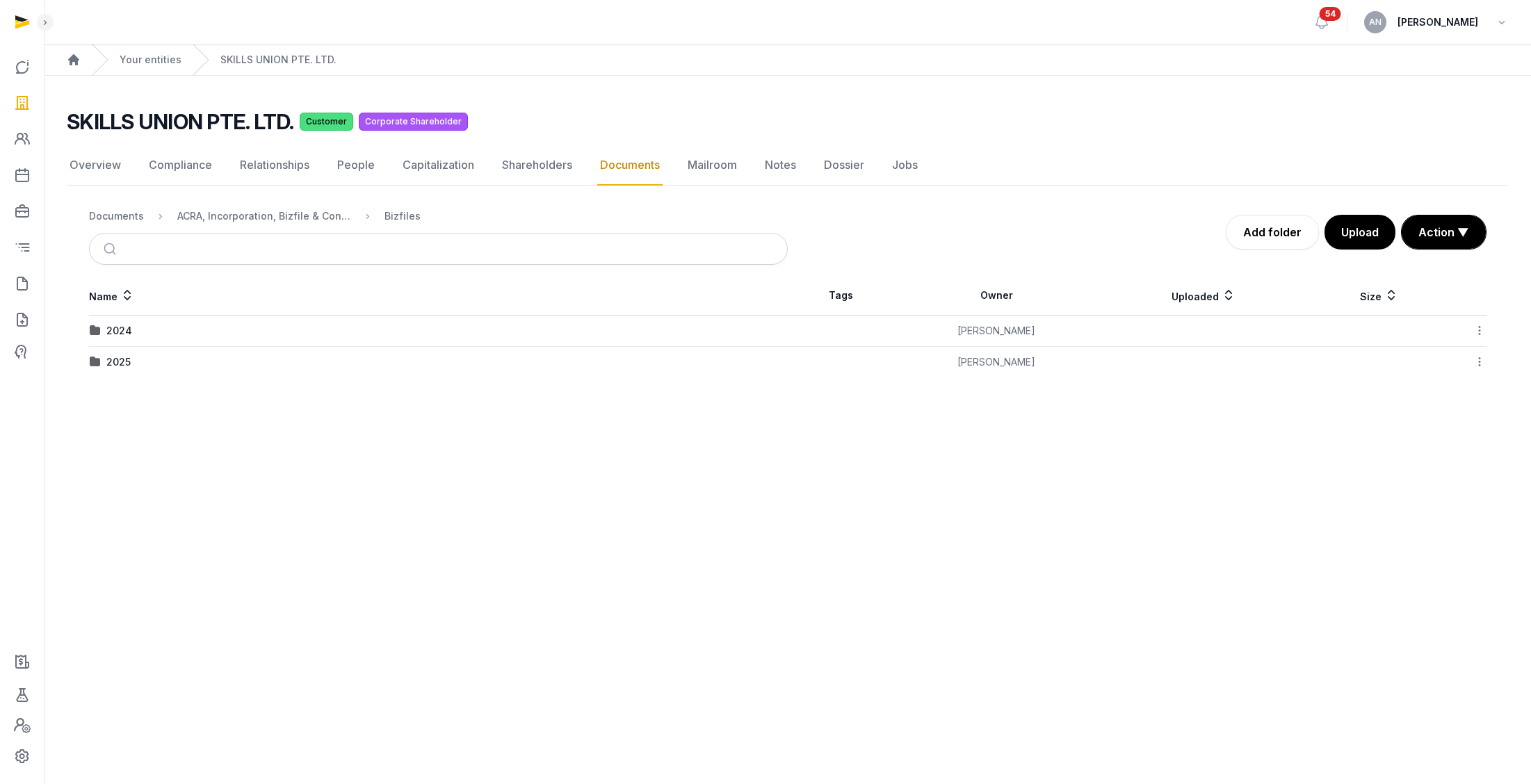
click at [1482, 365] on icon at bounding box center [1479, 362] width 12 height 14
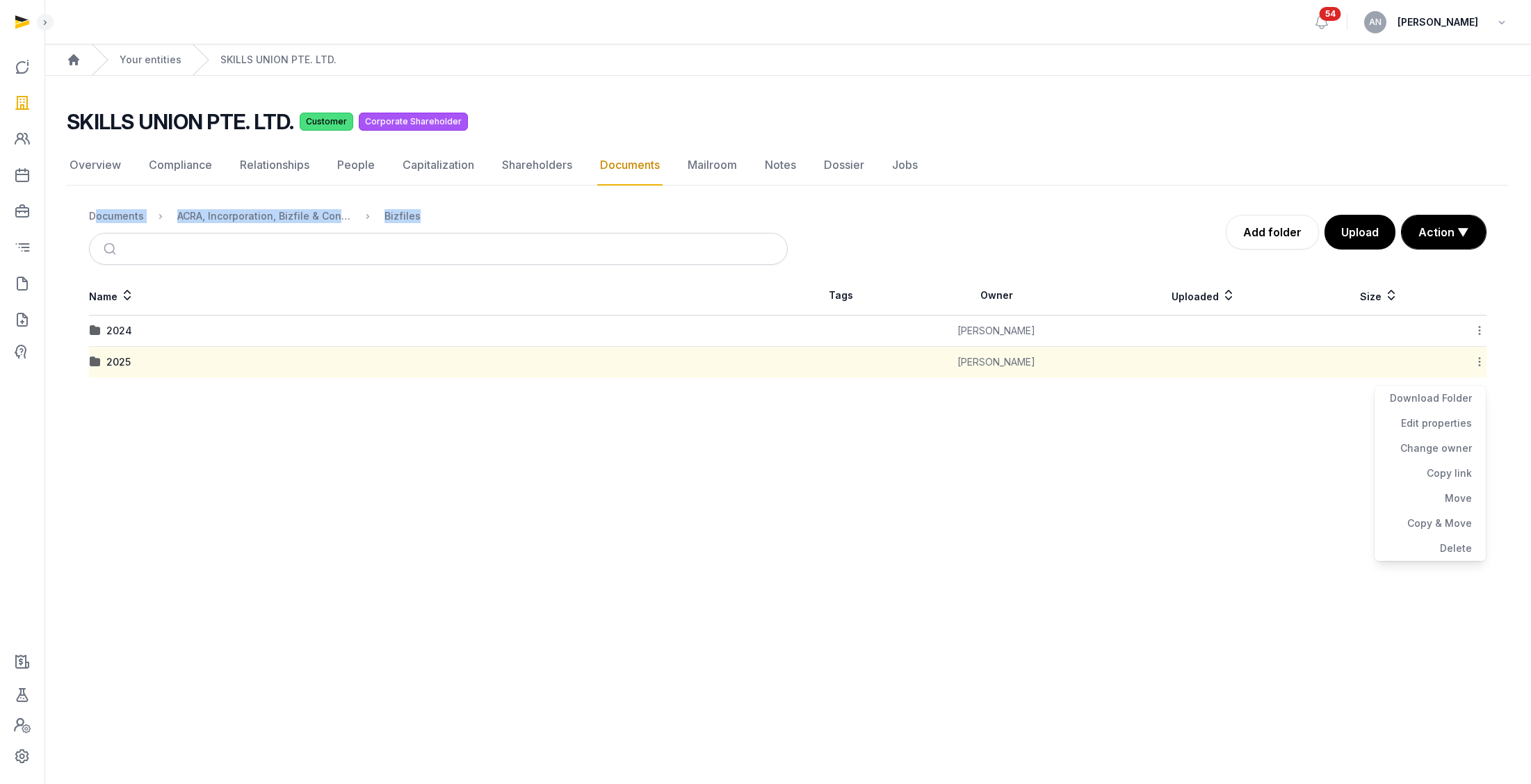
copy ol "Documents ACRA, Incorporation, Bizfile & Constitution Bizfiles"
drag, startPoint x: 99, startPoint y: 219, endPoint x: 424, endPoint y: 219, distance: 325.0
click at [424, 219] on div "Documents ACRA, Incorporation, Bizfile & Constitution Bizfiles Add folder Uploa…" at bounding box center [787, 232] width 1442 height 66
click at [112, 210] on div "Documents" at bounding box center [117, 216] width 55 height 14
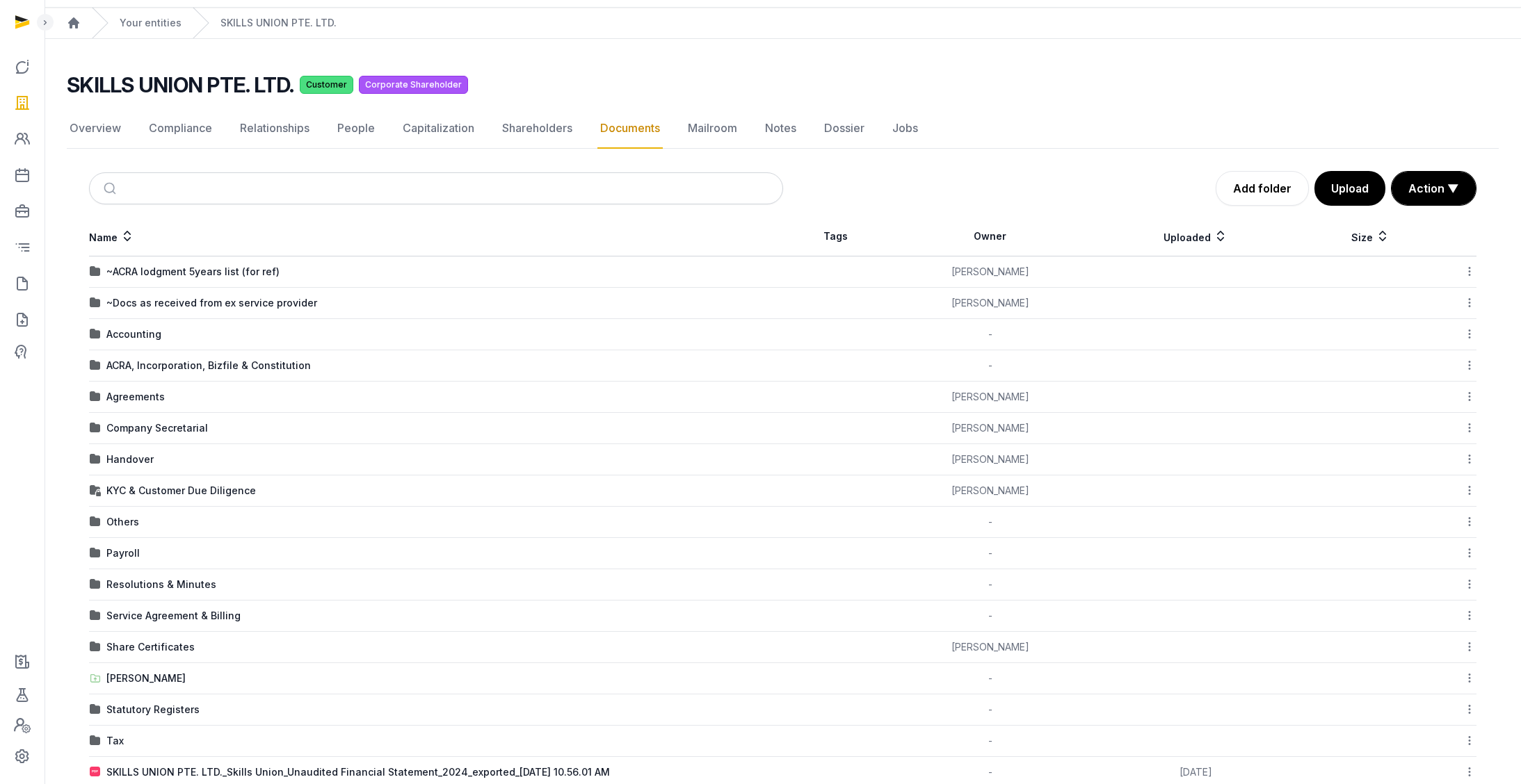
scroll to position [69, 0]
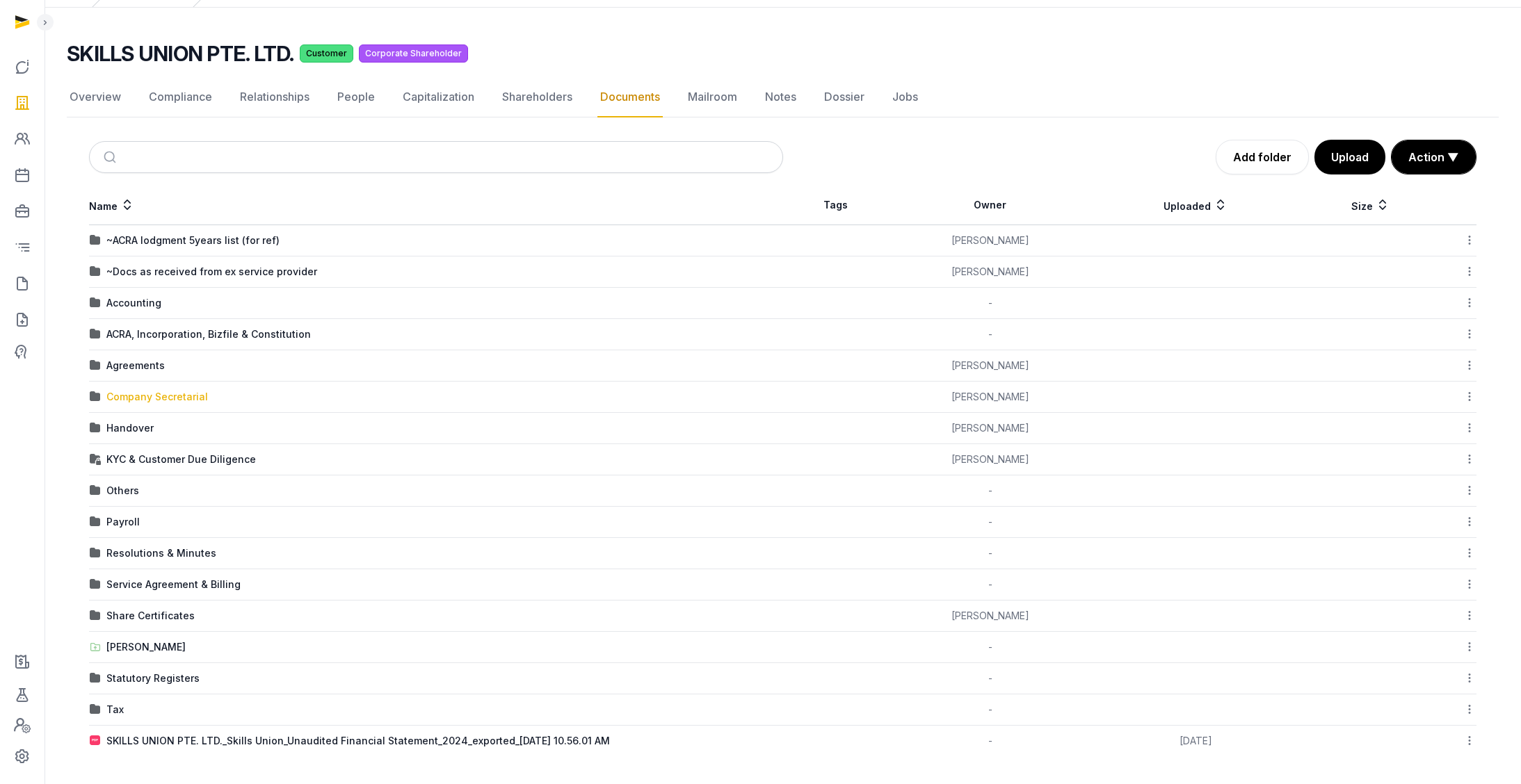
click at [141, 401] on div "Company Secretarial" at bounding box center [157, 397] width 102 height 14
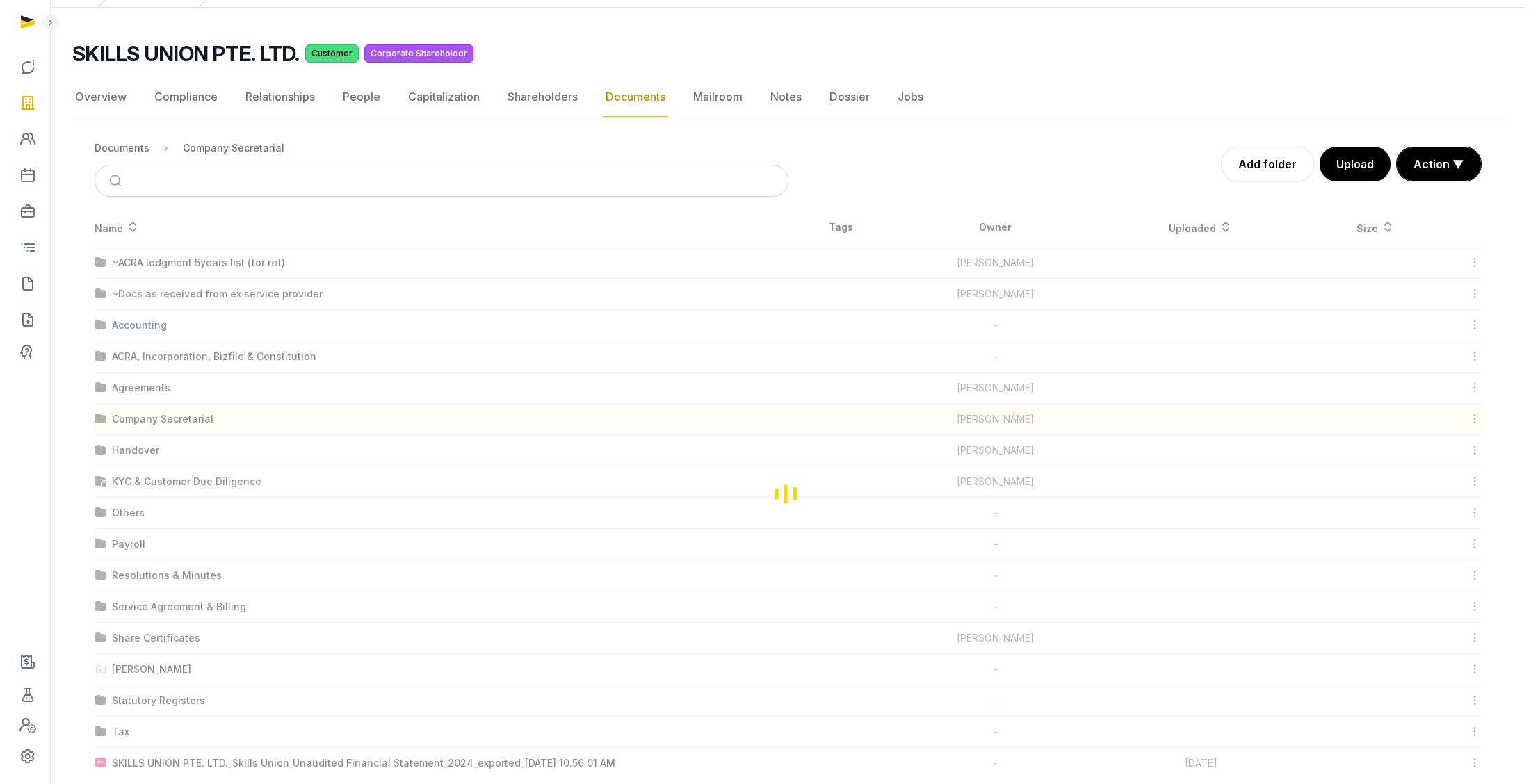
scroll to position [0, 0]
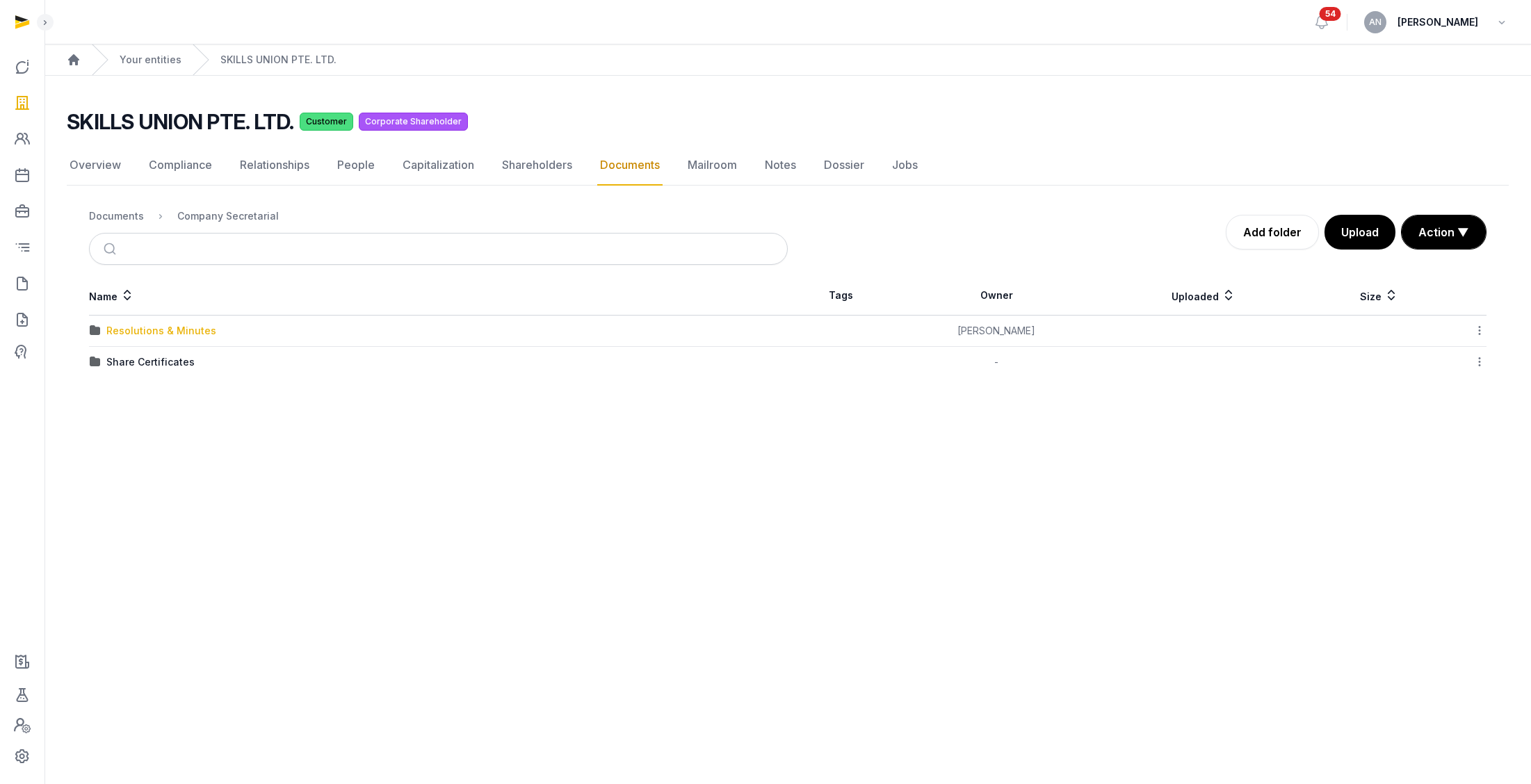
click at [128, 331] on div "Resolutions & Minutes" at bounding box center [161, 330] width 109 height 14
click at [122, 362] on div "2025" at bounding box center [119, 362] width 25 height 14
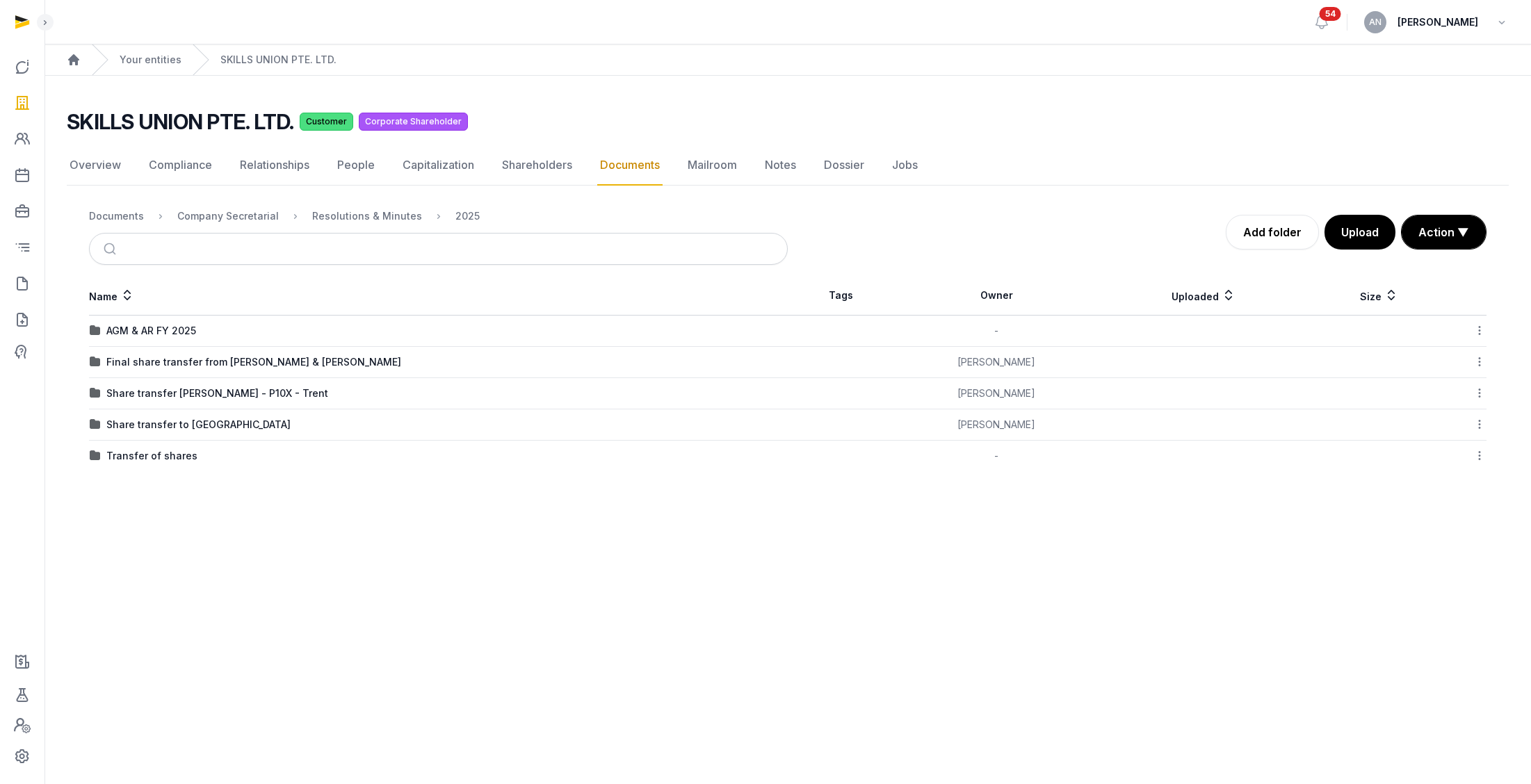
click at [136, 330] on div "AGM & AR FY 2025" at bounding box center [151, 330] width 89 height 14
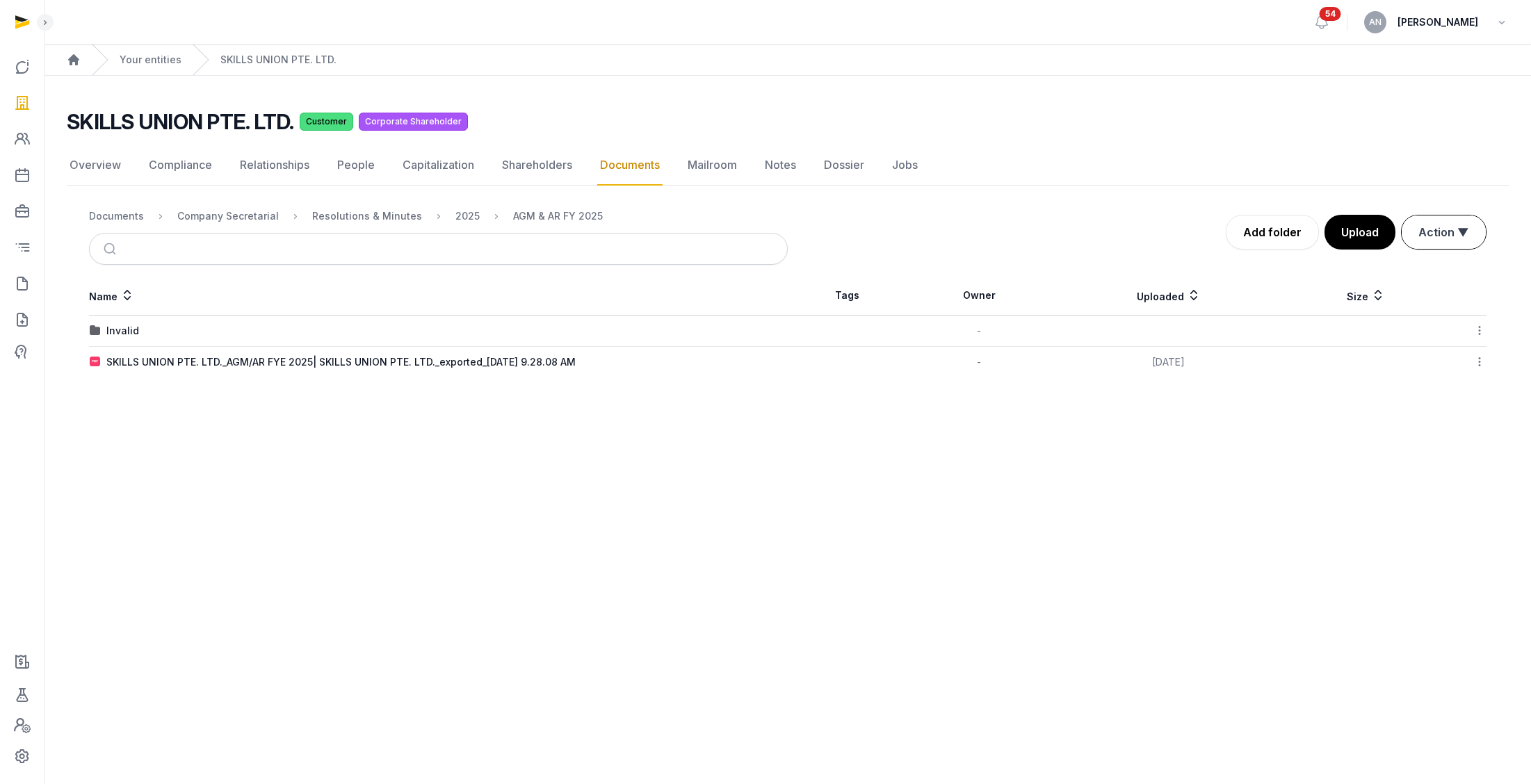
click at [1409, 225] on button "Action ▼" at bounding box center [1443, 231] width 84 height 33
click at [1377, 236] on button "Upload" at bounding box center [1359, 232] width 72 height 35
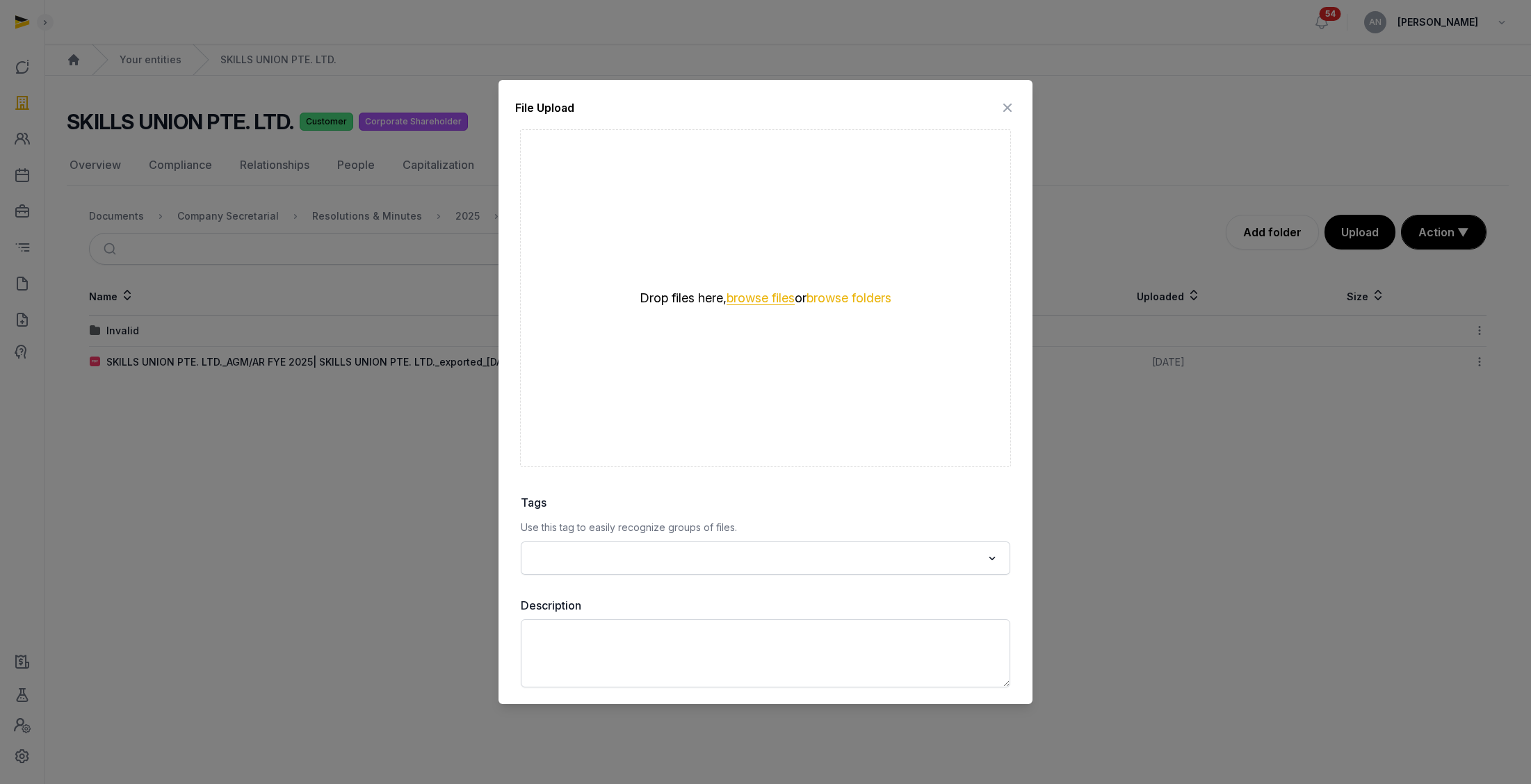
click at [747, 293] on button "browse files" at bounding box center [761, 299] width 69 height 13
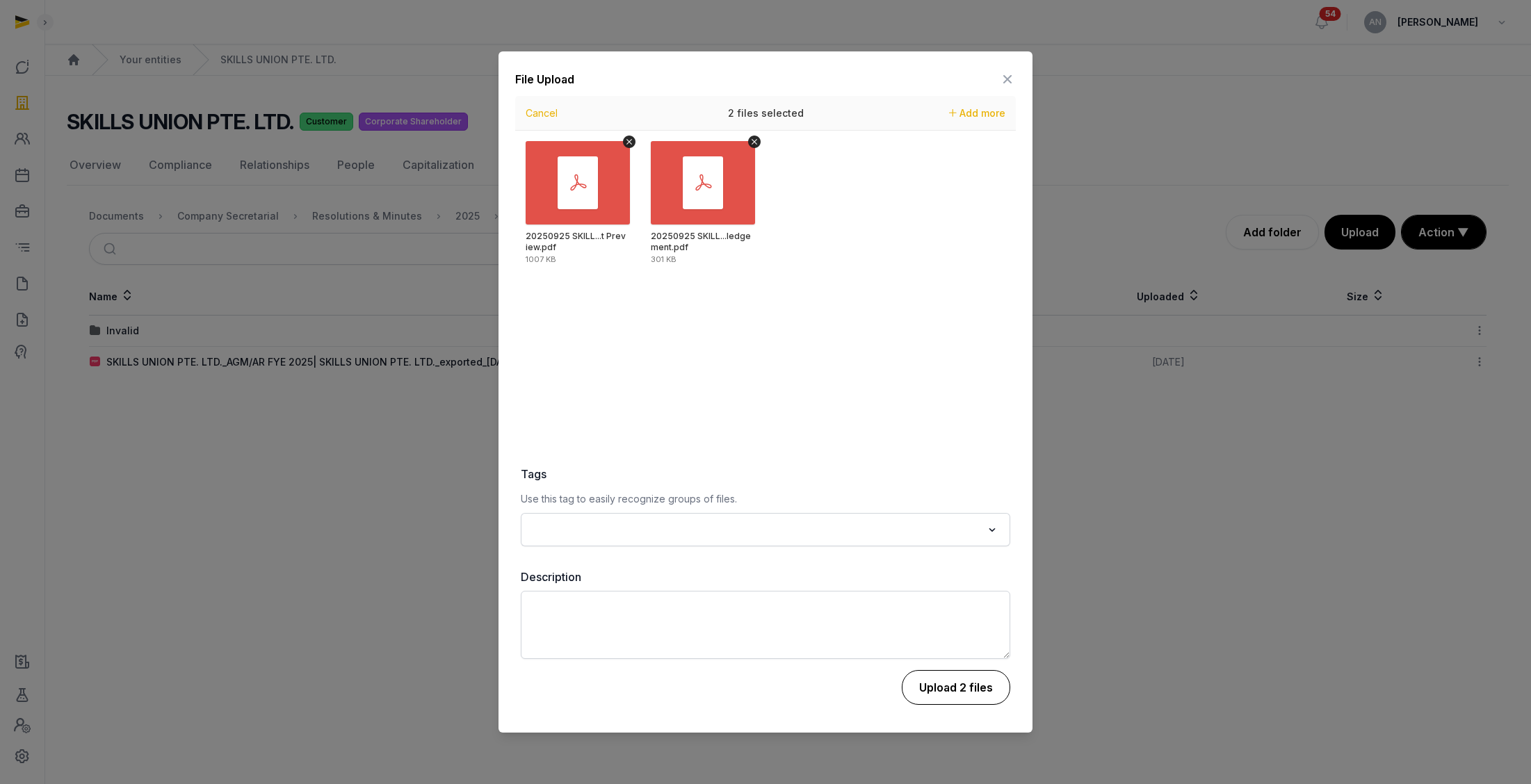
click at [970, 675] on button "Upload 2 files" at bounding box center [956, 687] width 108 height 35
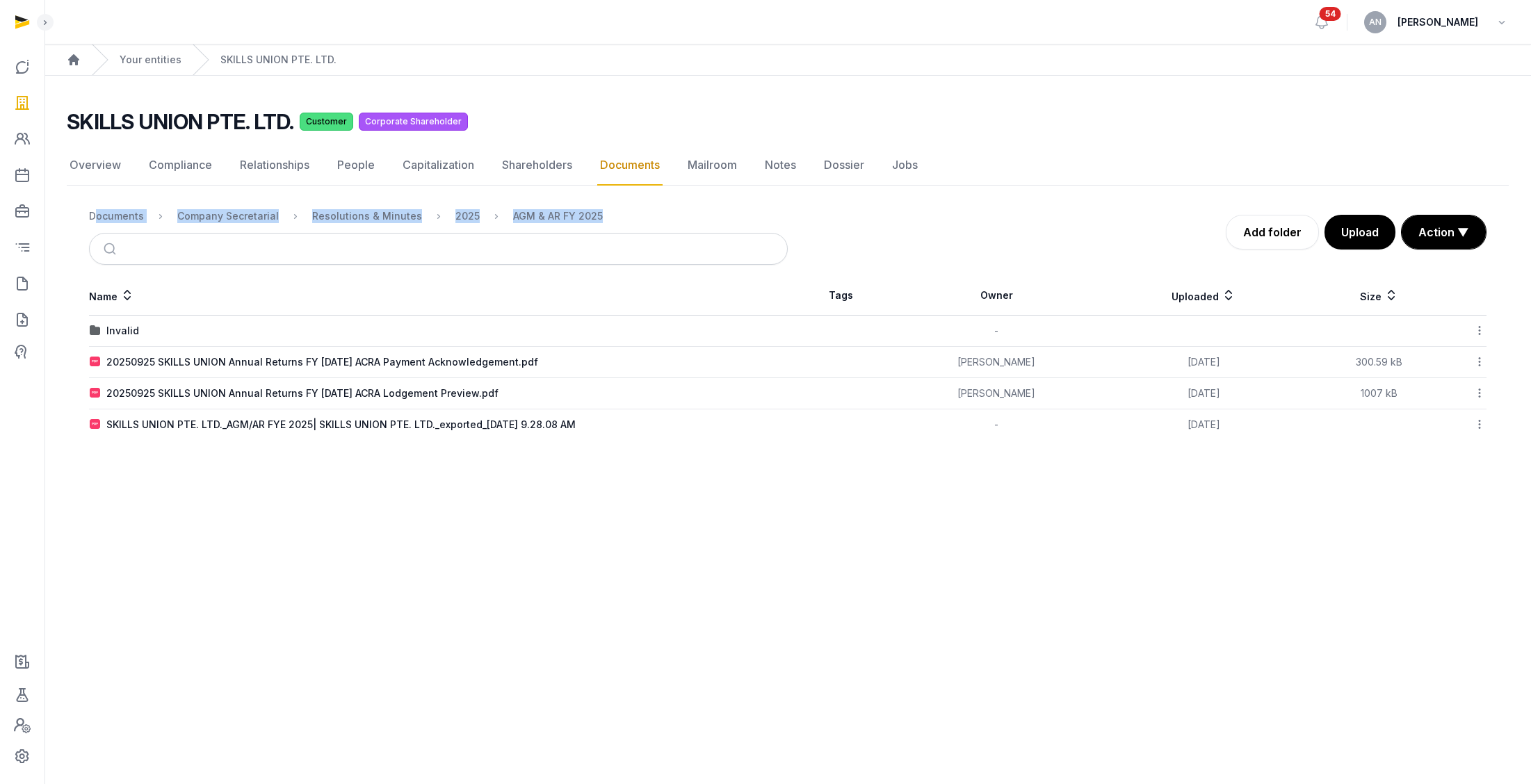
drag, startPoint x: 83, startPoint y: 220, endPoint x: 600, endPoint y: 218, distance: 517.0
click at [600, 218] on div "Documents Company Secretarial Resolutions & Minutes 2025 AGM & AR FY 2025 Add f…" at bounding box center [787, 232] width 1442 height 66
copy ol "Documents Company Secretarial Resolutions & Minutes 2025 AGM & AR FY 2025"
click at [456, 215] on div "2025" at bounding box center [468, 216] width 25 height 14
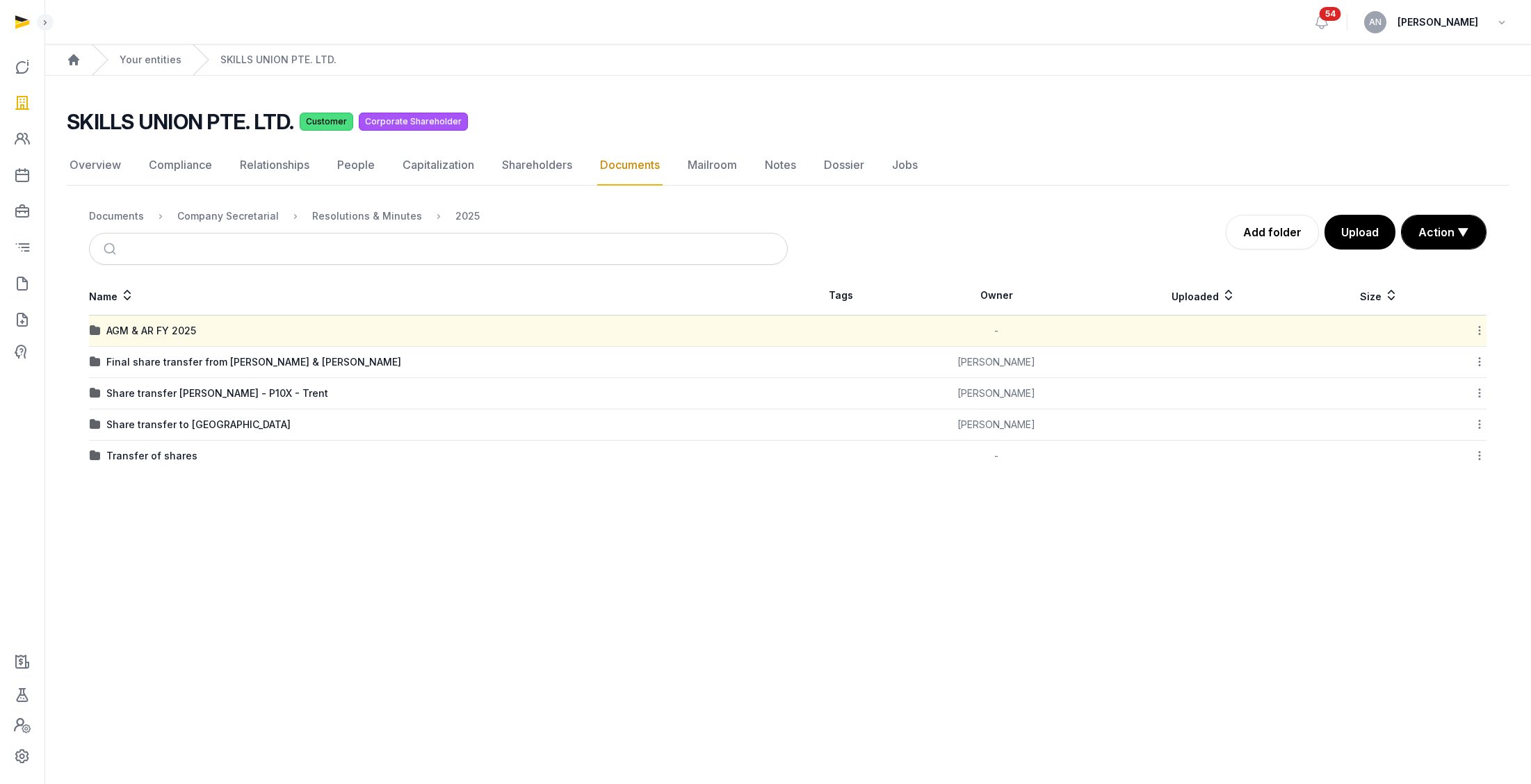
click at [1485, 328] on icon at bounding box center [1479, 330] width 12 height 14
click at [1459, 448] on div "Copy link" at bounding box center [1429, 442] width 111 height 25
click at [136, 215] on div "Documents" at bounding box center [117, 216] width 55 height 14
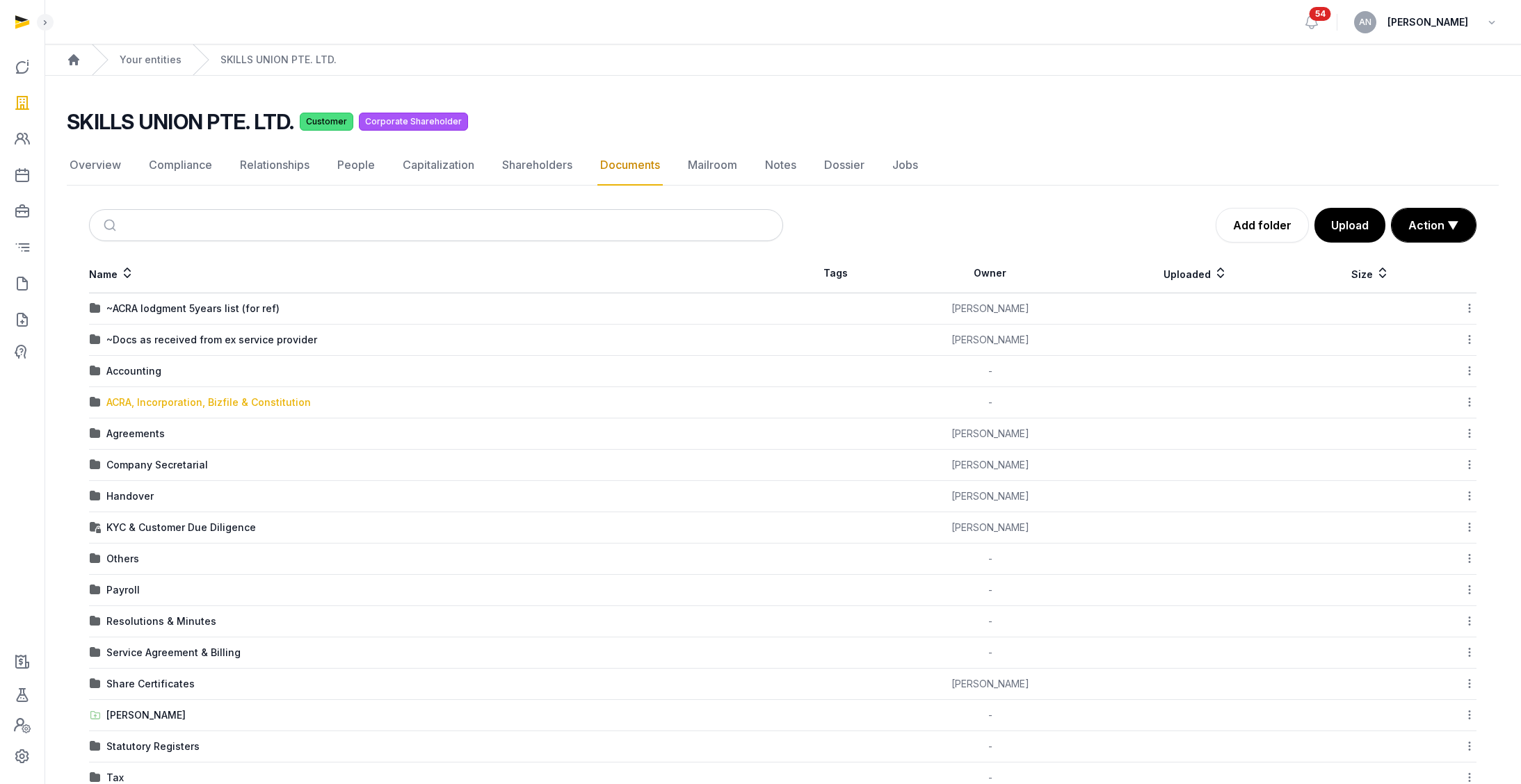
click at [135, 406] on div "ACRA, Incorporation, Bizfile & Constitution" at bounding box center [208, 402] width 205 height 14
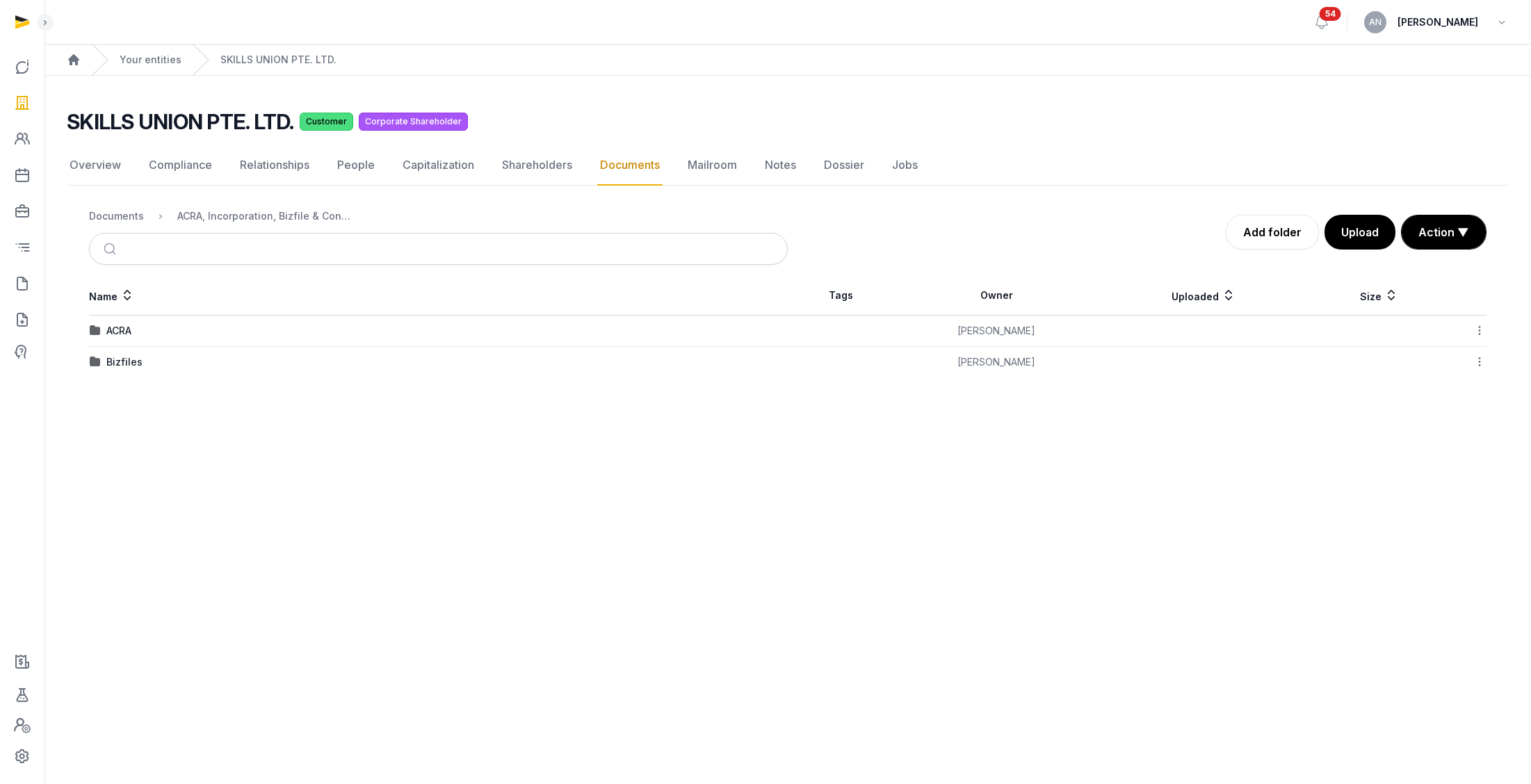
click at [1478, 365] on icon at bounding box center [1479, 362] width 12 height 14
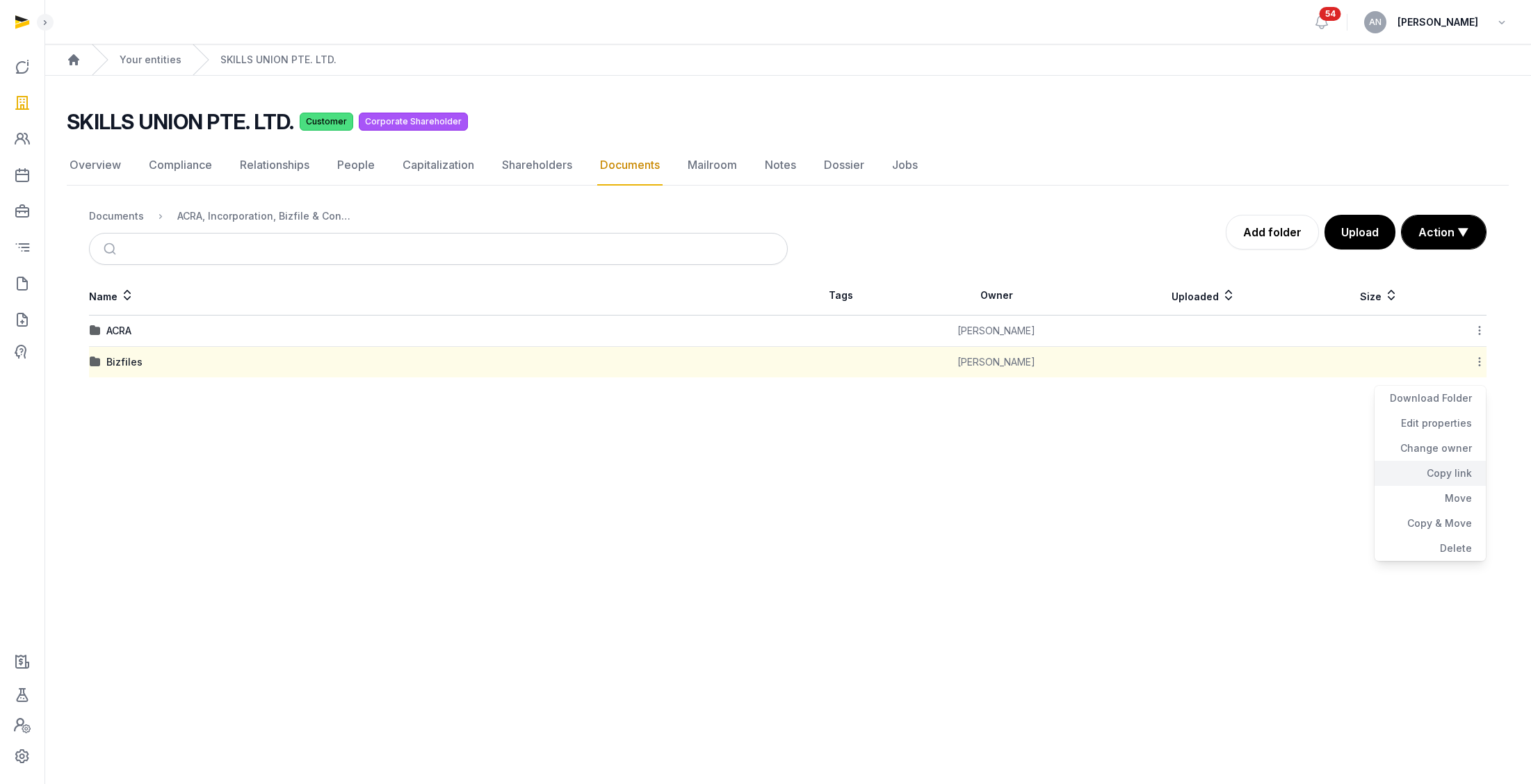
click at [1448, 481] on div "Copy link" at bounding box center [1429, 473] width 111 height 25
